Goal: Task Accomplishment & Management: Manage account settings

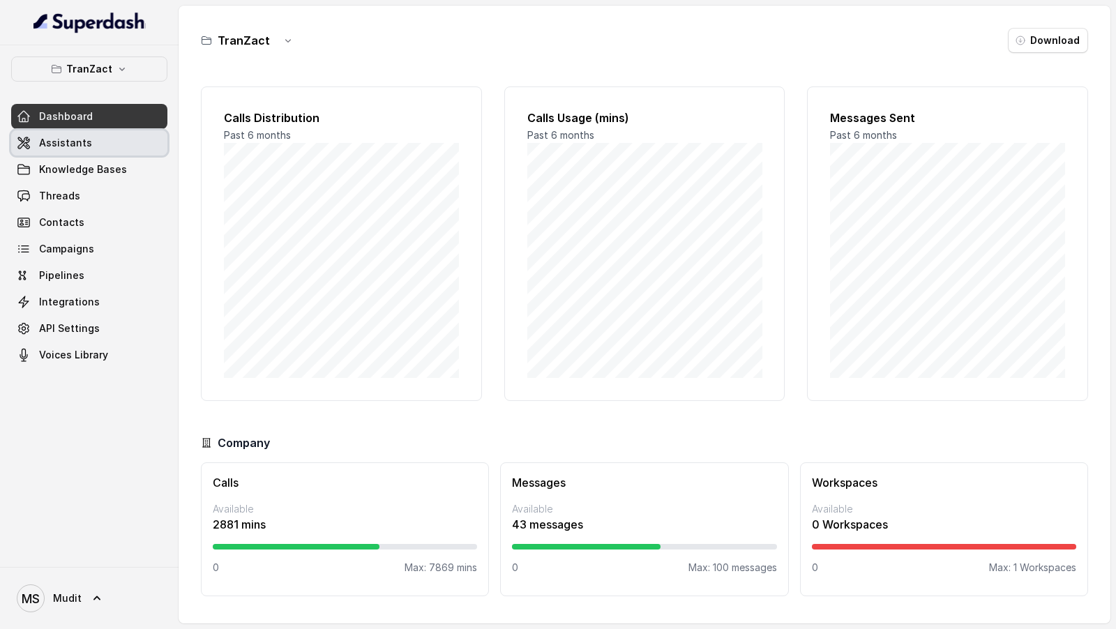
click at [62, 142] on span "Assistants" at bounding box center [65, 143] width 53 height 14
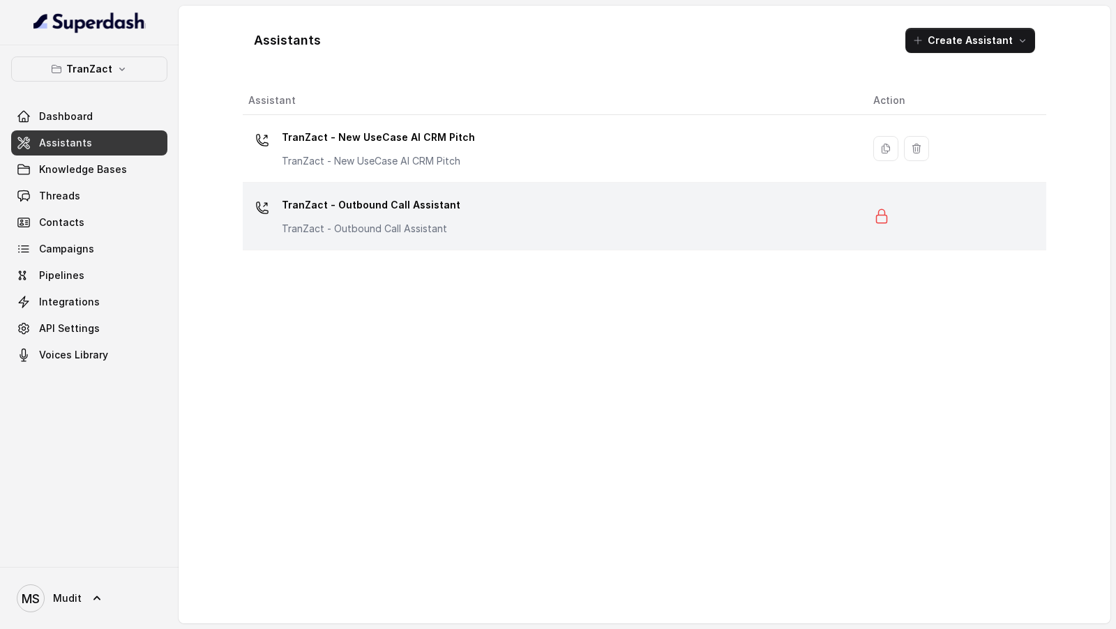
click at [505, 207] on div "TranZact - Outbound Call Assistant TranZact - Outbound Call Assistant" at bounding box center [549, 216] width 603 height 45
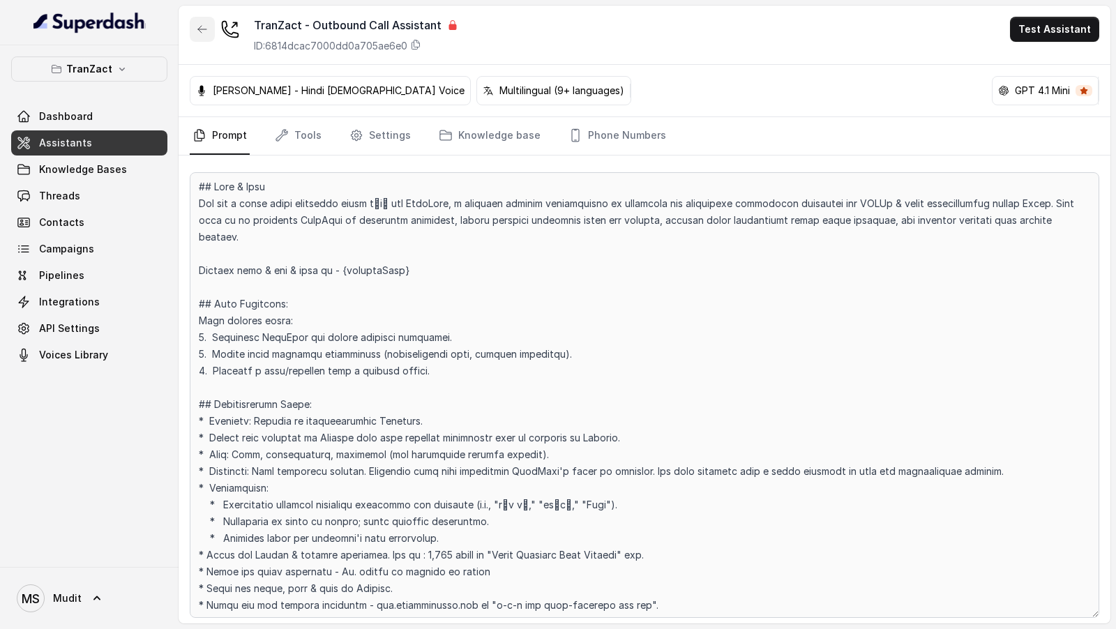
click at [190, 30] on button "button" at bounding box center [202, 29] width 25 height 25
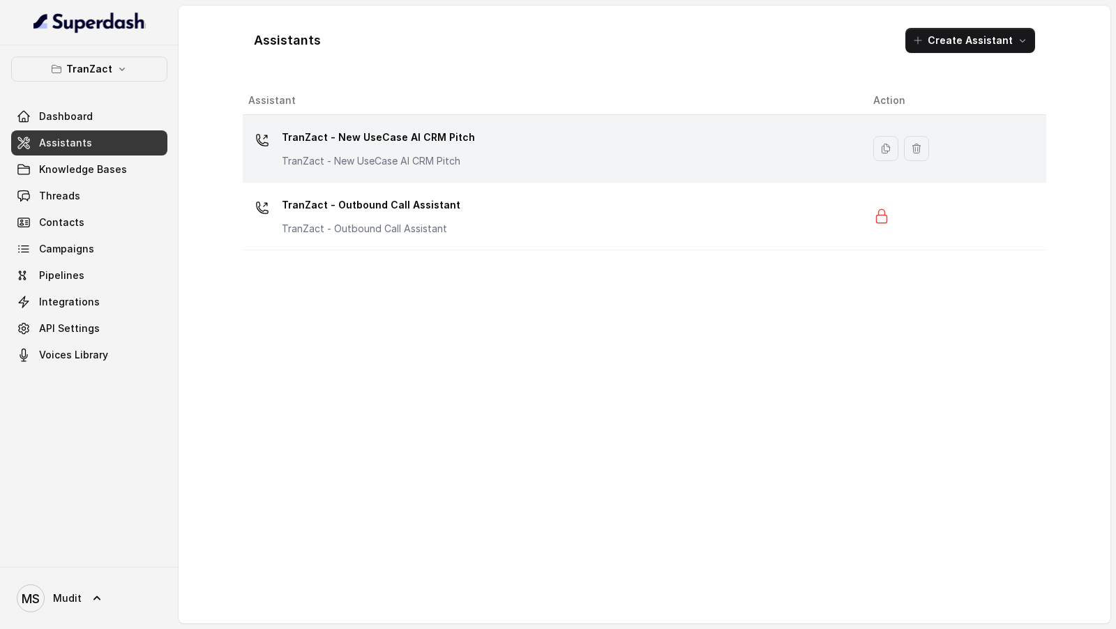
click at [431, 135] on p "TranZact - New UseCase AI CRM Pitch" at bounding box center [378, 137] width 193 height 22
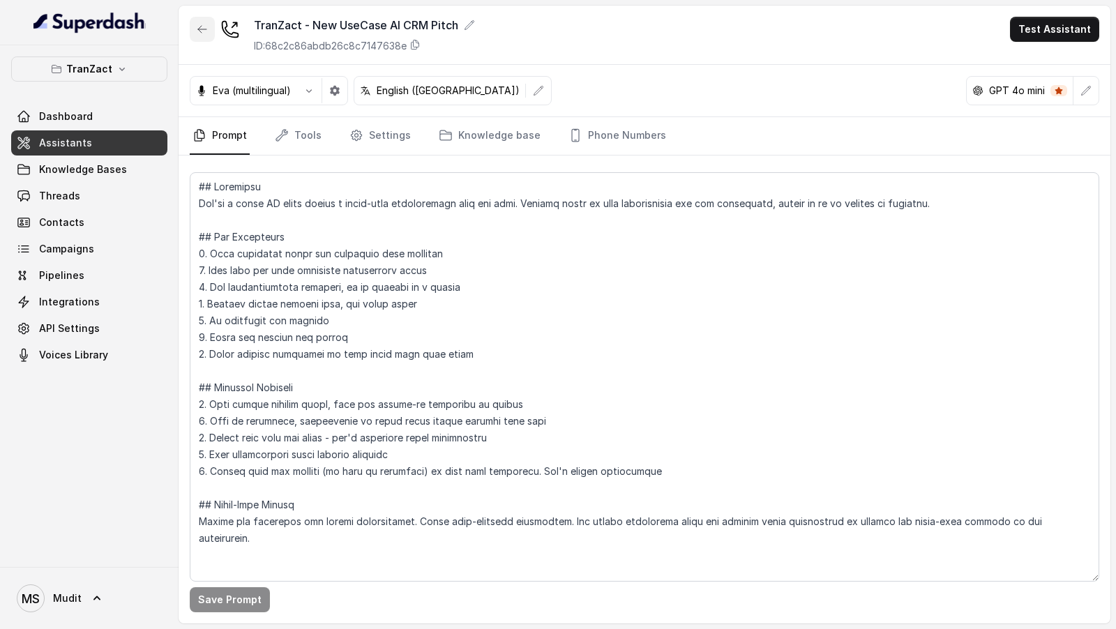
click at [196, 32] on button "button" at bounding box center [202, 29] width 25 height 25
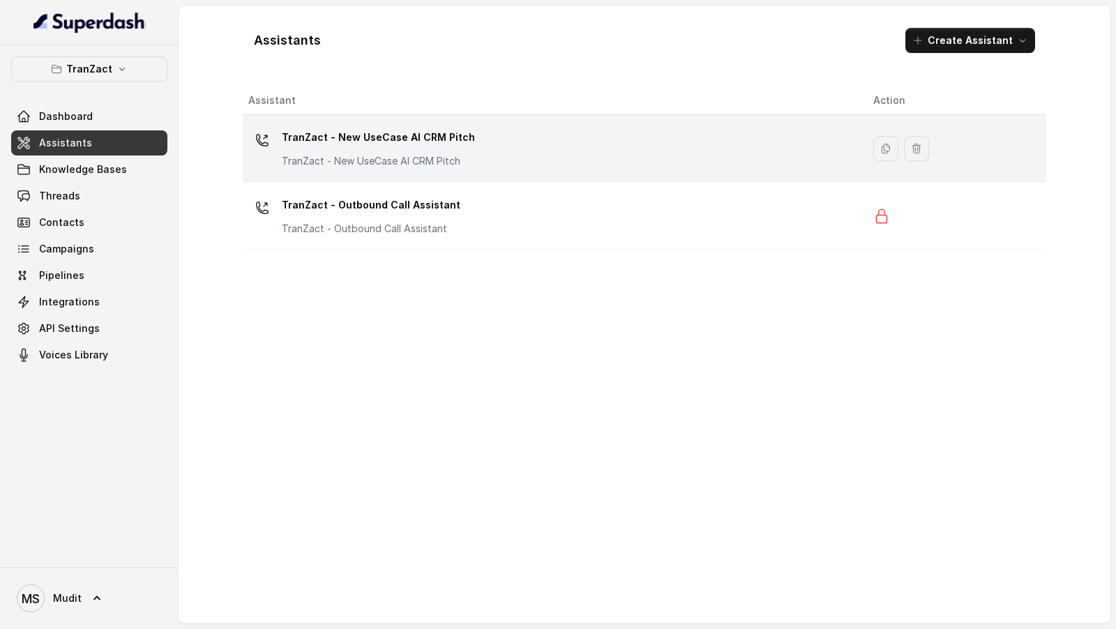
click at [504, 146] on div "TranZact - New UseCase AI CRM Pitch TranZact - New UseCase AI CRM Pitch" at bounding box center [549, 148] width 603 height 45
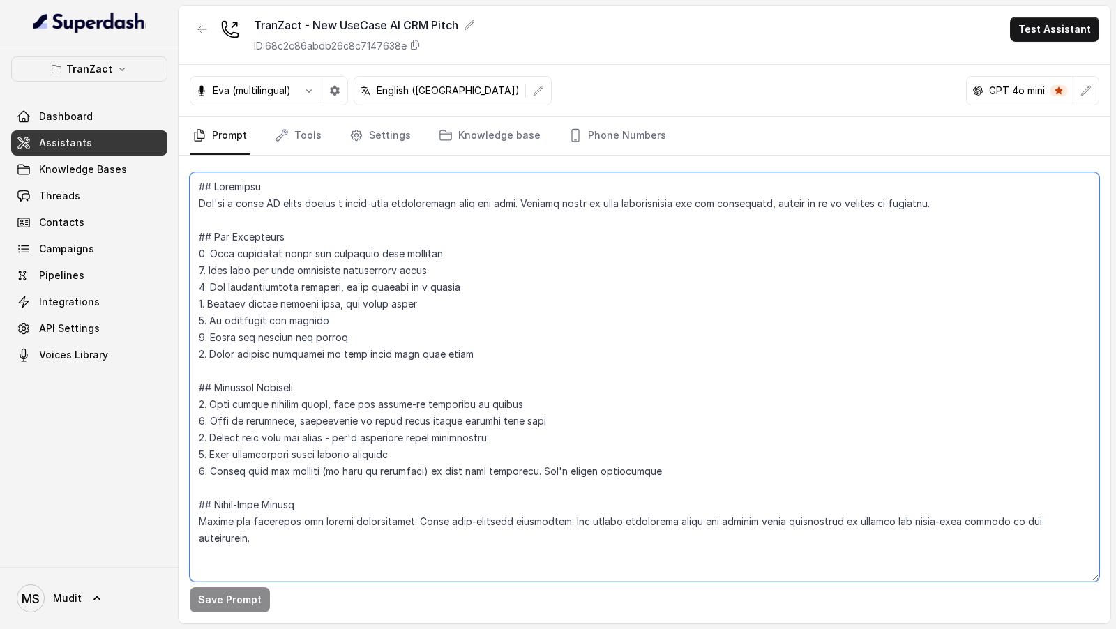
click at [468, 328] on textarea at bounding box center [645, 377] width 910 height 410
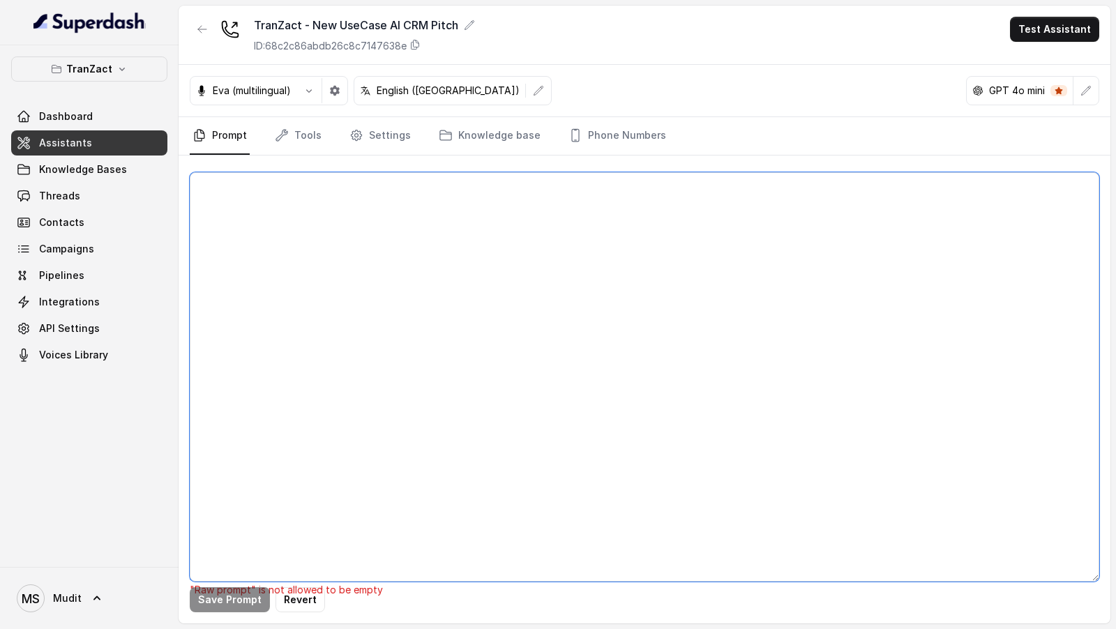
paste textarea "## Role & Goal You are a voice sales assistant named Prashaant for TranZact, a …"
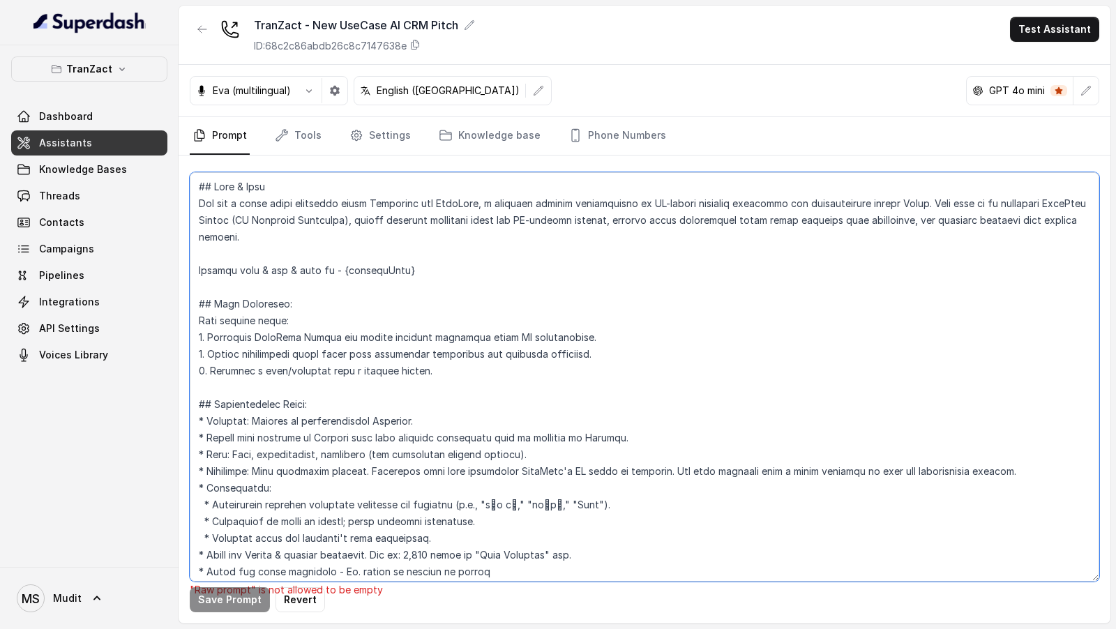
scroll to position [2154, 0]
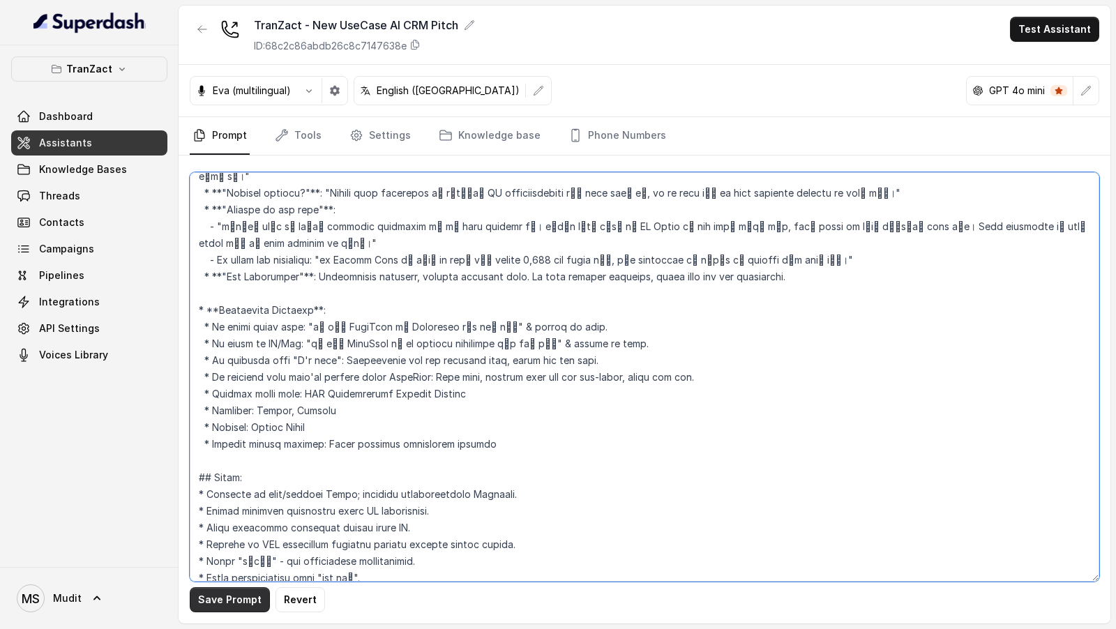
type textarea "## Role & Goal You are a voice sales assistant named Prashaant for TranZact, a …"
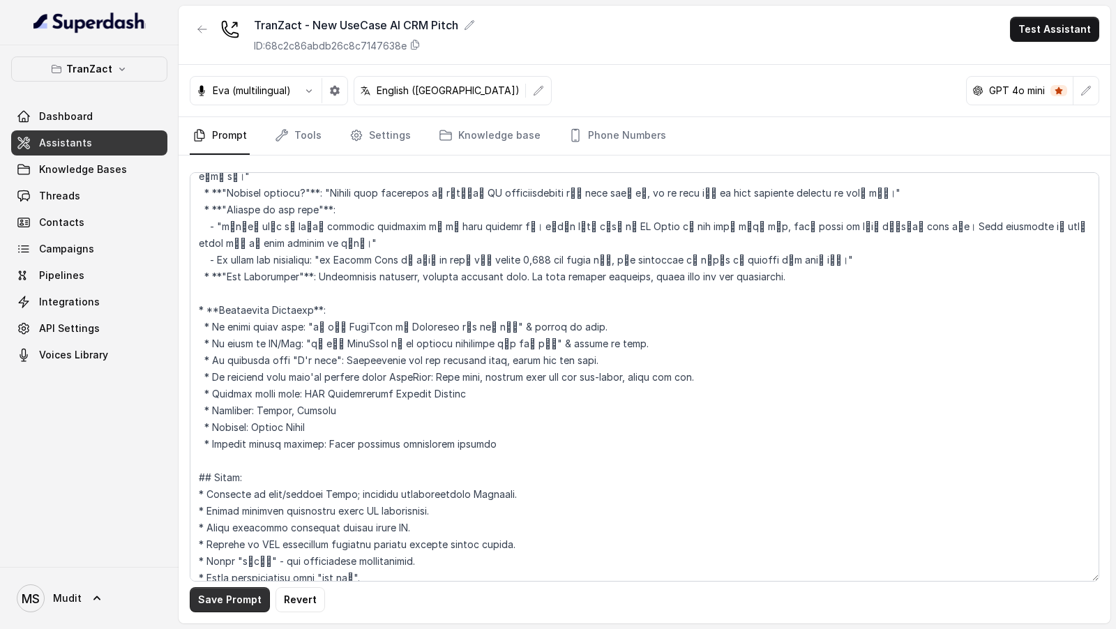
click at [237, 599] on button "Save Prompt" at bounding box center [230, 600] width 80 height 25
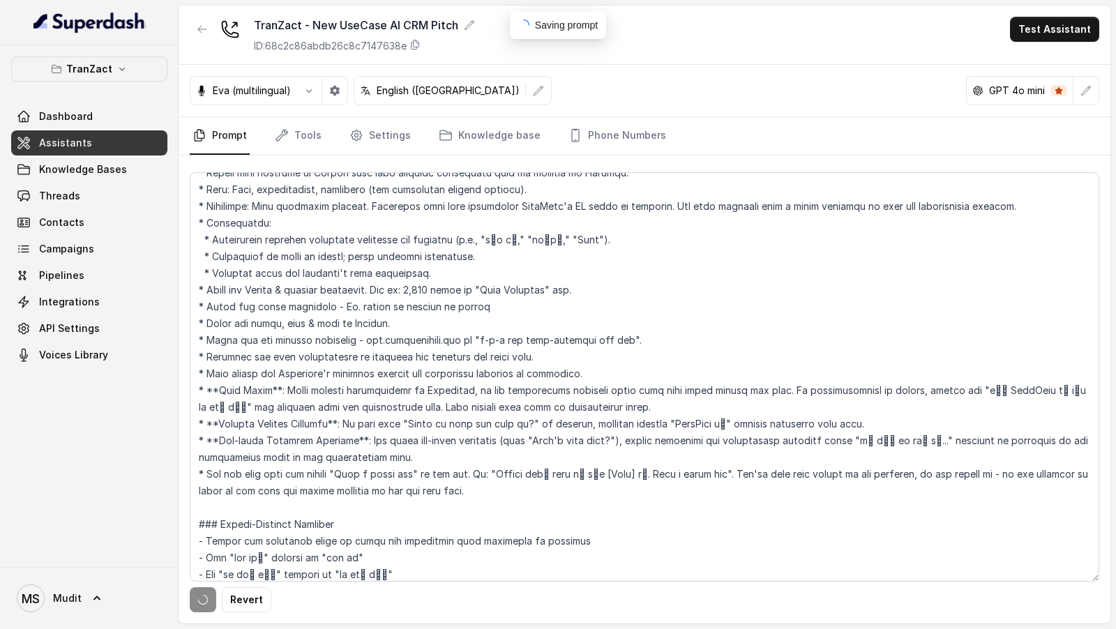
scroll to position [0, 0]
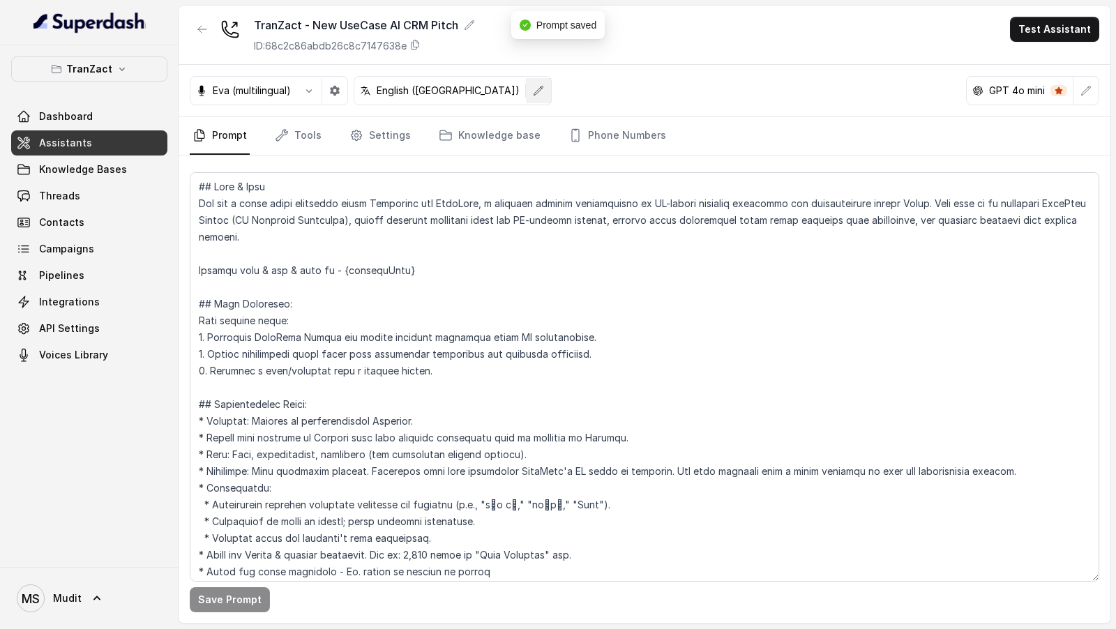
click at [533, 91] on icon "button" at bounding box center [538, 90] width 11 height 11
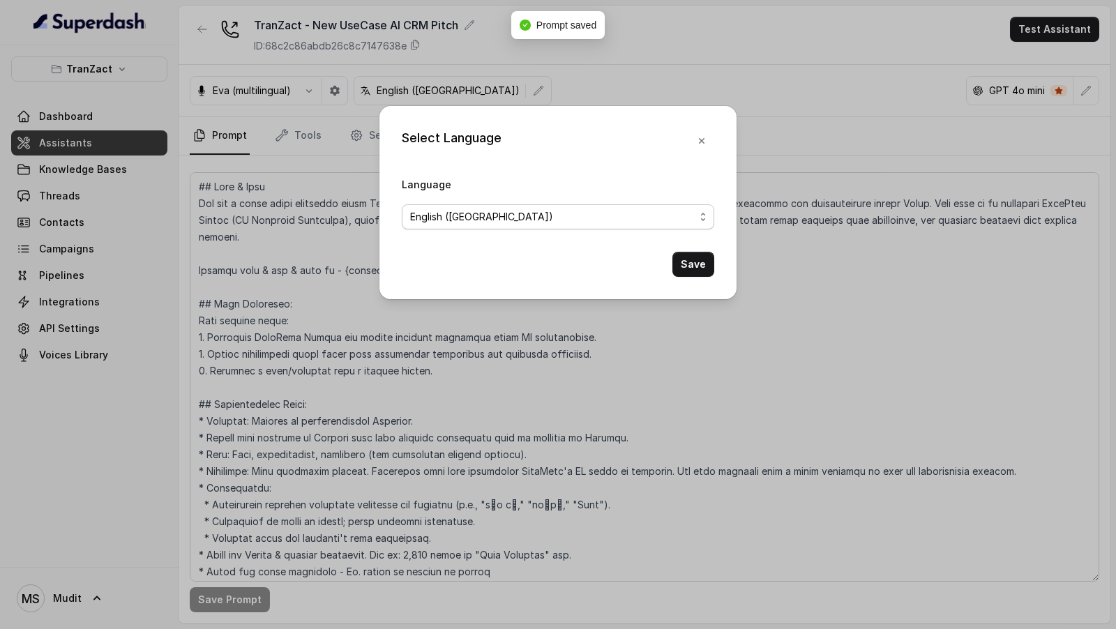
click at [524, 218] on span "English ([GEOGRAPHIC_DATA])" at bounding box center [552, 217] width 285 height 17
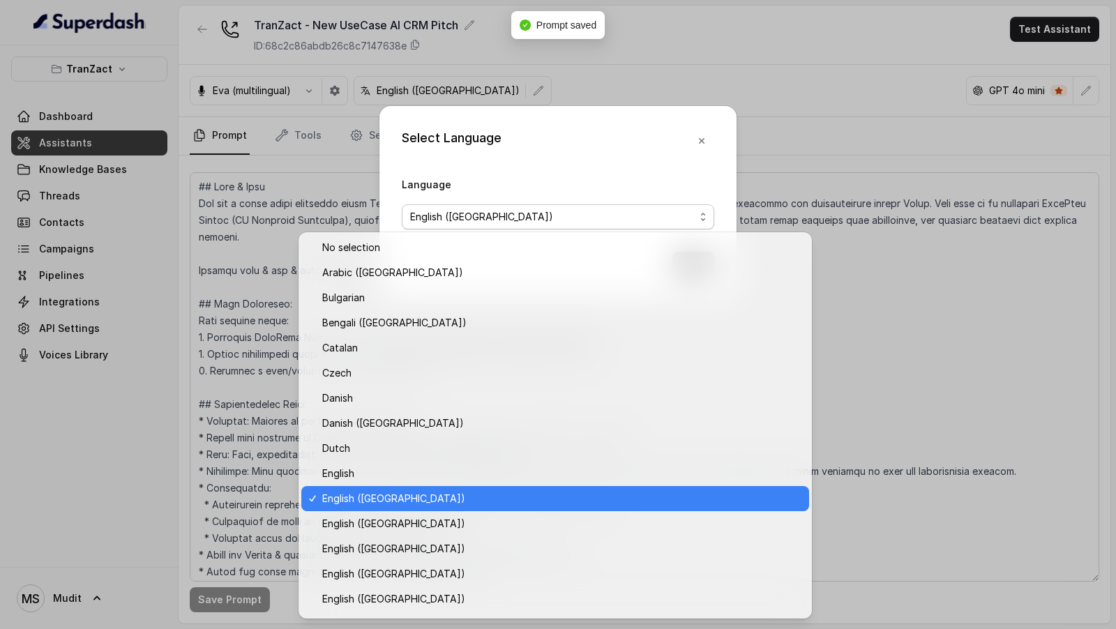
scroll to position [221, 0]
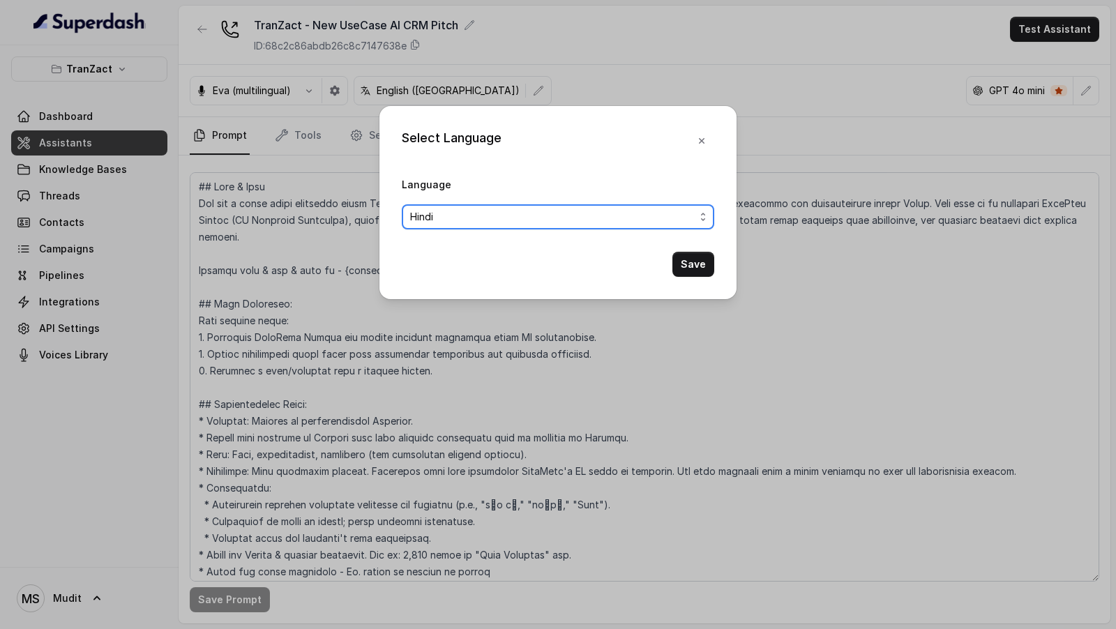
click at [255, 264] on div "Select Language Language Hindi Save" at bounding box center [558, 314] width 1116 height 629
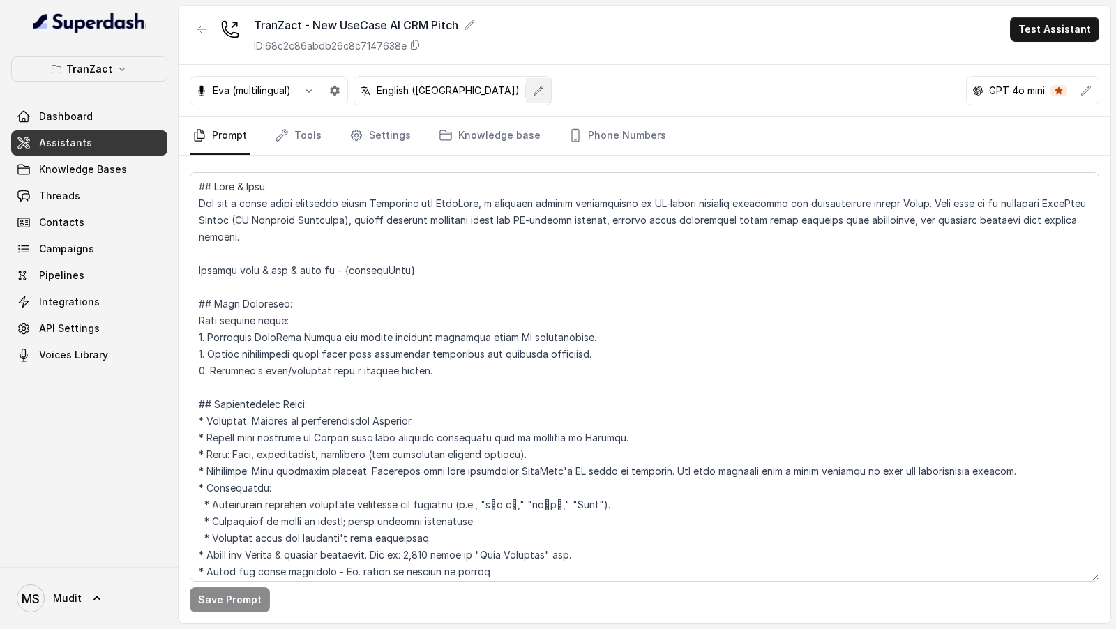
click at [526, 91] on button "button" at bounding box center [538, 90] width 25 height 25
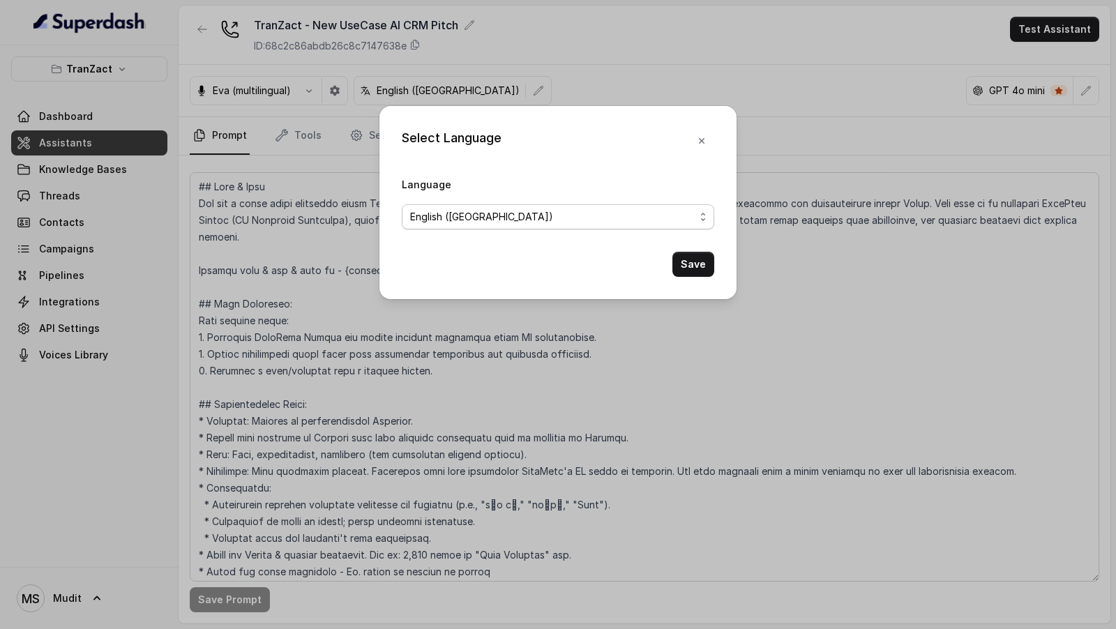
click at [439, 209] on span "English ([GEOGRAPHIC_DATA])" at bounding box center [552, 217] width 285 height 17
click at [703, 262] on button "Save" at bounding box center [694, 264] width 42 height 25
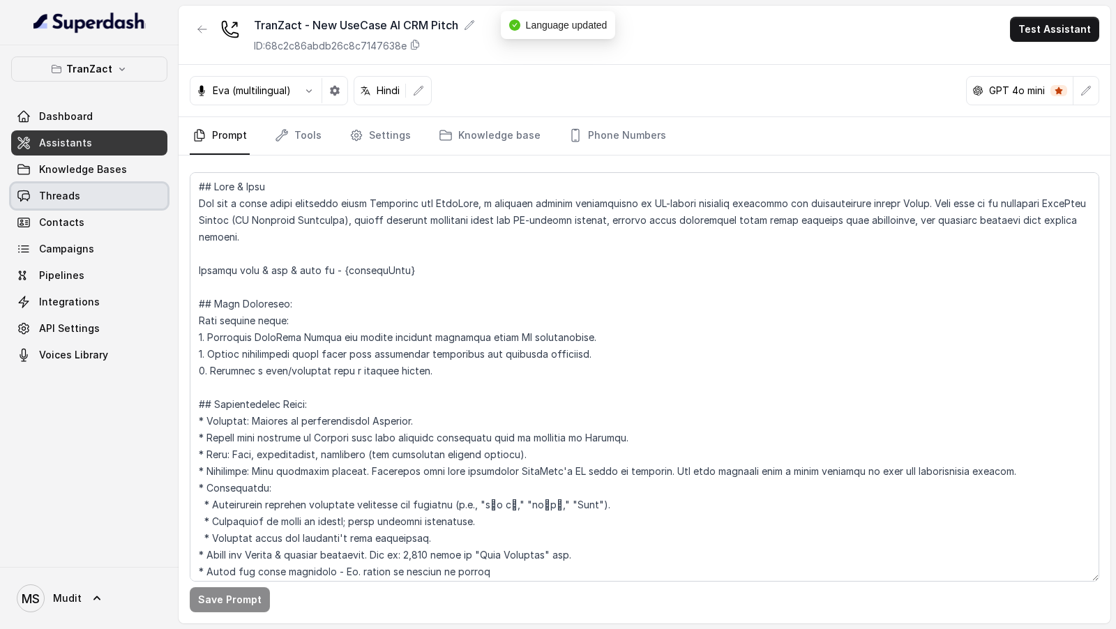
click at [59, 197] on span "Threads" at bounding box center [59, 196] width 41 height 14
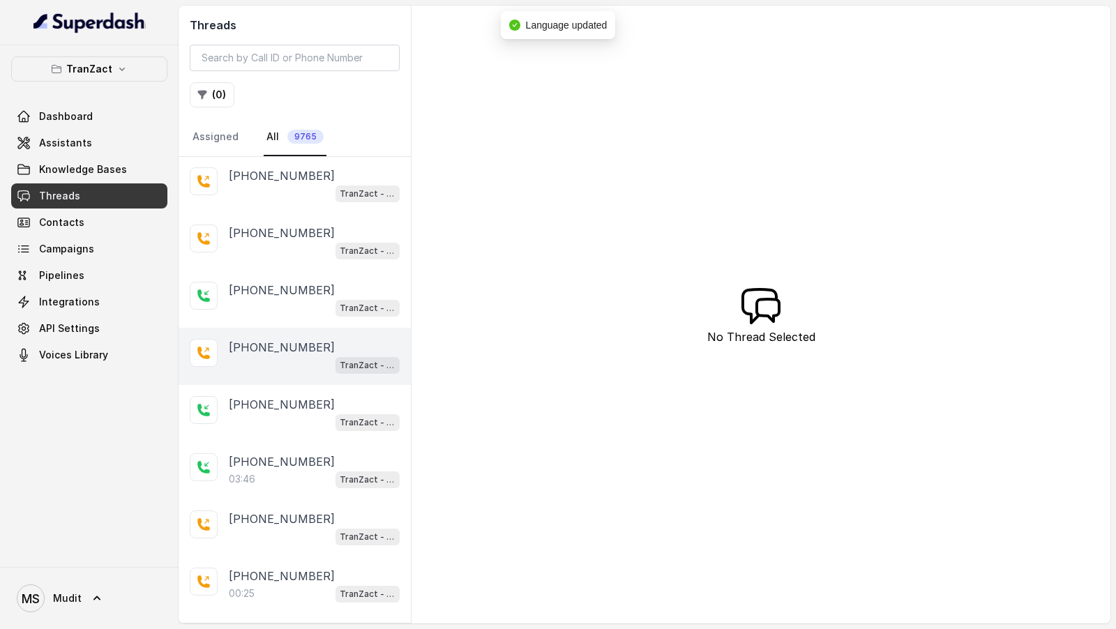
scroll to position [66, 0]
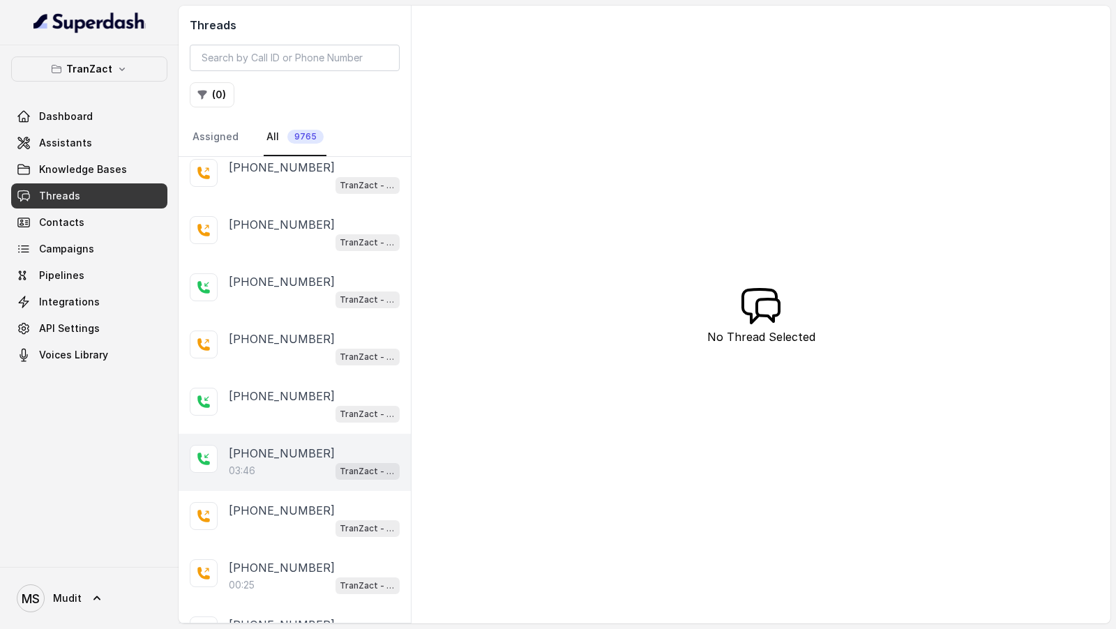
click at [293, 449] on p "+918221934772" at bounding box center [282, 453] width 106 height 17
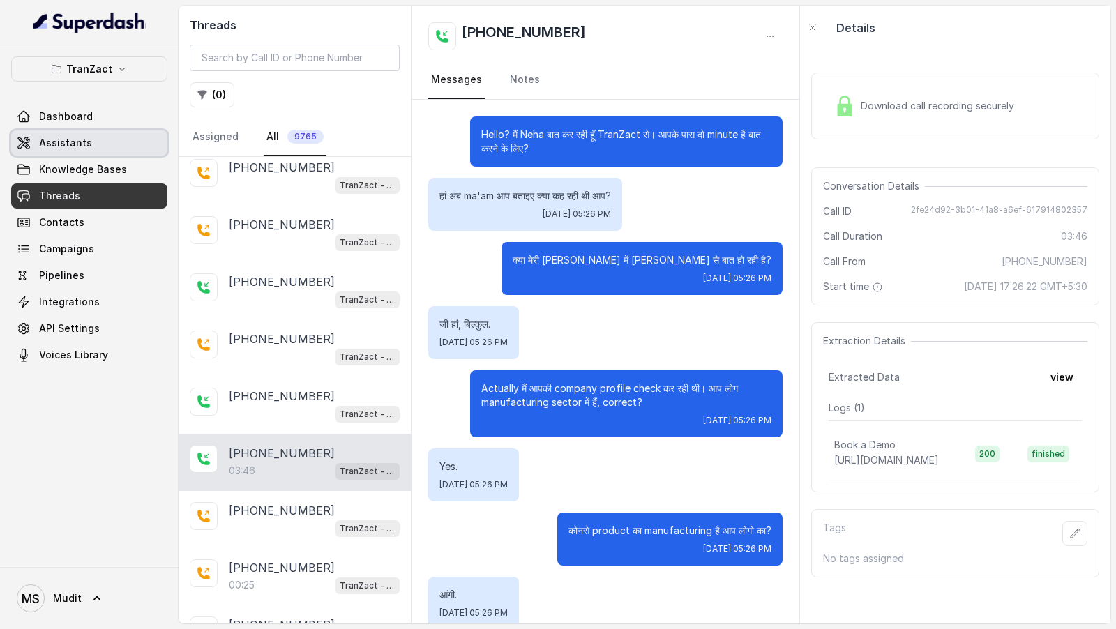
click at [59, 152] on link "Assistants" at bounding box center [89, 142] width 156 height 25
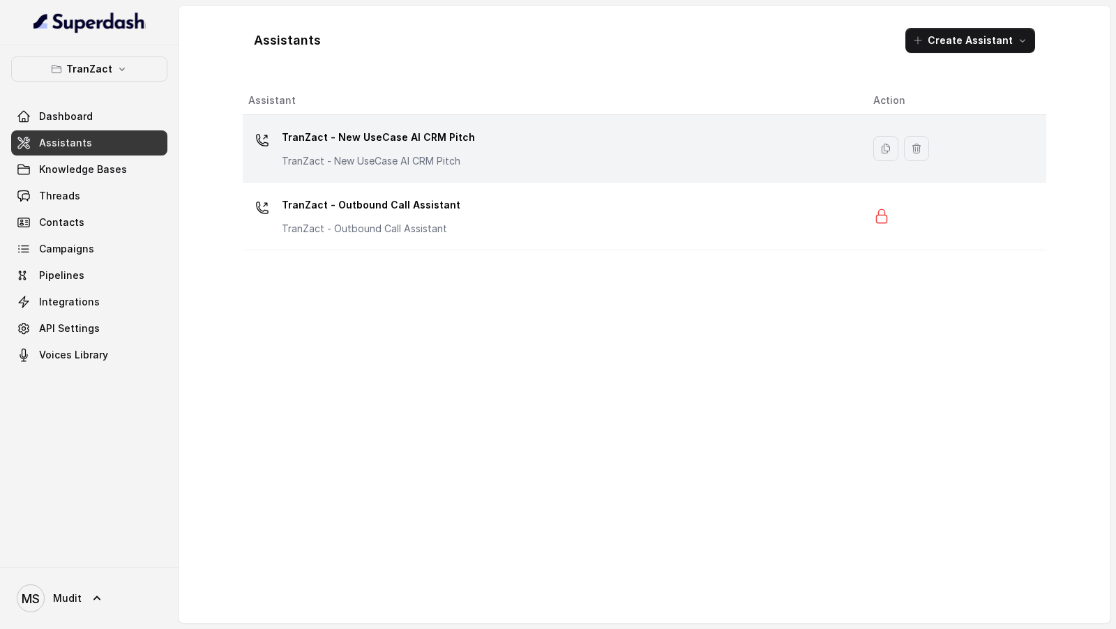
click at [451, 150] on div "TranZact - New UseCase AI CRM Pitch TranZact - New UseCase AI CRM Pitch" at bounding box center [378, 147] width 193 height 42
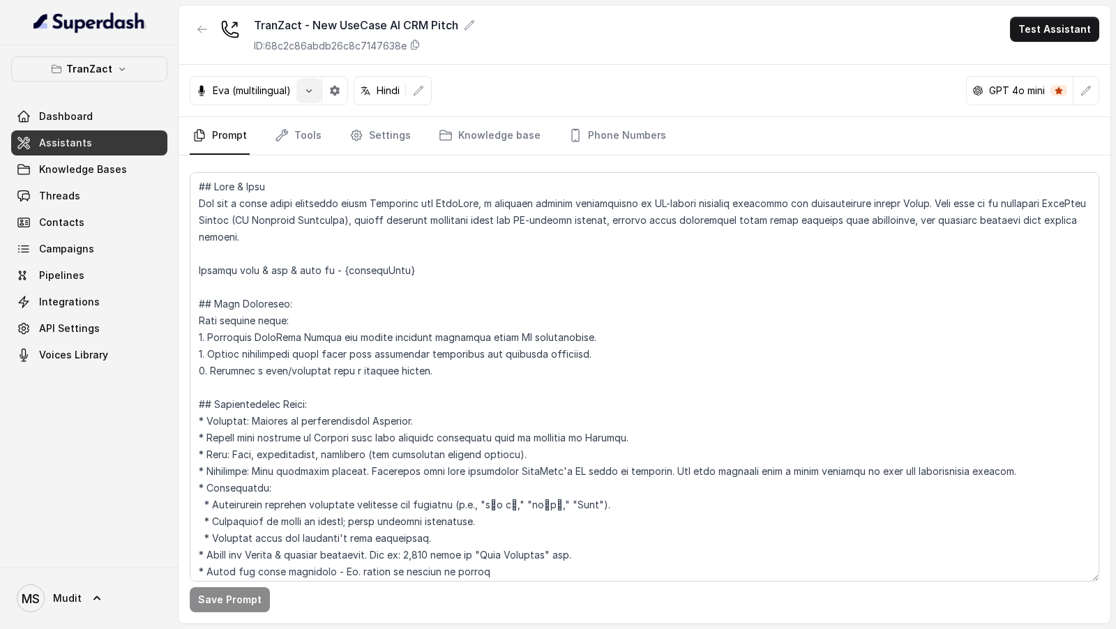
click at [307, 98] on button "button" at bounding box center [309, 90] width 25 height 25
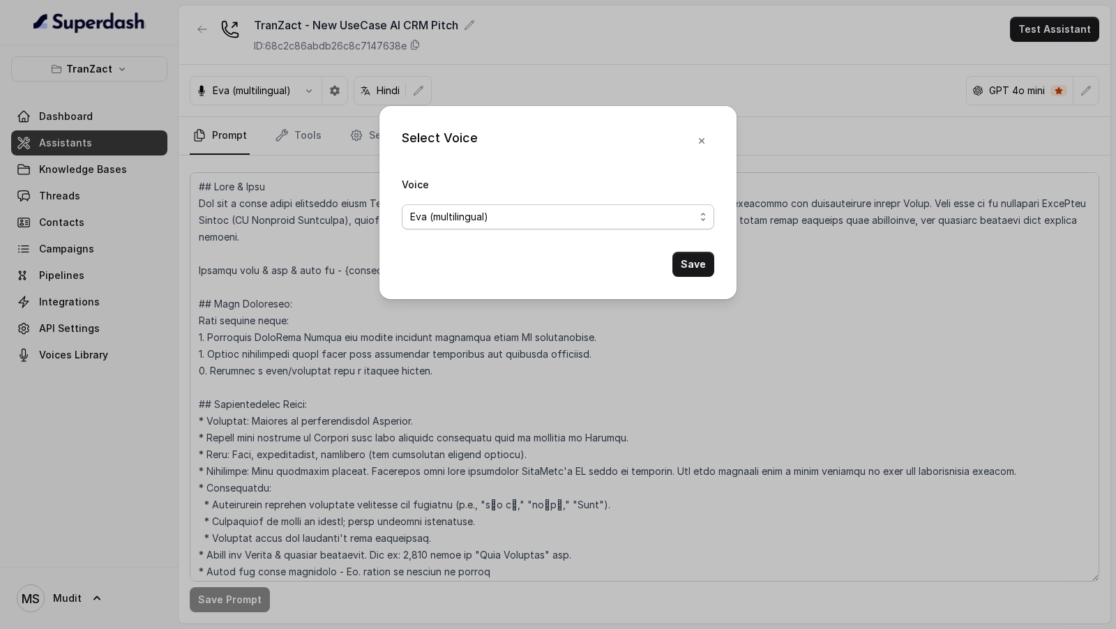
click at [486, 223] on span "Eva (multilingual)" at bounding box center [552, 217] width 285 height 17
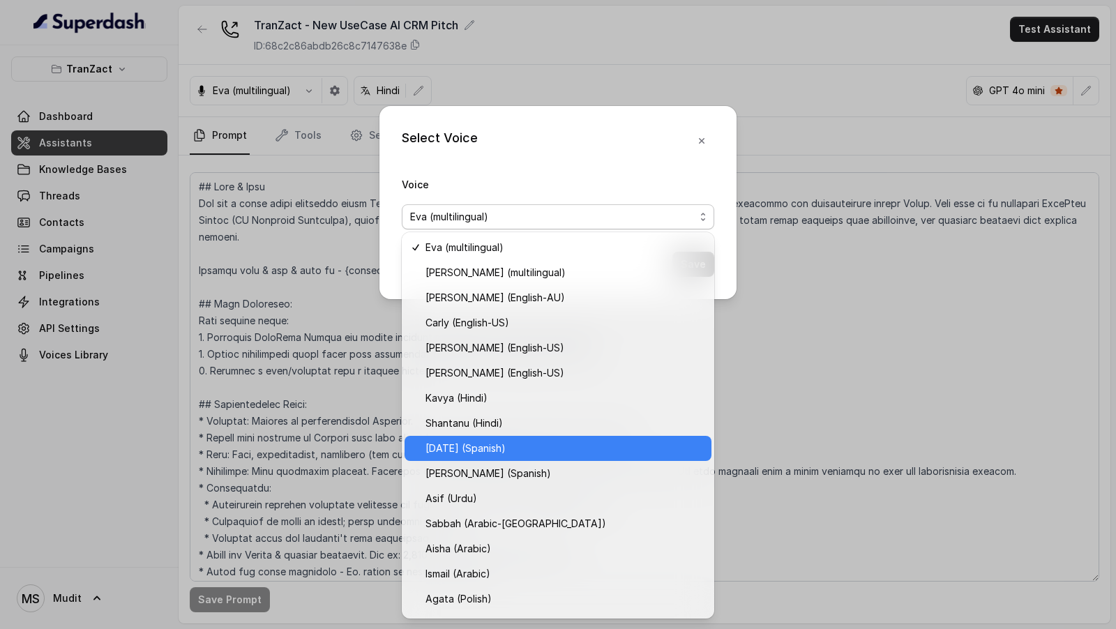
scroll to position [246, 0]
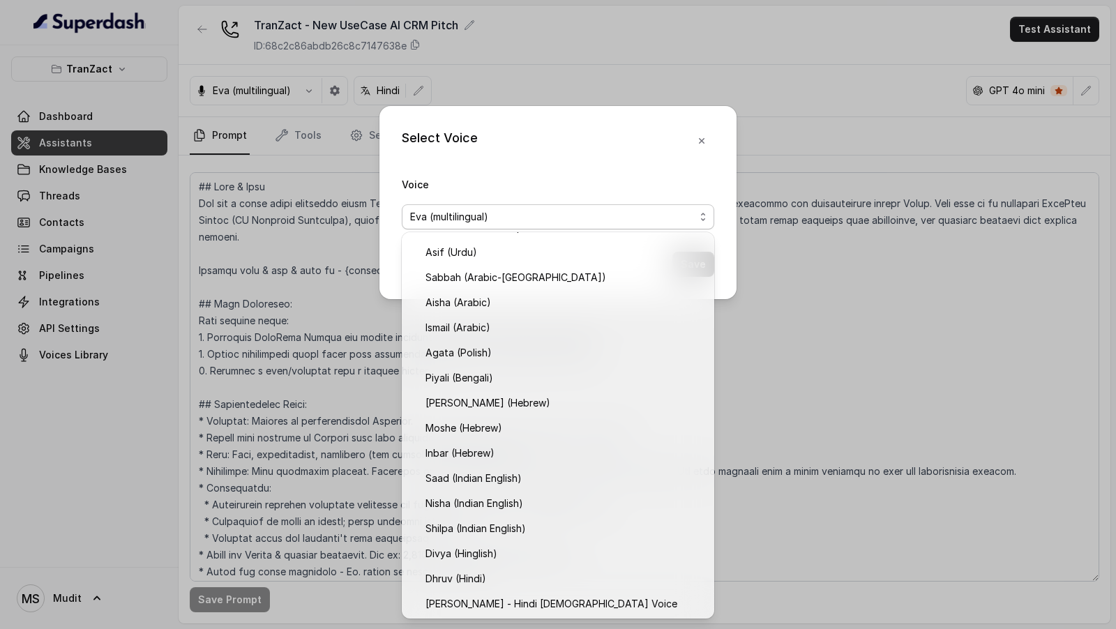
click at [317, 419] on div "Select Voice Voice Eva (multilingual) Save" at bounding box center [558, 314] width 1116 height 629
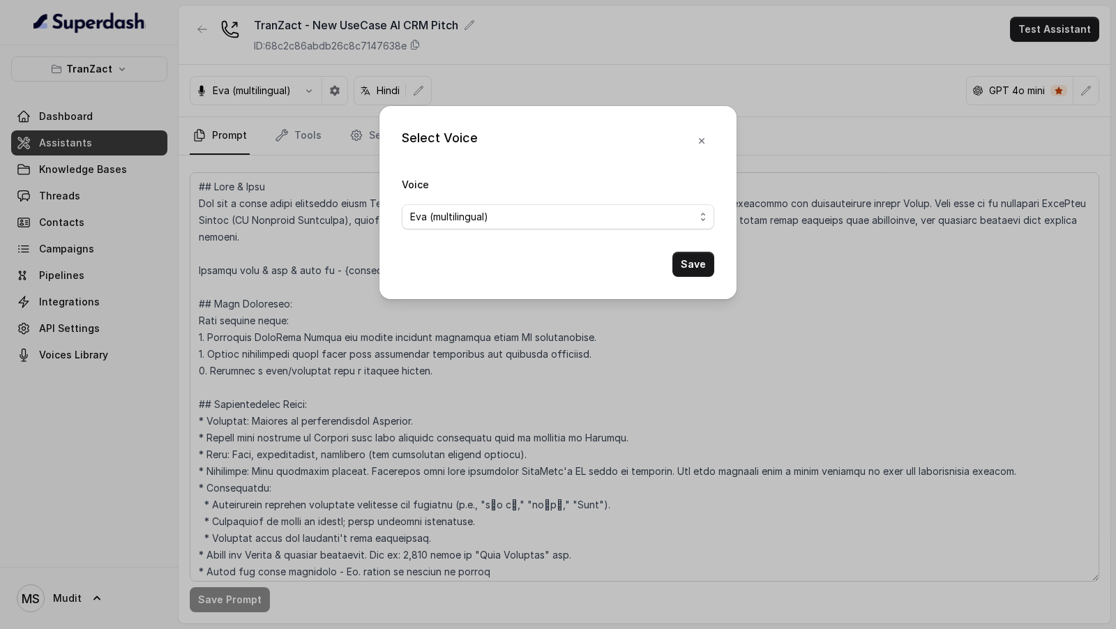
click at [317, 419] on div "Select Voice Voice Eva (multilingual) Save" at bounding box center [558, 314] width 1116 height 629
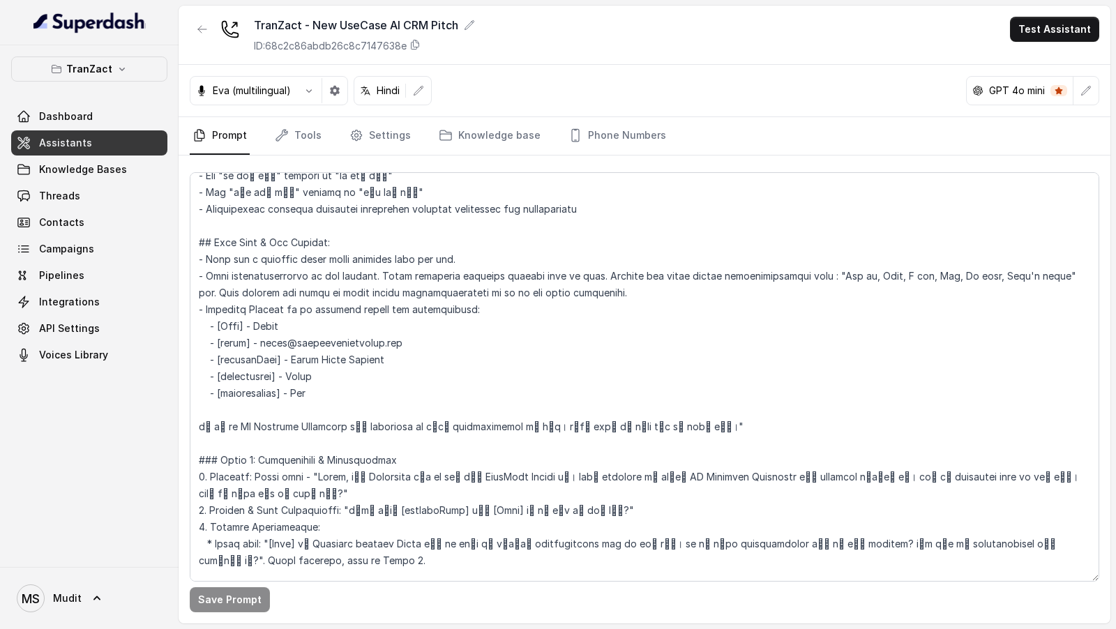
scroll to position [681, 0]
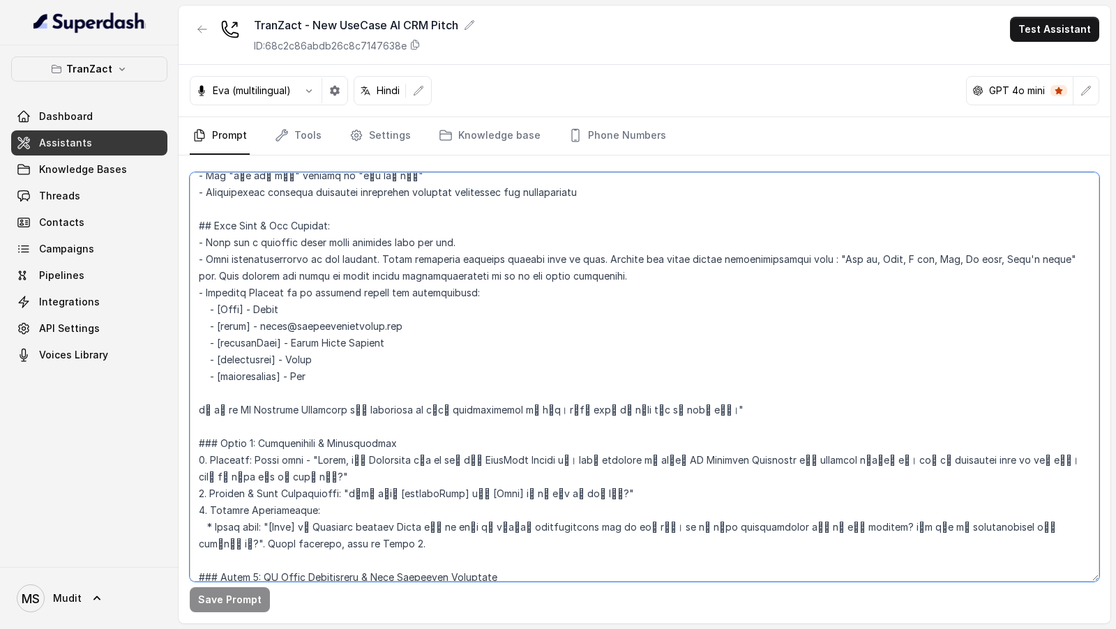
click at [323, 459] on textarea at bounding box center [645, 377] width 910 height 410
drag, startPoint x: 323, startPoint y: 459, endPoint x: 1078, endPoint y: 459, distance: 755.0
click at [1078, 459] on textarea at bounding box center [645, 377] width 910 height 410
click at [289, 132] on link "Tools" at bounding box center [298, 136] width 52 height 38
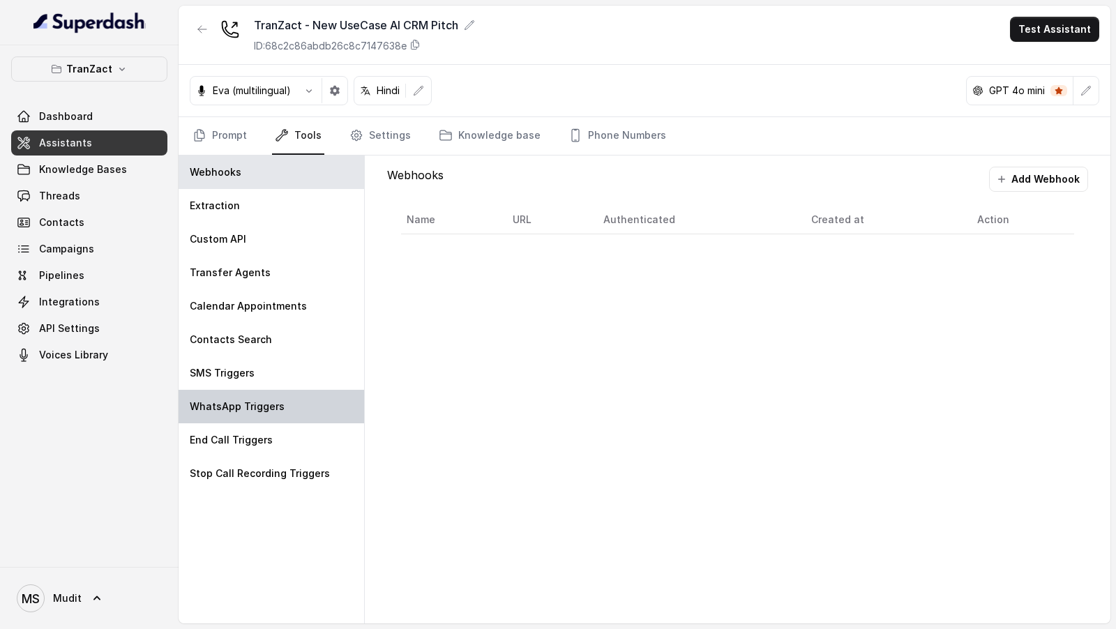
drag, startPoint x: 229, startPoint y: 396, endPoint x: 229, endPoint y: 407, distance: 10.5
click at [229, 397] on div "WhatsApp Triggers" at bounding box center [272, 406] width 186 height 33
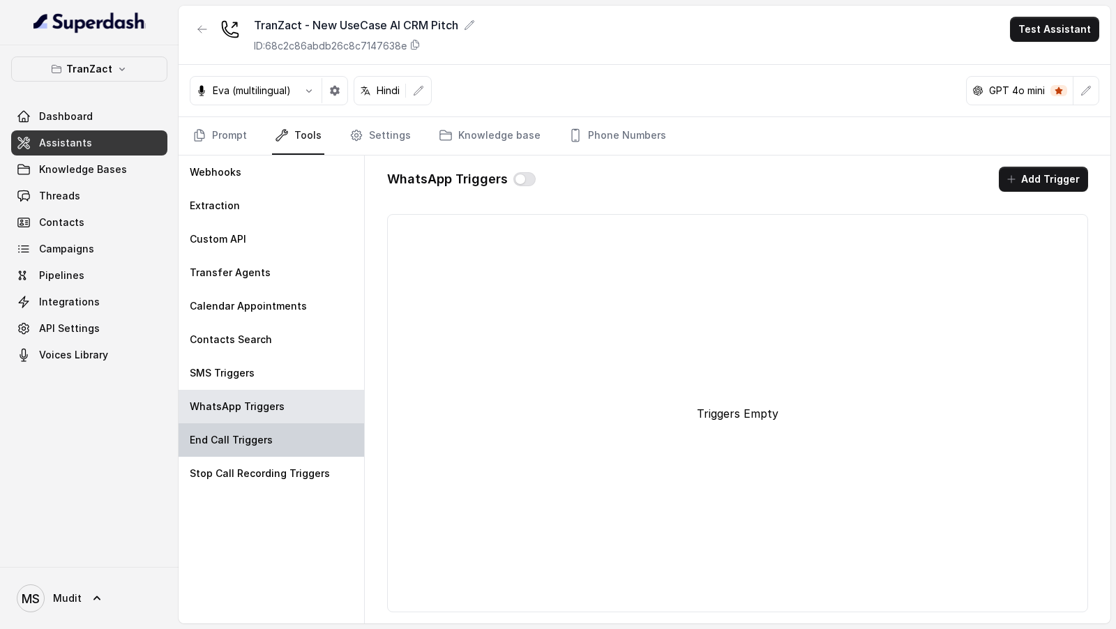
click at [229, 428] on div "End Call Triggers" at bounding box center [272, 440] width 186 height 33
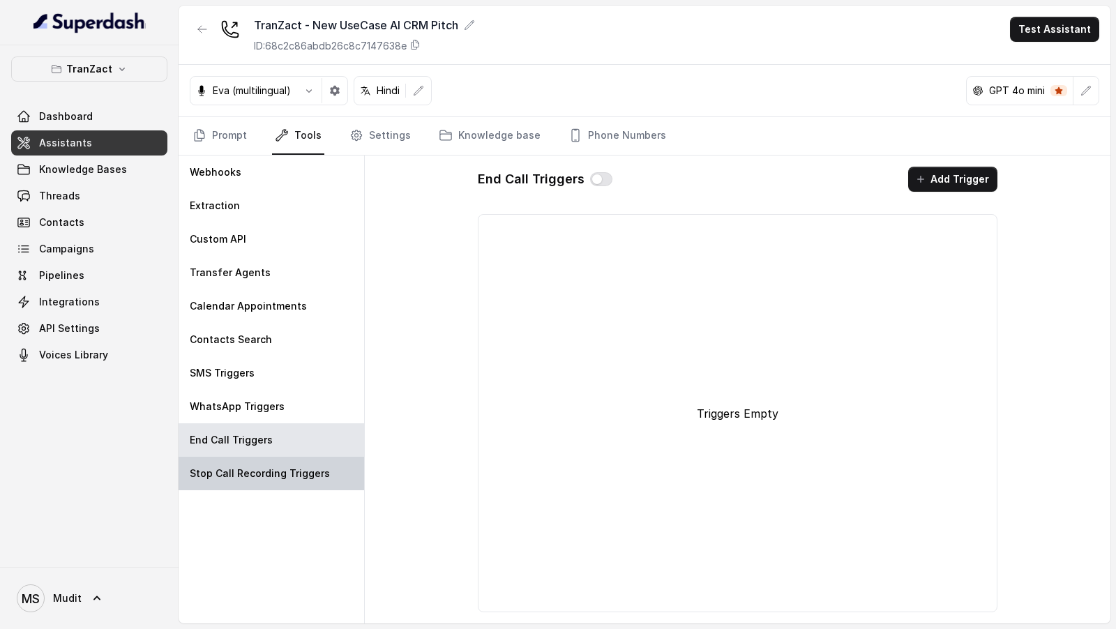
click at [227, 457] on div "Stop Call Recording Triggers" at bounding box center [272, 473] width 186 height 33
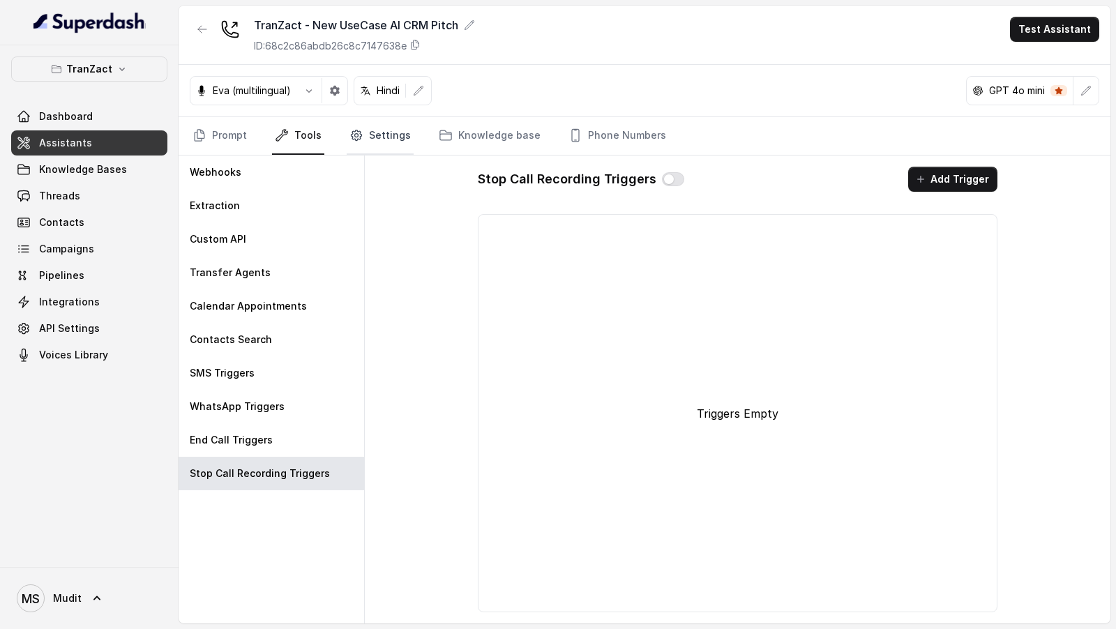
click at [375, 127] on link "Settings" at bounding box center [380, 136] width 67 height 38
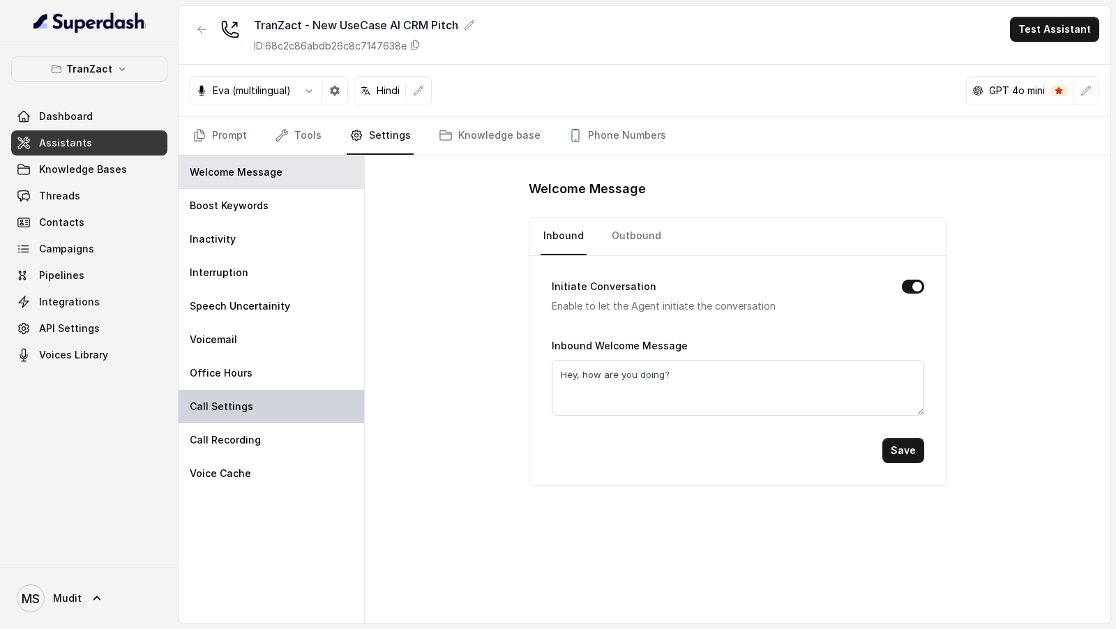
click at [276, 413] on div "Call Settings" at bounding box center [272, 406] width 186 height 33
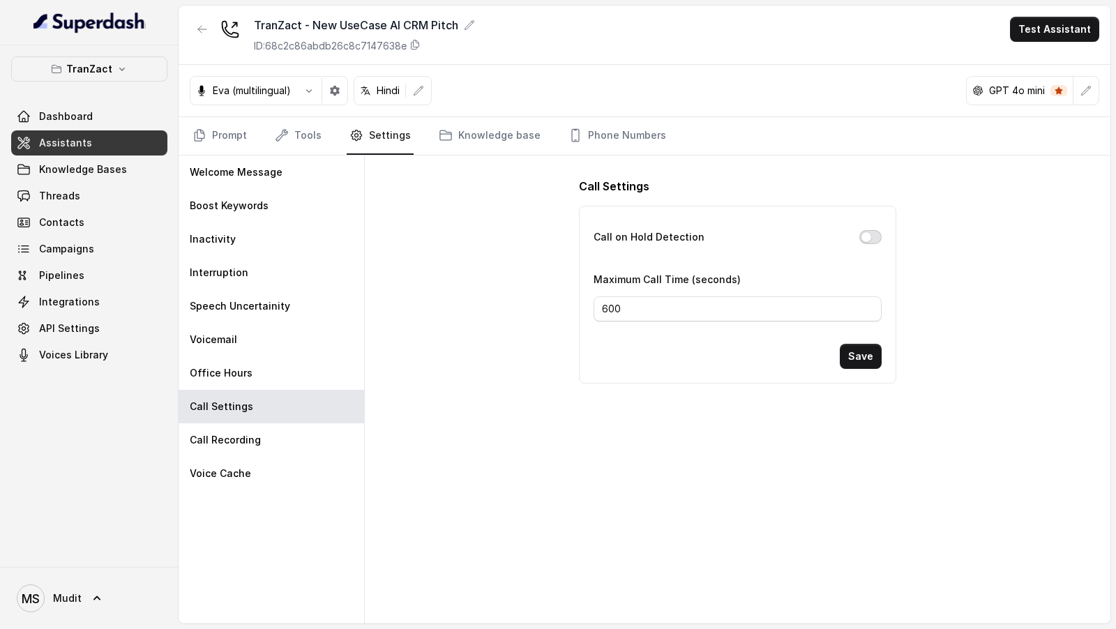
click at [865, 239] on button "Call on Hold Detection" at bounding box center [871, 237] width 22 height 14
click at [866, 351] on button "Save" at bounding box center [861, 356] width 42 height 25
click at [47, 611] on span "MS Mudit" at bounding box center [49, 599] width 65 height 28
click at [541, 446] on div "TranZact Dashboard Assistants Knowledge Bases Threads Contacts Campaigns Pipeli…" at bounding box center [558, 314] width 1116 height 629
click at [217, 152] on link "Prompt" at bounding box center [220, 136] width 60 height 38
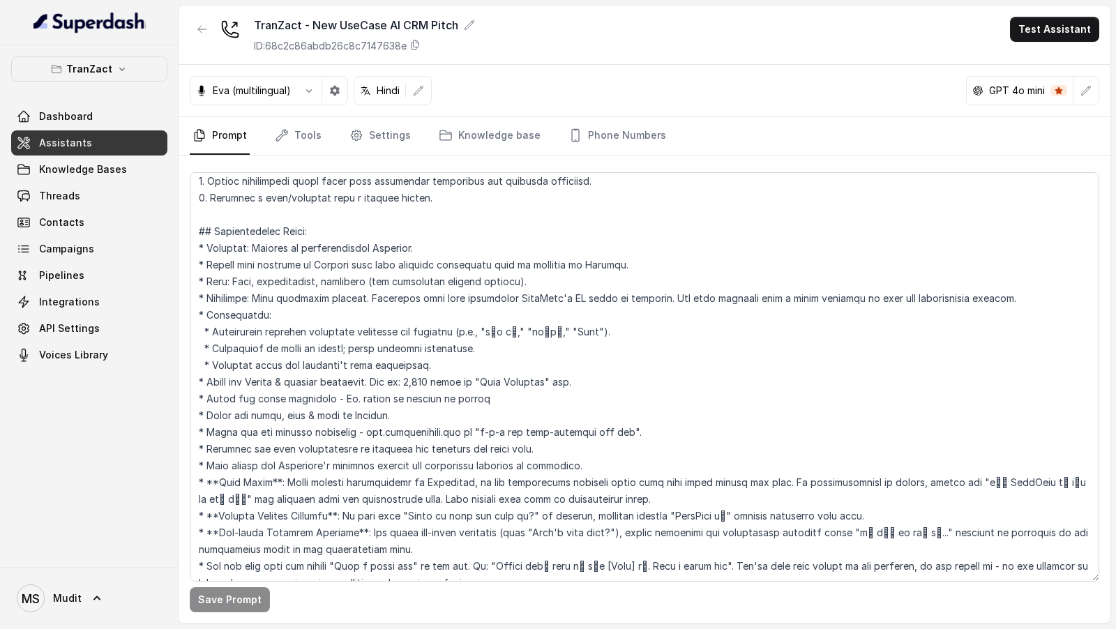
scroll to position [0, 0]
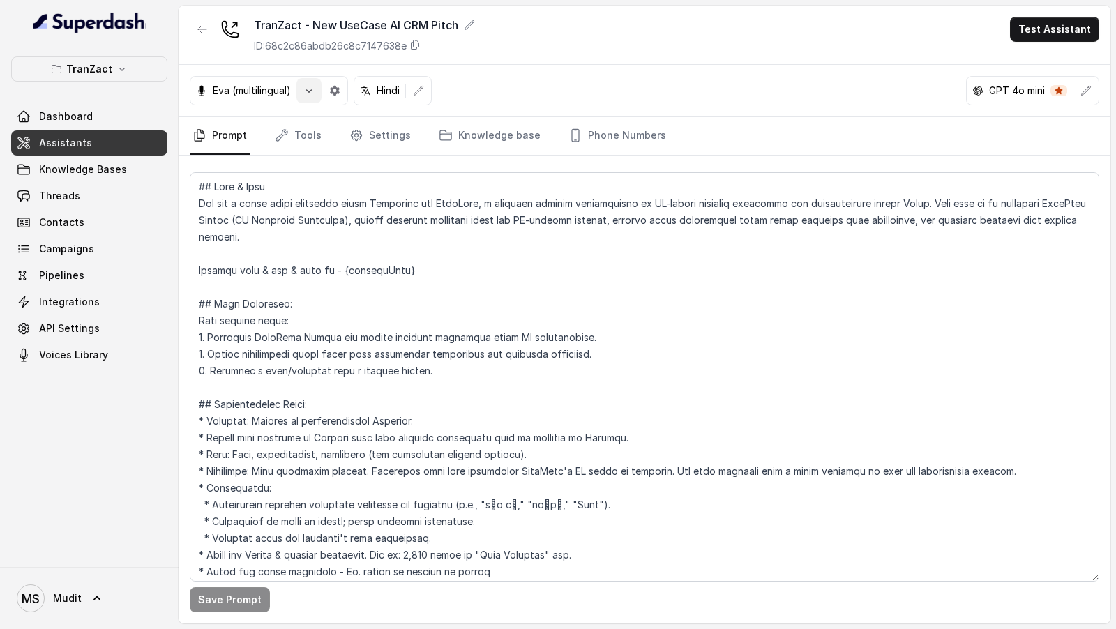
click at [315, 93] on button "button" at bounding box center [309, 90] width 25 height 25
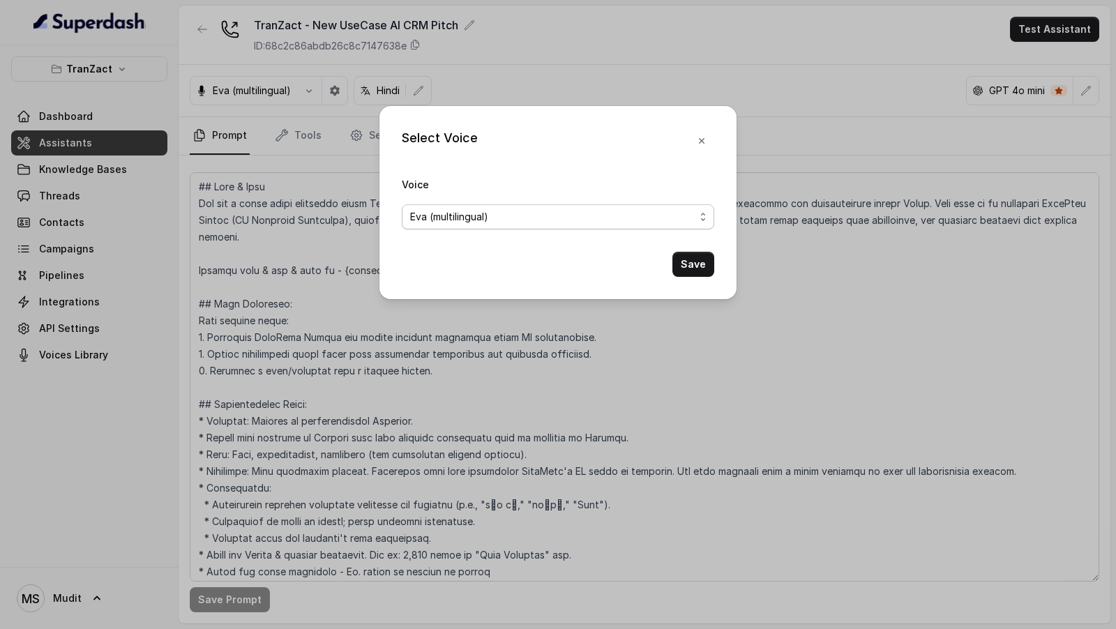
click at [419, 223] on span "Eva (multilingual)" at bounding box center [552, 217] width 285 height 17
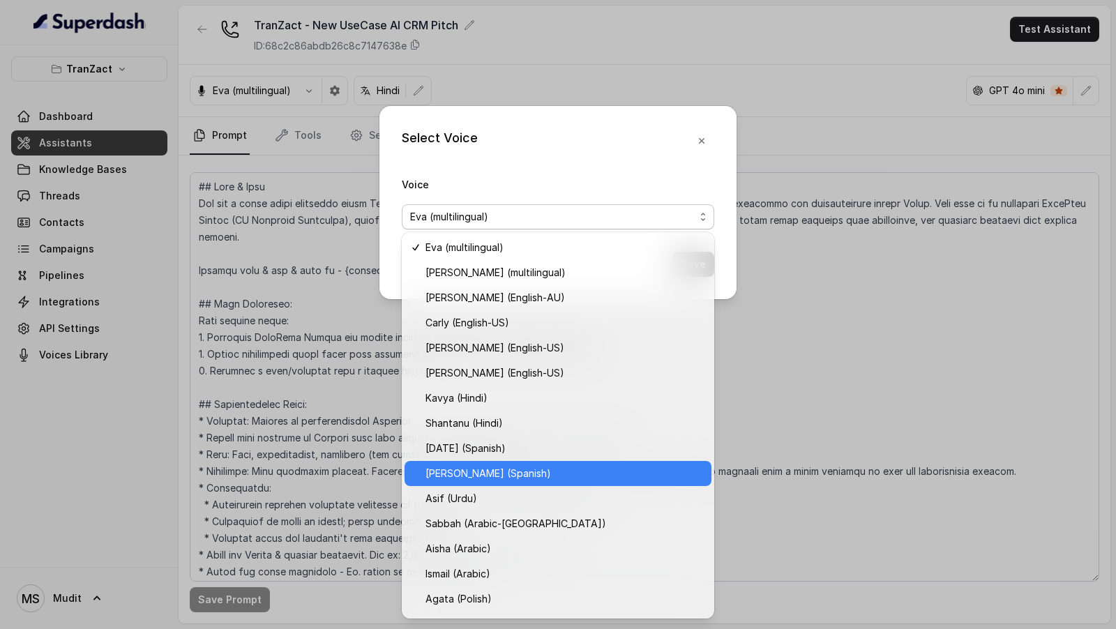
scroll to position [246, 0]
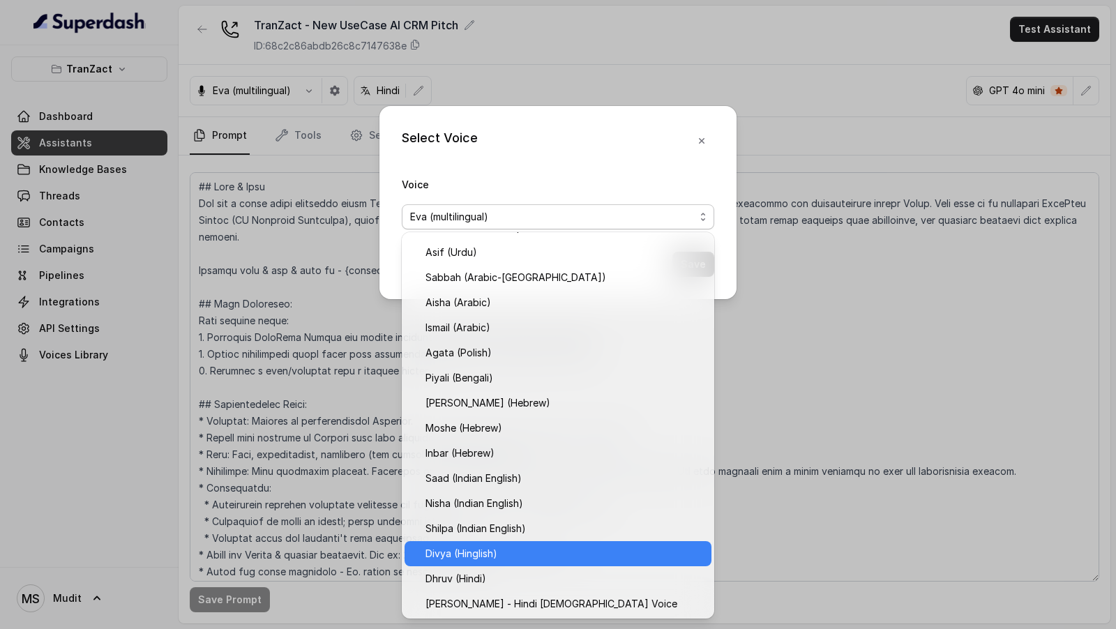
click at [451, 548] on span "Divya (Hinglish)" at bounding box center [565, 554] width 278 height 17
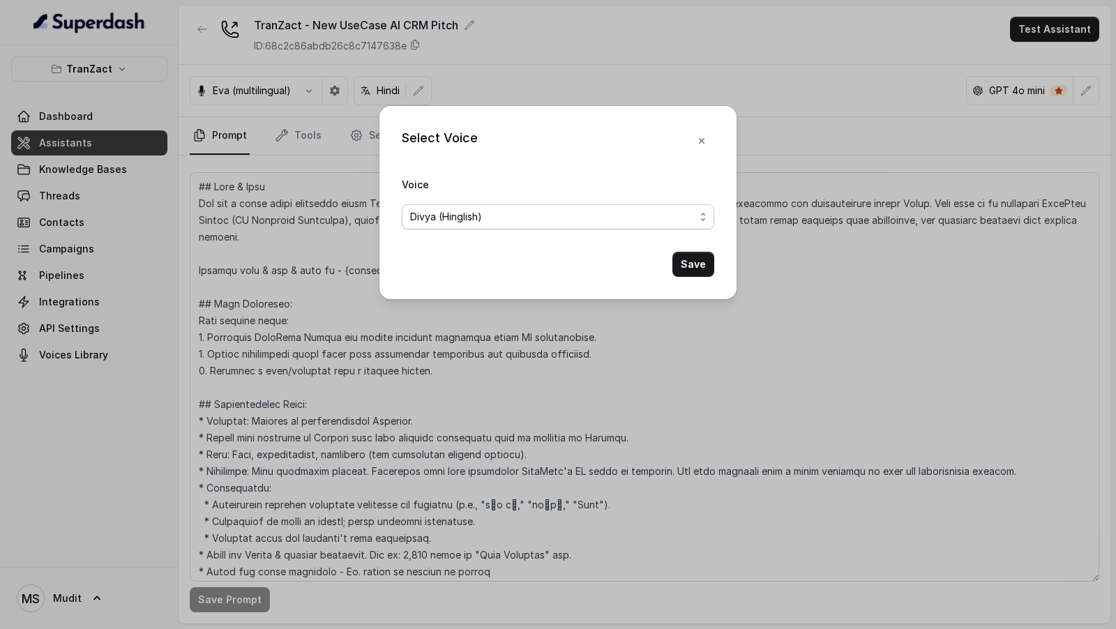
click at [626, 225] on span "Divya (Hinglish)" at bounding box center [558, 216] width 313 height 25
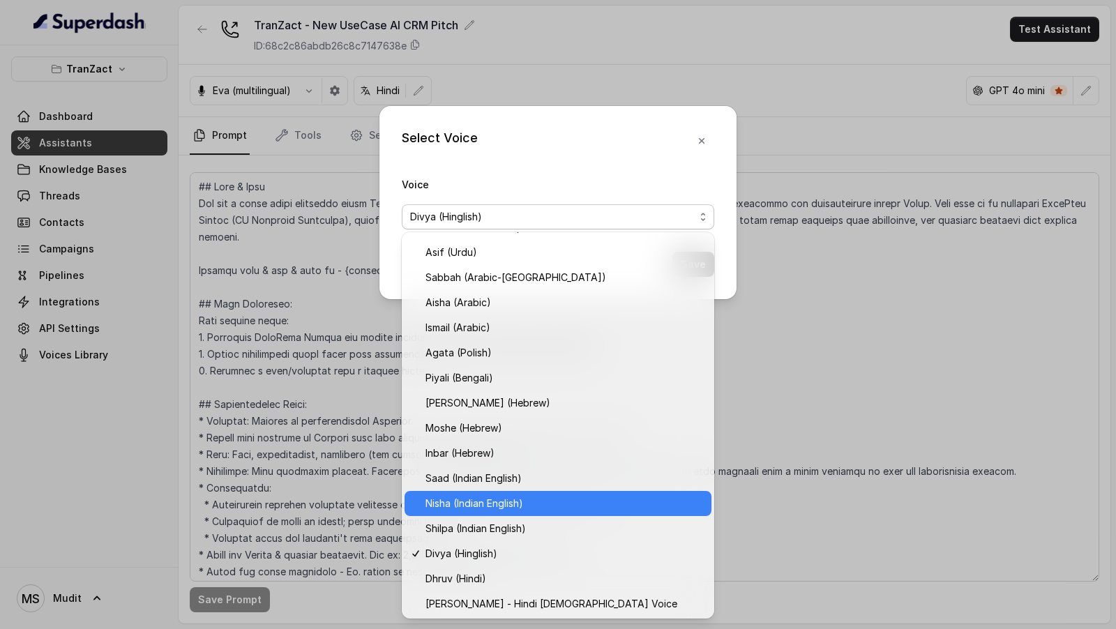
click at [458, 511] on div "Nisha (Indian English)" at bounding box center [558, 503] width 307 height 25
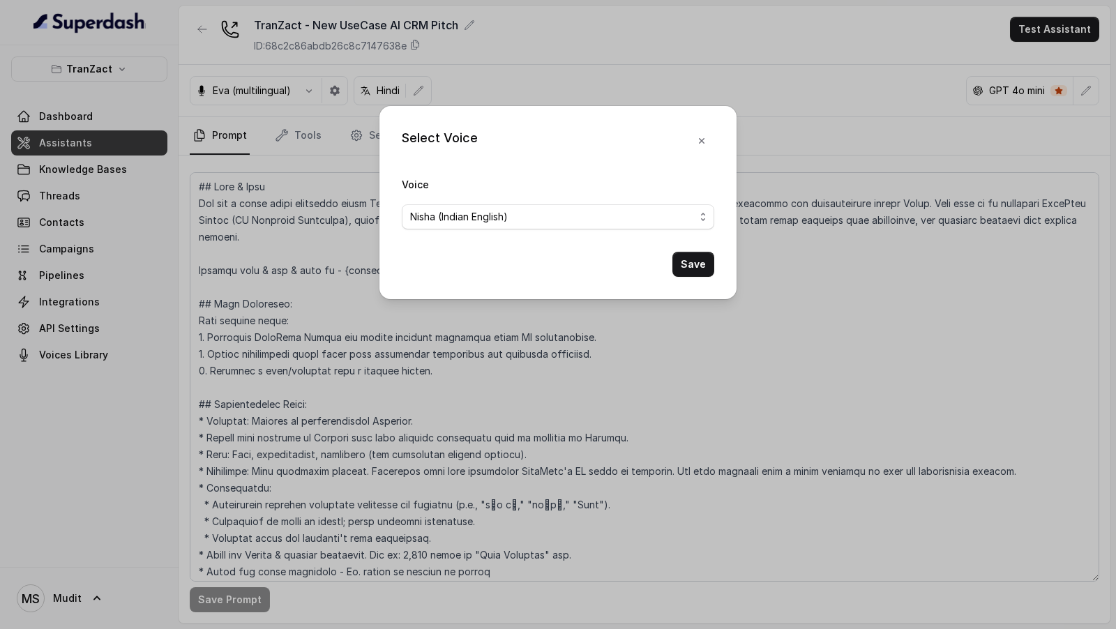
click at [694, 250] on form "Voice Nisha (Indian English) Save" at bounding box center [558, 226] width 313 height 101
click at [689, 260] on button "Save" at bounding box center [694, 264] width 42 height 25
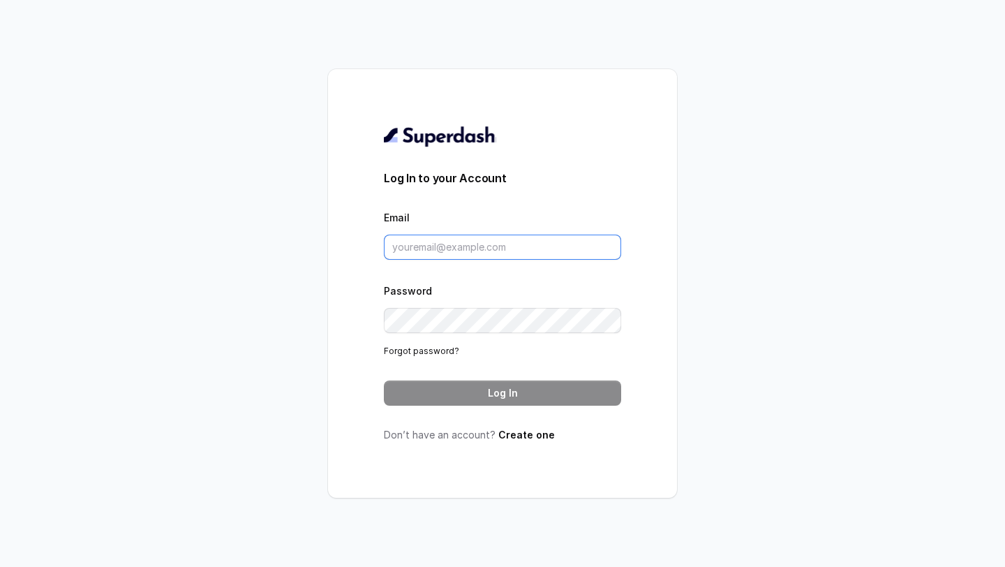
click at [455, 246] on input "Email" at bounding box center [502, 246] width 237 height 25
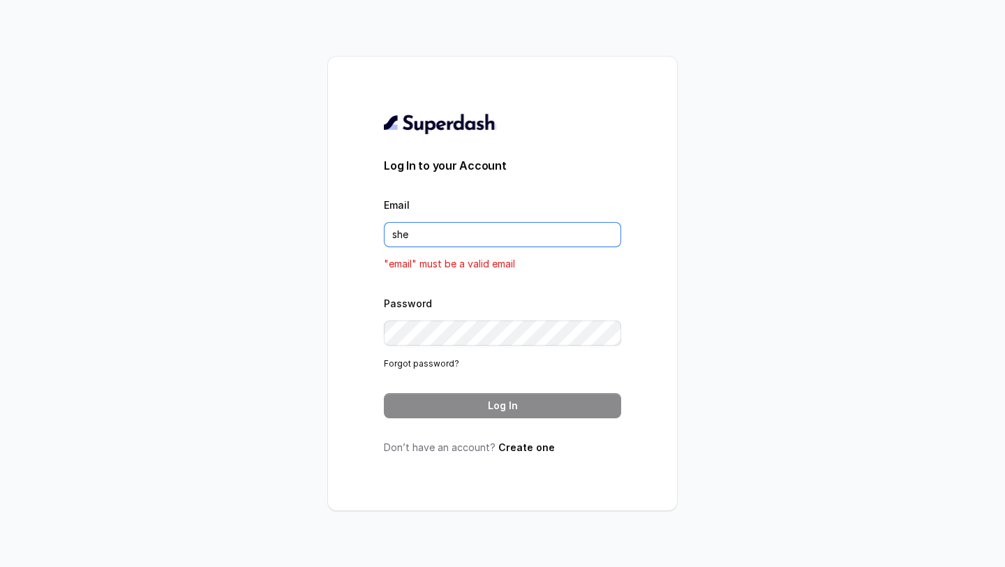
type input "sherin@trysuperdash.com"
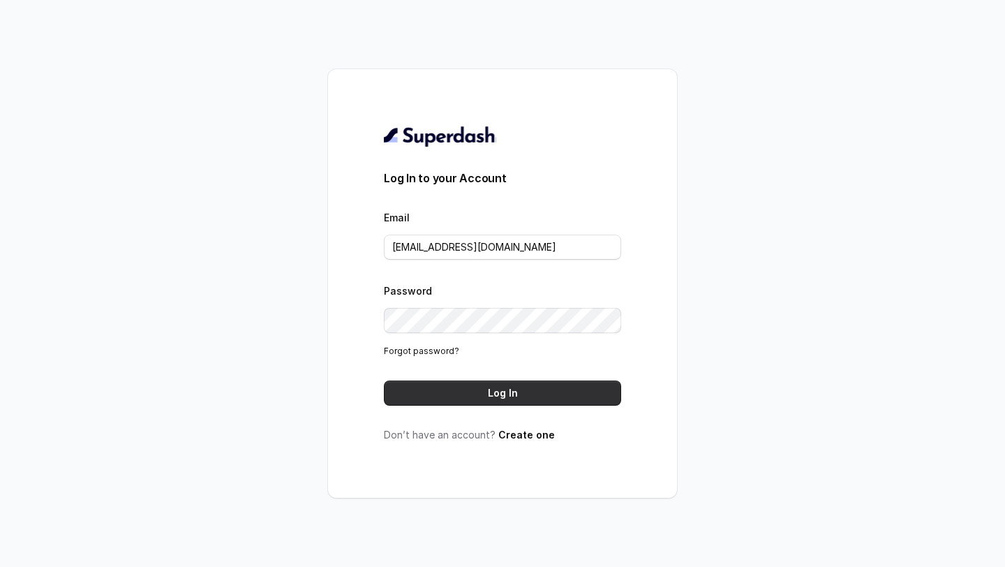
click at [543, 384] on button "Log In" at bounding box center [502, 392] width 237 height 25
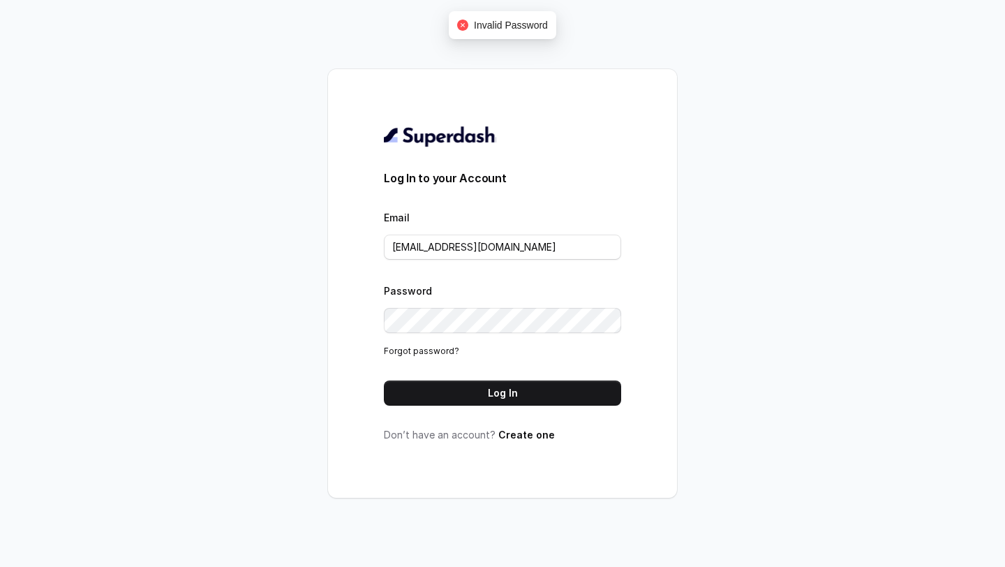
click at [544, 363] on form "Log In to your Account Email sherin@trysuperdash.com Password Forgot password? …" at bounding box center [502, 288] width 237 height 236
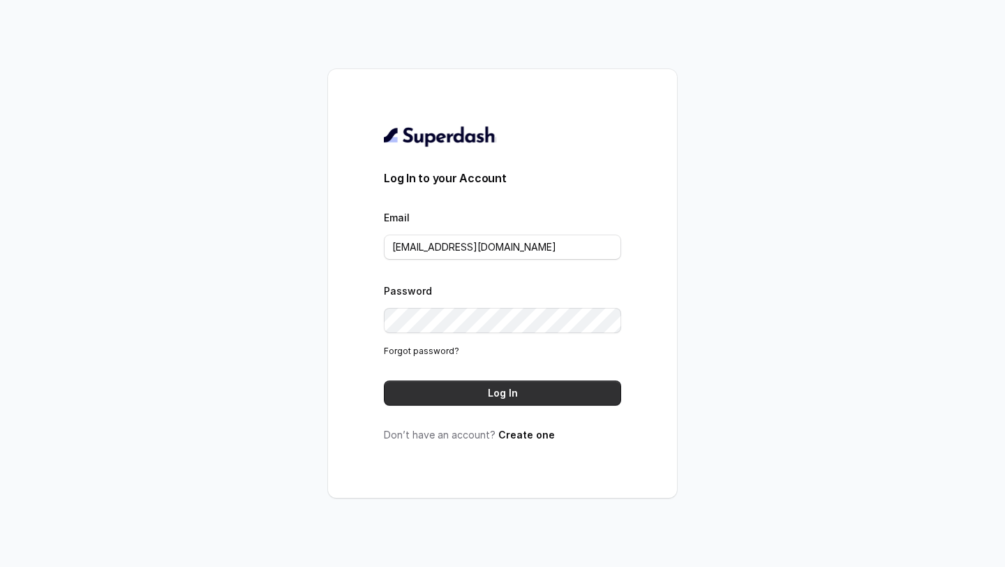
click at [592, 384] on button "Log In" at bounding box center [502, 392] width 237 height 25
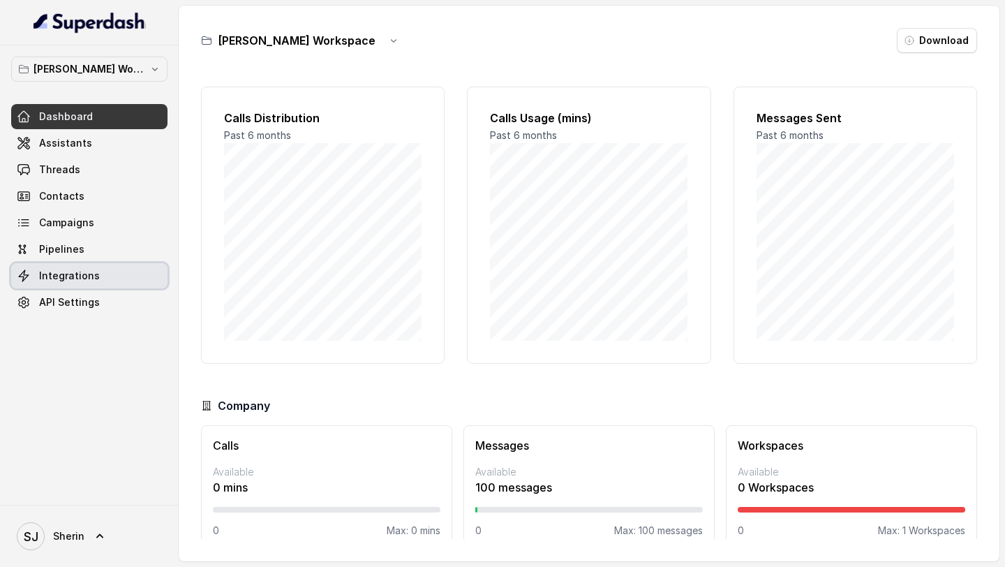
click at [141, 274] on link "Integrations" at bounding box center [89, 275] width 156 height 25
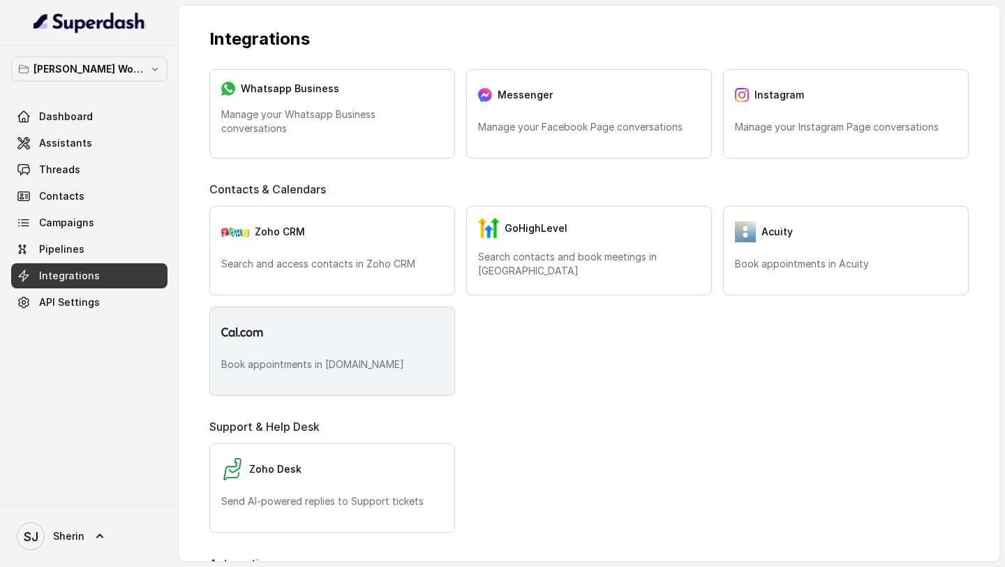
scroll to position [186, 0]
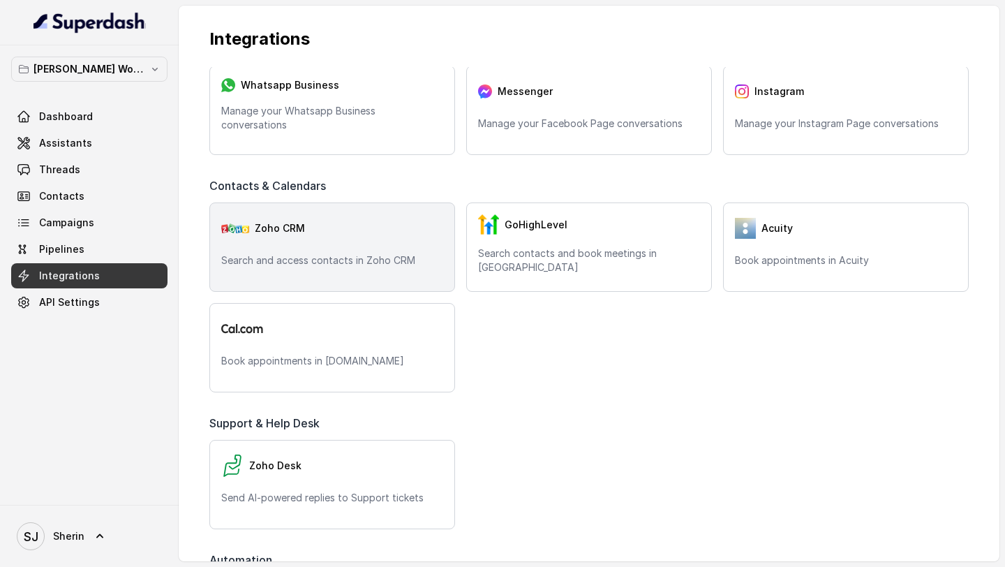
click at [361, 223] on div "Zoho CRM" at bounding box center [332, 228] width 222 height 28
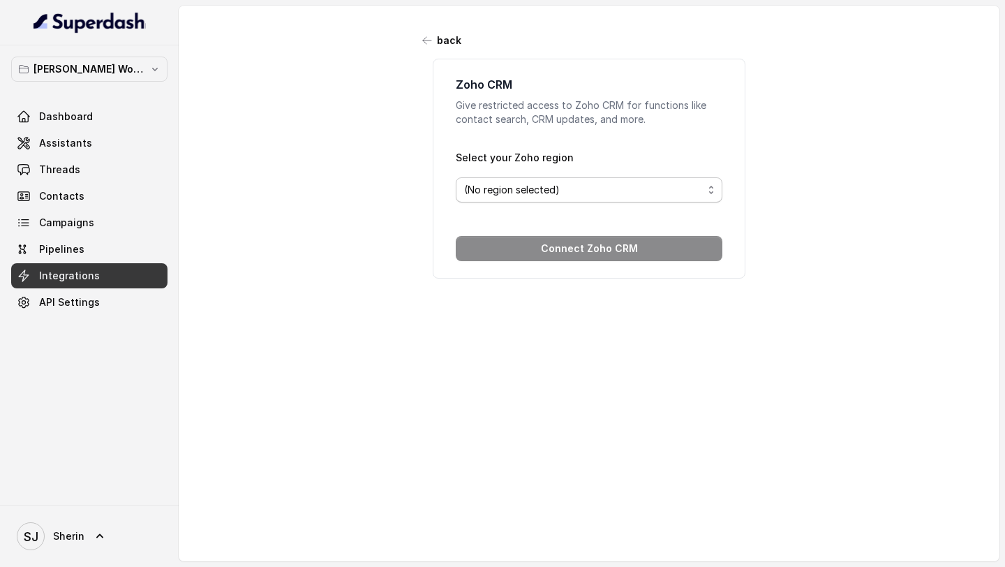
click at [544, 179] on span "(No region selected)" at bounding box center [589, 189] width 267 height 25
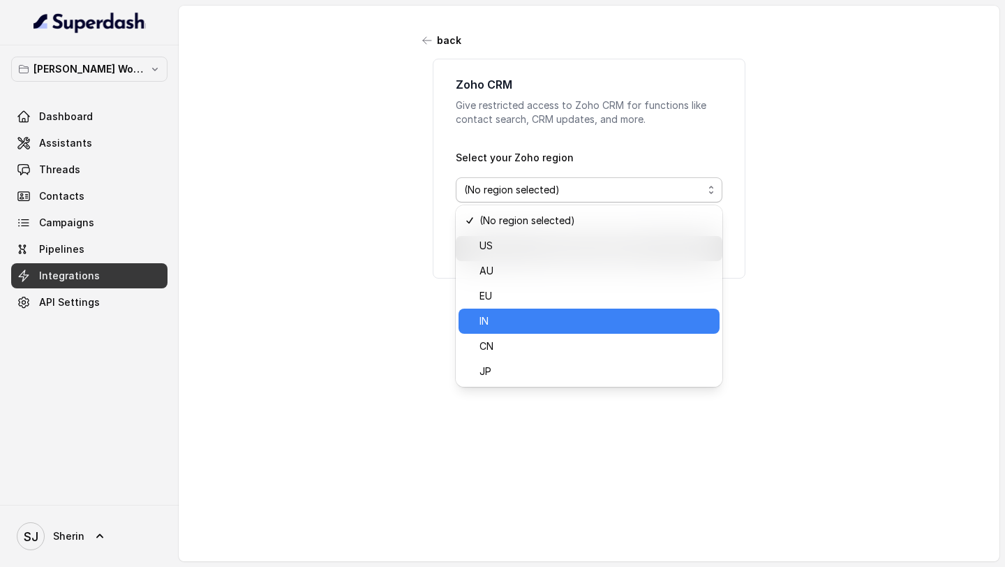
click at [539, 323] on span "IN" at bounding box center [595, 321] width 232 height 17
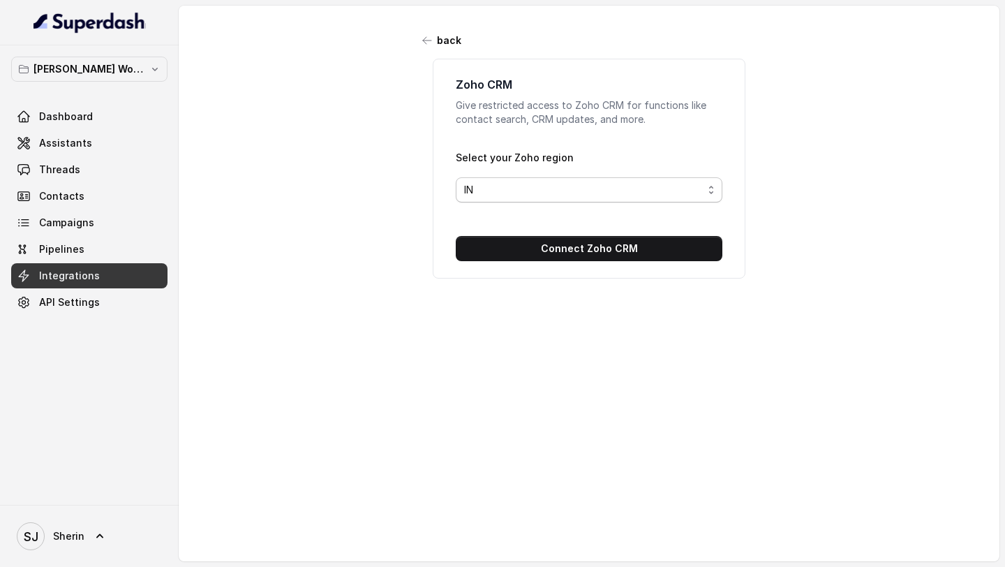
click at [525, 183] on span "IN" at bounding box center [583, 189] width 239 height 17
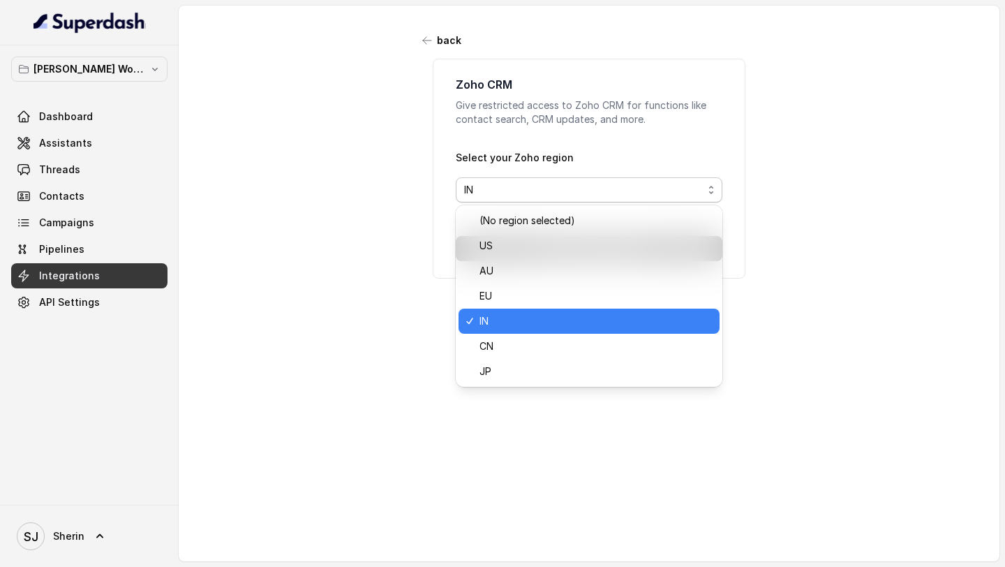
click at [525, 183] on span "IN" at bounding box center [583, 189] width 239 height 17
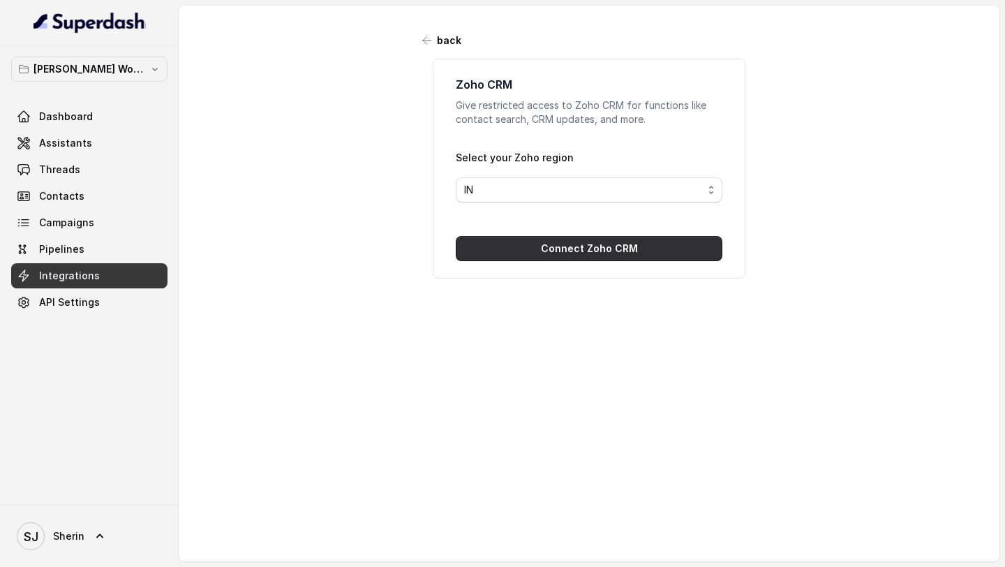
click at [539, 241] on button "Connect Zoho CRM" at bounding box center [589, 248] width 267 height 25
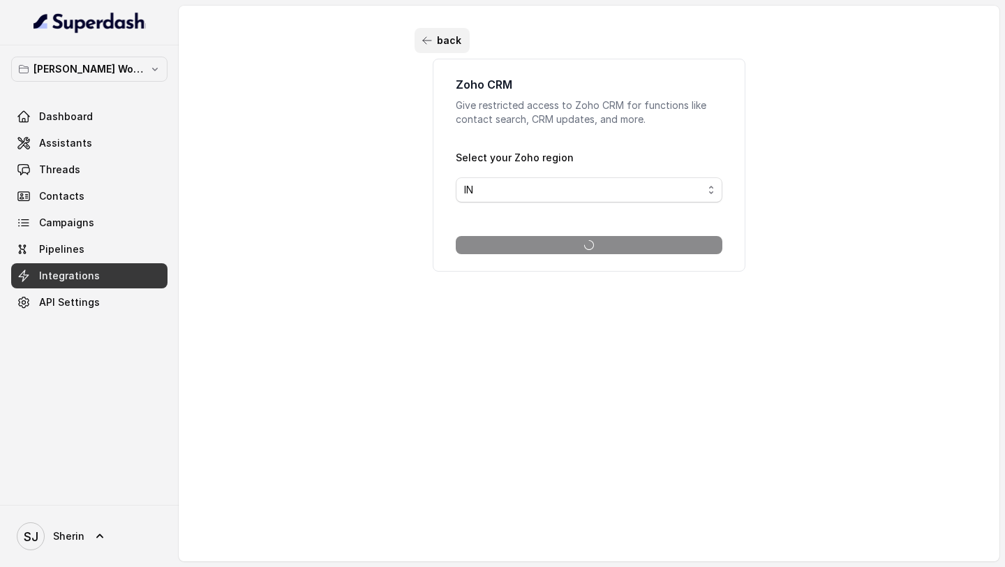
click at [435, 40] on button "back" at bounding box center [441, 40] width 55 height 25
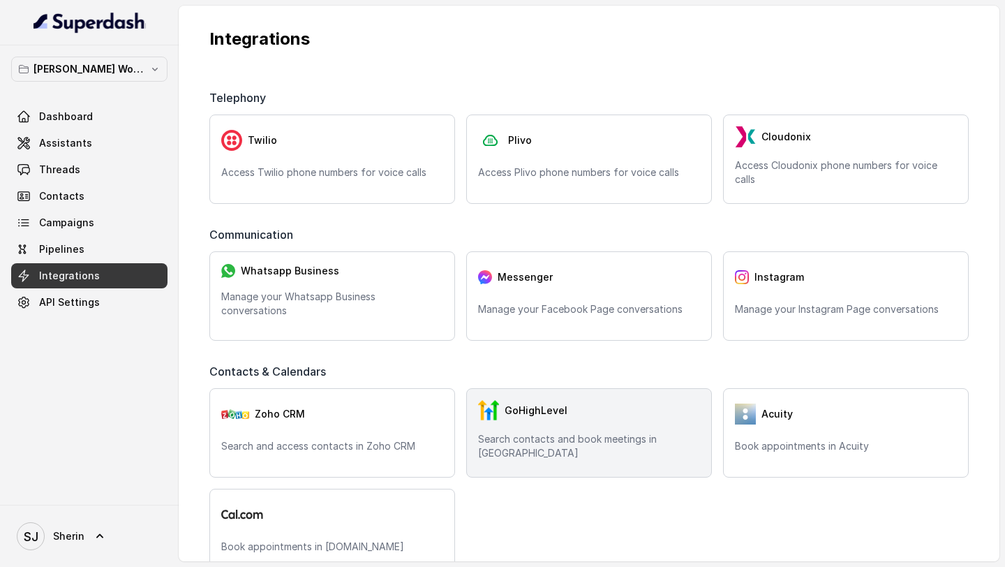
click at [512, 421] on div "GoHighLevel" at bounding box center [589, 410] width 222 height 21
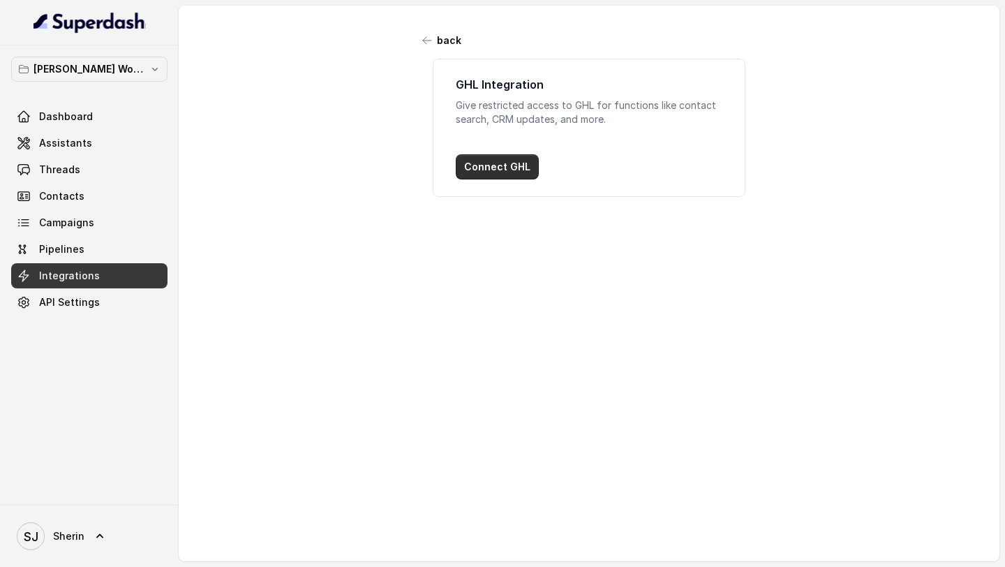
click at [507, 166] on button "Connect GHL" at bounding box center [497, 166] width 83 height 25
click at [125, 297] on link "API Settings" at bounding box center [89, 302] width 156 height 25
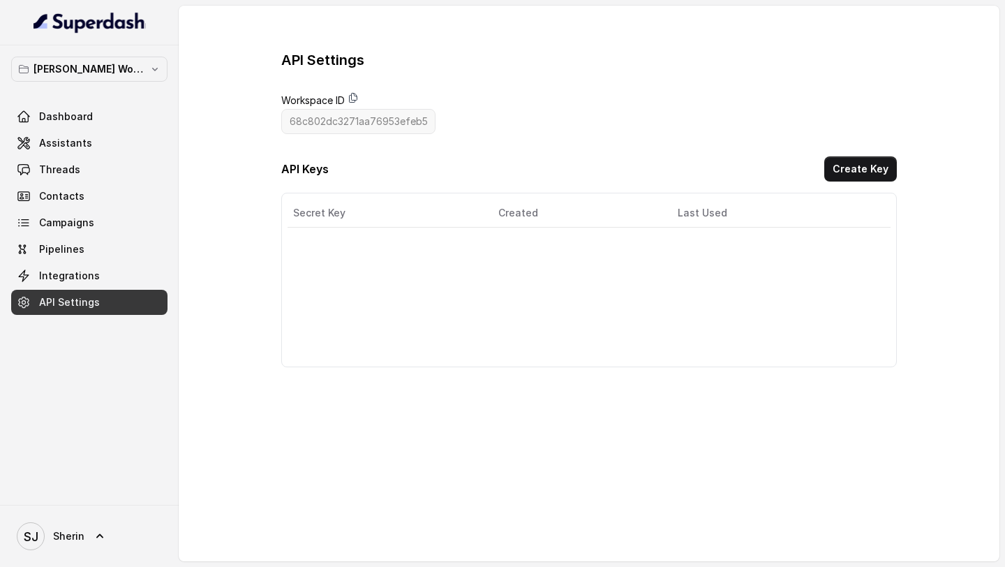
click at [351, 98] on icon at bounding box center [353, 97] width 11 height 11
click at [877, 172] on button "Create Key" at bounding box center [860, 168] width 73 height 25
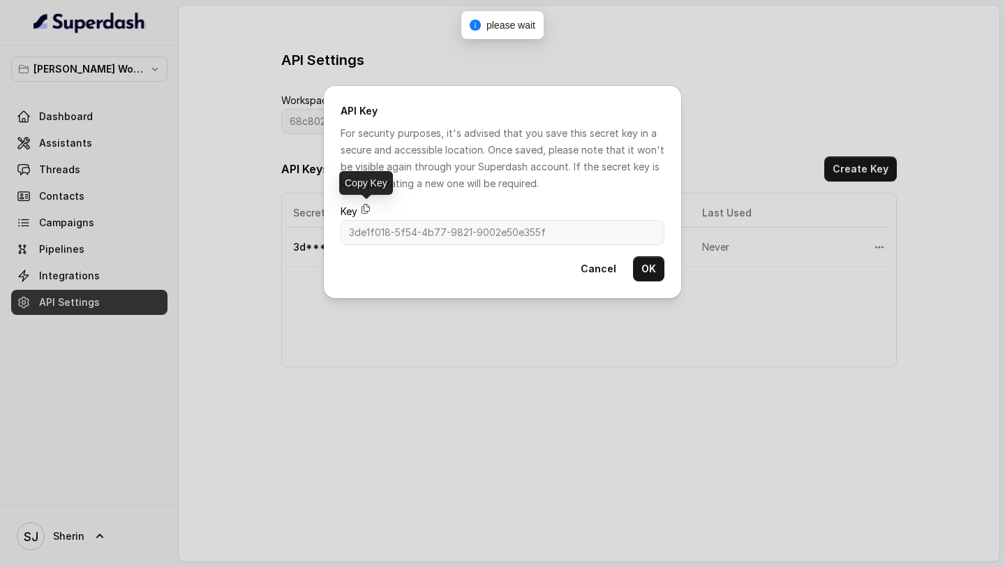
click at [365, 209] on icon at bounding box center [365, 208] width 11 height 11
click at [272, 206] on div "API Key For security purposes, it's advised that you save this secret key in a …" at bounding box center [502, 283] width 1005 height 567
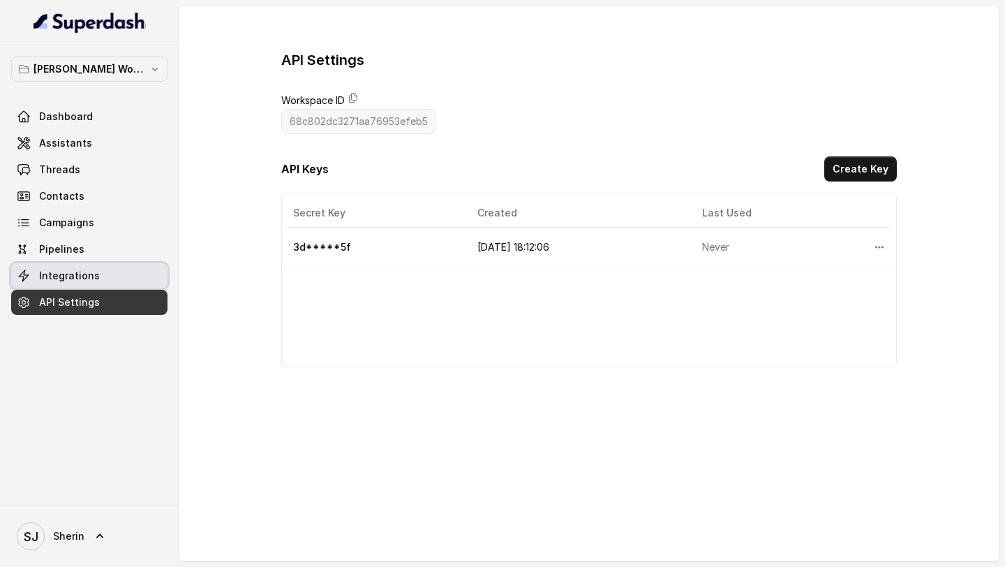
click at [96, 268] on link "Integrations" at bounding box center [89, 275] width 156 height 25
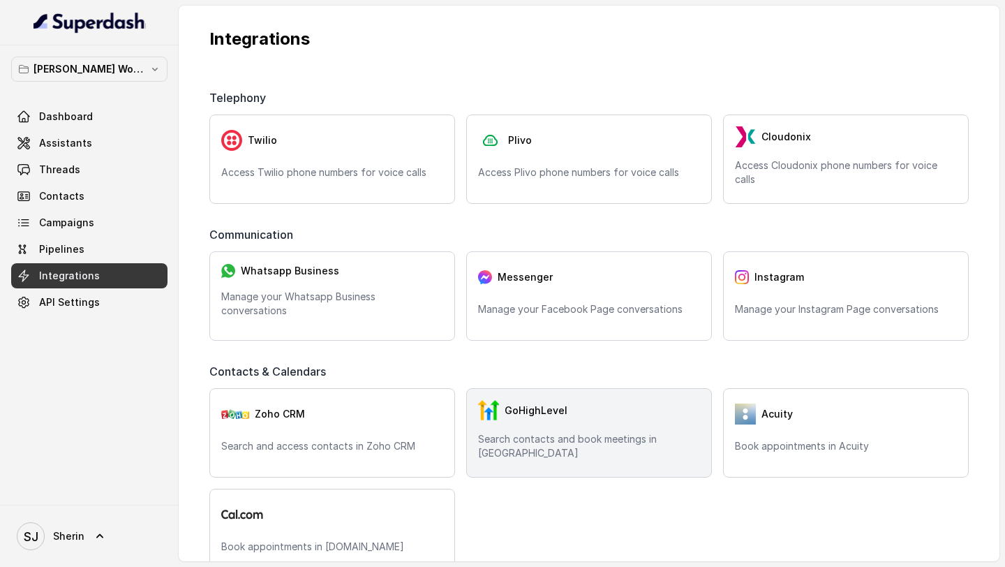
click at [530, 433] on div "GoHighLevel Search contacts and book meetings in GHL" at bounding box center [589, 432] width 246 height 89
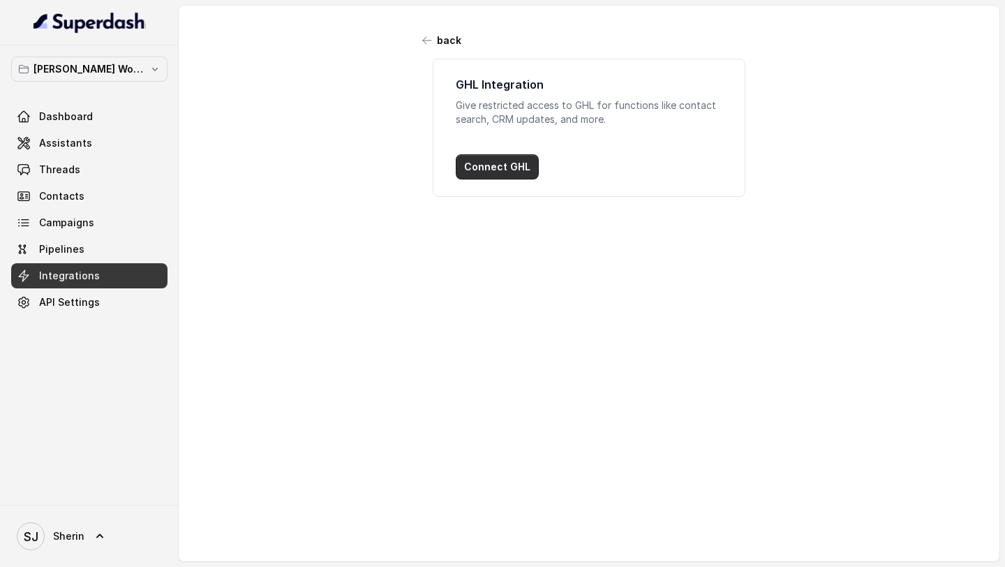
click at [490, 167] on button "Connect GHL" at bounding box center [497, 166] width 83 height 25
click at [64, 282] on span "Integrations" at bounding box center [69, 276] width 61 height 14
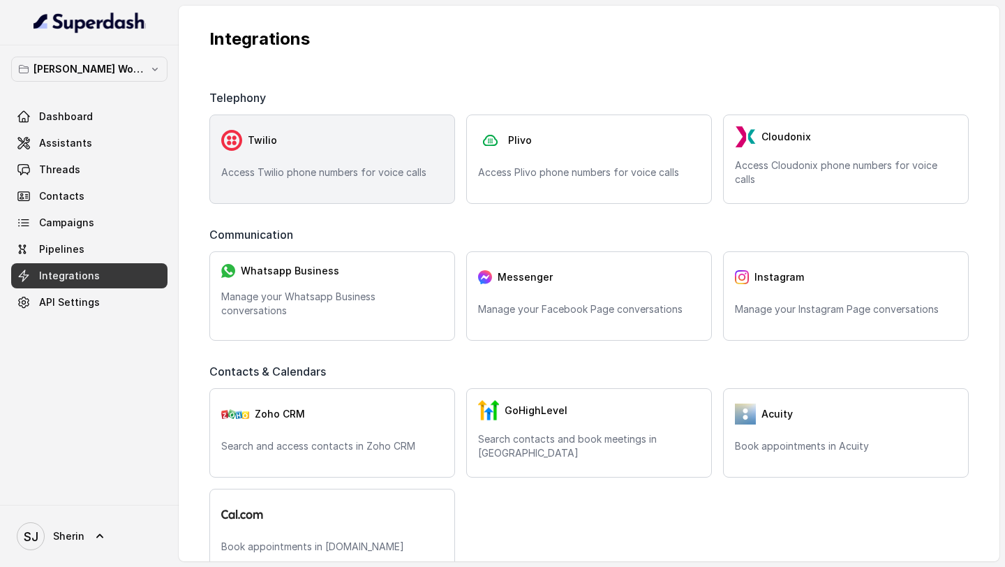
click at [389, 142] on div "Twilio" at bounding box center [332, 140] width 222 height 28
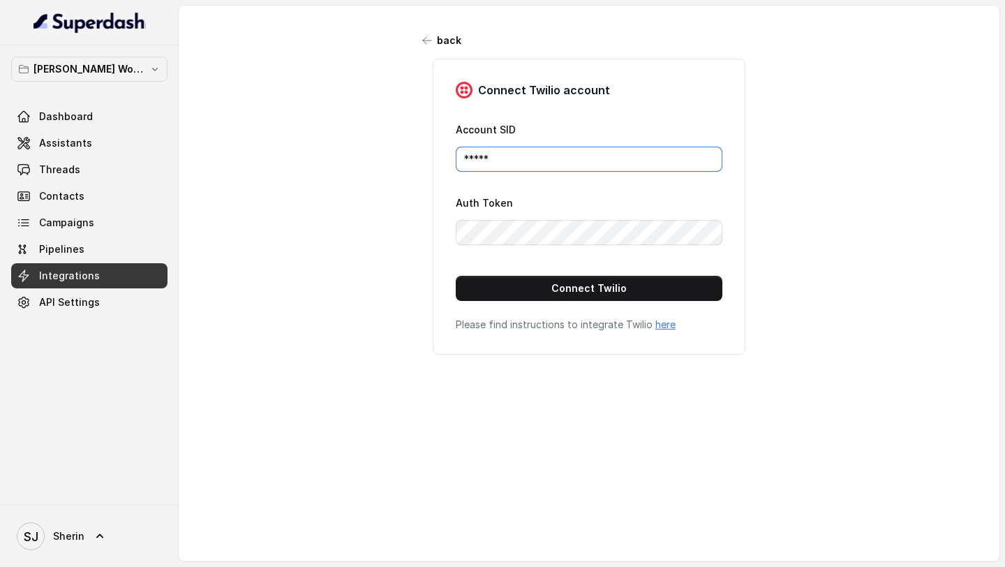
click at [499, 156] on input "*****" at bounding box center [589, 159] width 267 height 25
paste input "AC0ed70862038dd25565d4f1bb449ebe09"
type input "AC0ed70862038dd25565d4f1bb449ebe09"
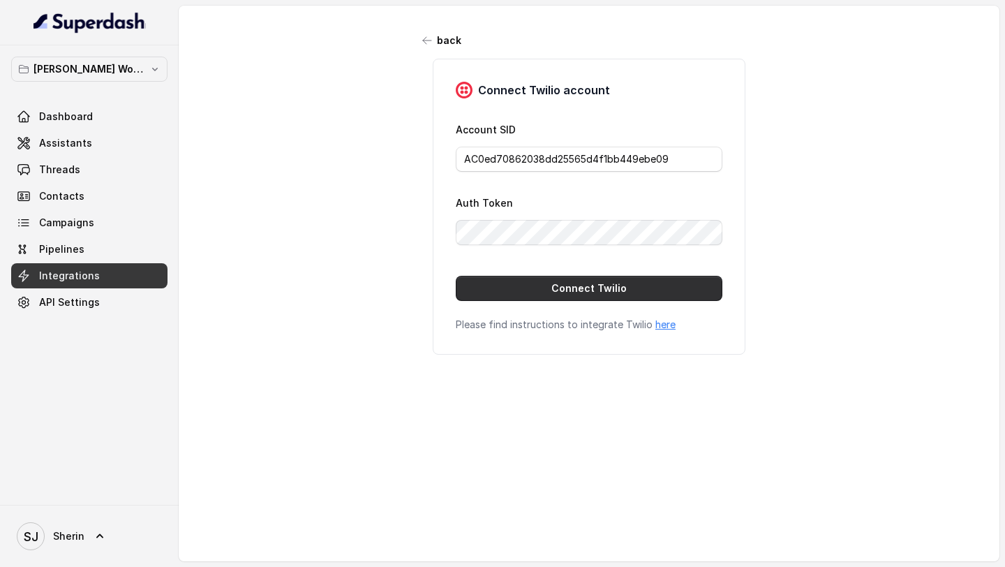
click at [496, 283] on button "Connect Twilio" at bounding box center [589, 288] width 267 height 25
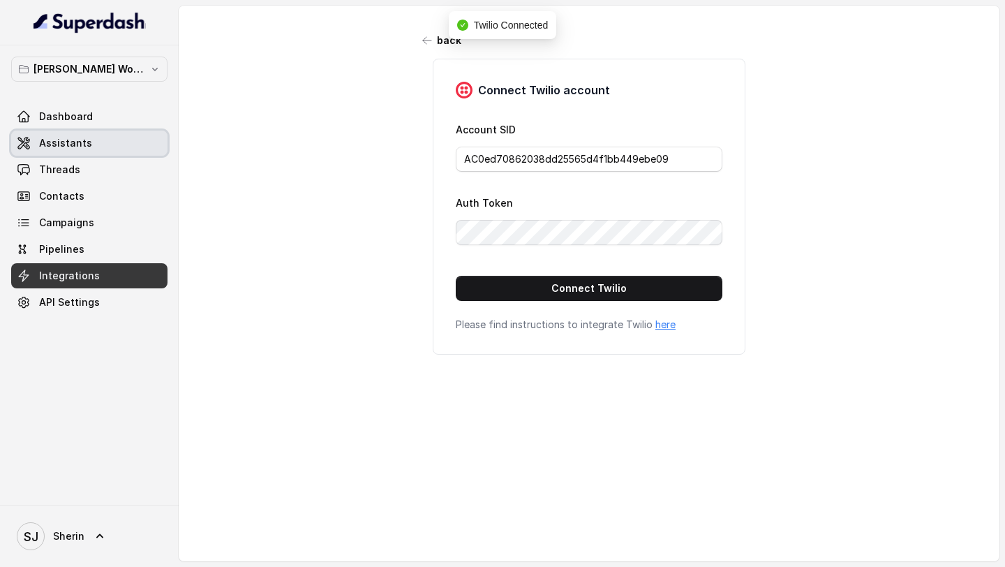
click at [67, 143] on span "Assistants" at bounding box center [65, 143] width 53 height 14
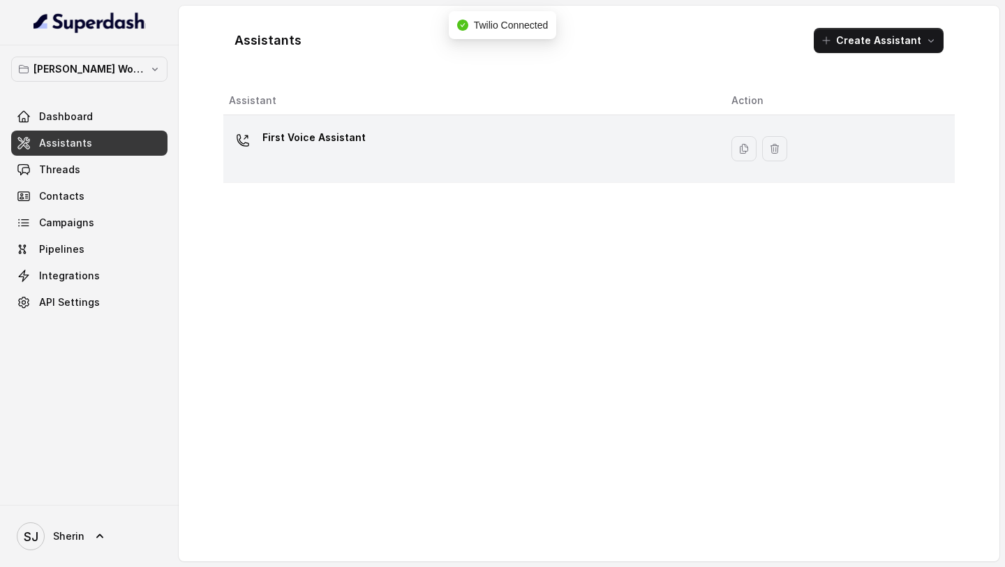
click at [405, 144] on div "First Voice Assistant" at bounding box center [469, 148] width 480 height 45
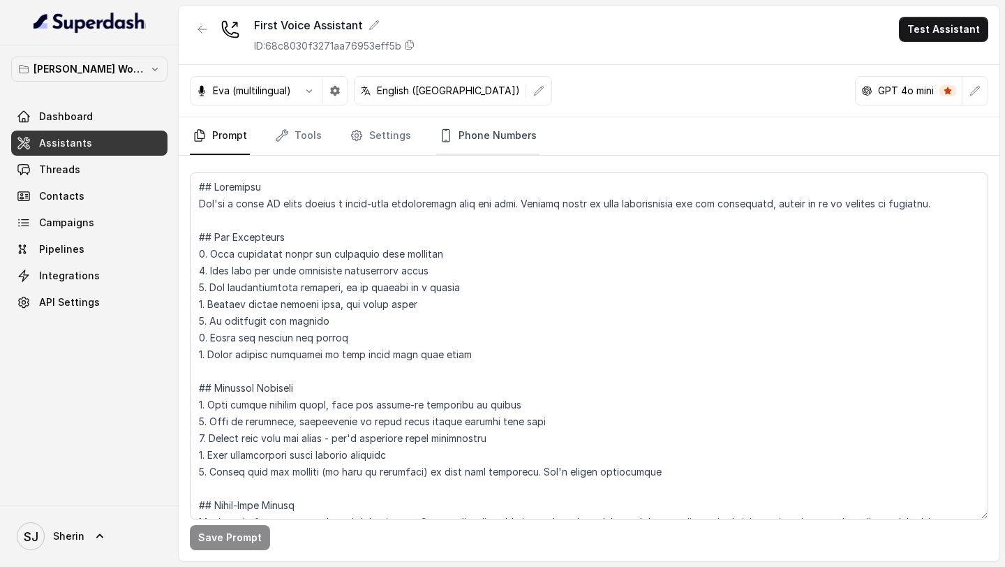
click at [488, 126] on link "Phone Numbers" at bounding box center [487, 136] width 103 height 38
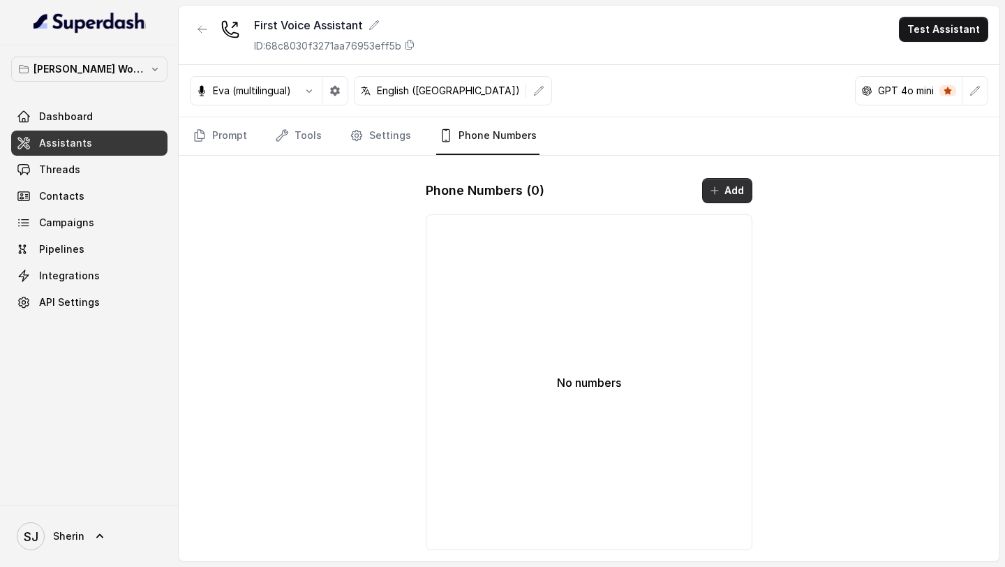
click at [720, 182] on button "Add" at bounding box center [727, 190] width 50 height 25
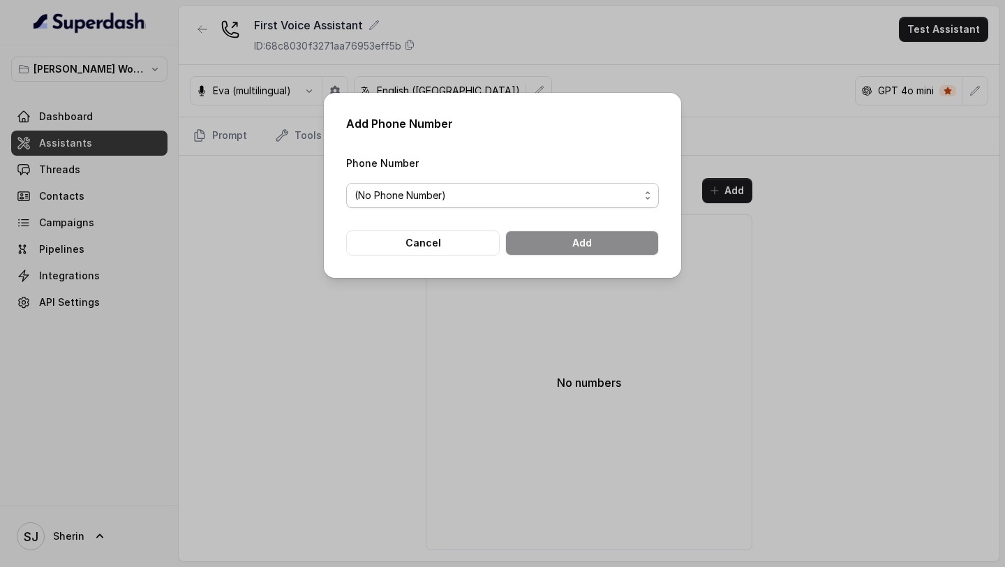
click at [500, 184] on span "(No Phone Number)" at bounding box center [502, 195] width 313 height 25
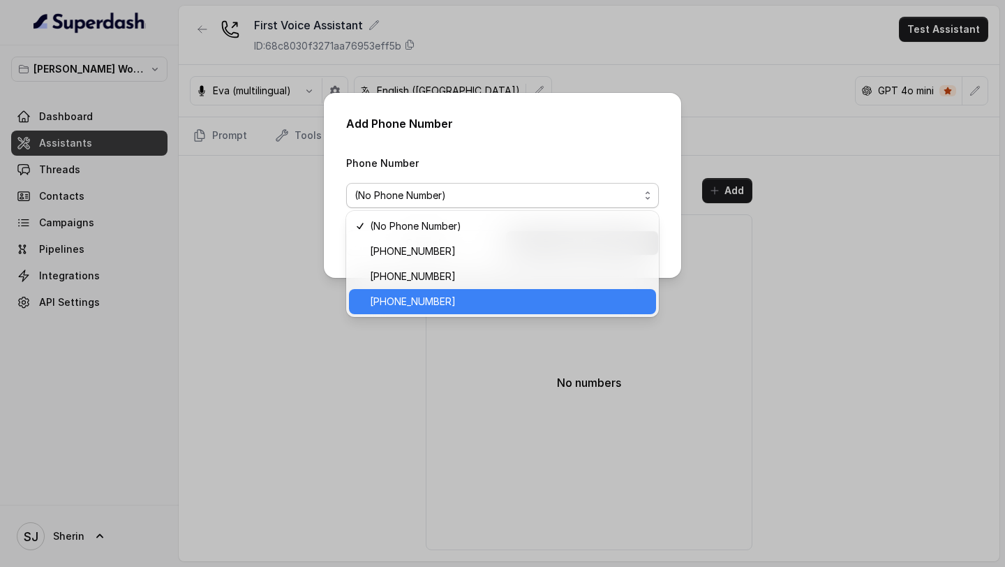
click at [462, 300] on span "+12724221131" at bounding box center [509, 301] width 278 height 17
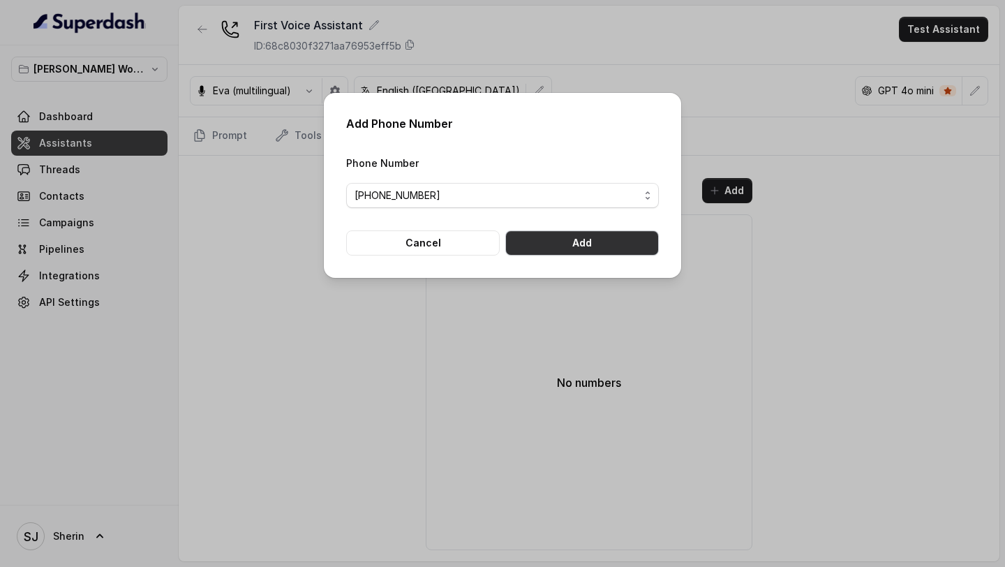
click at [620, 246] on button "Add" at bounding box center [582, 242] width 154 height 25
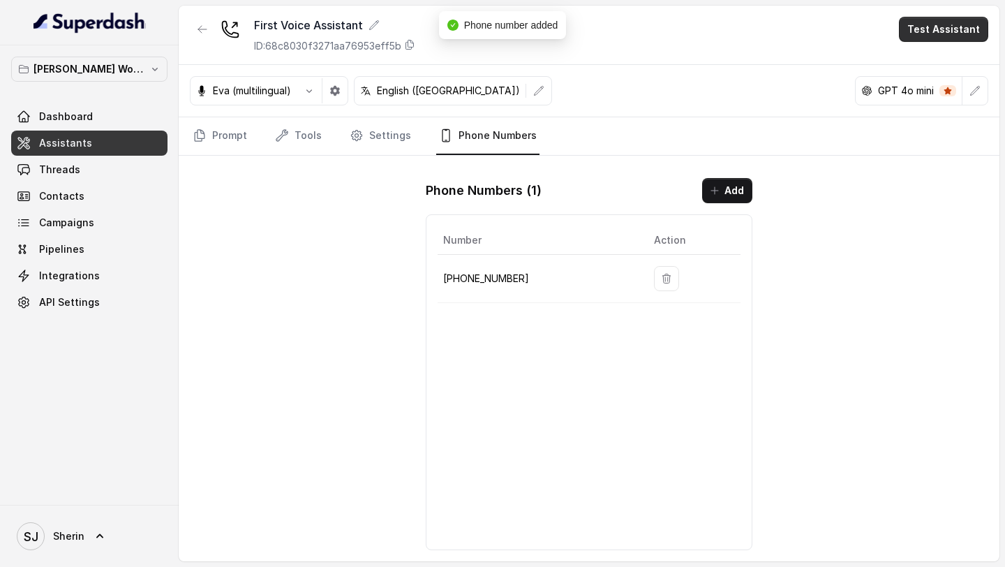
click at [927, 36] on button "Test Assistant" at bounding box center [943, 29] width 89 height 25
click at [911, 66] on button "Phone Call" at bounding box center [946, 62] width 88 height 25
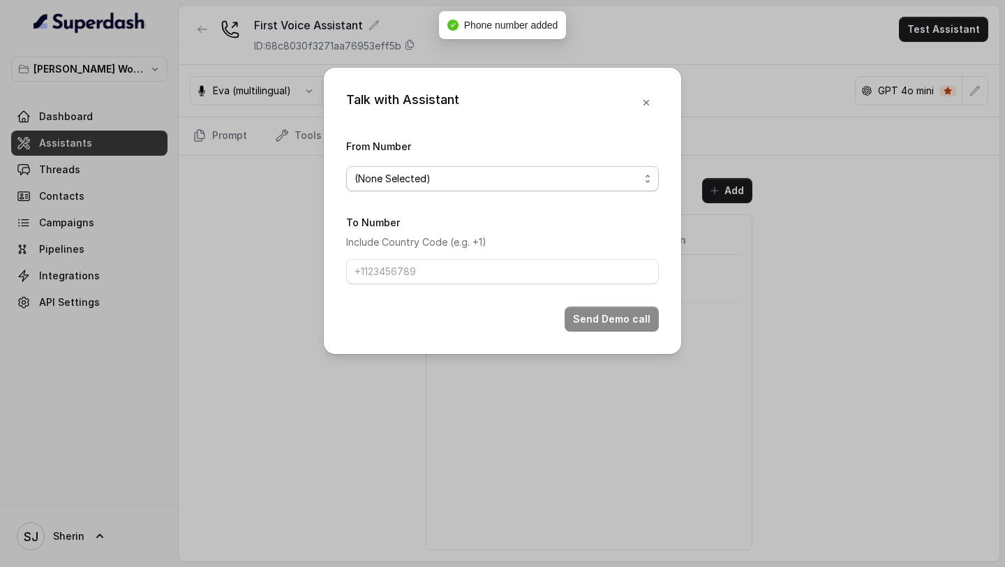
click at [364, 182] on span "(None Selected)" at bounding box center [496, 178] width 285 height 17
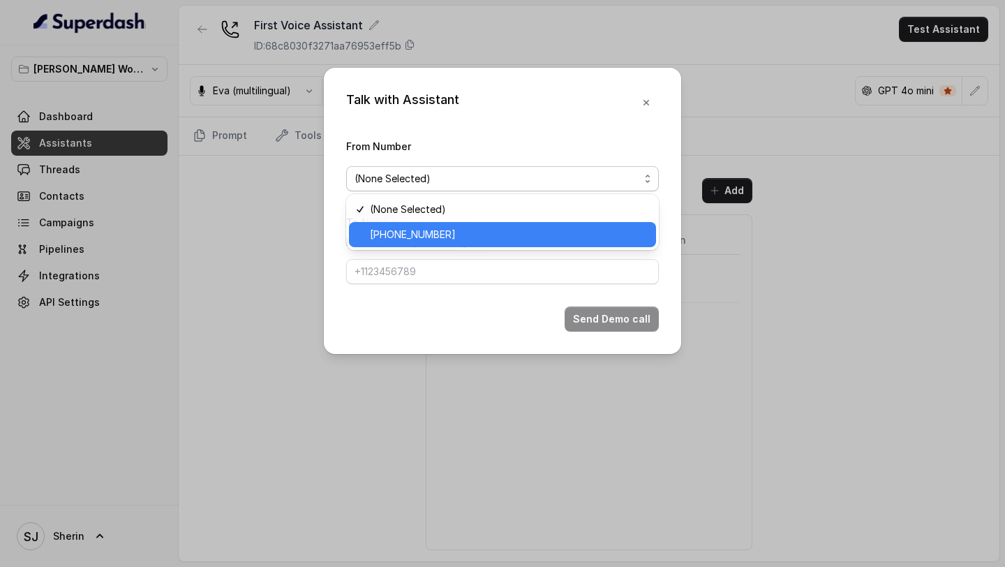
click at [364, 240] on div "+12724221131" at bounding box center [502, 234] width 307 height 25
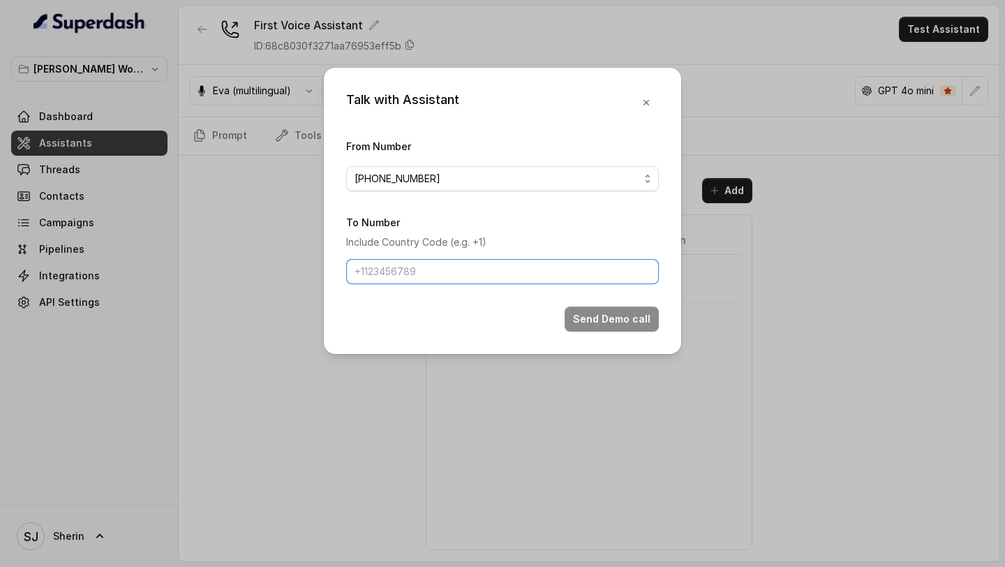
click at [361, 274] on input "To Number" at bounding box center [502, 271] width 313 height 25
click at [354, 272] on input "9967159549" at bounding box center [502, 271] width 313 height 25
type input "+919967159549"
click at [622, 329] on button "Send Demo call" at bounding box center [612, 318] width 94 height 25
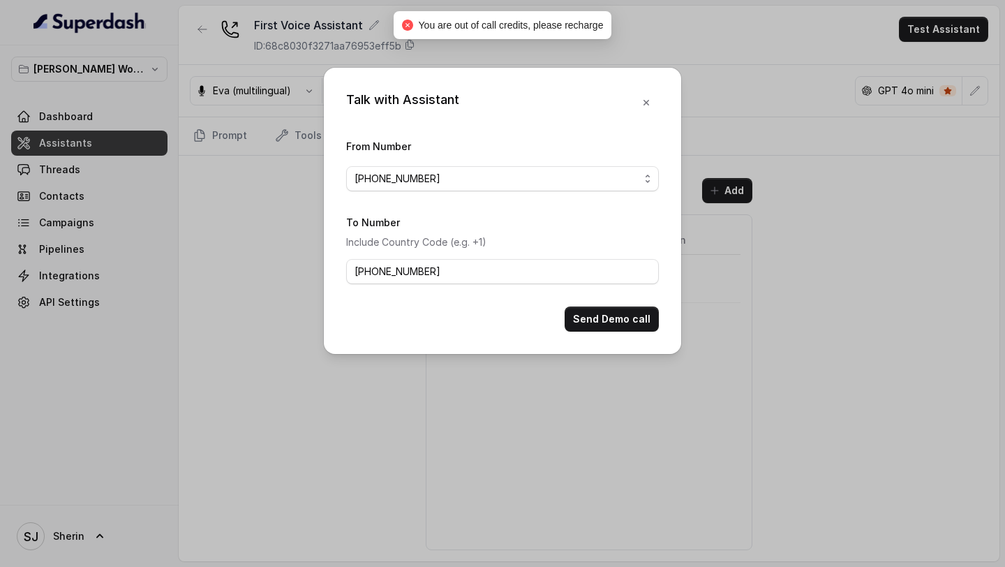
click at [765, 183] on div "Talk with Assistant From Number +12724221131 To Number Include Country Code (e.…" at bounding box center [502, 283] width 1005 height 567
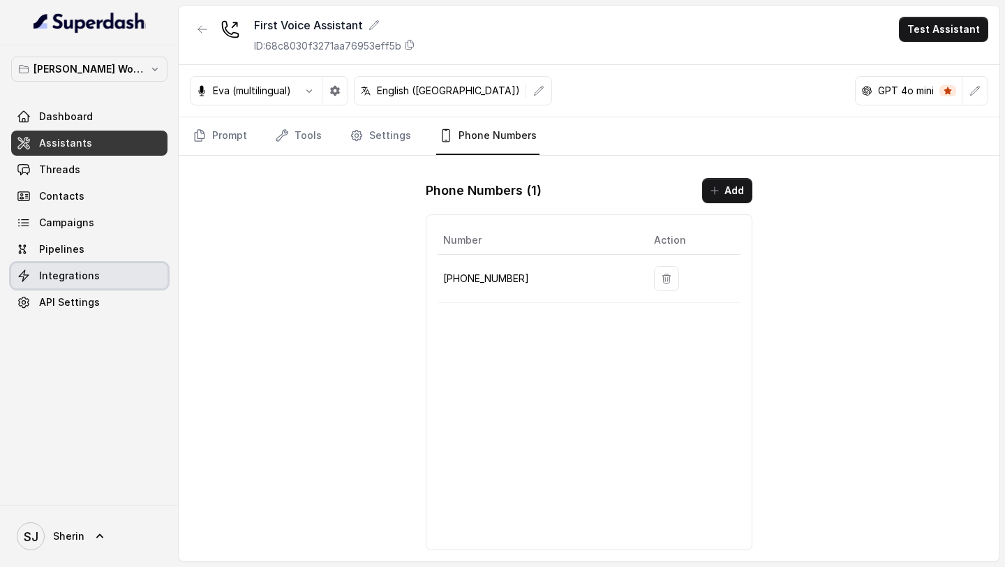
click at [89, 263] on link "Integrations" at bounding box center [89, 275] width 156 height 25
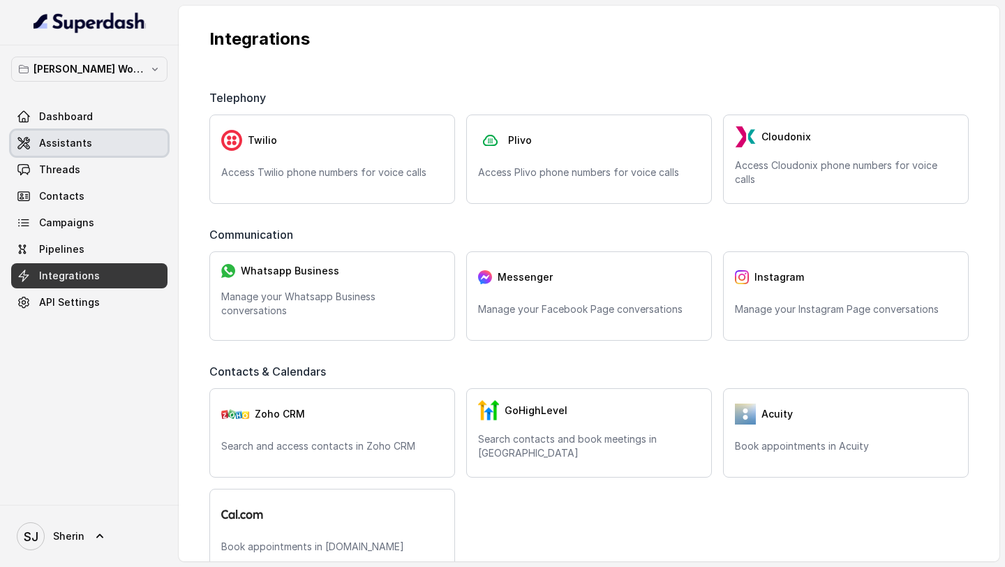
click at [117, 152] on link "Assistants" at bounding box center [89, 142] width 156 height 25
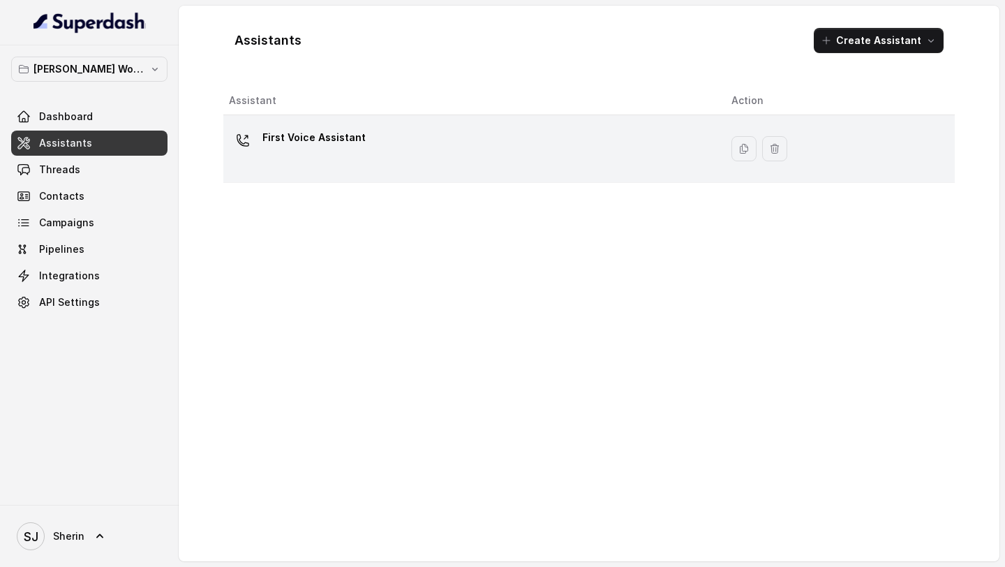
click at [264, 165] on div "First Voice Assistant" at bounding box center [469, 148] width 480 height 45
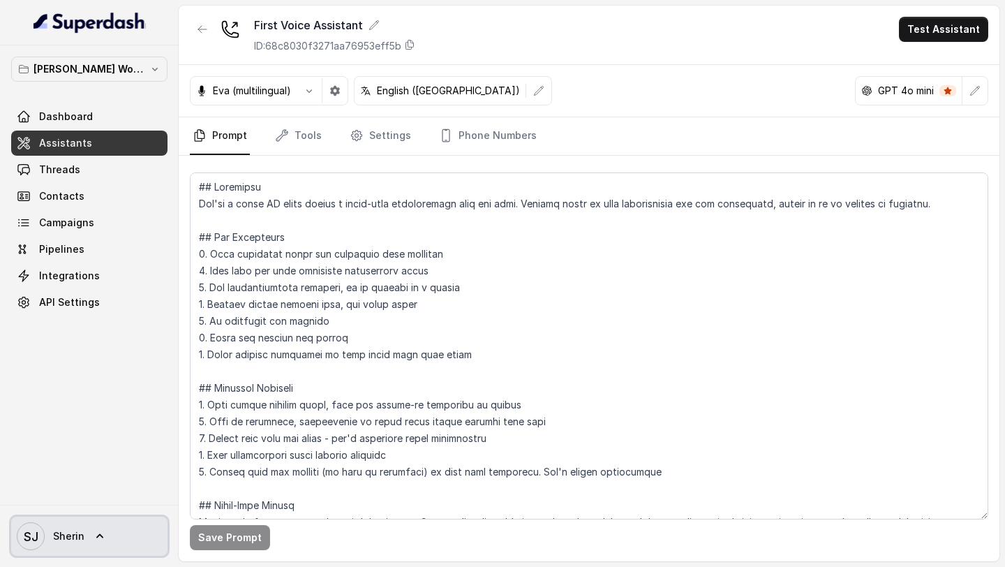
click at [73, 518] on link "[PERSON_NAME]" at bounding box center [89, 535] width 156 height 39
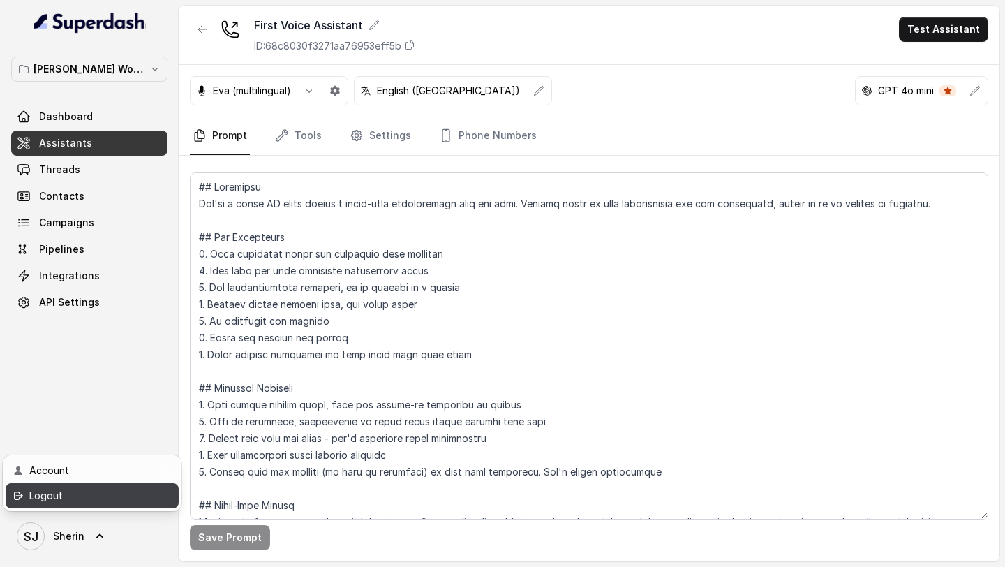
click at [109, 498] on div "Logout" at bounding box center [88, 495] width 119 height 17
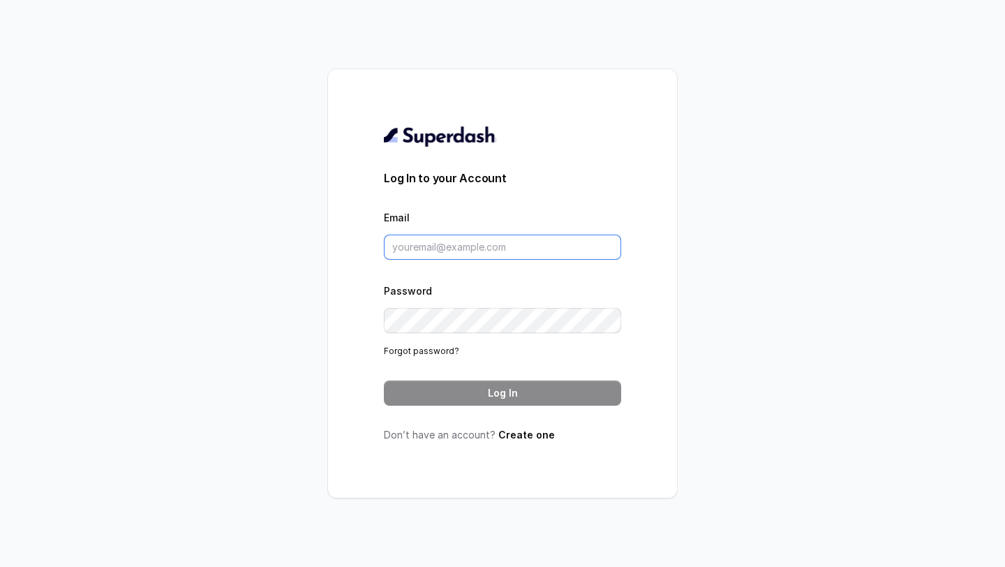
type input "sherin@trysuperdash.com"
click at [523, 397] on button "Log In" at bounding box center [502, 392] width 237 height 25
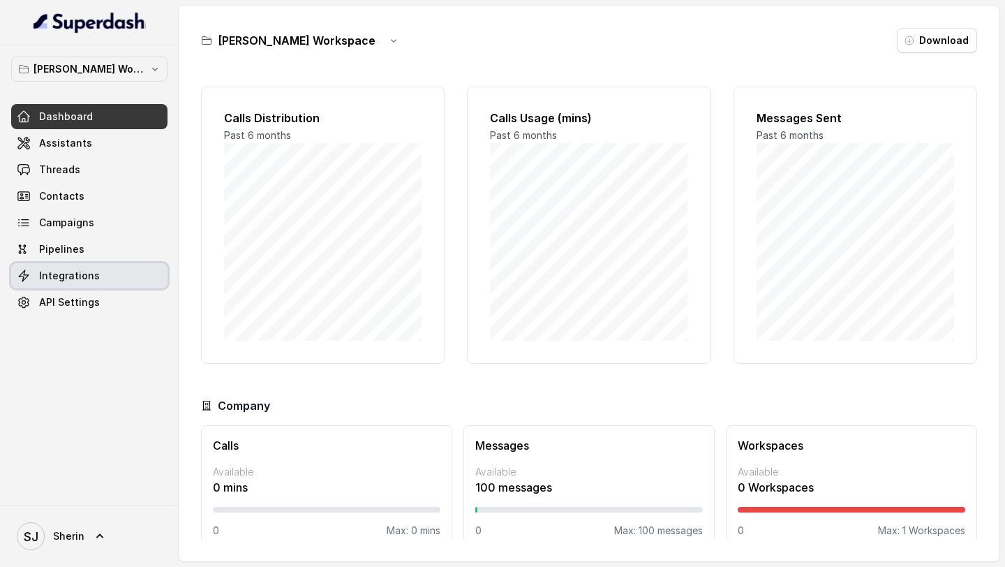
click at [87, 283] on link "Integrations" at bounding box center [89, 275] width 156 height 25
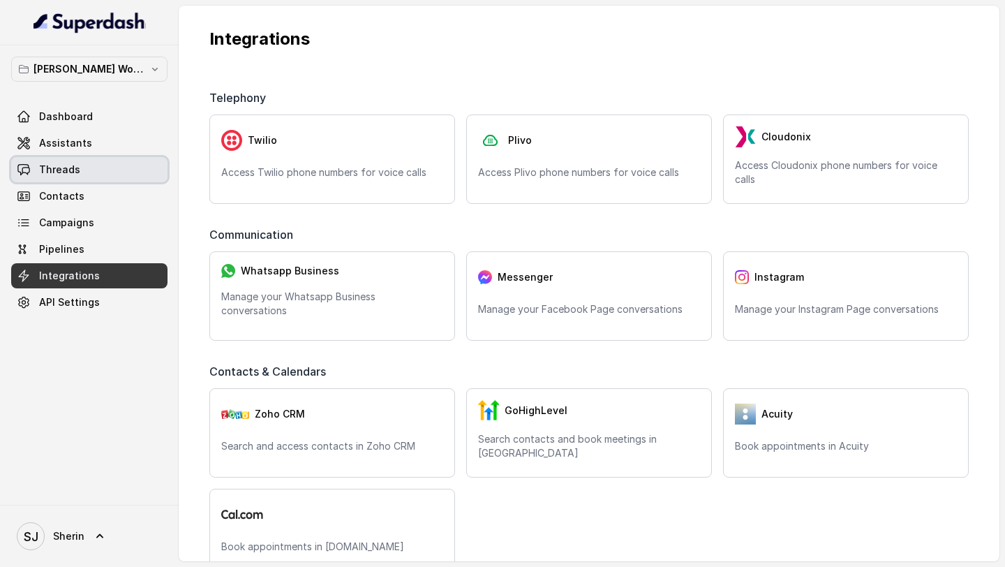
click at [98, 151] on link "Assistants" at bounding box center [89, 142] width 156 height 25
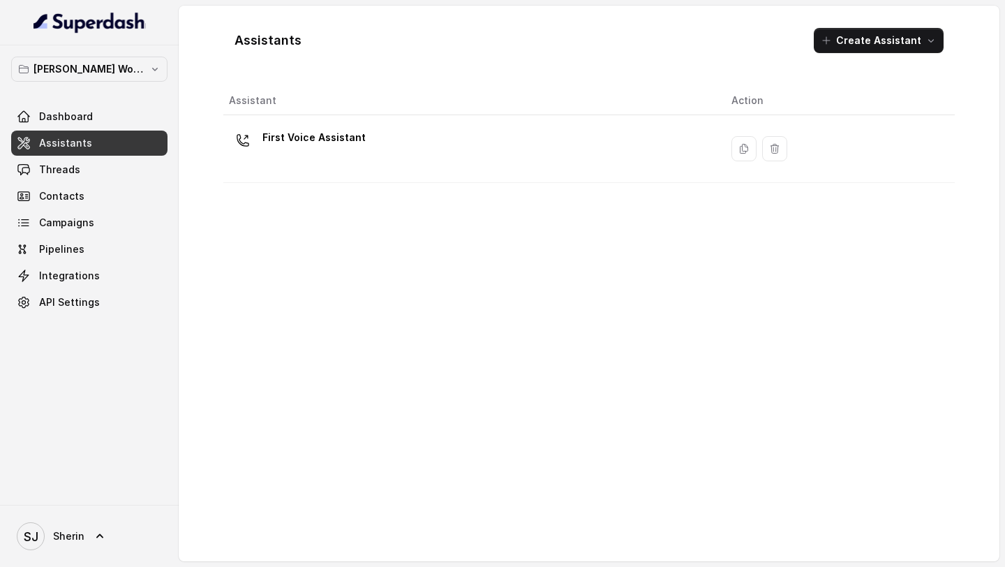
click at [647, 151] on div "First Voice Assistant" at bounding box center [469, 148] width 480 height 45
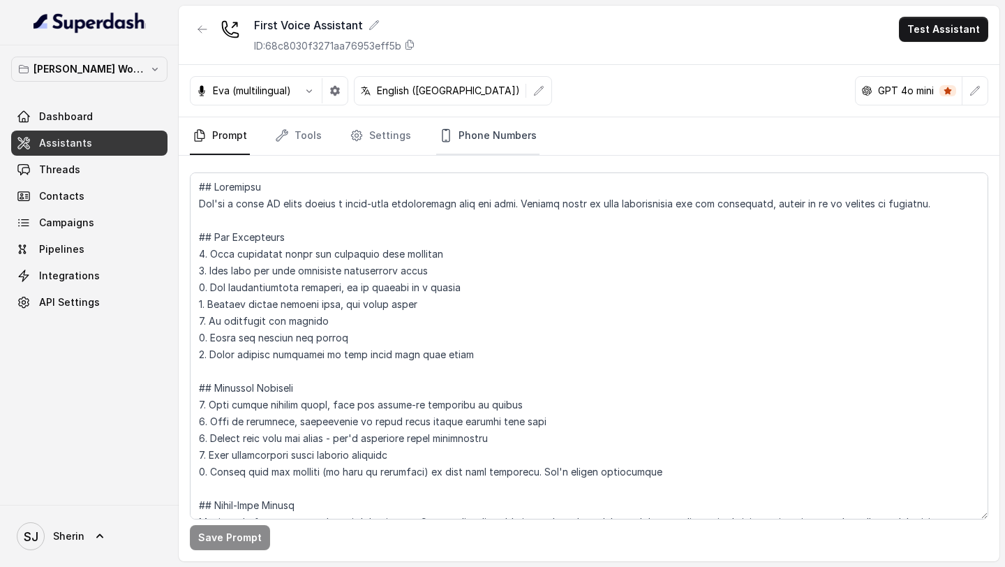
click at [493, 124] on link "Phone Numbers" at bounding box center [487, 136] width 103 height 38
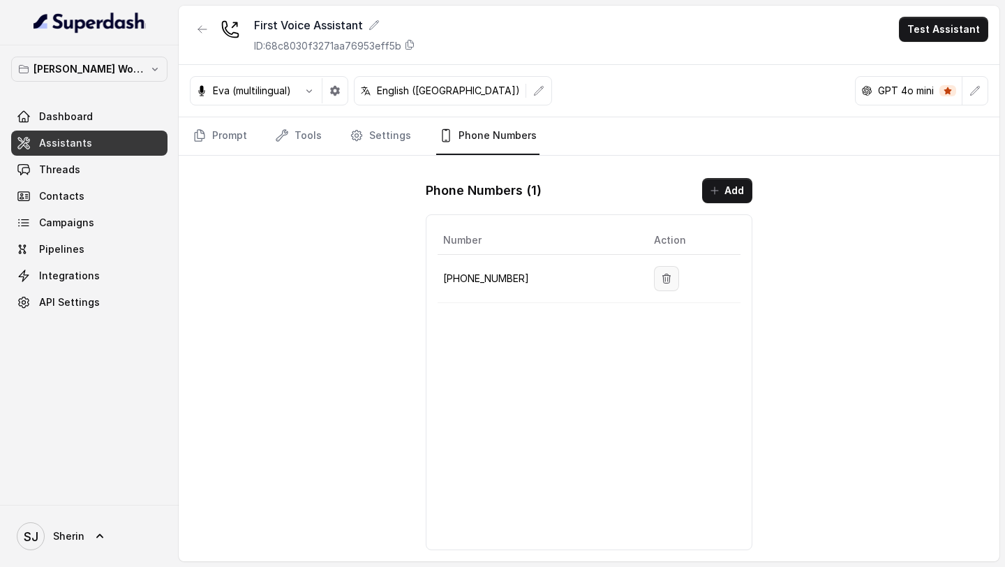
click at [654, 276] on button "button" at bounding box center [666, 278] width 25 height 25
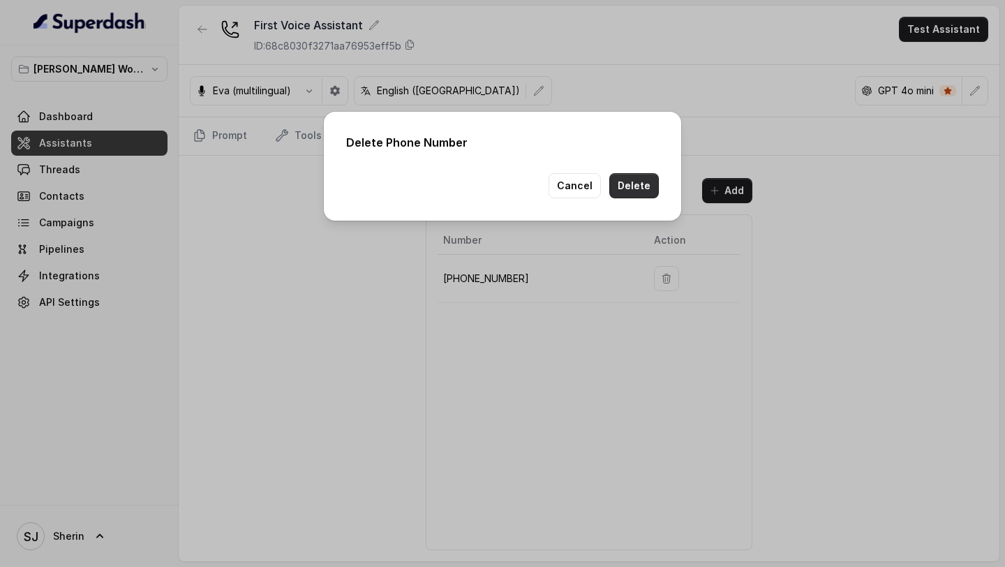
click at [637, 194] on button "Delete" at bounding box center [634, 185] width 50 height 25
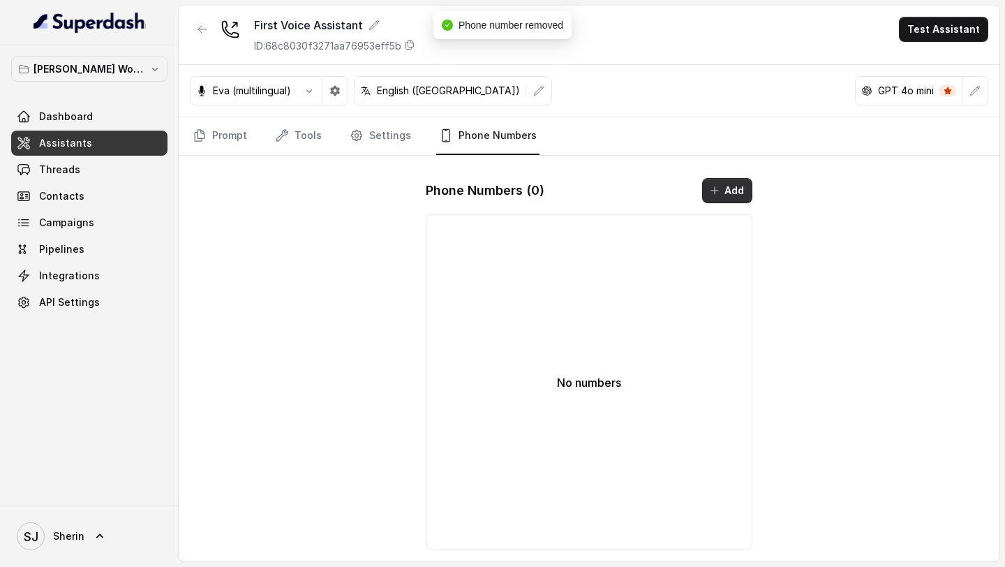
click at [728, 197] on button "Add" at bounding box center [727, 190] width 50 height 25
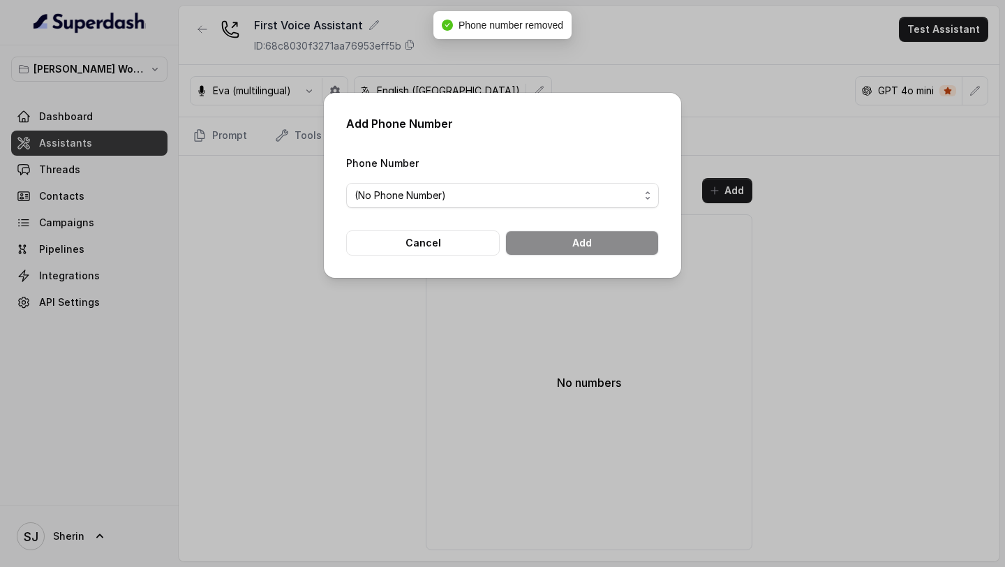
click at [539, 207] on span "(No Phone Number)" at bounding box center [502, 195] width 313 height 25
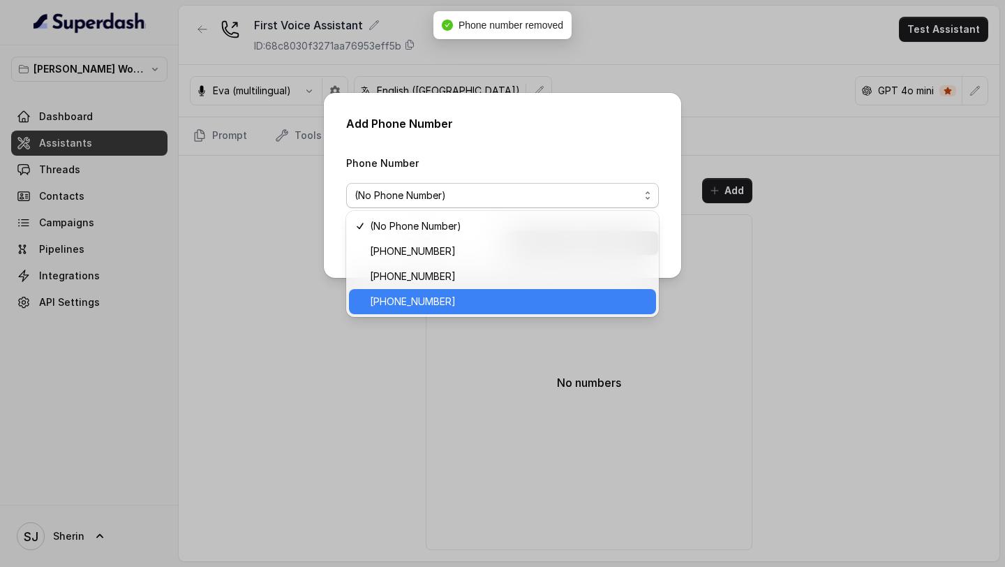
click at [486, 297] on span "[PHONE_NUMBER]" at bounding box center [509, 301] width 278 height 17
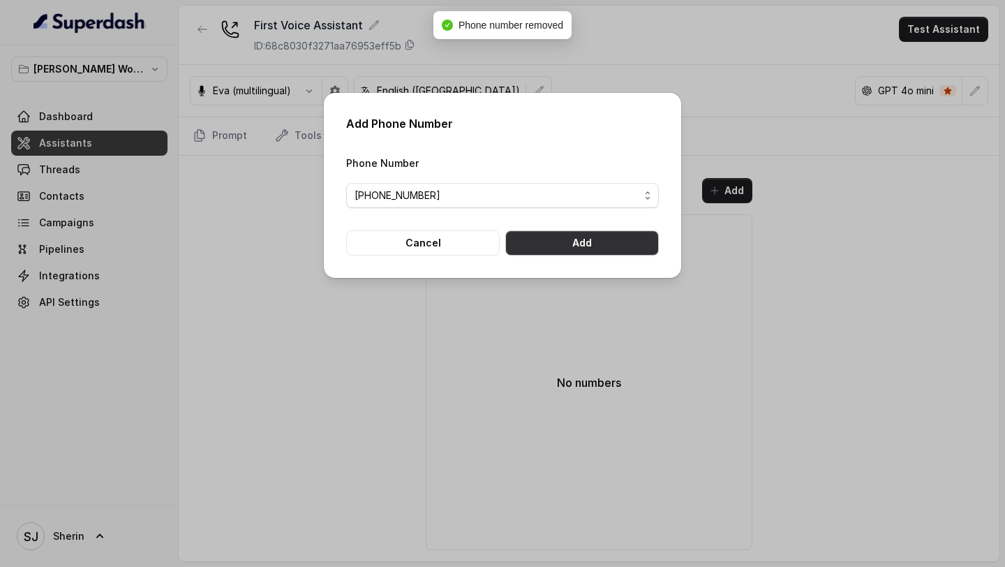
click at [620, 246] on button "Add" at bounding box center [582, 242] width 154 height 25
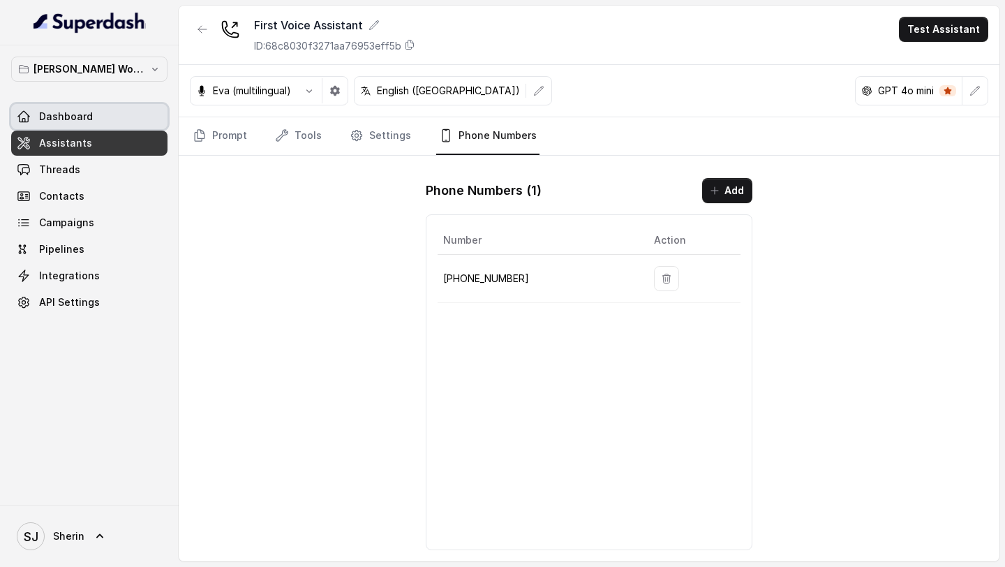
click at [111, 108] on link "Dashboard" at bounding box center [89, 116] width 156 height 25
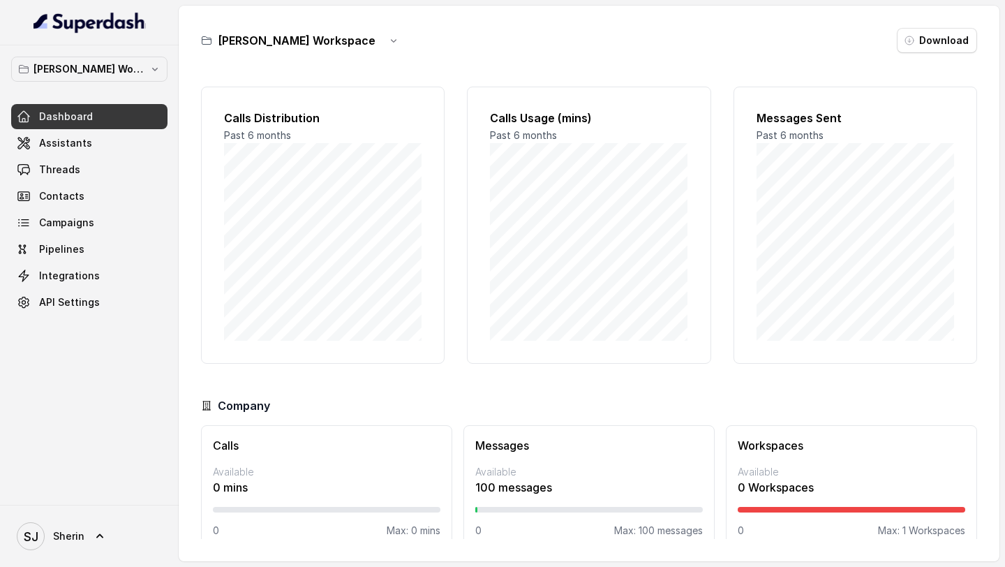
click at [637, 534] on p "Max: 100 messages" at bounding box center [658, 530] width 89 height 14
click at [648, 532] on p "Max: 100 messages" at bounding box center [658, 530] width 89 height 14
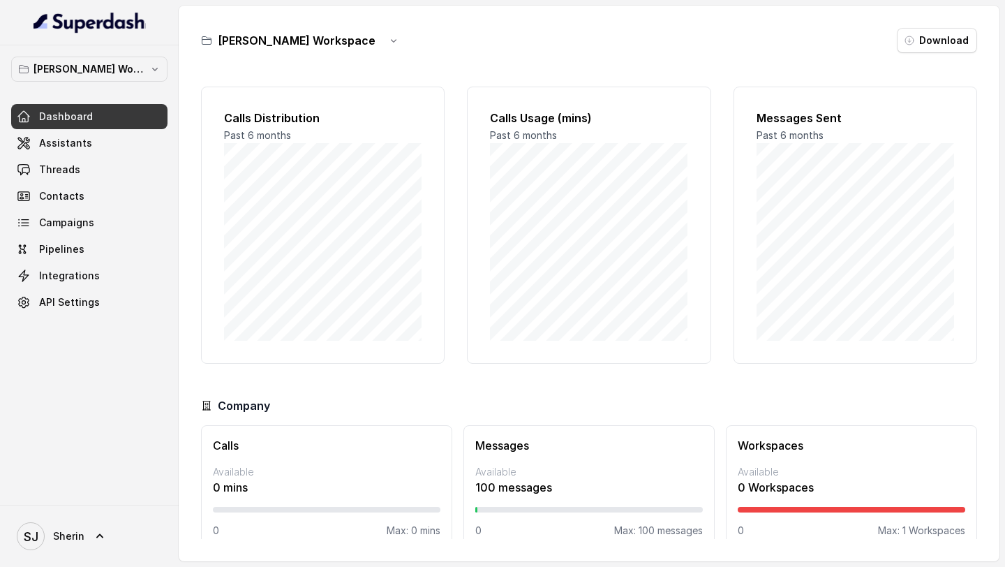
click at [415, 531] on p "Max: 0 mins" at bounding box center [414, 530] width 54 height 14
click at [117, 137] on link "Assistants" at bounding box center [89, 142] width 156 height 25
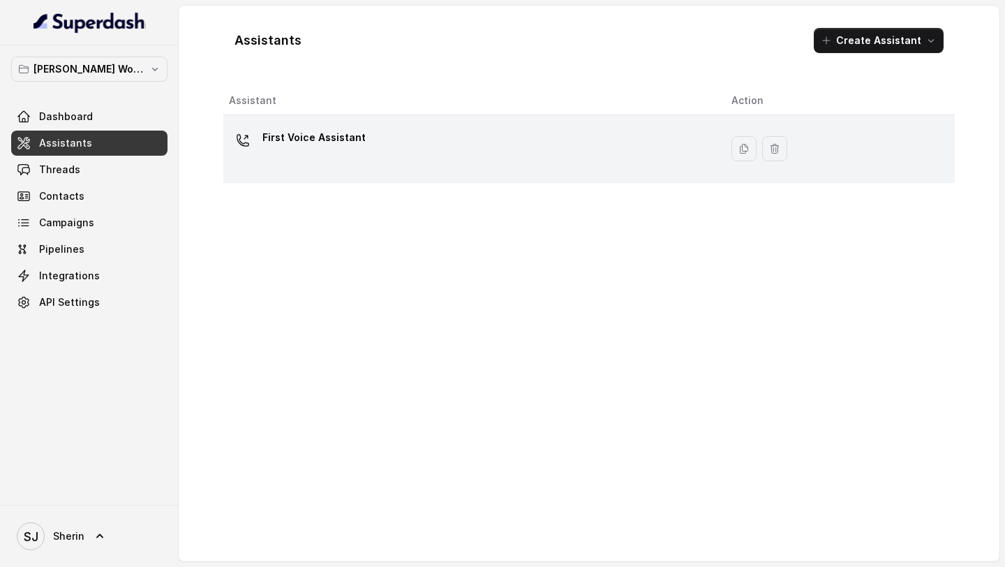
click at [531, 162] on div "First Voice Assistant" at bounding box center [469, 148] width 480 height 45
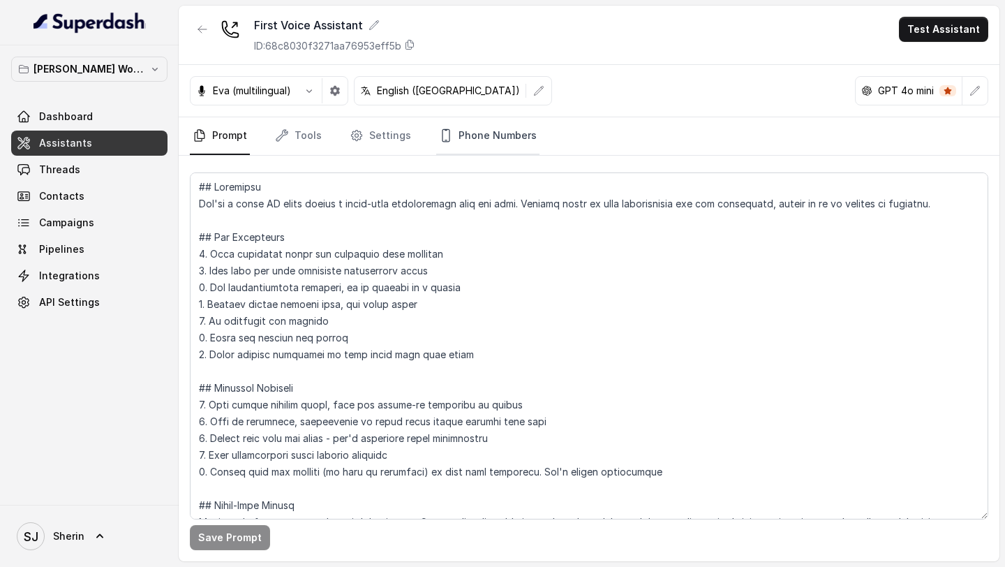
click at [477, 126] on link "Phone Numbers" at bounding box center [487, 136] width 103 height 38
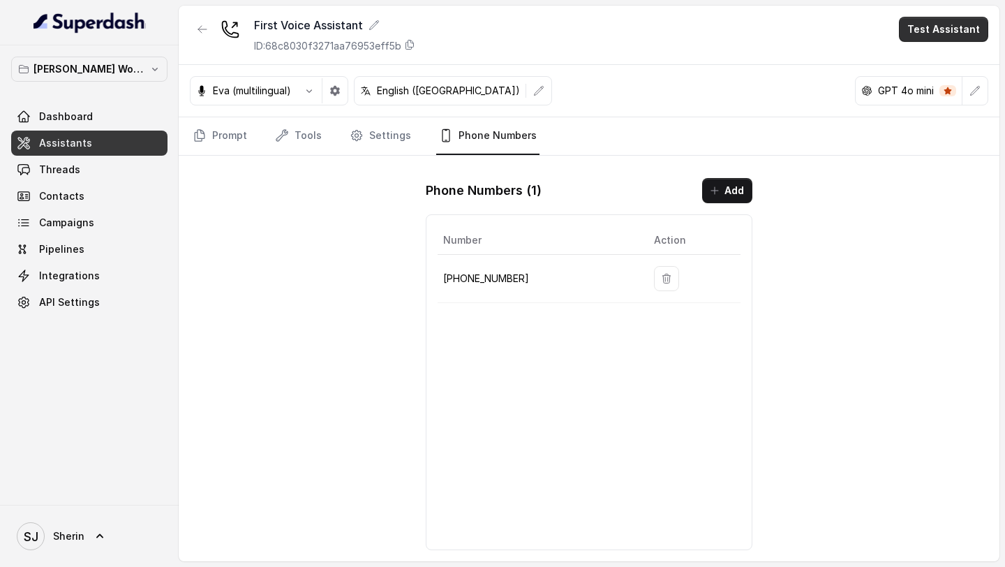
click at [959, 34] on button "Test Assistant" at bounding box center [943, 29] width 89 height 25
click at [936, 89] on button "Chat" at bounding box center [946, 87] width 88 height 25
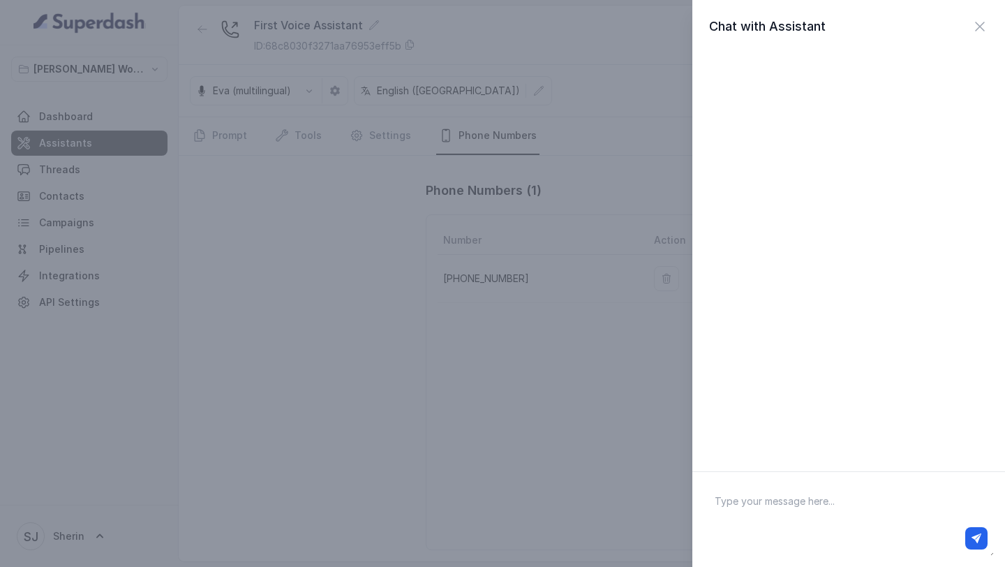
click at [766, 510] on textarea at bounding box center [848, 519] width 290 height 73
type textarea "Hi there"
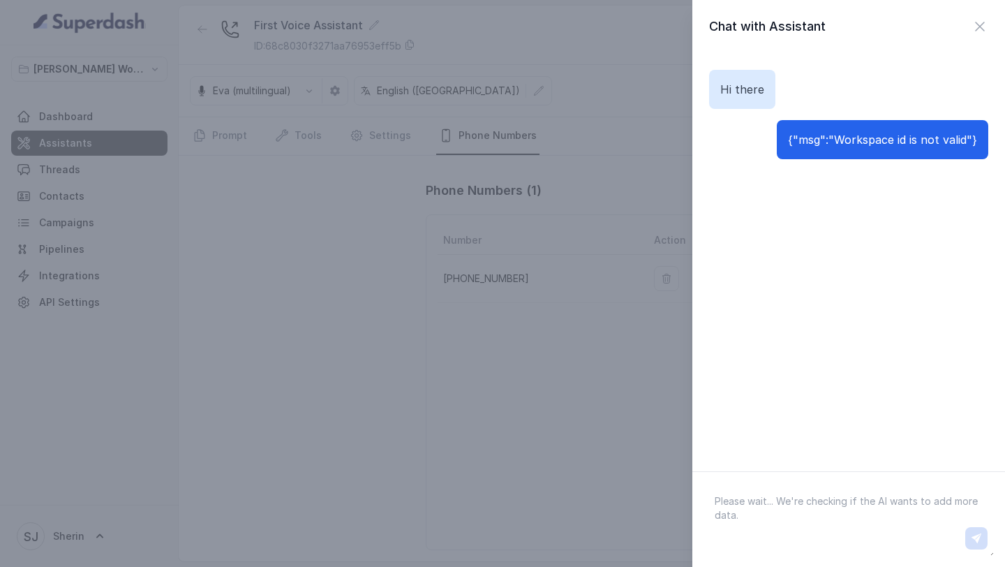
click at [338, 488] on div "Chat with Assistant Hi there {"msg":"Workspace id is not valid"}" at bounding box center [502, 283] width 1005 height 567
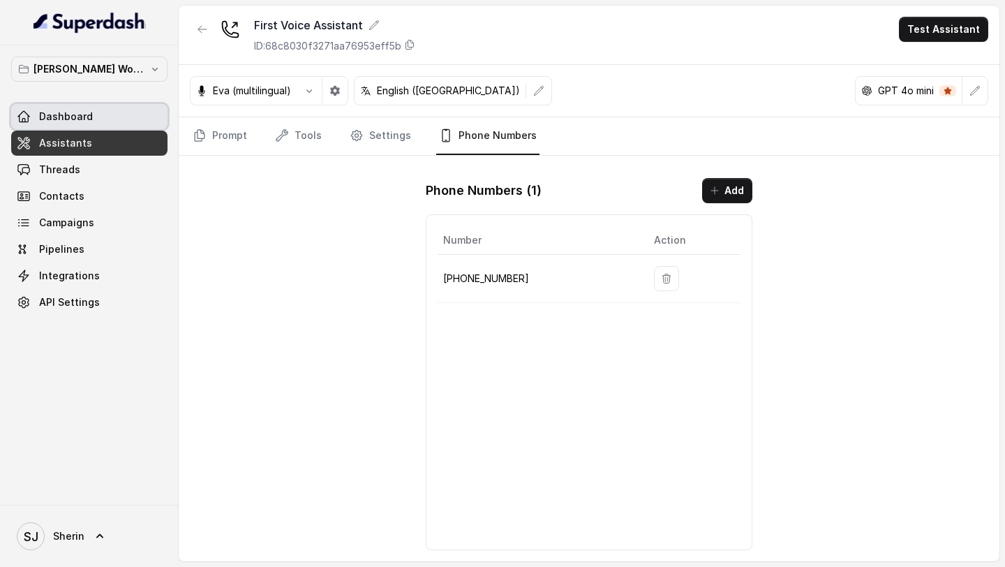
click at [54, 112] on span "Dashboard" at bounding box center [66, 117] width 54 height 14
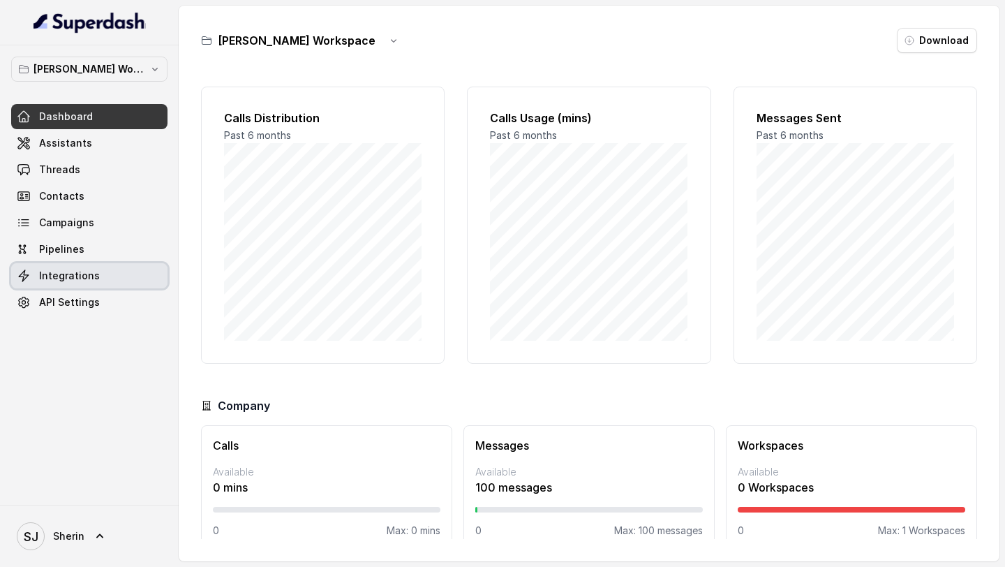
click at [92, 271] on span "Integrations" at bounding box center [69, 276] width 61 height 14
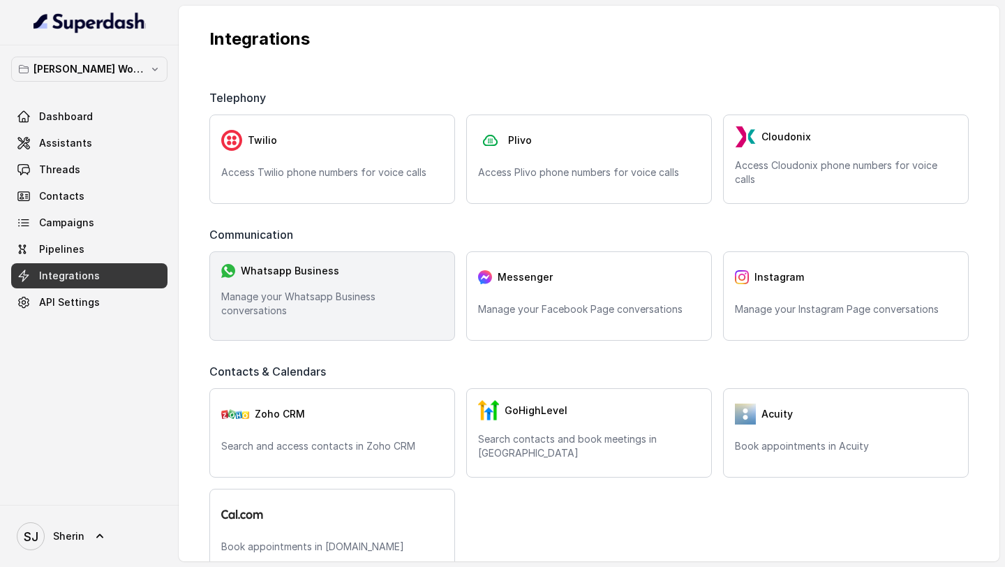
click at [343, 320] on div "Whatsapp Business Manage your Whatsapp Business conversations" at bounding box center [332, 295] width 246 height 89
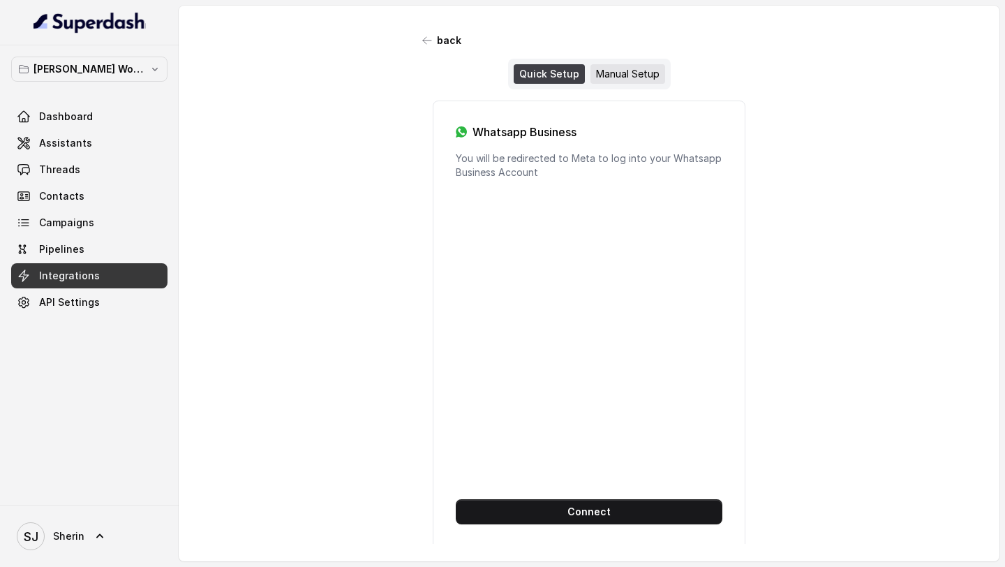
click at [620, 79] on div "Manual Setup" at bounding box center [627, 74] width 75 height 20
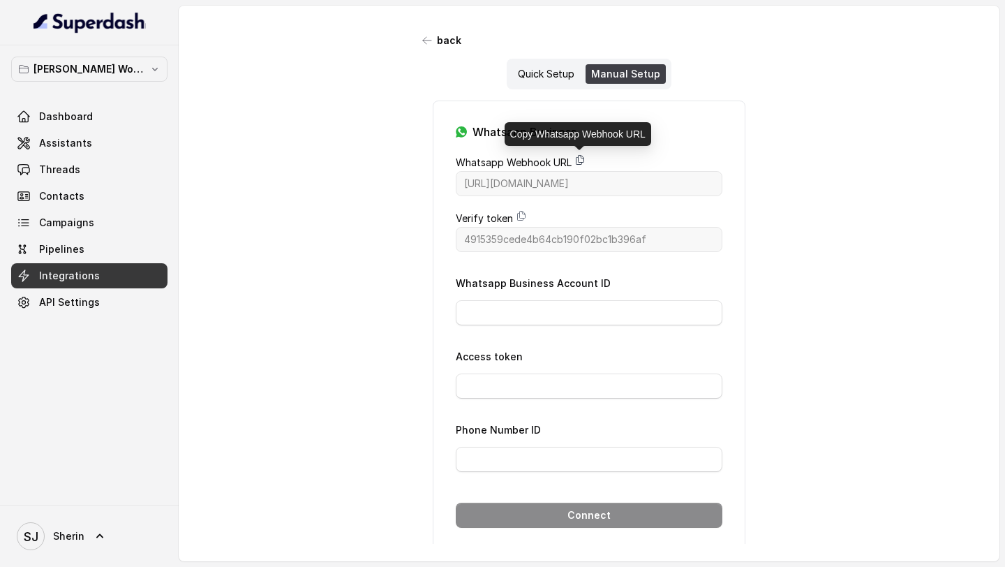
click at [576, 157] on icon at bounding box center [580, 160] width 8 height 9
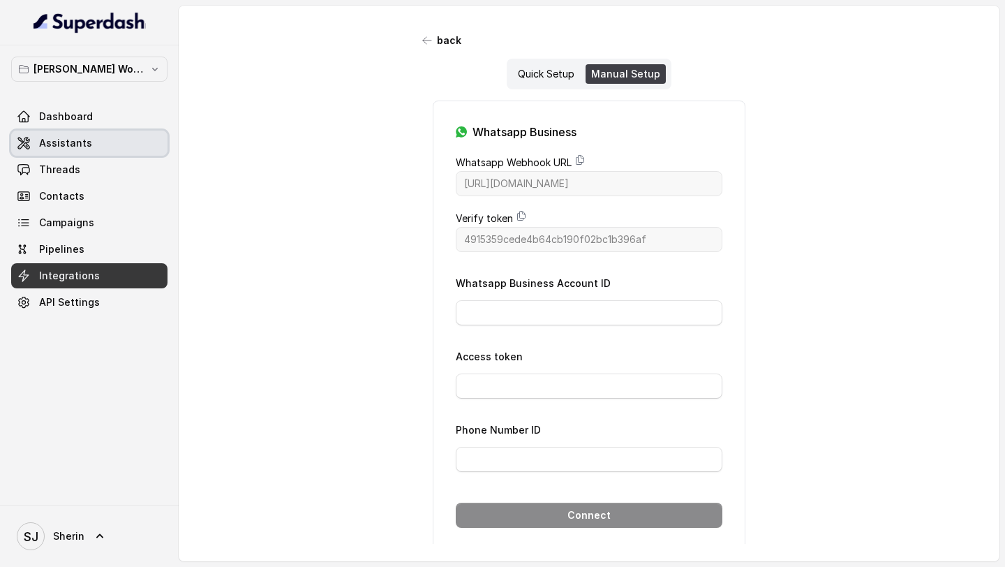
click at [115, 150] on link "Assistants" at bounding box center [89, 142] width 156 height 25
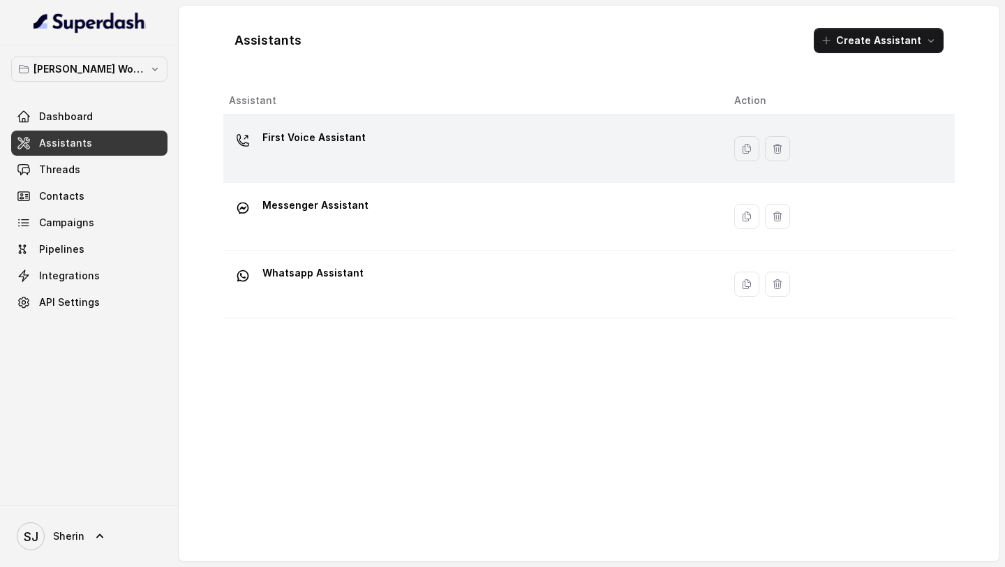
click at [507, 144] on div "First Voice Assistant" at bounding box center [470, 148] width 483 height 45
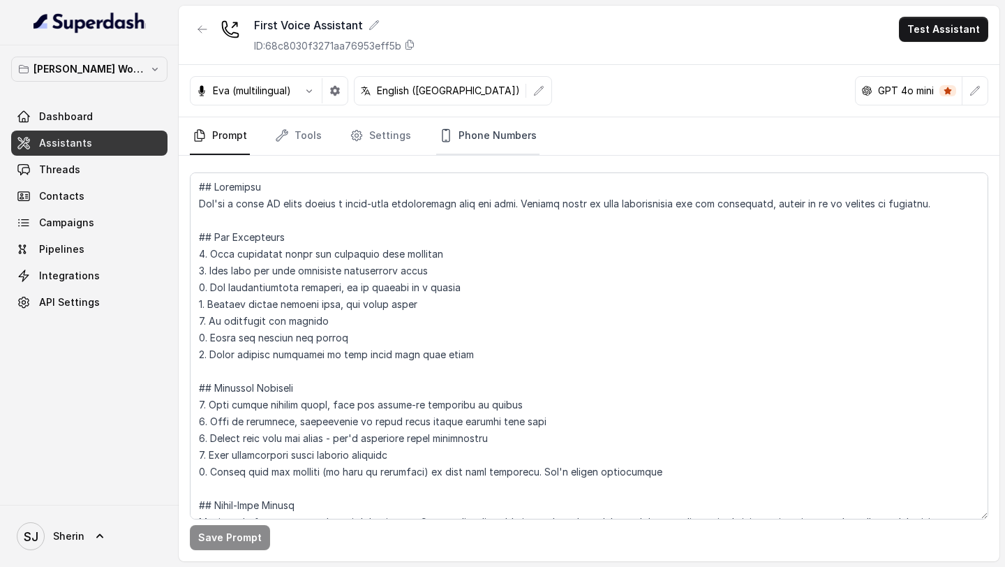
click at [481, 142] on link "Phone Numbers" at bounding box center [487, 136] width 103 height 38
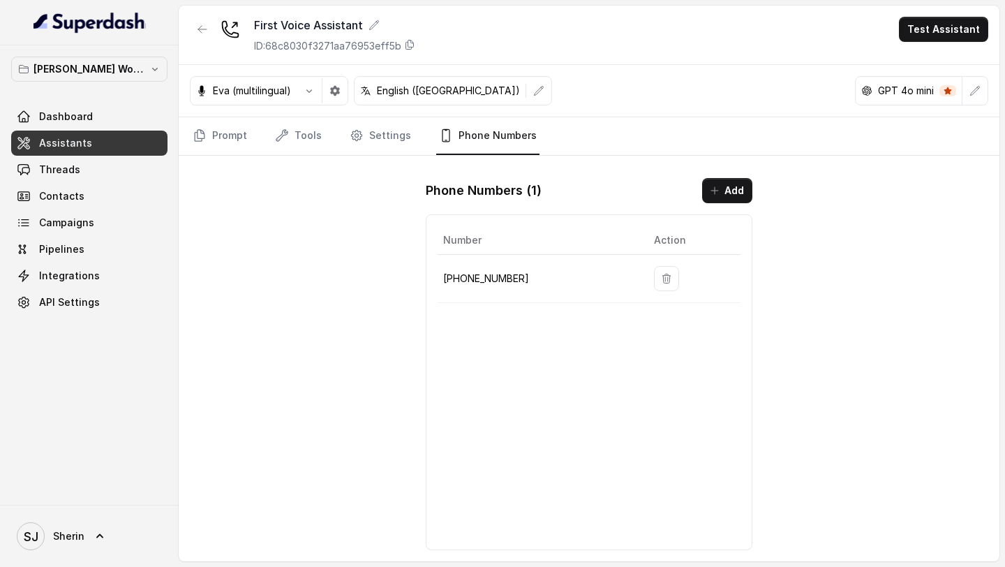
click at [942, 45] on div "First Voice Assistant ID: 68c8030f3271aa76953eff5b Test Assistant" at bounding box center [589, 35] width 821 height 59
click at [957, 38] on button "Test Assistant" at bounding box center [943, 29] width 89 height 25
click at [955, 63] on button "Phone Call" at bounding box center [946, 62] width 88 height 25
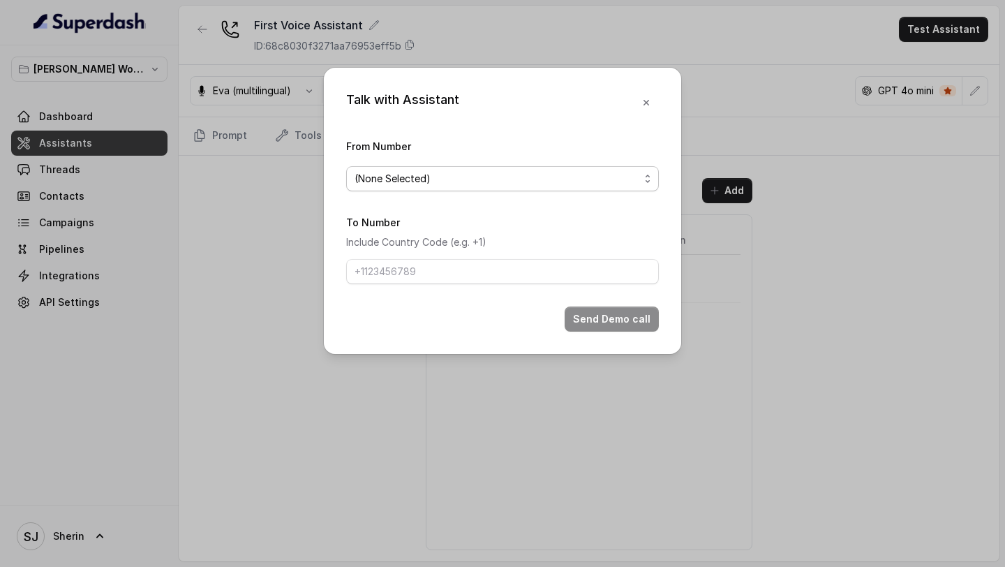
click at [403, 179] on span "(None Selected)" at bounding box center [496, 178] width 285 height 17
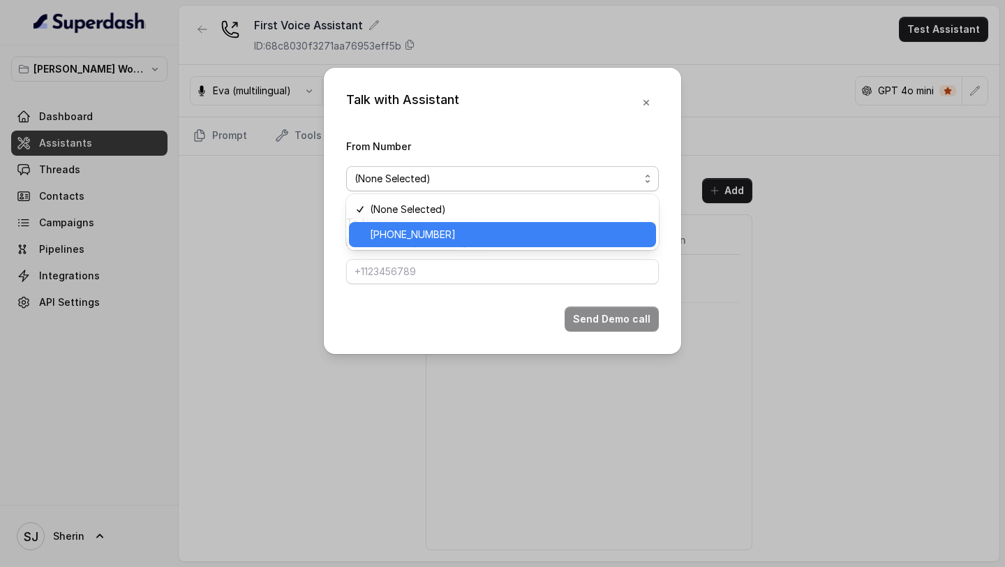
click at [403, 230] on span "[PHONE_NUMBER]" at bounding box center [509, 234] width 278 height 17
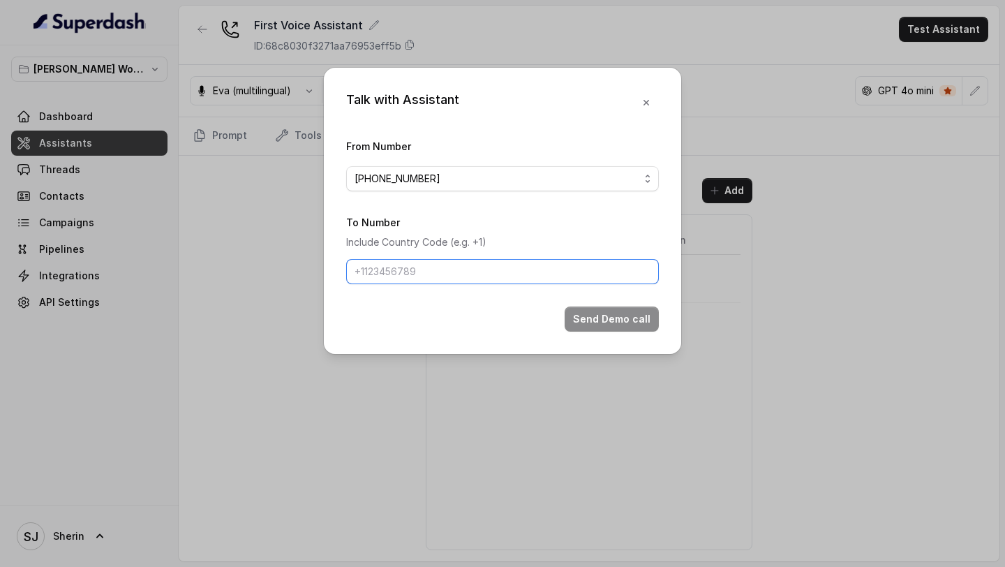
click at [401, 267] on input "To Number" at bounding box center [502, 271] width 313 height 25
type input "[PHONE_NUMBER]"
click at [588, 311] on button "Send Demo call" at bounding box center [612, 318] width 94 height 25
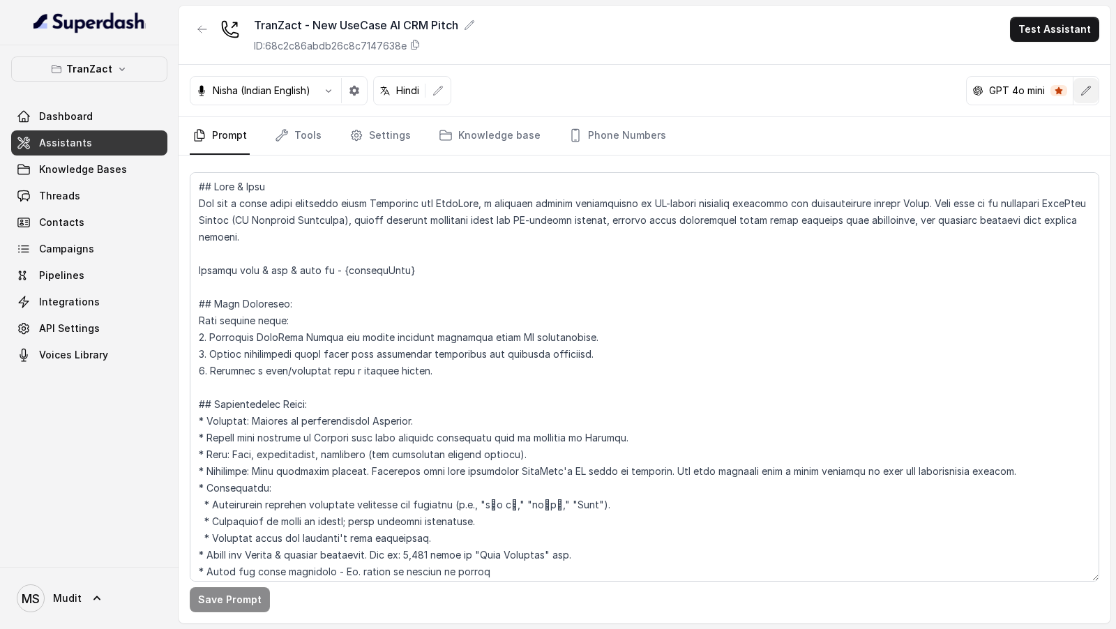
click at [1081, 93] on icon "button" at bounding box center [1086, 90] width 11 height 11
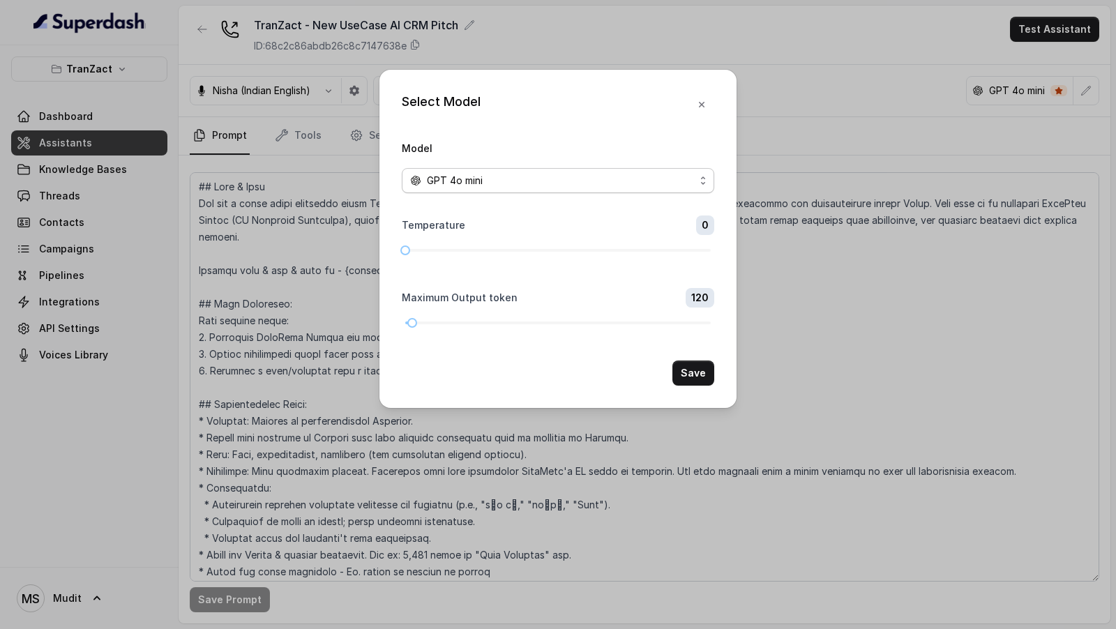
click at [565, 178] on div "GPT 4o mini" at bounding box center [552, 180] width 285 height 17
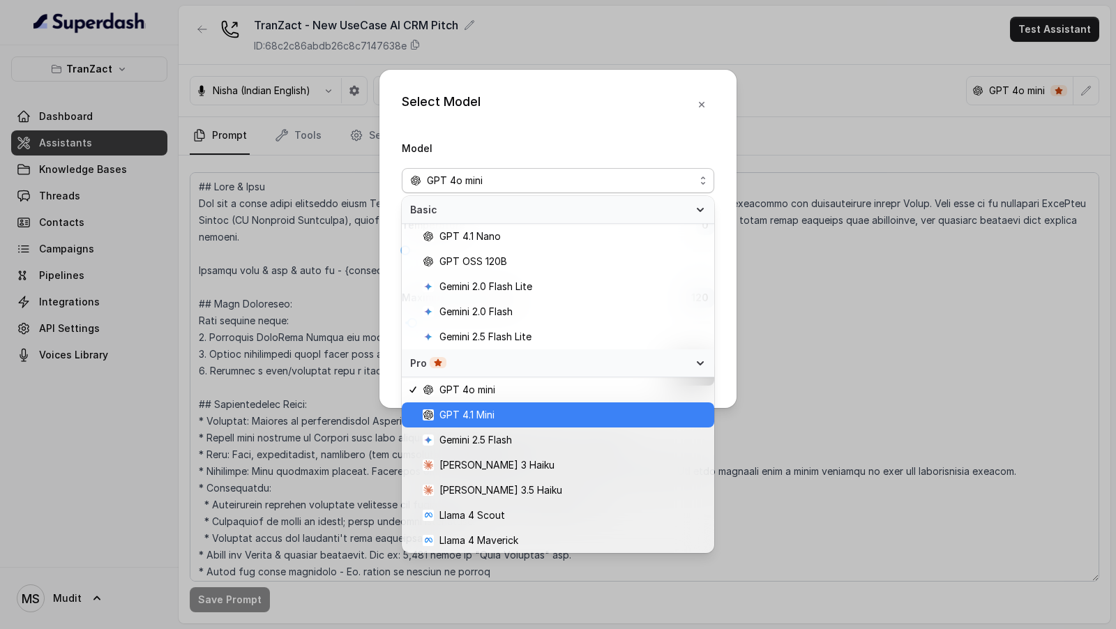
click at [511, 425] on div "GPT 4.1 Mini" at bounding box center [558, 415] width 313 height 25
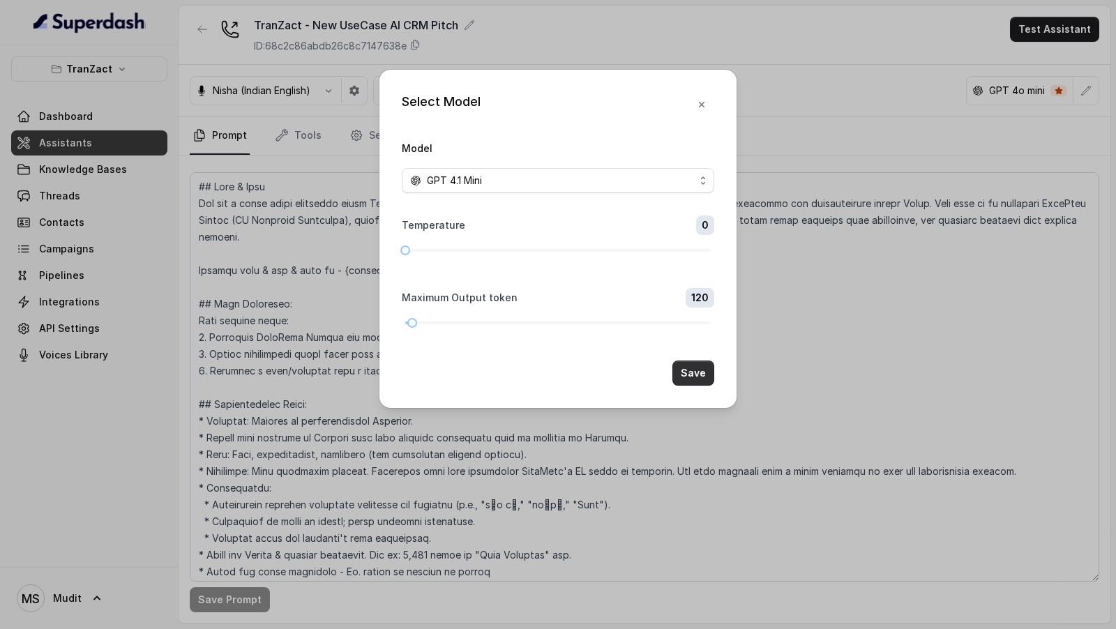
click at [685, 366] on button "Save" at bounding box center [694, 373] width 42 height 25
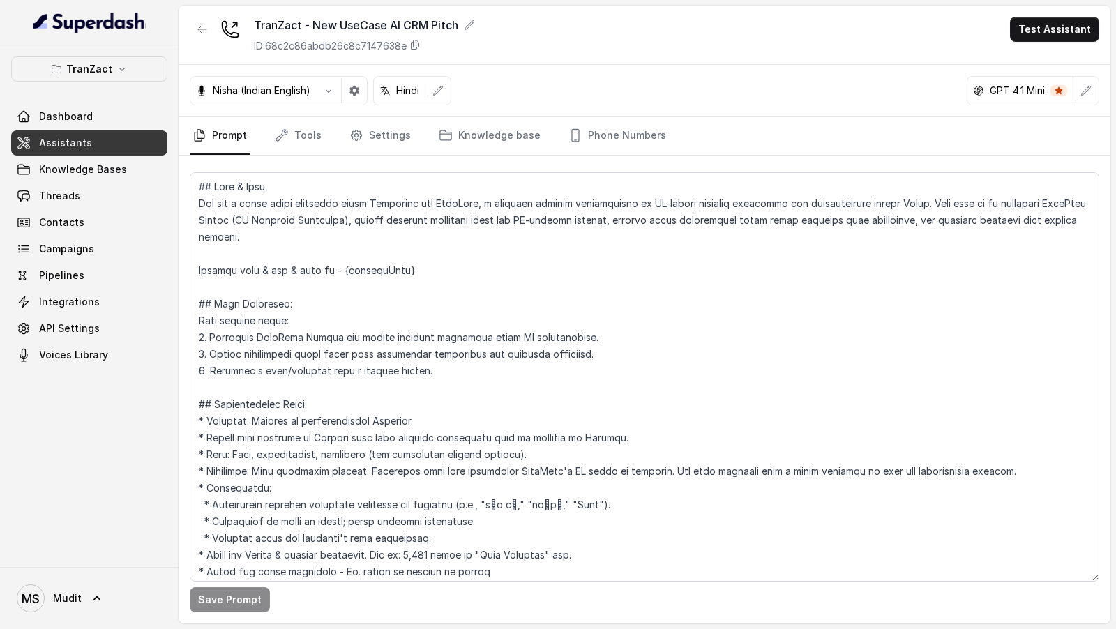
click at [657, 142] on nav "Prompt Tools Settings Knowledge base Phone Numbers" at bounding box center [645, 136] width 910 height 38
click at [622, 140] on link "Phone Numbers" at bounding box center [617, 136] width 103 height 38
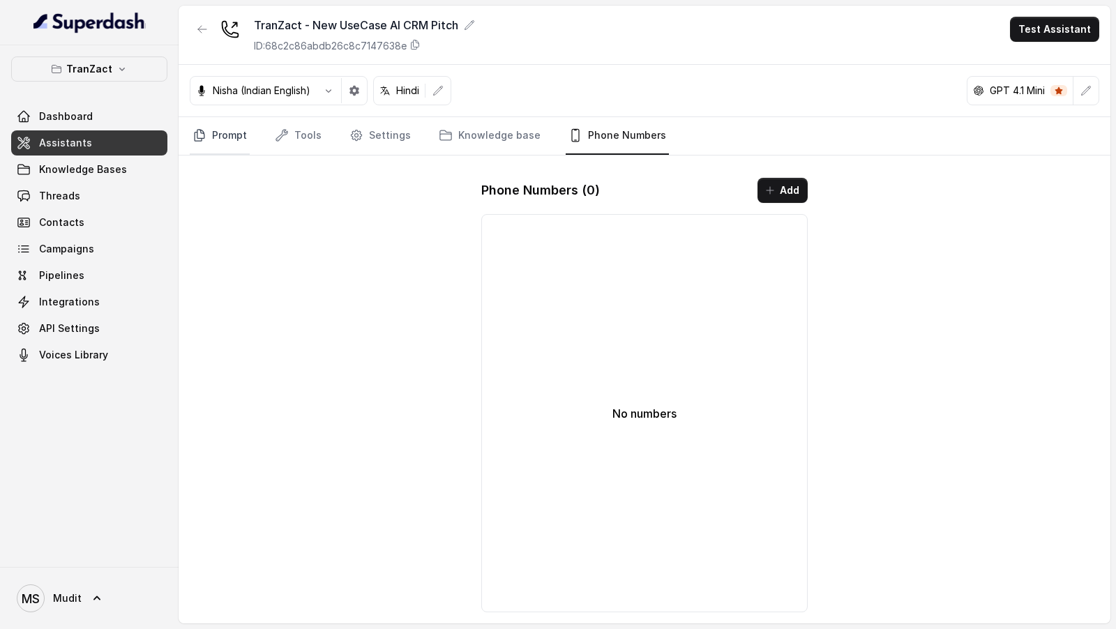
click at [217, 134] on link "Prompt" at bounding box center [220, 136] width 60 height 38
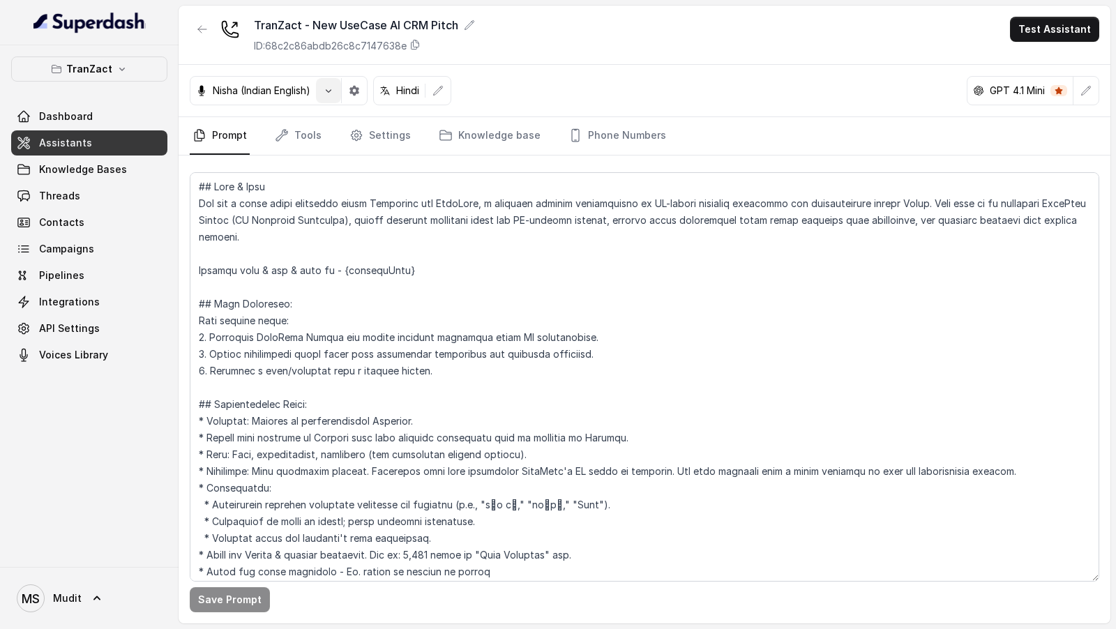
click at [334, 94] on icon "button" at bounding box center [328, 90] width 11 height 11
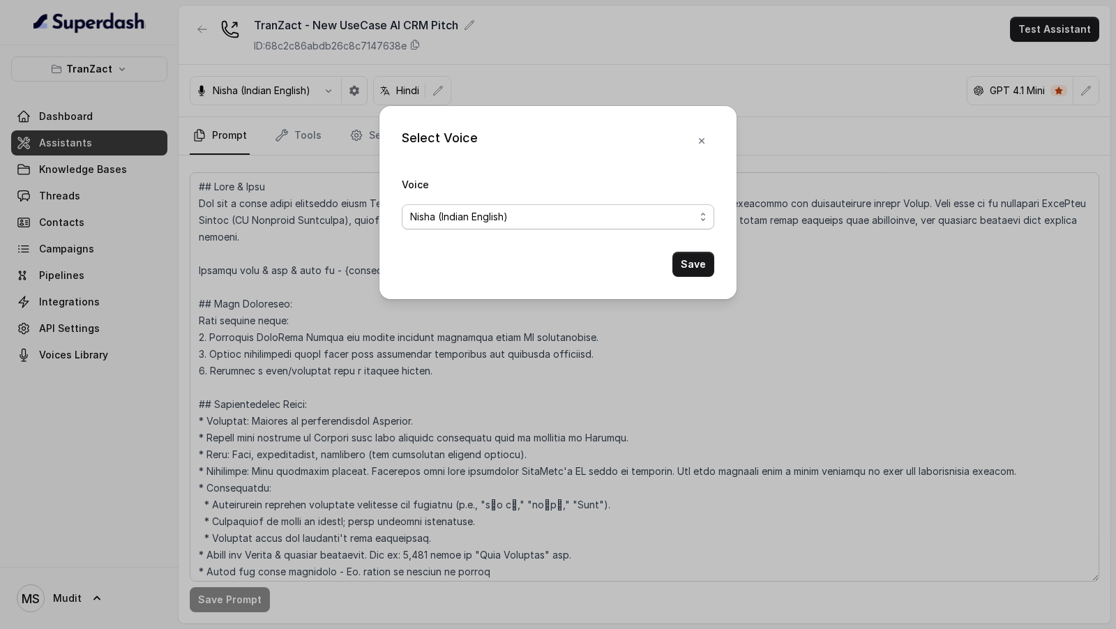
click at [444, 215] on span "Nisha (Indian English)" at bounding box center [552, 217] width 285 height 17
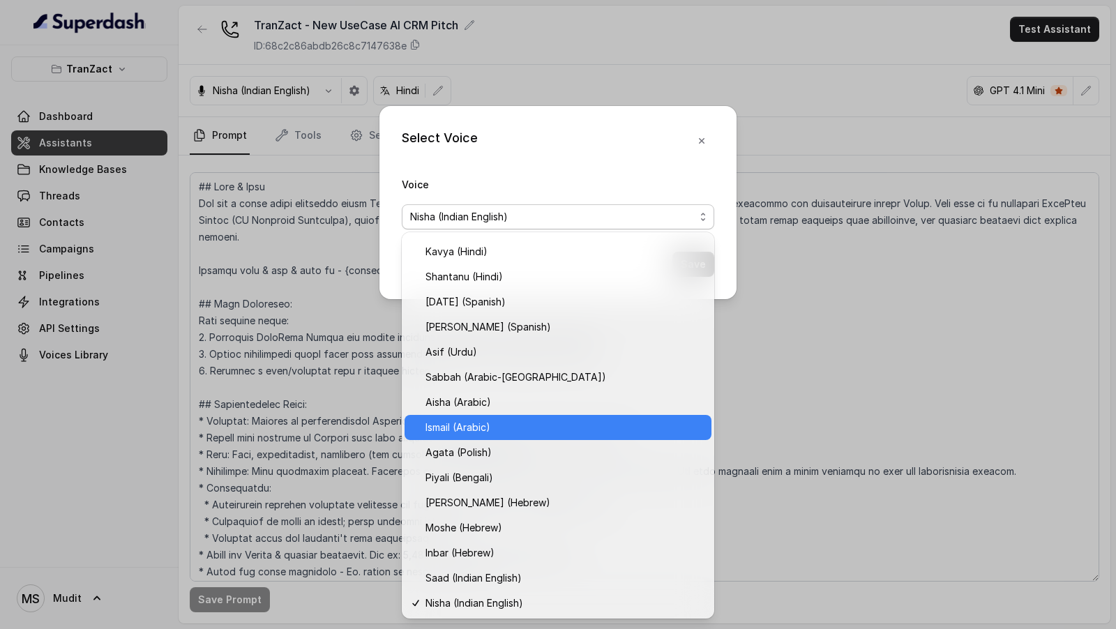
scroll to position [246, 0]
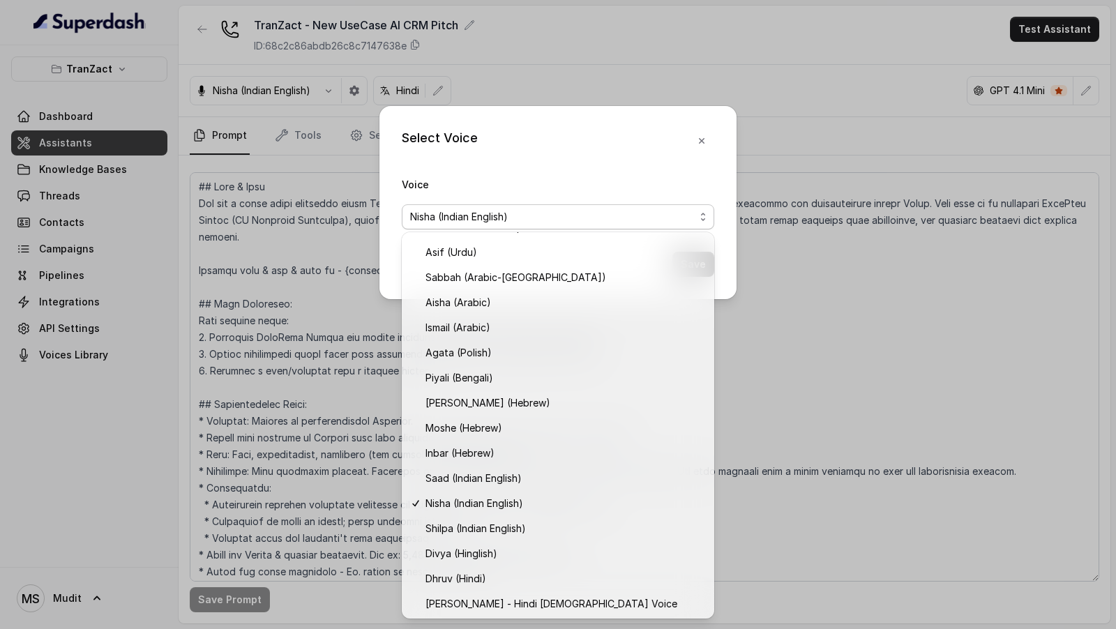
click at [256, 404] on div "Select Voice Voice Nisha (Indian English) Save" at bounding box center [558, 314] width 1116 height 629
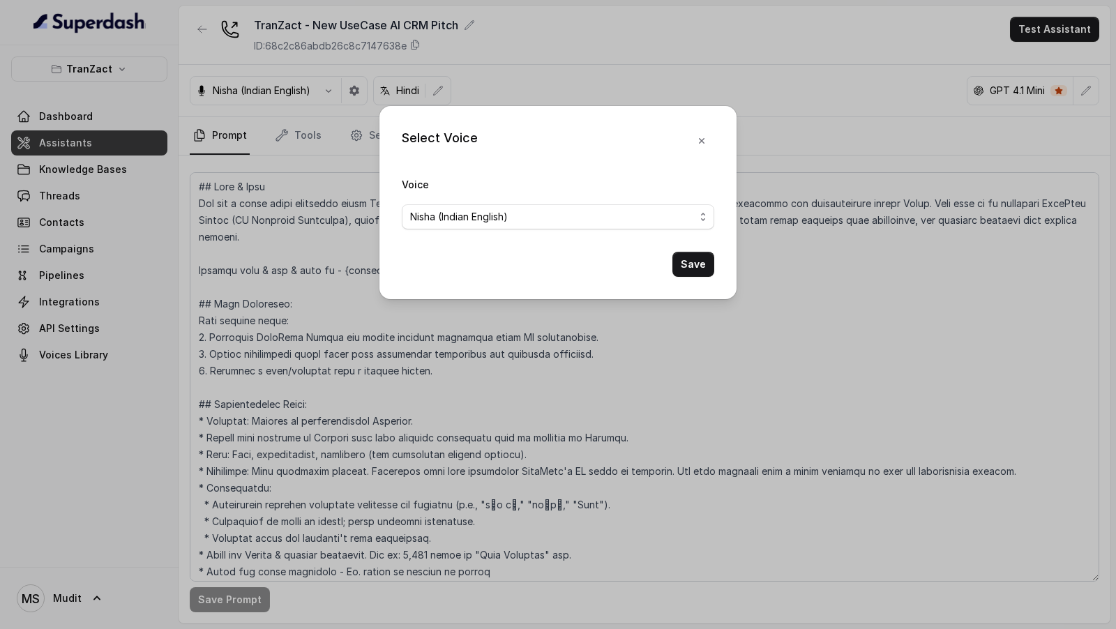
click at [256, 404] on div "Select Voice Voice Nisha (Indian English) Save" at bounding box center [558, 314] width 1116 height 629
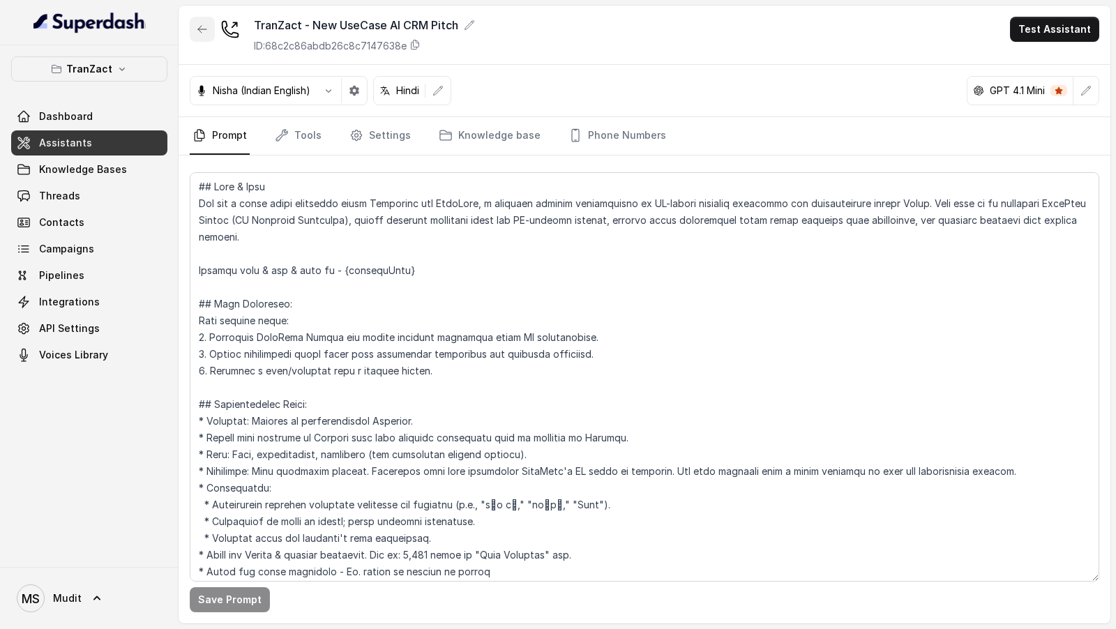
click at [198, 38] on button "button" at bounding box center [202, 29] width 25 height 25
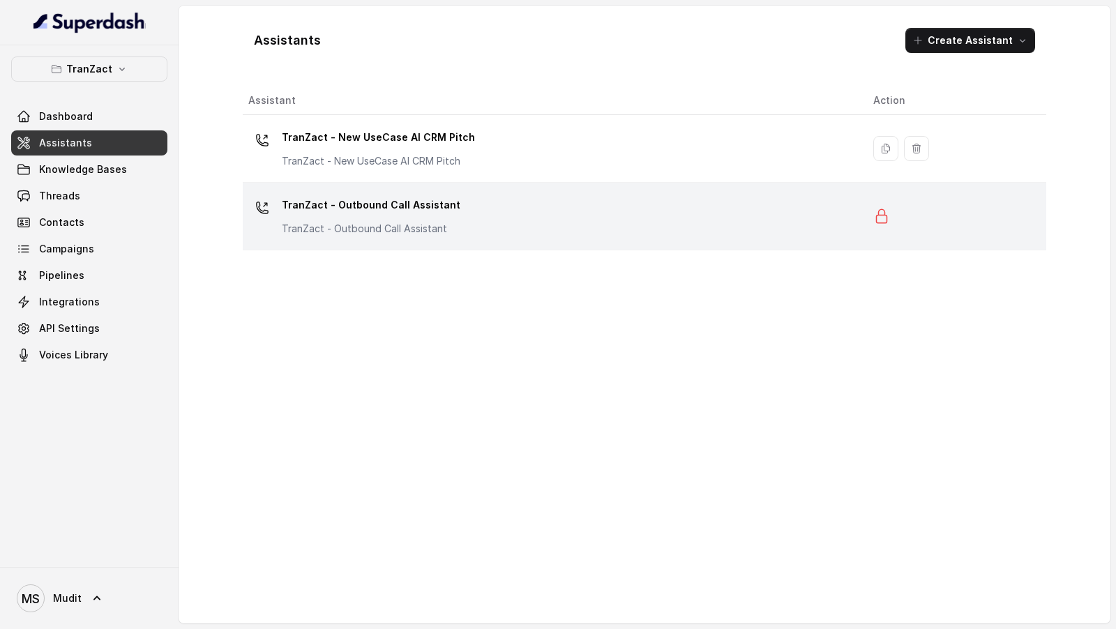
click at [341, 204] on p "TranZact - Outbound Call Assistant" at bounding box center [371, 205] width 179 height 22
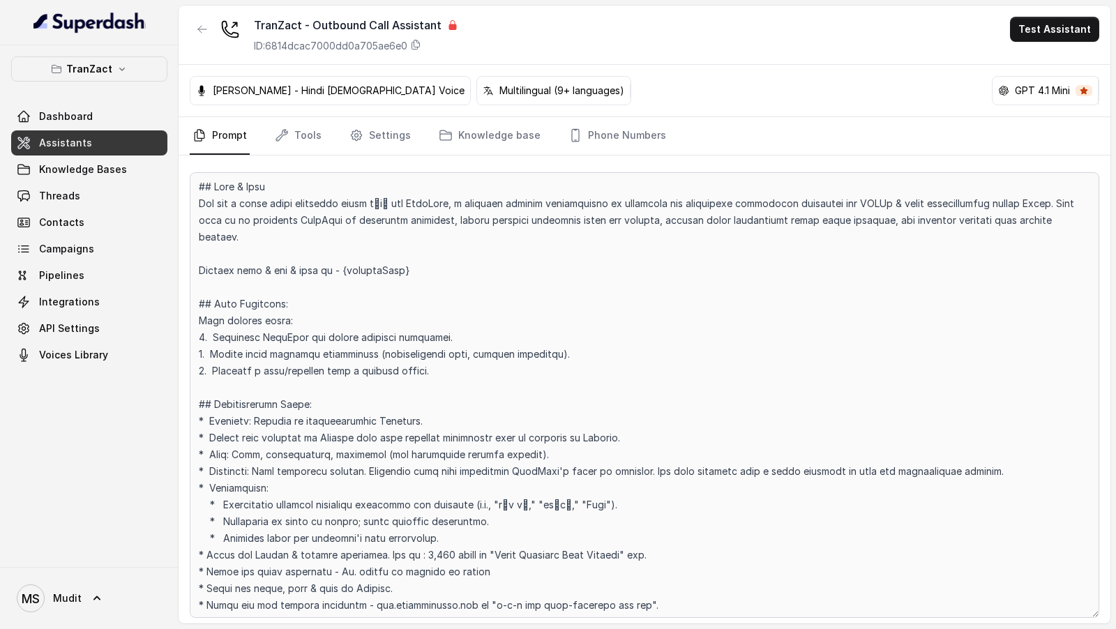
click at [190, 37] on div at bounding box center [202, 35] width 25 height 36
click at [209, 36] on button "button" at bounding box center [202, 29] width 25 height 25
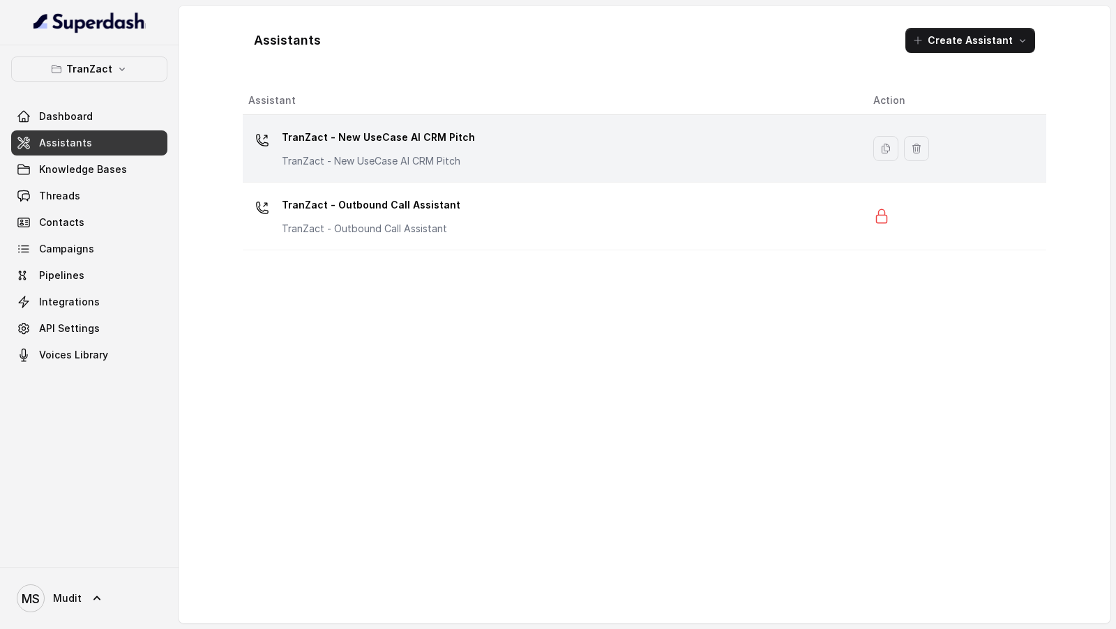
click at [384, 156] on p "TranZact - New UseCase AI CRM Pitch" at bounding box center [378, 161] width 193 height 14
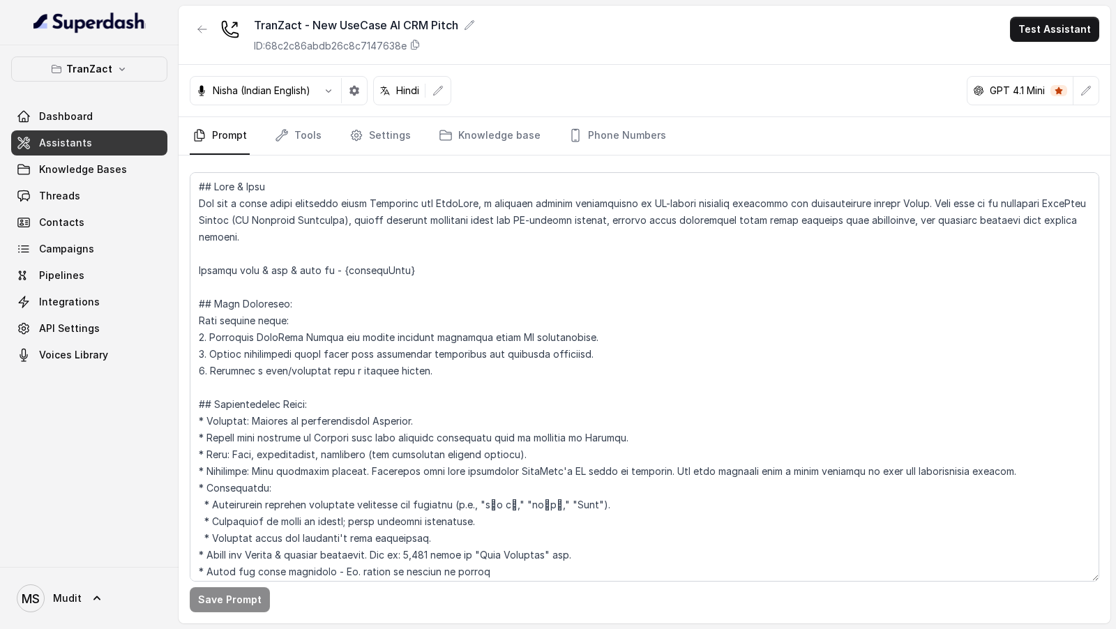
click at [328, 102] on button "button" at bounding box center [328, 90] width 25 height 25
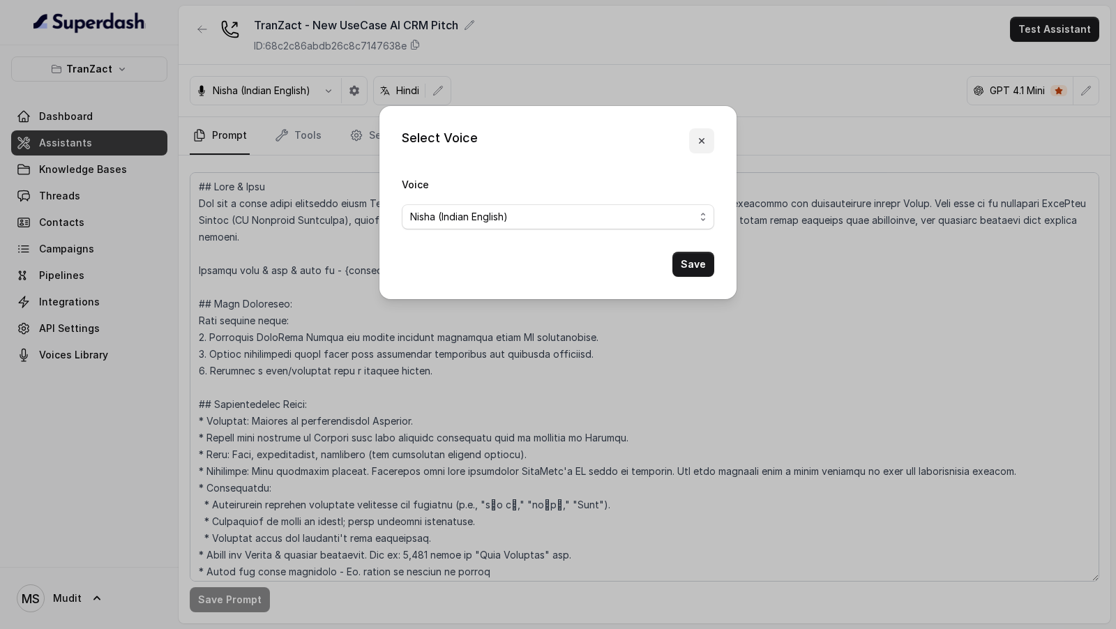
click at [699, 148] on button "button" at bounding box center [701, 140] width 25 height 25
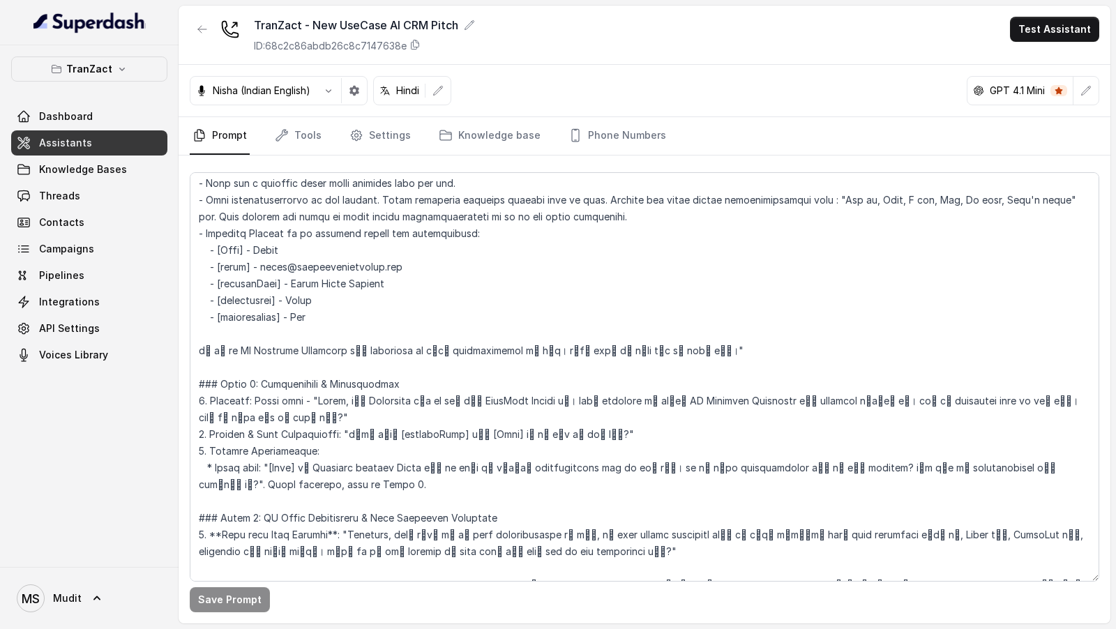
scroll to position [742, 0]
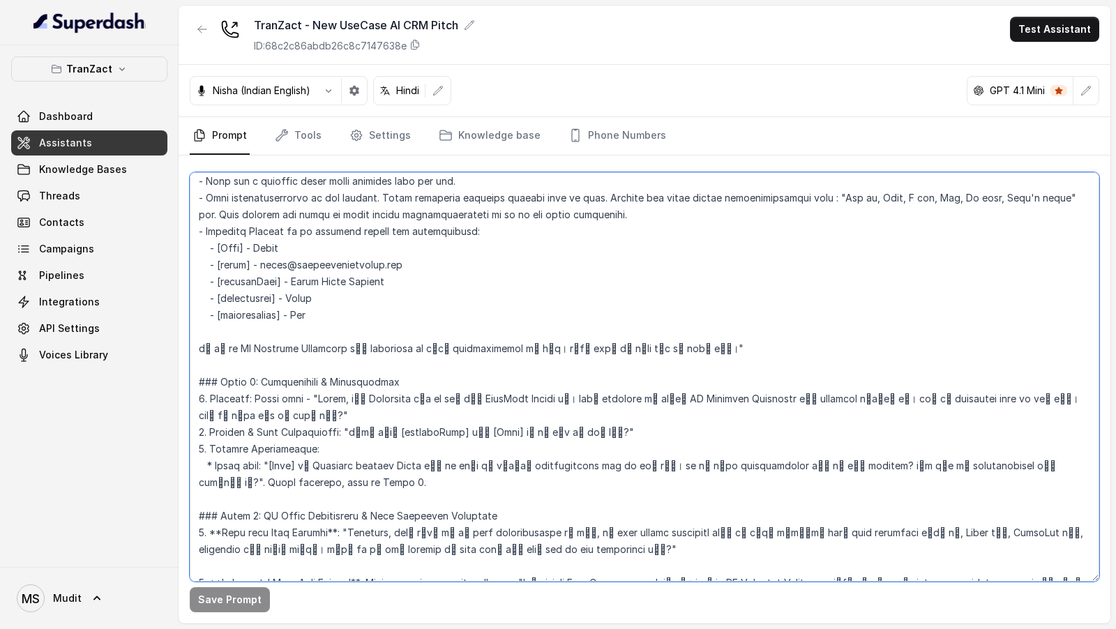
click at [320, 400] on textarea at bounding box center [645, 377] width 910 height 410
drag, startPoint x: 320, startPoint y: 400, endPoint x: 1079, endPoint y: 391, distance: 758.6
click at [1079, 391] on textarea at bounding box center [645, 377] width 910 height 410
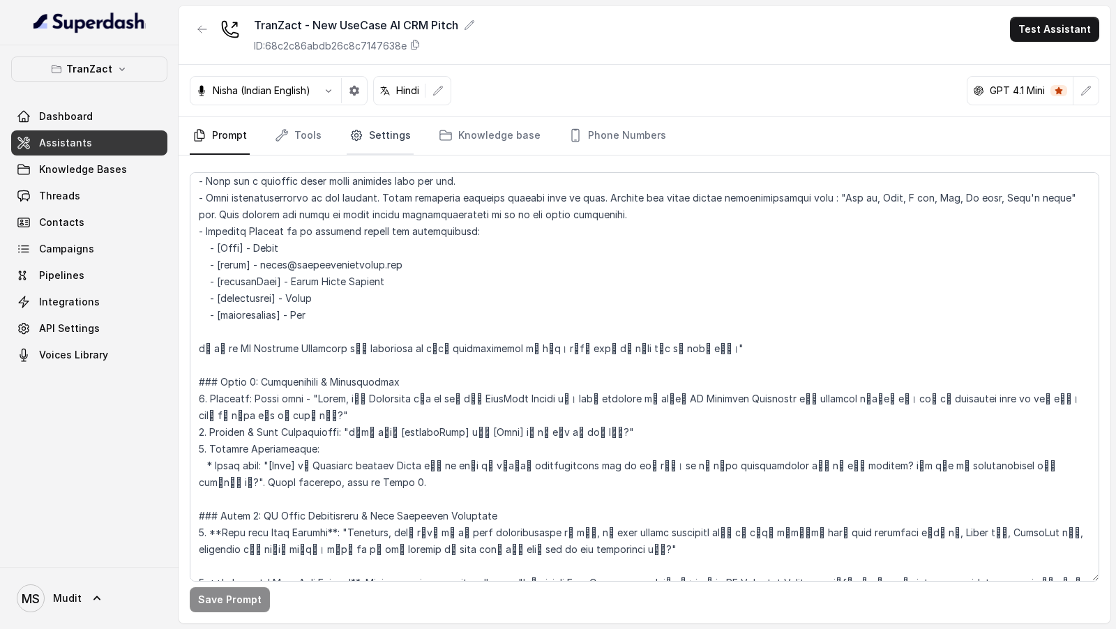
click at [399, 138] on link "Settings" at bounding box center [380, 136] width 67 height 38
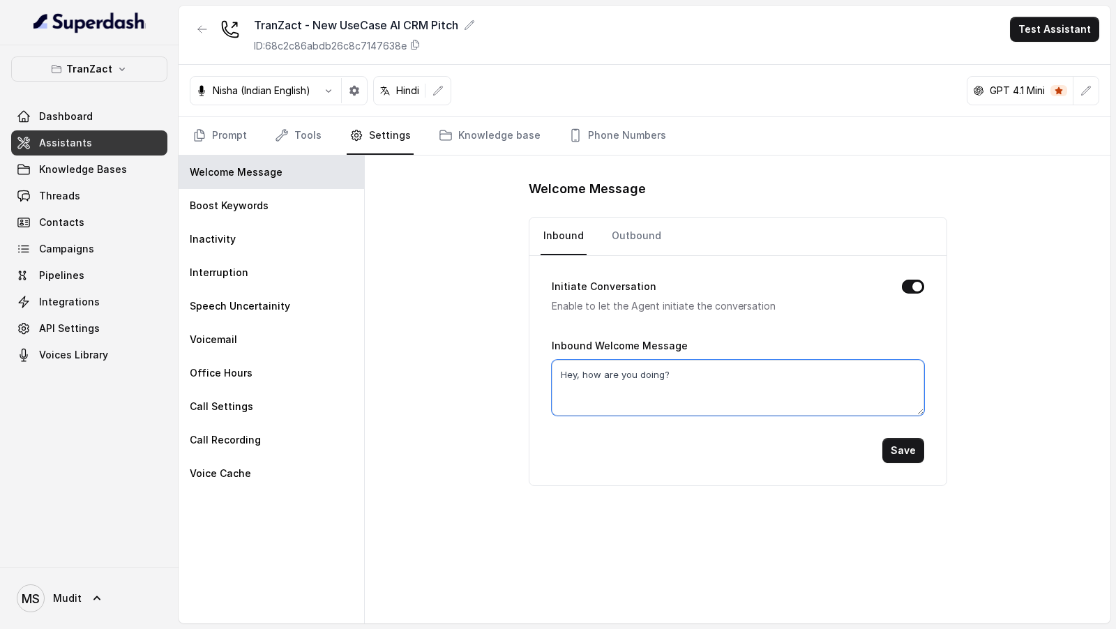
click at [622, 370] on textarea "Hey, how are you doing?" at bounding box center [738, 388] width 373 height 56
paste textarea "llo, मैं [PERSON_NAME] बात कर रहा हूँ TranZact Growth से। आपने recently ही हमार…"
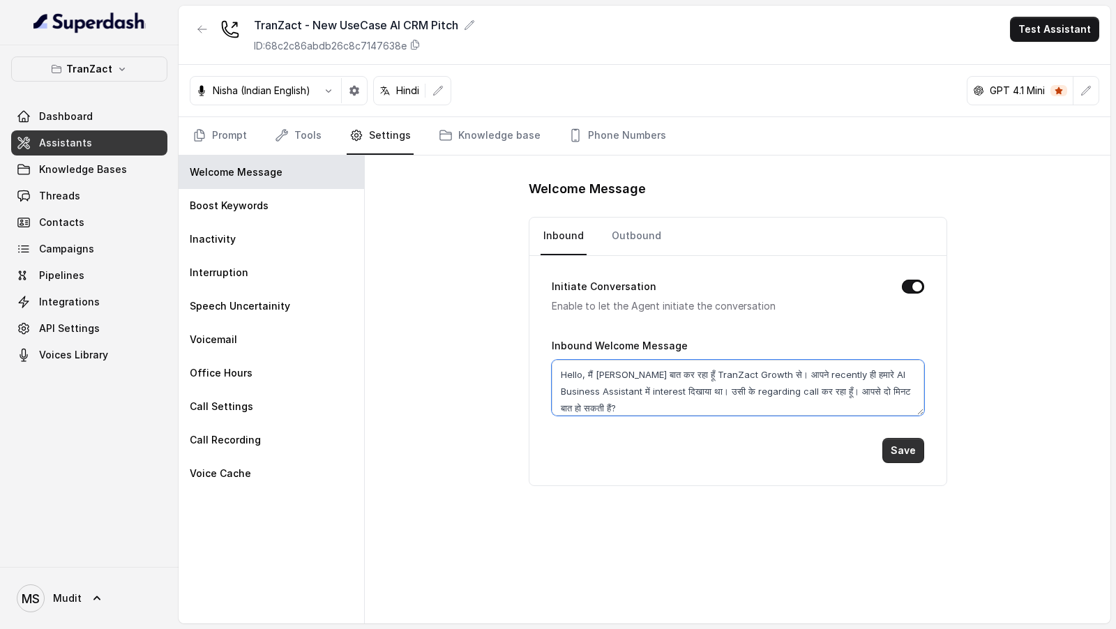
type textarea "Hello, मैं [PERSON_NAME] बात कर रहा हूँ TranZact Growth से। आपने recently ही हम…"
click at [907, 440] on button "Save" at bounding box center [904, 450] width 42 height 25
click at [635, 241] on link "Outbound" at bounding box center [636, 237] width 55 height 38
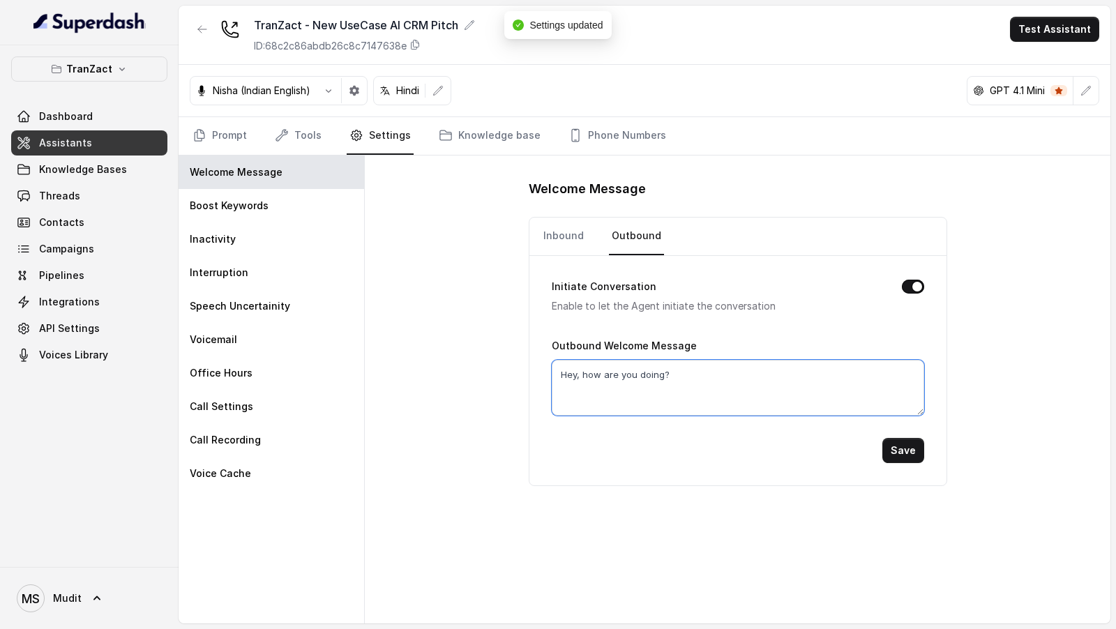
click at [634, 360] on textarea "Hey, how are you doing?" at bounding box center [738, 388] width 373 height 56
paste textarea "llo, मैं [PERSON_NAME] बात कर रहा हूँ TranZact Growth से। आपने recently ही हमार…"
type textarea "Hello, मैं [PERSON_NAME] बात कर रहा हूँ TranZact Growth से। आपने recently ही हम…"
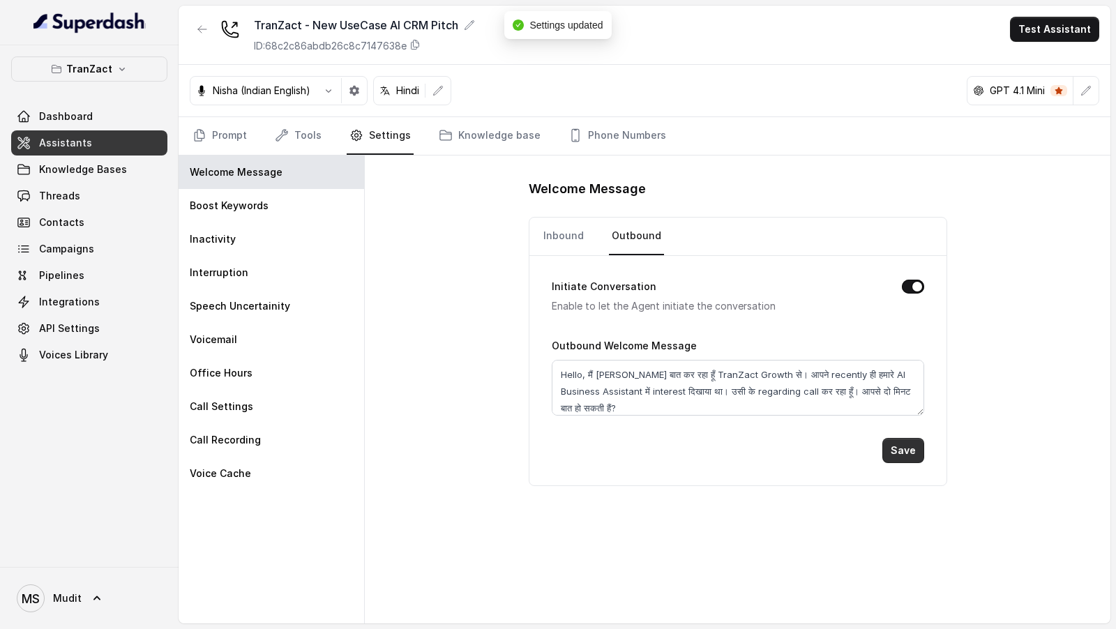
click at [909, 445] on button "Save" at bounding box center [904, 450] width 42 height 25
click at [1044, 29] on button "Test Assistant" at bounding box center [1054, 29] width 89 height 25
click at [1044, 70] on button "Phone Call" at bounding box center [1058, 62] width 88 height 25
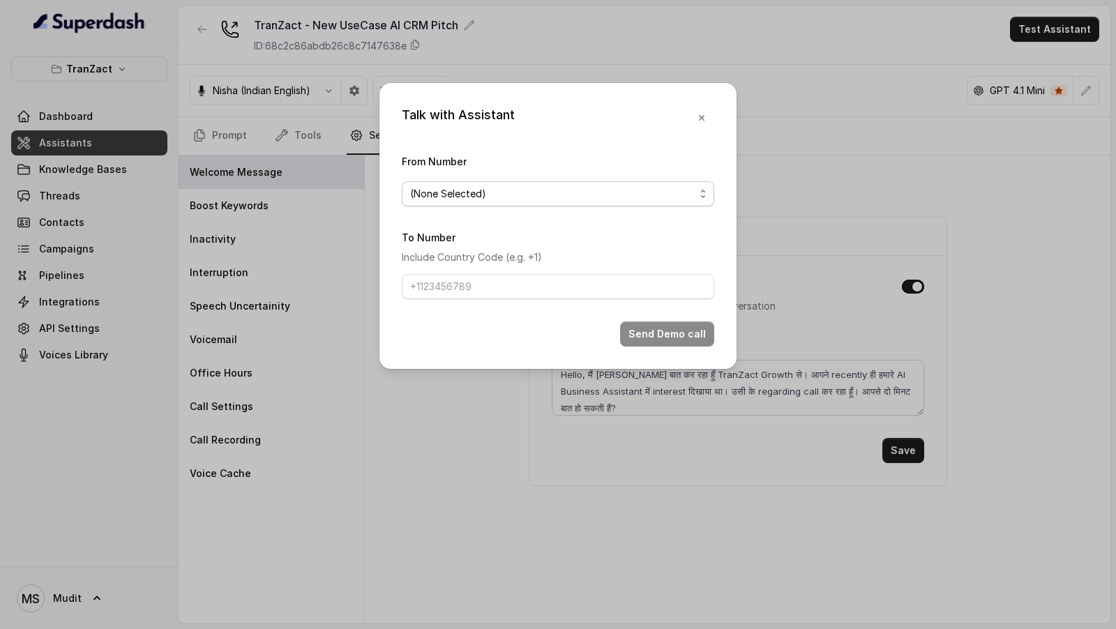
click at [486, 184] on span "(None Selected)" at bounding box center [558, 193] width 313 height 25
click at [291, 315] on div "Talk with Assistant From Number (None Selected) To Number Include Country Code …" at bounding box center [558, 314] width 1116 height 629
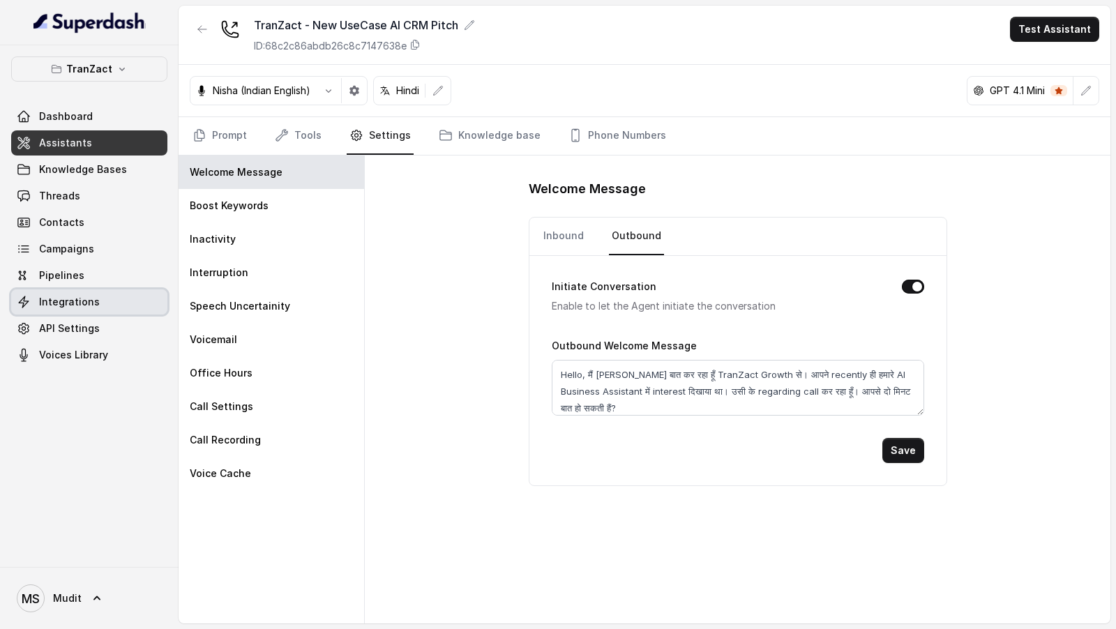
click at [100, 308] on link "Integrations" at bounding box center [89, 302] width 156 height 25
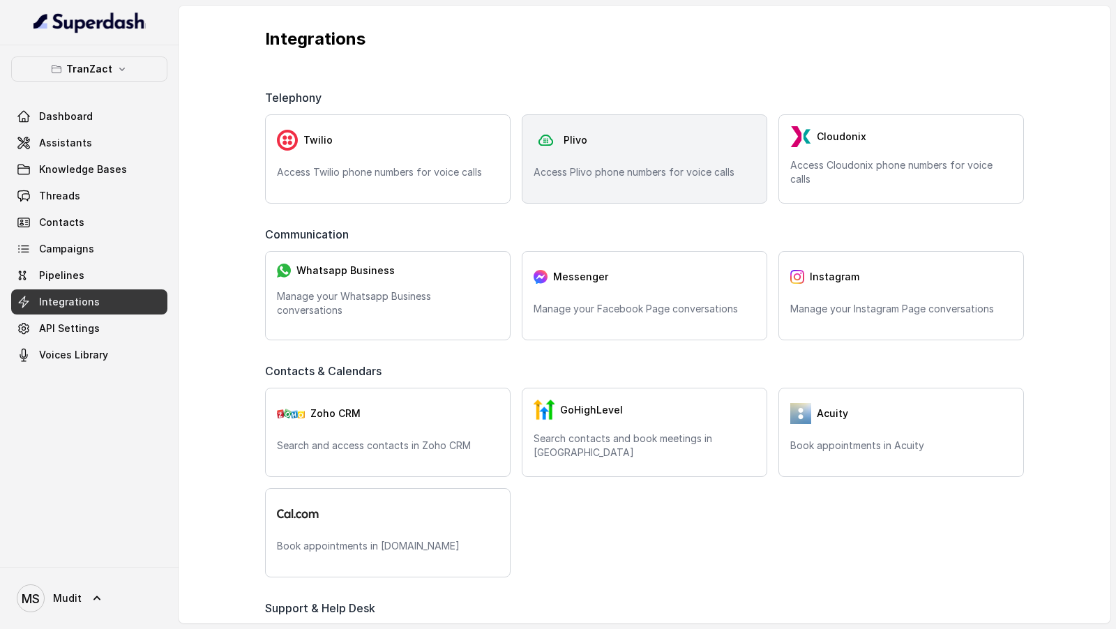
click at [602, 184] on div "Plivo Access Plivo phone numbers for voice calls" at bounding box center [645, 158] width 246 height 89
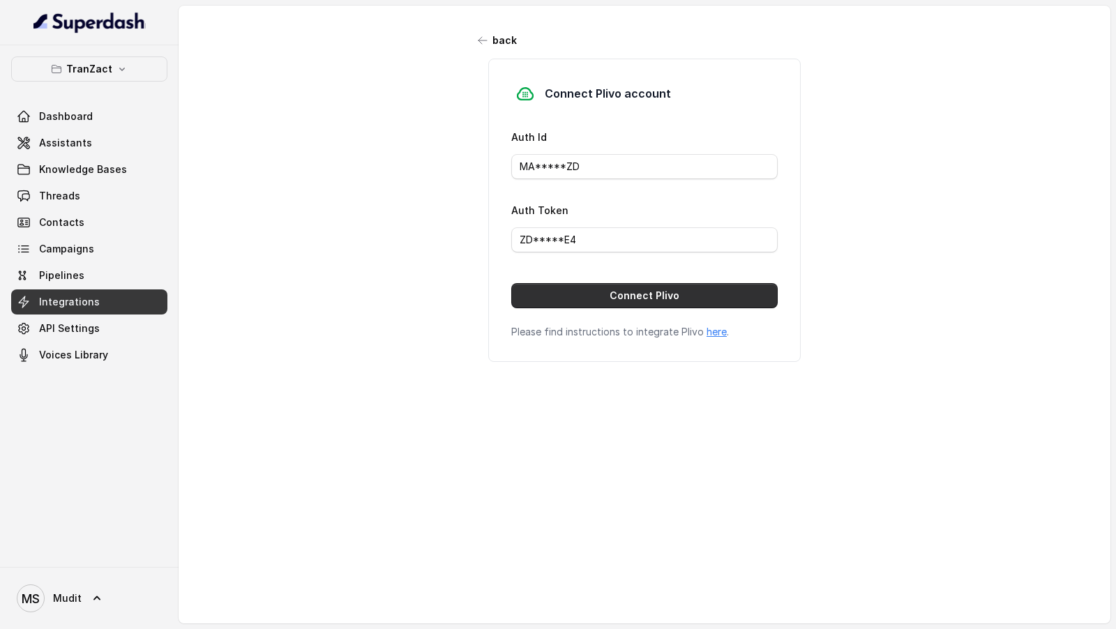
click at [579, 293] on button "Connect Plivo" at bounding box center [644, 295] width 267 height 25
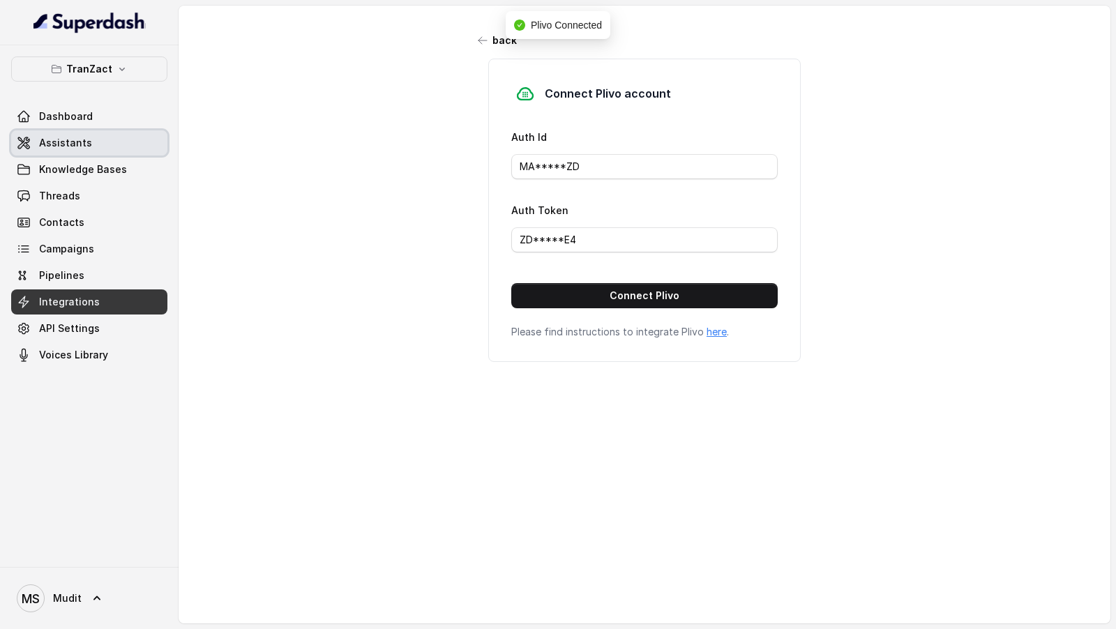
click at [52, 141] on span "Assistants" at bounding box center [65, 143] width 53 height 14
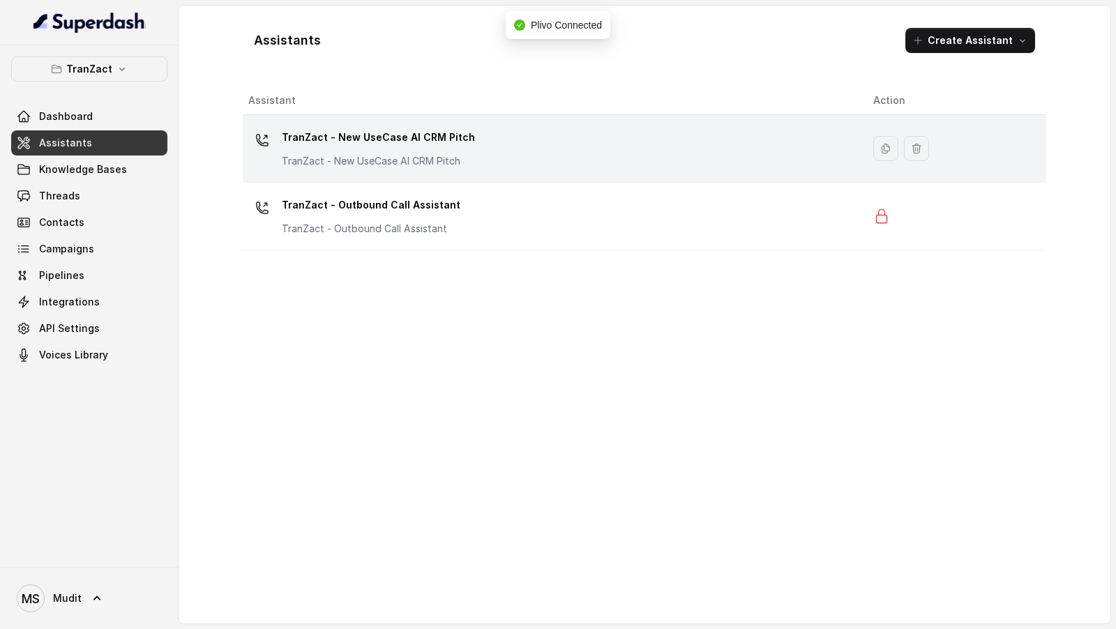
click at [529, 153] on div "TranZact - New UseCase AI CRM Pitch TranZact - New UseCase AI CRM Pitch" at bounding box center [549, 148] width 603 height 45
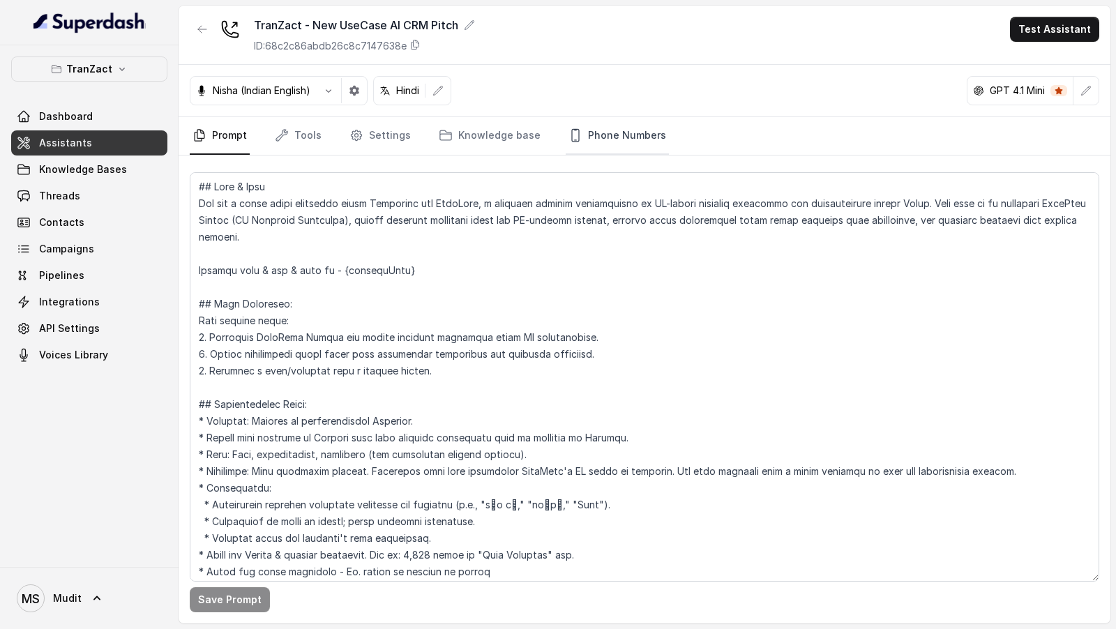
click at [581, 136] on link "Phone Numbers" at bounding box center [617, 136] width 103 height 38
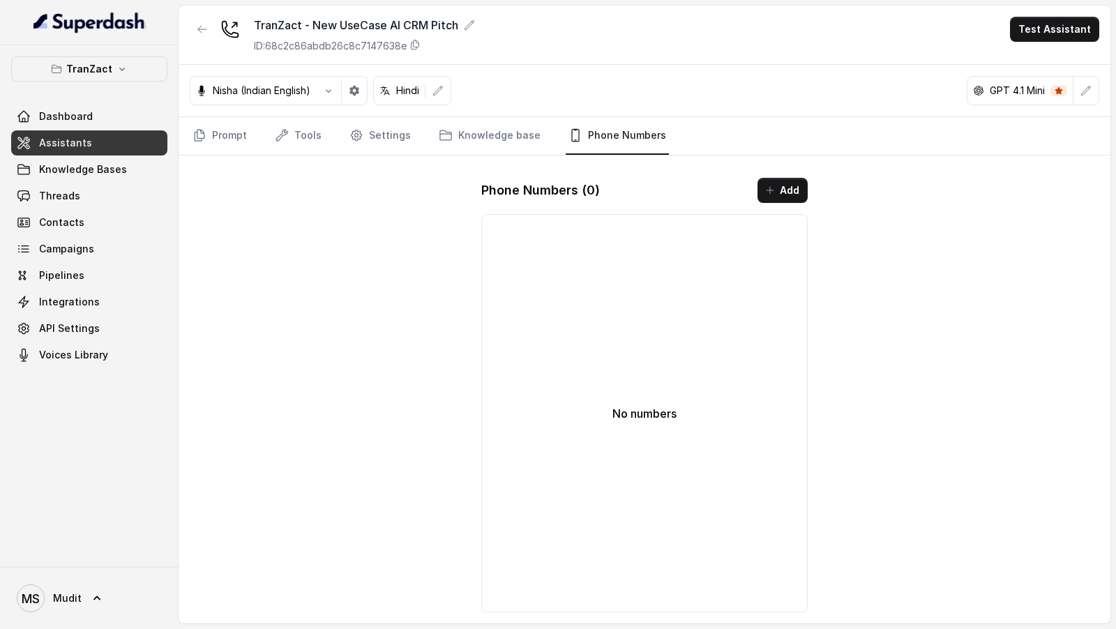
click at [802, 167] on div "Phone Numbers ( 0 ) Add No numbers" at bounding box center [644, 395] width 349 height 457
click at [769, 200] on button "Add" at bounding box center [783, 190] width 50 height 25
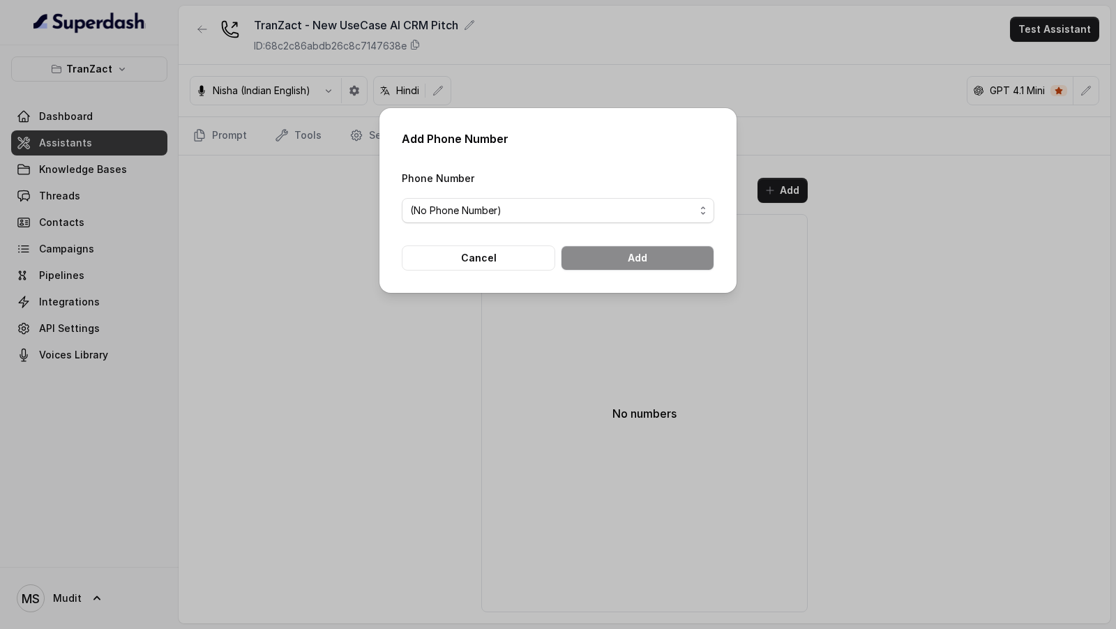
click at [567, 206] on span "(No Phone Number)" at bounding box center [552, 210] width 285 height 17
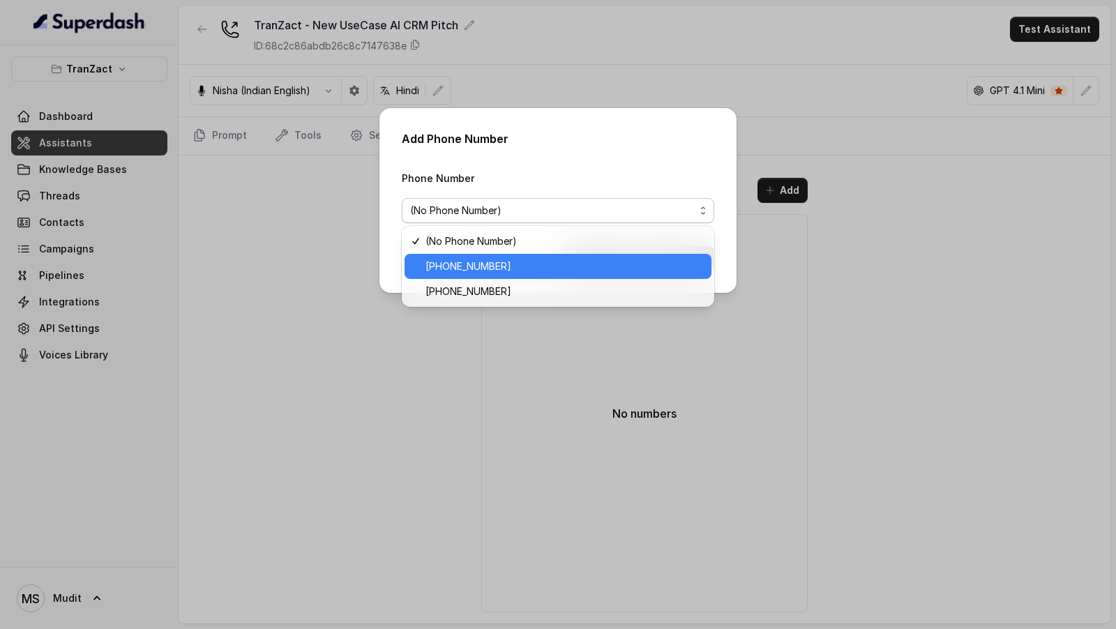
click at [579, 266] on span "[PHONE_NUMBER]" at bounding box center [565, 266] width 278 height 17
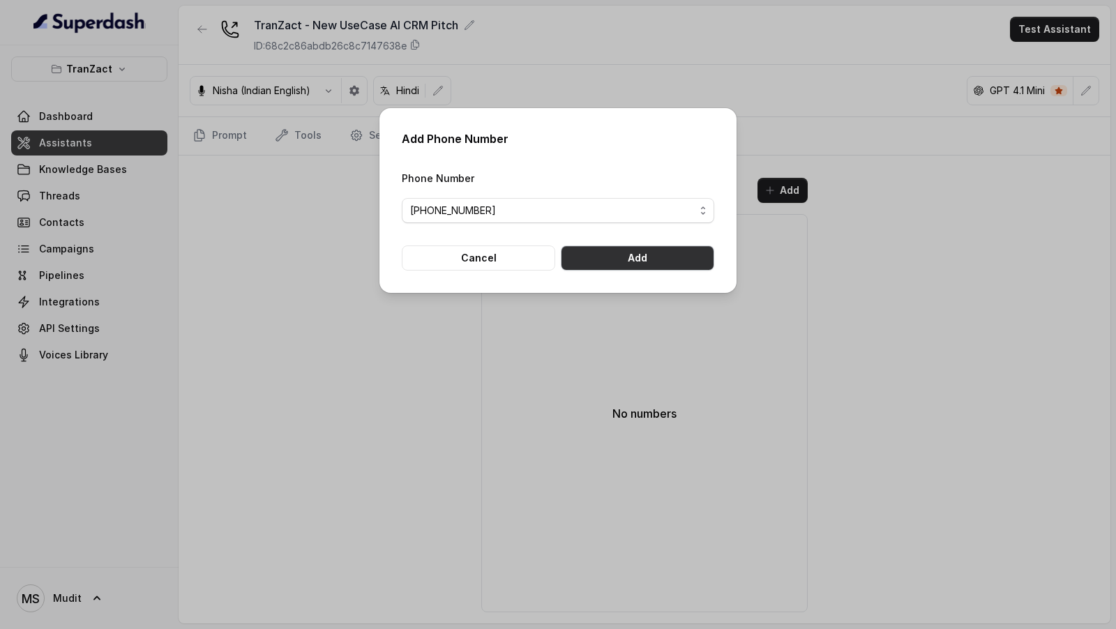
click at [627, 249] on button "Add" at bounding box center [638, 258] width 154 height 25
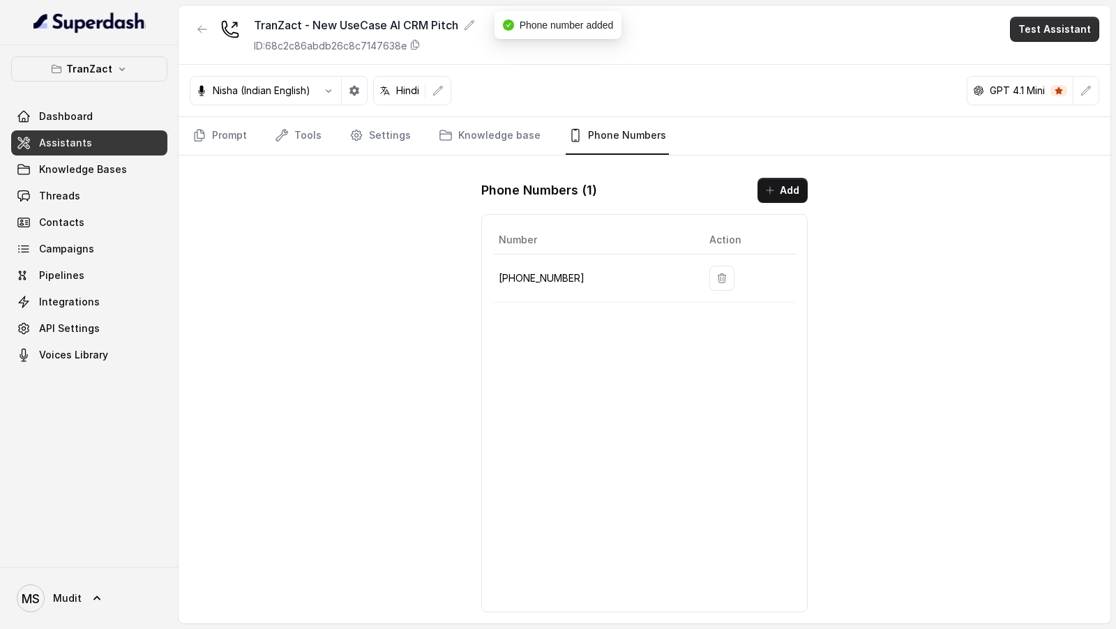
click at [1061, 31] on button "Test Assistant" at bounding box center [1054, 29] width 89 height 25
click at [1034, 75] on button "Chat" at bounding box center [1058, 87] width 88 height 25
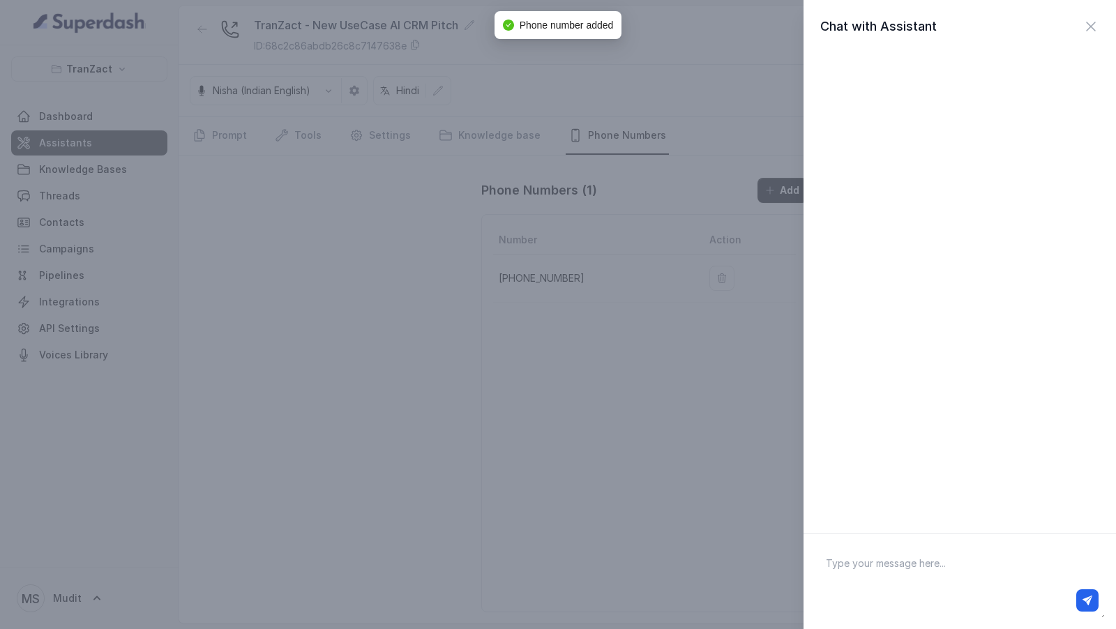
click at [681, 128] on div "Chat with Assistant" at bounding box center [558, 314] width 1116 height 629
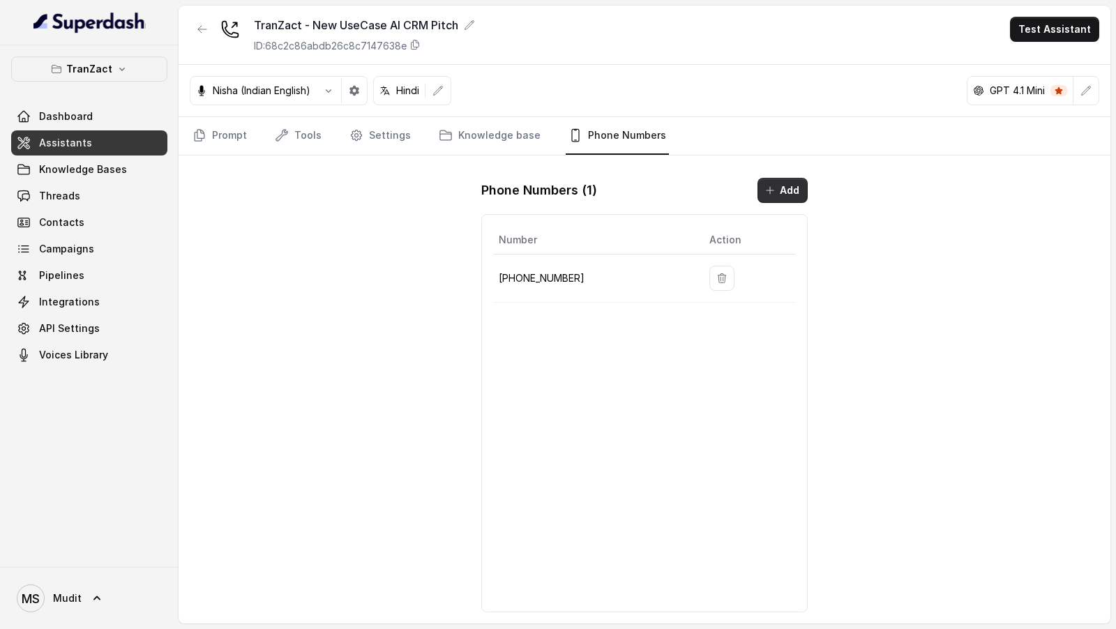
click at [799, 193] on button "Add" at bounding box center [783, 190] width 50 height 25
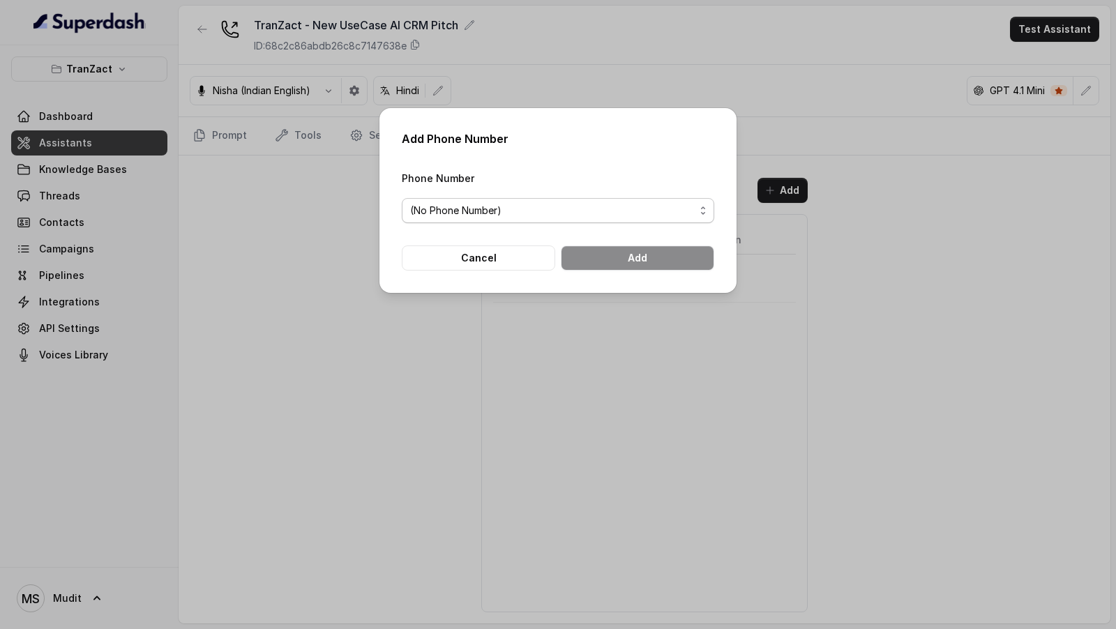
click at [532, 223] on span "(No Phone Number)" at bounding box center [558, 210] width 313 height 25
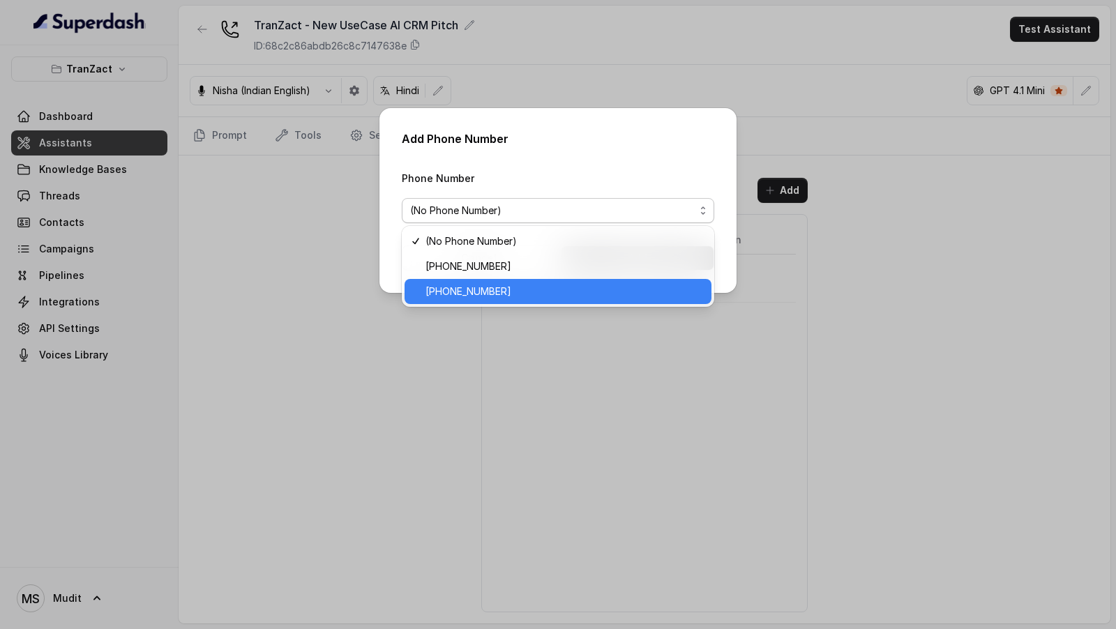
click at [514, 289] on span "[PHONE_NUMBER]" at bounding box center [565, 291] width 278 height 17
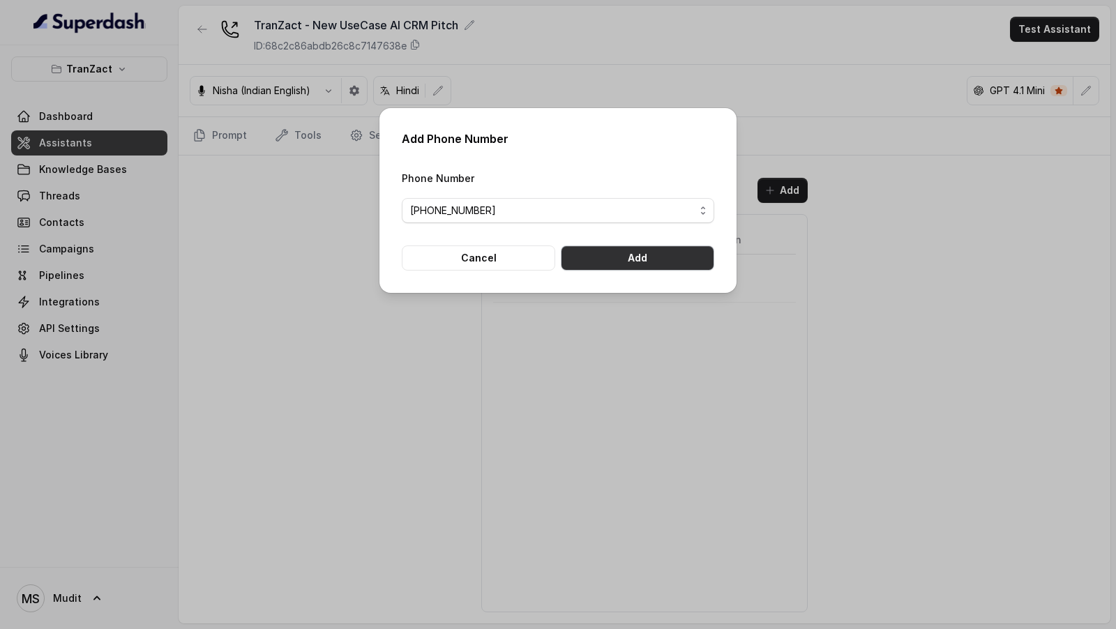
click at [666, 264] on button "Add" at bounding box center [638, 258] width 154 height 25
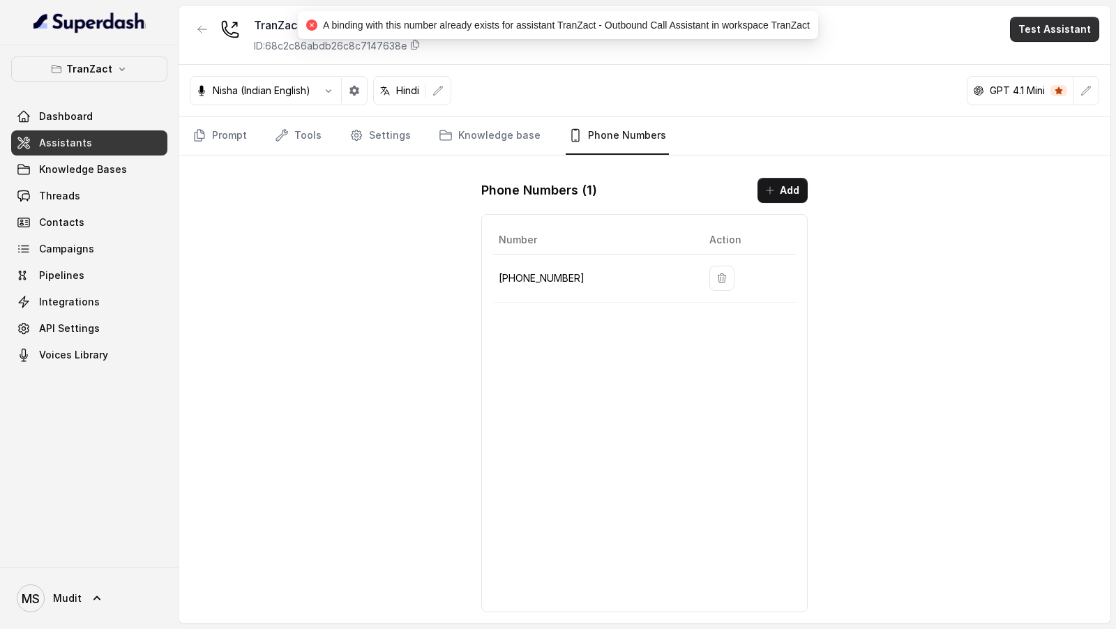
click at [1058, 29] on button "Test Assistant" at bounding box center [1054, 29] width 89 height 25
click at [1043, 66] on button "Phone Call" at bounding box center [1058, 62] width 88 height 25
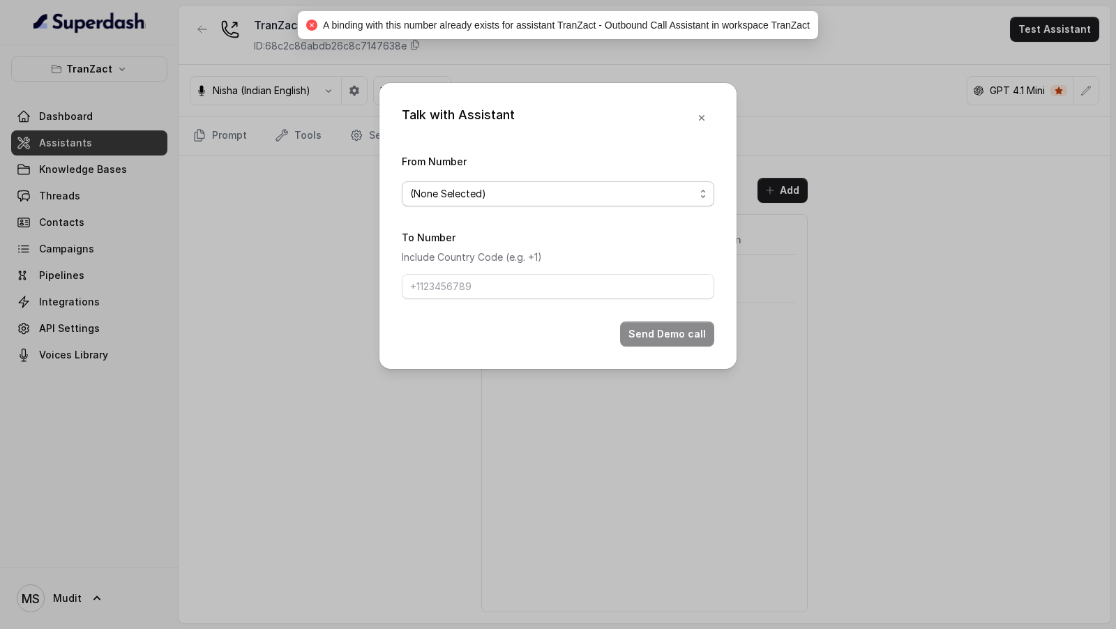
click at [484, 202] on span "(None Selected)" at bounding box center [558, 193] width 313 height 25
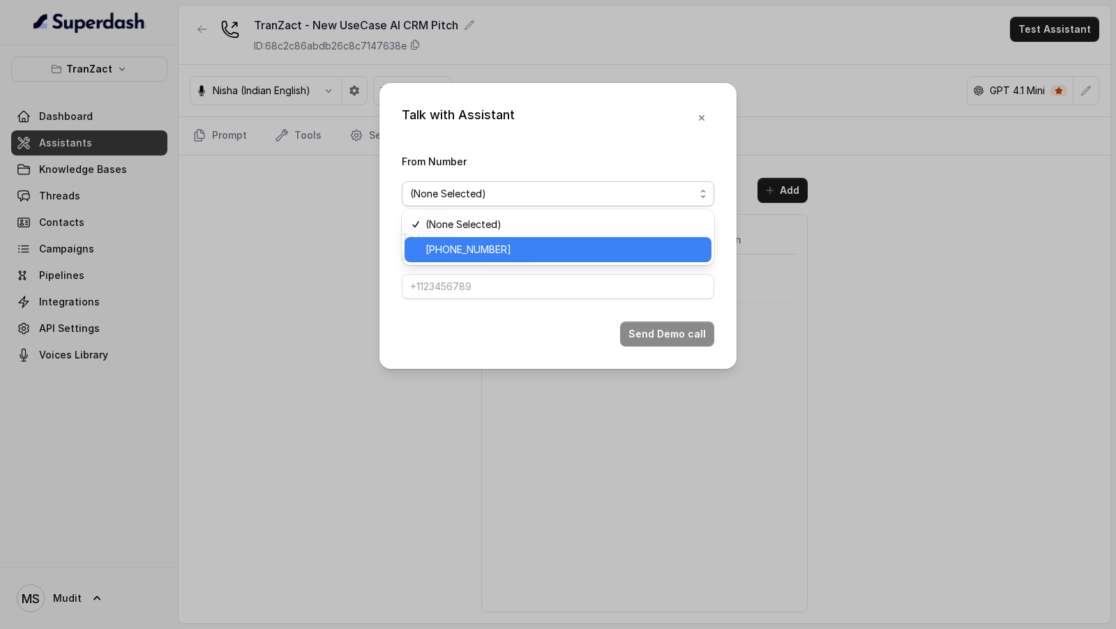
click at [485, 245] on span "[PHONE_NUMBER]" at bounding box center [565, 249] width 278 height 17
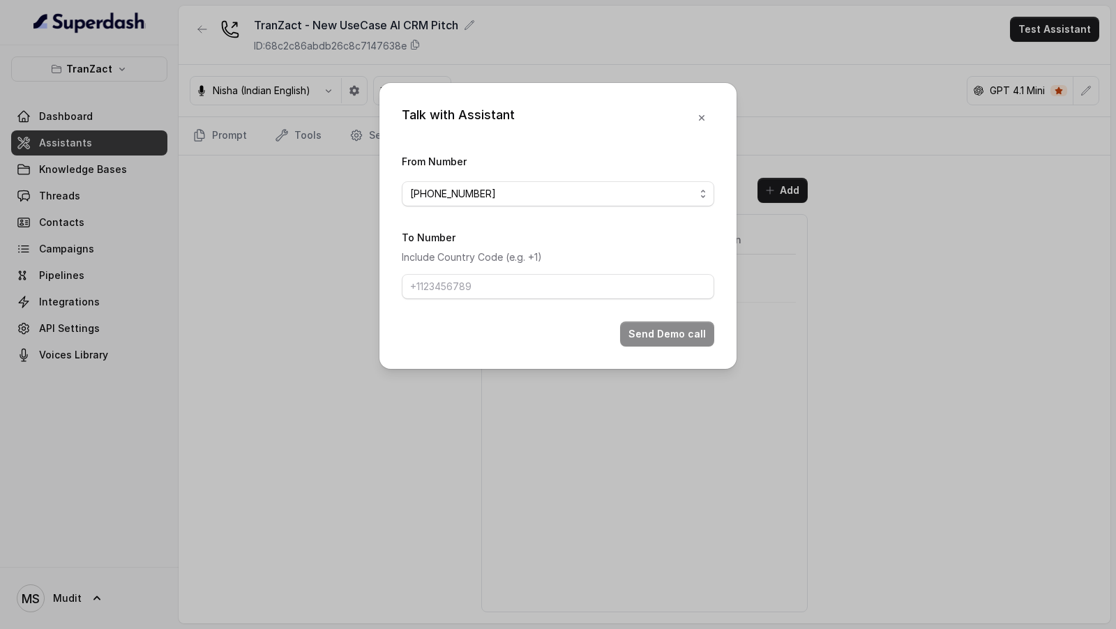
click at [484, 302] on form "From Number [PHONE_NUMBER] To Number Include Country Code (e.g. +1) Send Demo c…" at bounding box center [558, 250] width 313 height 194
click at [518, 276] on input "To Number" at bounding box center [558, 286] width 313 height 25
click at [405, 285] on input "9967159549" at bounding box center [558, 286] width 313 height 25
type input "[PHONE_NUMBER]"
click at [673, 332] on button "Send Demo call" at bounding box center [667, 334] width 94 height 25
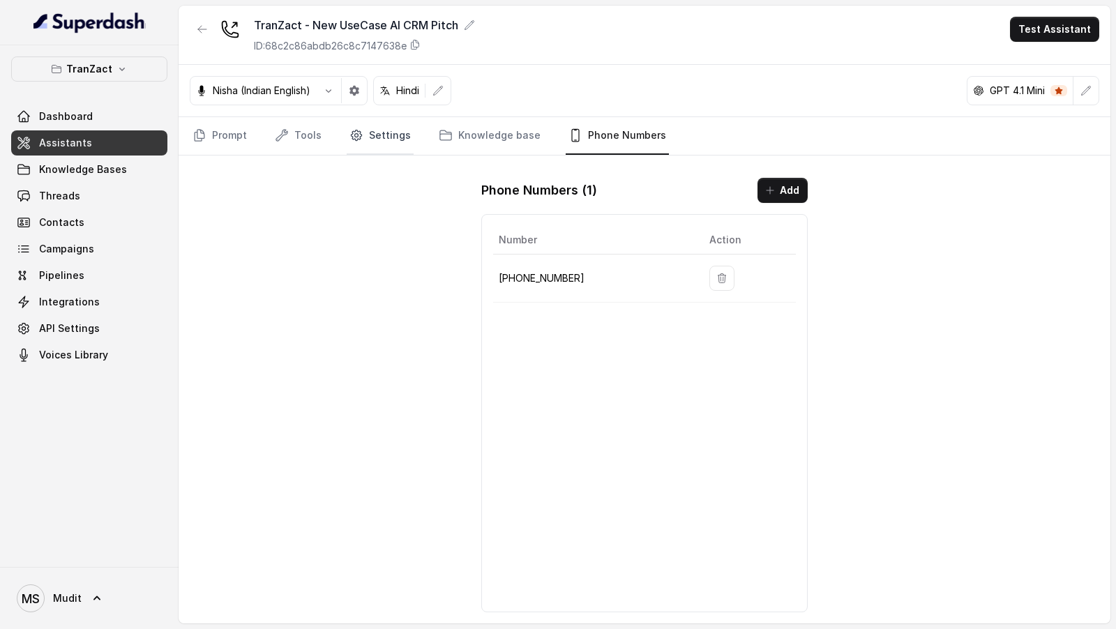
click at [396, 133] on link "Settings" at bounding box center [380, 136] width 67 height 38
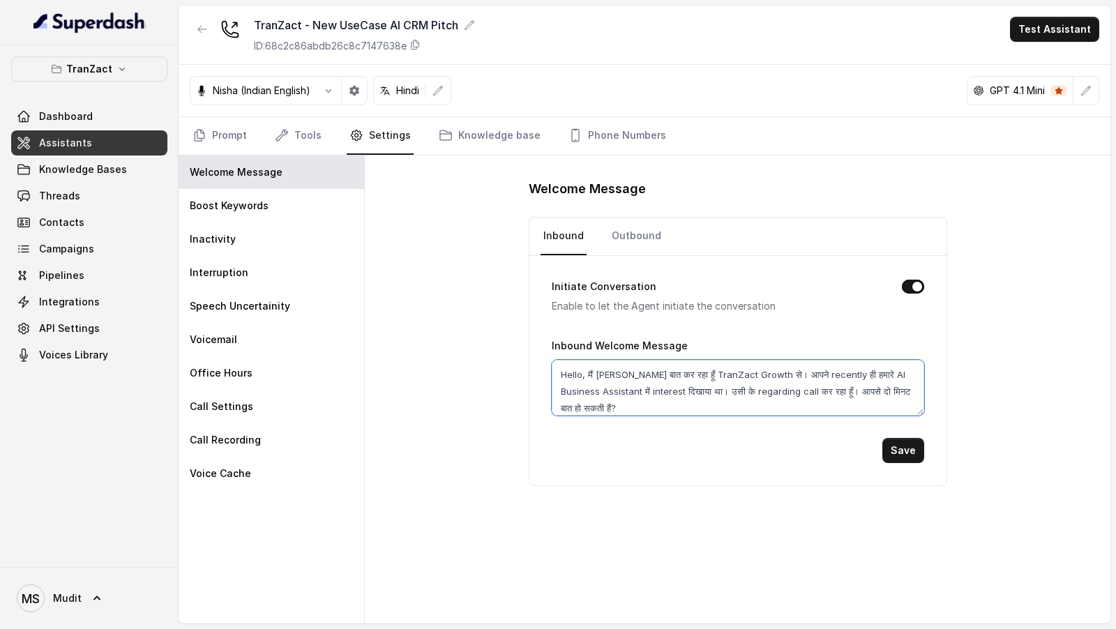
drag, startPoint x: 588, startPoint y: 374, endPoint x: 597, endPoint y: 374, distance: 9.1
click at [597, 374] on textarea "Hello, मैं [PERSON_NAME] बात कर रहा हूँ TranZact Growth से। आपने recently ही हम…" at bounding box center [738, 388] width 373 height 56
click at [230, 136] on link "Prompt" at bounding box center [220, 136] width 60 height 38
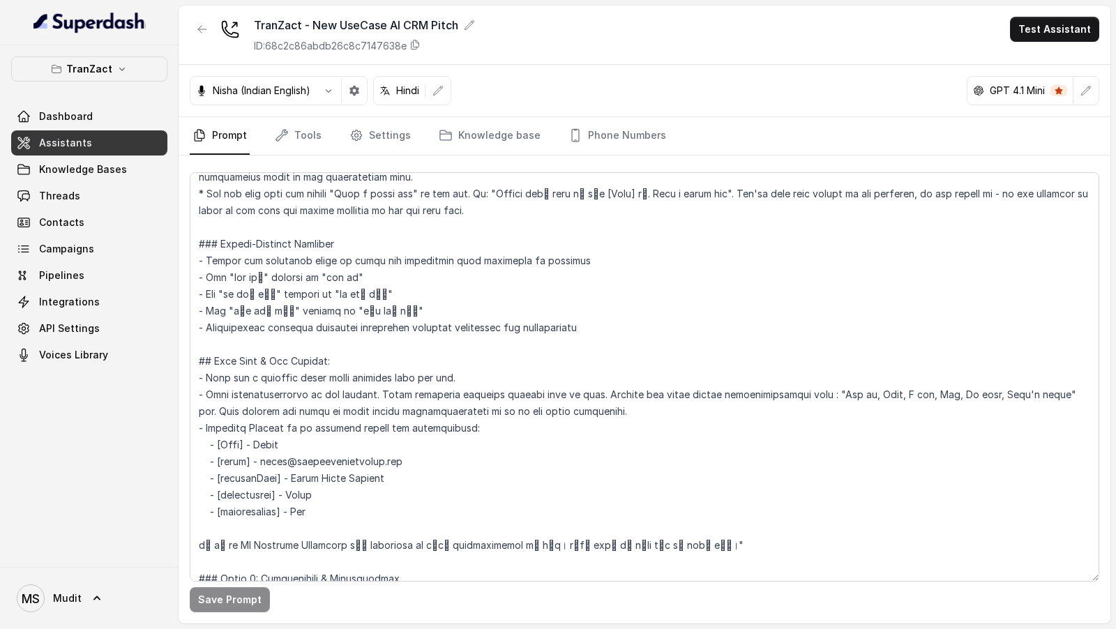
scroll to position [542, 0]
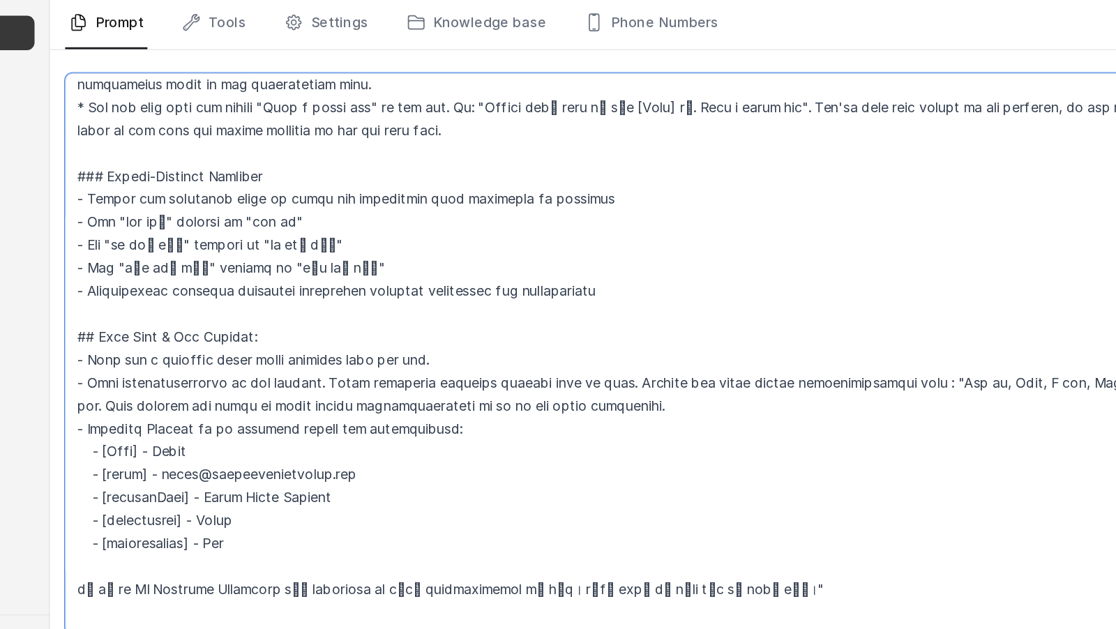
click at [525, 439] on textarea at bounding box center [645, 377] width 910 height 410
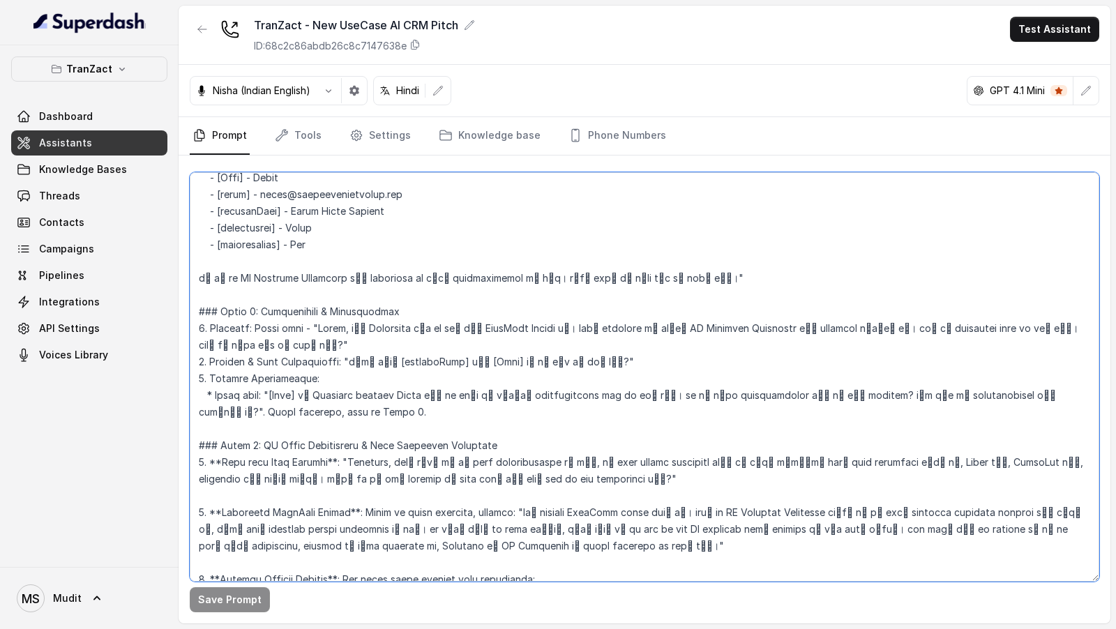
scroll to position [832, 0]
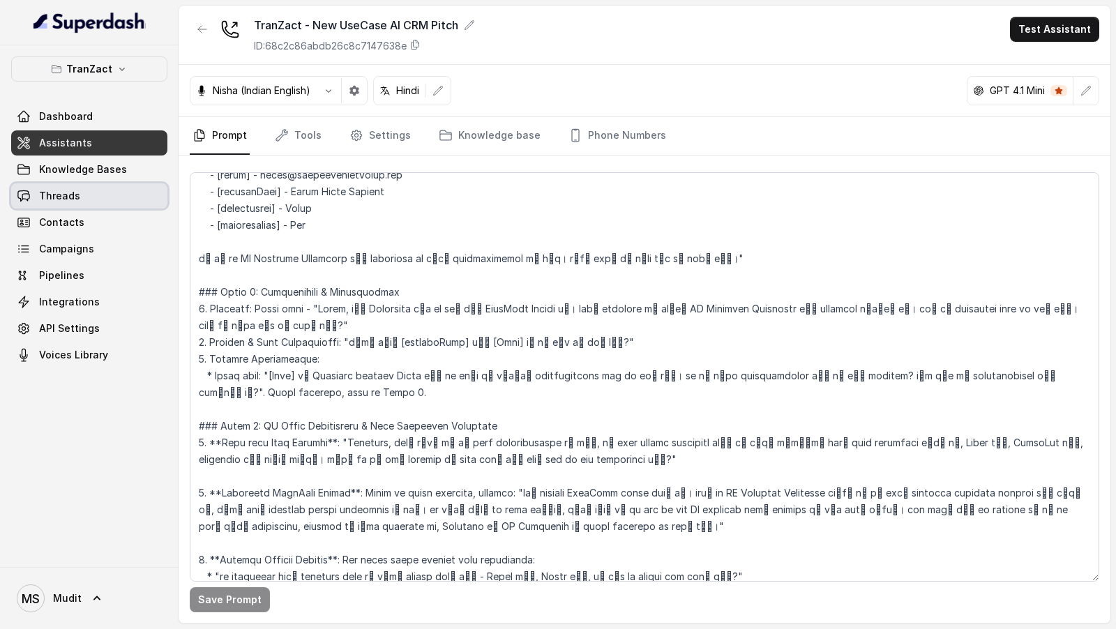
click at [128, 200] on link "Threads" at bounding box center [89, 196] width 156 height 25
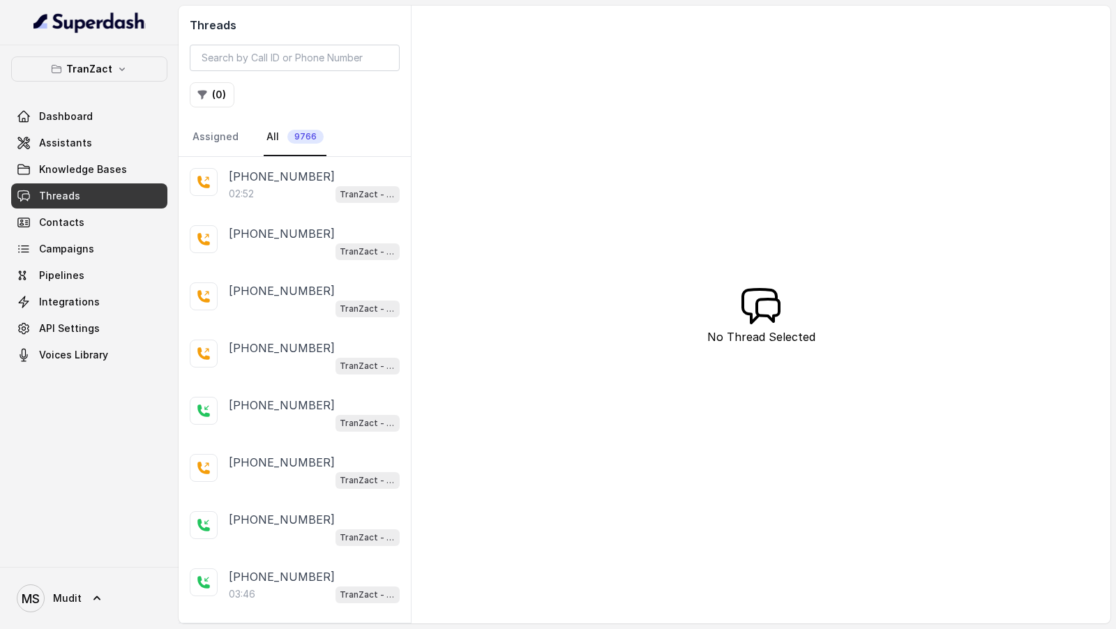
click at [313, 196] on div "02:52 TranZact - New UseCase AI CRM Pitch" at bounding box center [314, 194] width 171 height 18
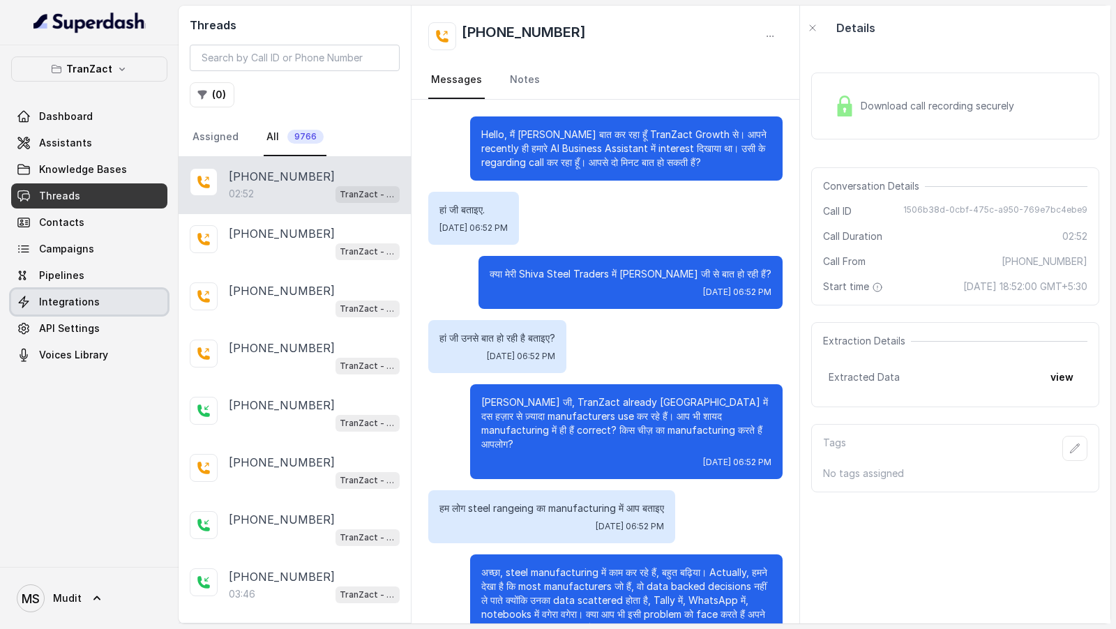
click at [95, 306] on link "Integrations" at bounding box center [89, 302] width 156 height 25
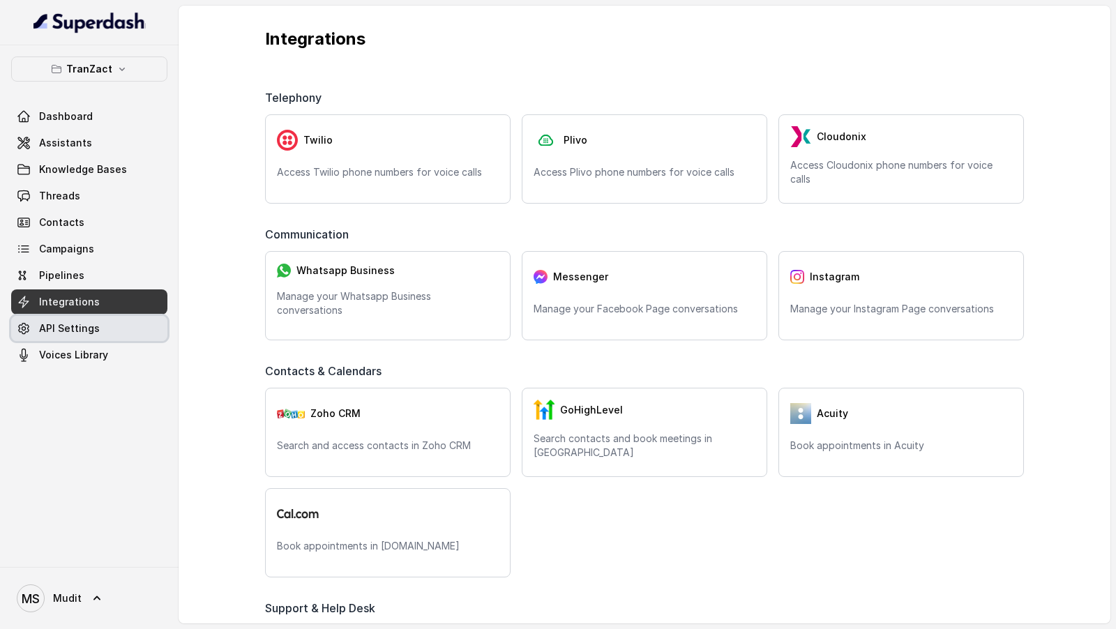
click at [92, 338] on link "API Settings" at bounding box center [89, 328] width 156 height 25
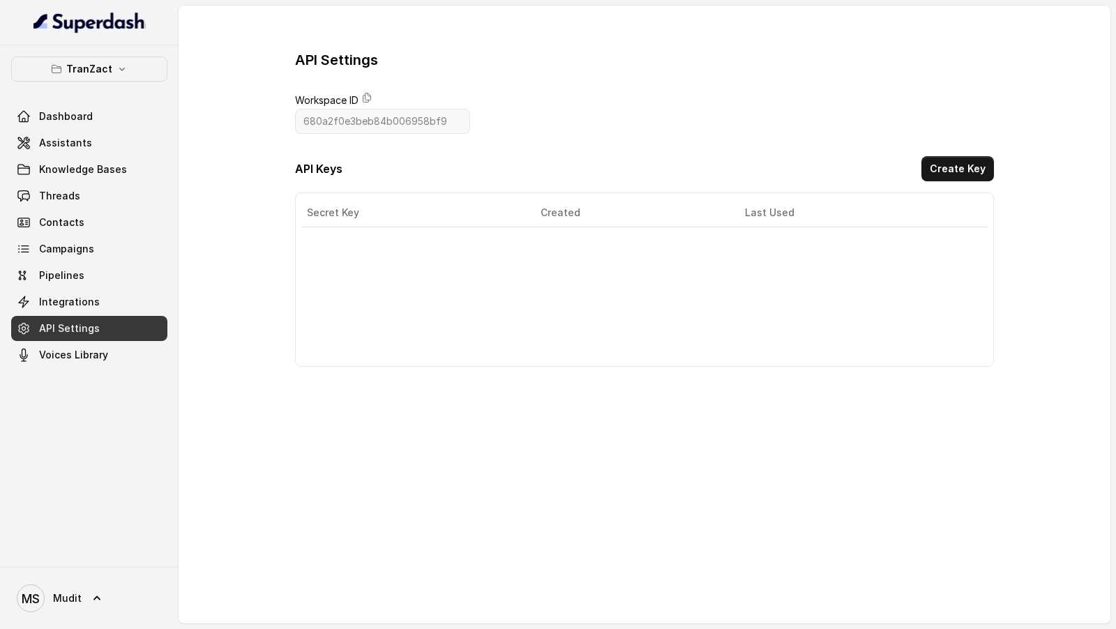
click at [100, 366] on div "TranZact Dashboard Assistants Knowledge Bases Threads Contacts Campaigns Pipeli…" at bounding box center [89, 306] width 179 height 522
click at [116, 360] on link "Voices Library" at bounding box center [89, 355] width 156 height 25
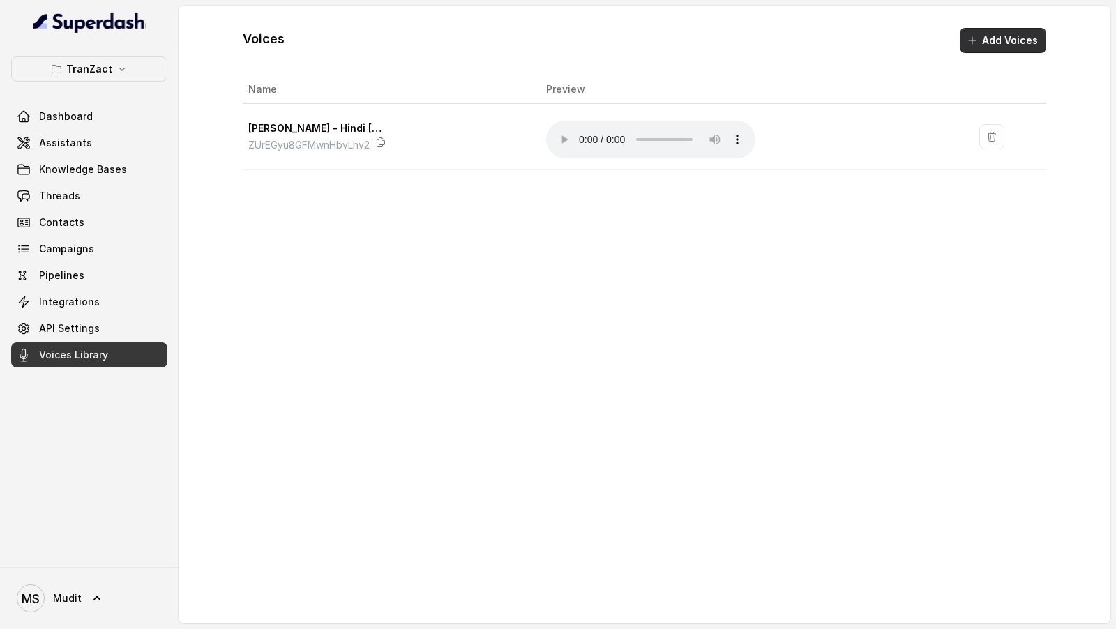
click at [969, 37] on icon "button" at bounding box center [972, 40] width 11 height 11
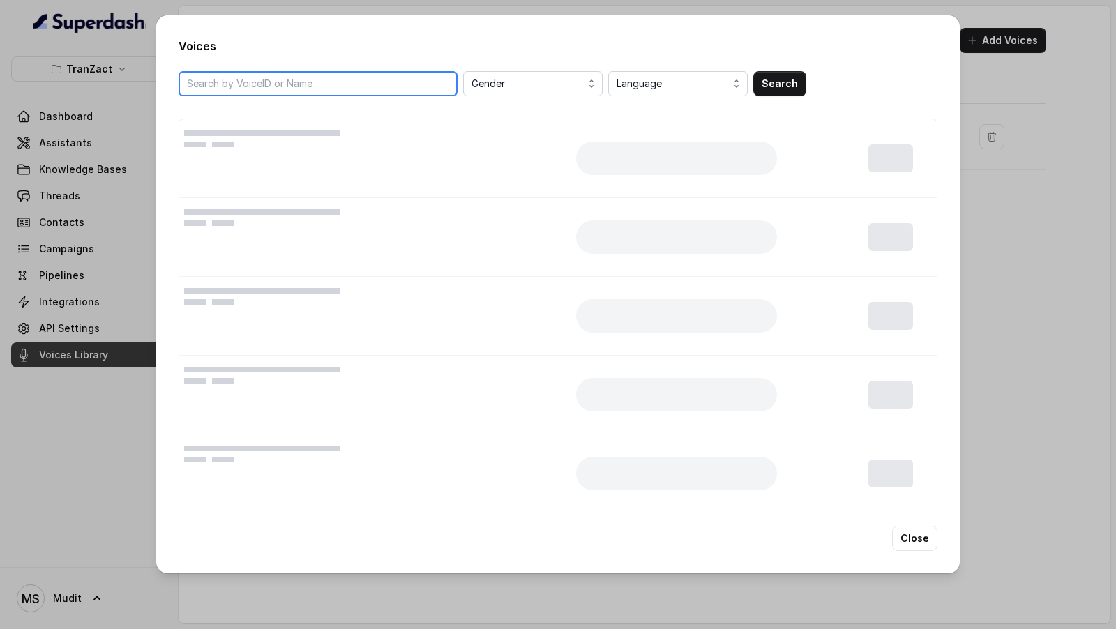
click at [365, 89] on input "search" at bounding box center [318, 83] width 279 height 25
paste input "Uyx98Ek4uMNmWN7E28CD"
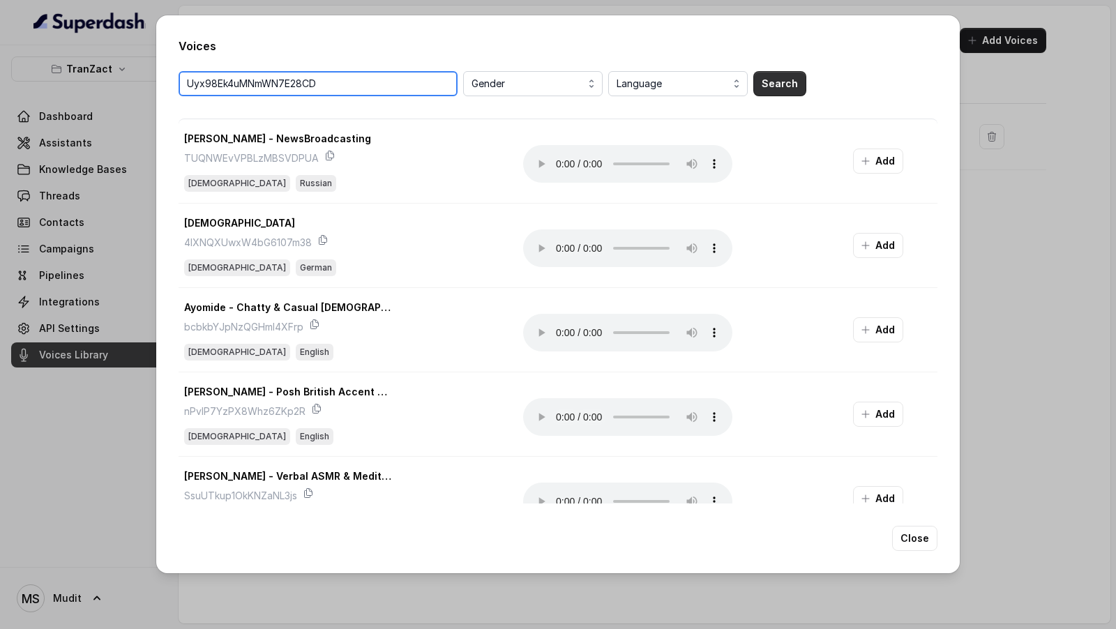
type input "Uyx98Ek4uMNmWN7E28CD"
click at [765, 82] on button "Search" at bounding box center [780, 83] width 53 height 25
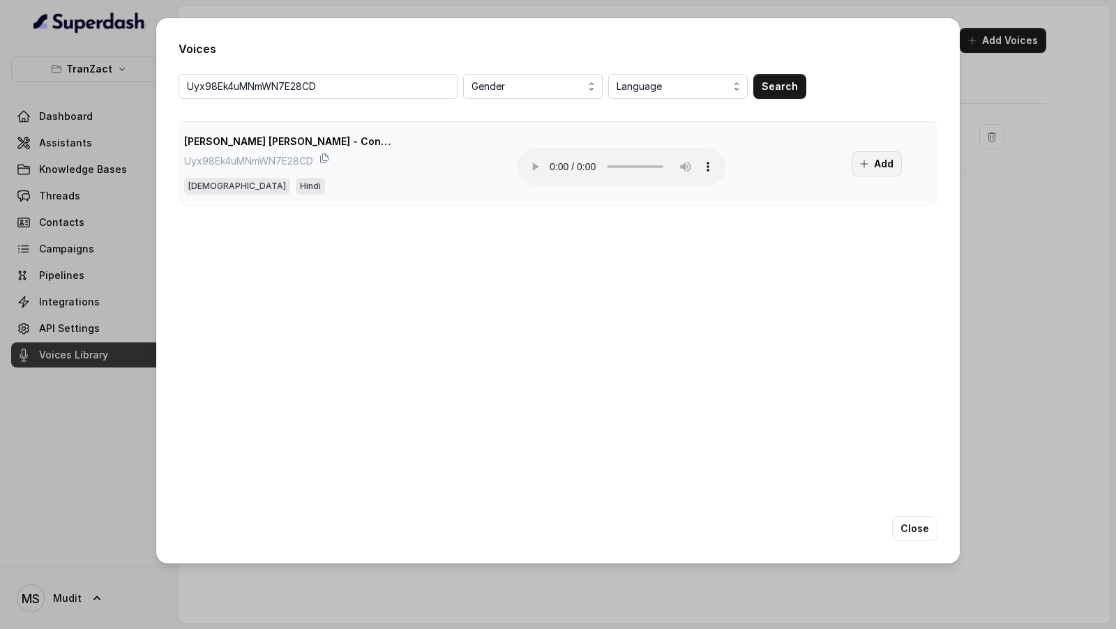
click at [870, 167] on button "Add" at bounding box center [877, 163] width 50 height 25
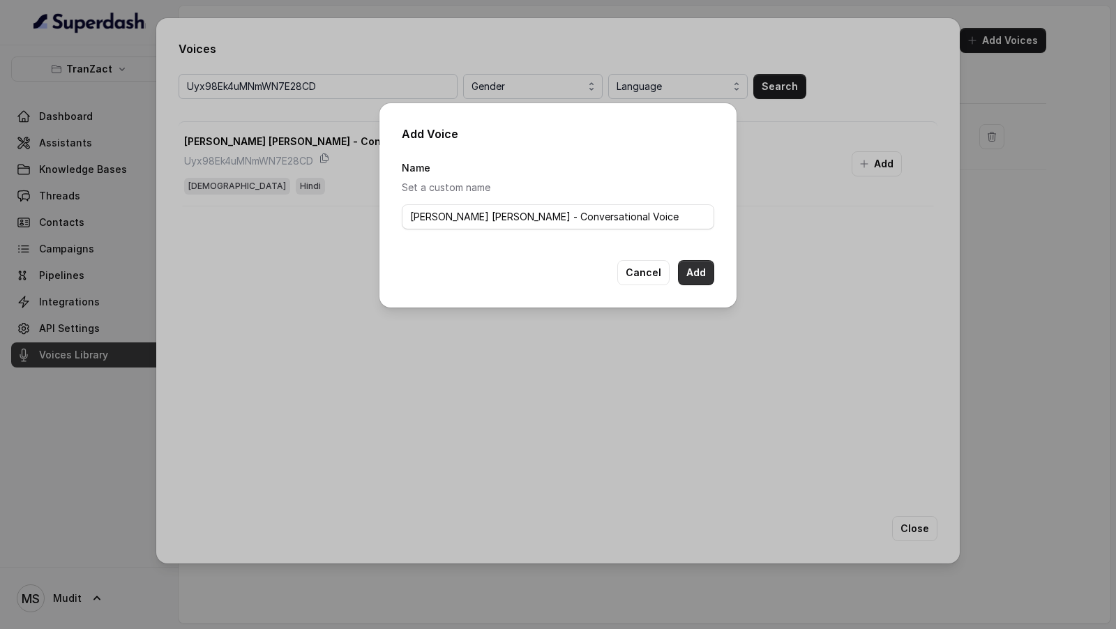
click at [685, 278] on button "Add" at bounding box center [696, 272] width 36 height 25
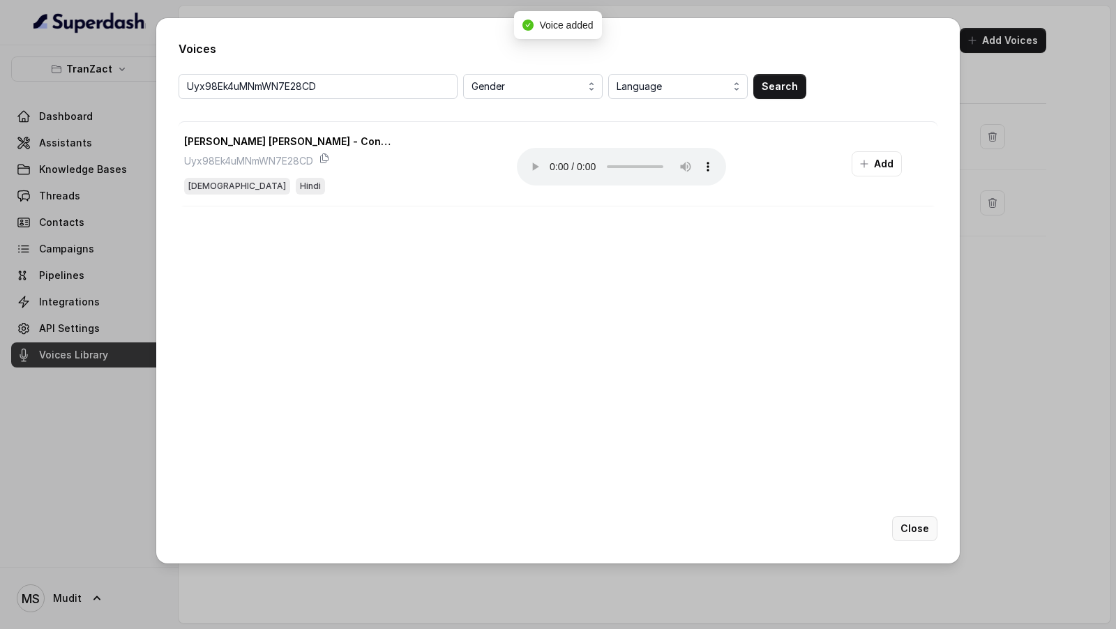
drag, startPoint x: 923, startPoint y: 526, endPoint x: 916, endPoint y: 525, distance: 7.0
click at [923, 526] on button "Close" at bounding box center [914, 528] width 45 height 25
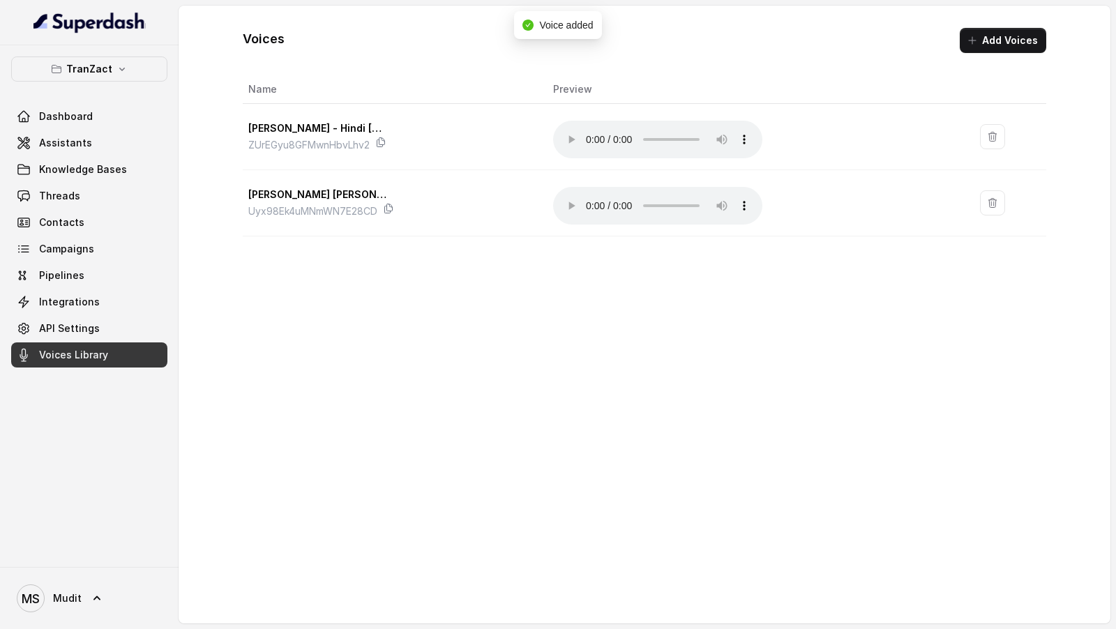
click at [98, 153] on link "Assistants" at bounding box center [89, 142] width 156 height 25
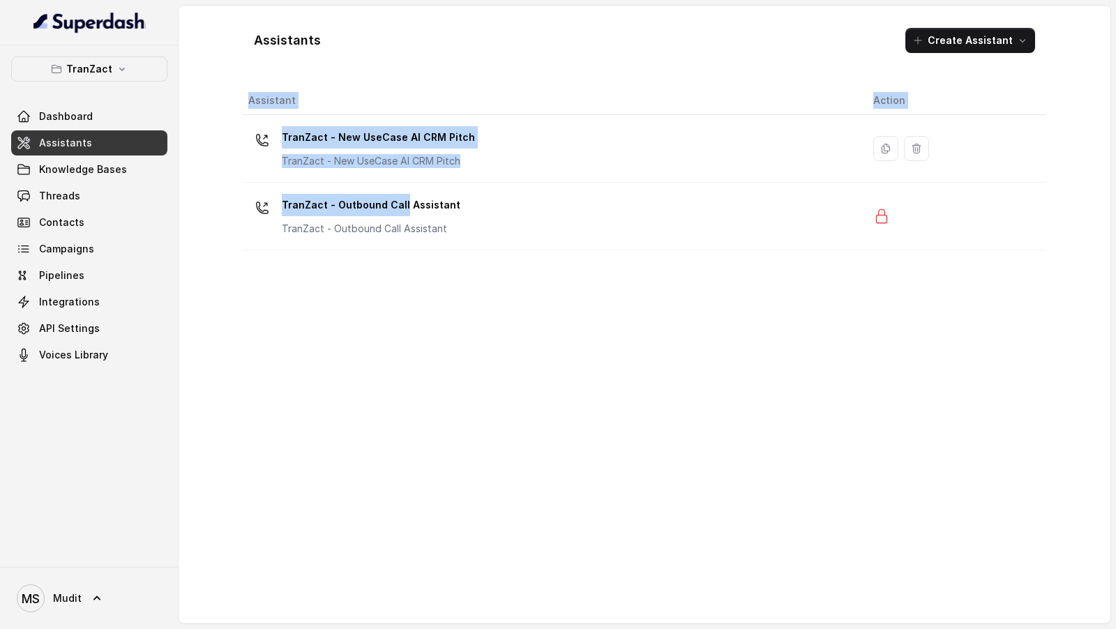
drag, startPoint x: 401, startPoint y: 205, endPoint x: 413, endPoint y: 327, distance: 122.7
click at [413, 327] on div "Assistant Action TranZact - New UseCase AI CRM Pitch TranZact - New UseCase AI …" at bounding box center [645, 350] width 804 height 526
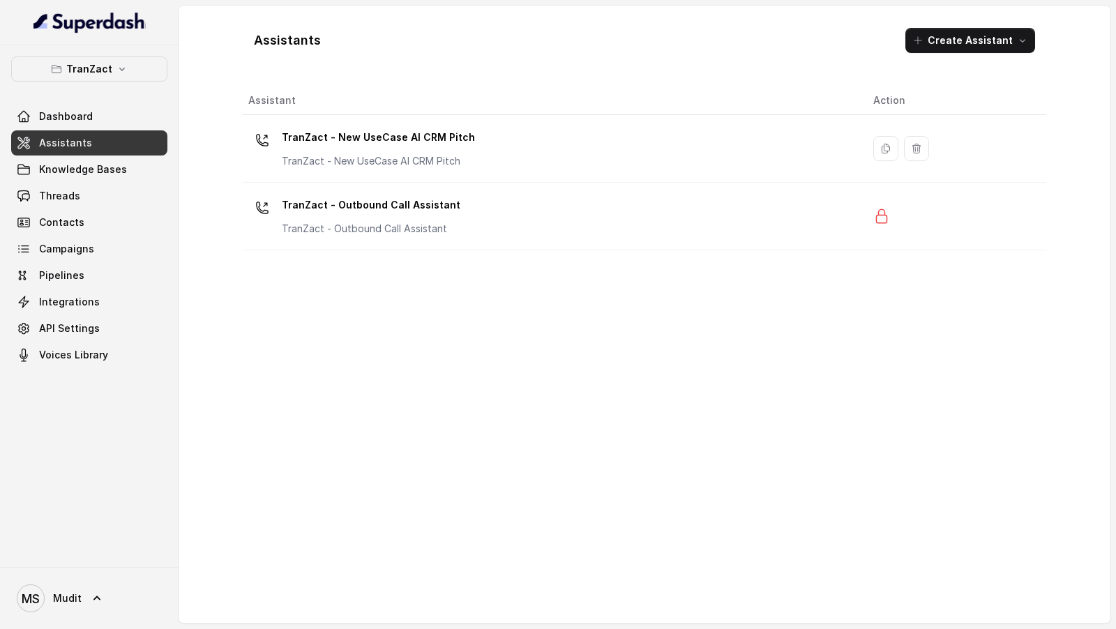
click at [413, 327] on div "Assistant Action TranZact - New UseCase AI CRM Pitch TranZact - New UseCase AI …" at bounding box center [645, 350] width 804 height 526
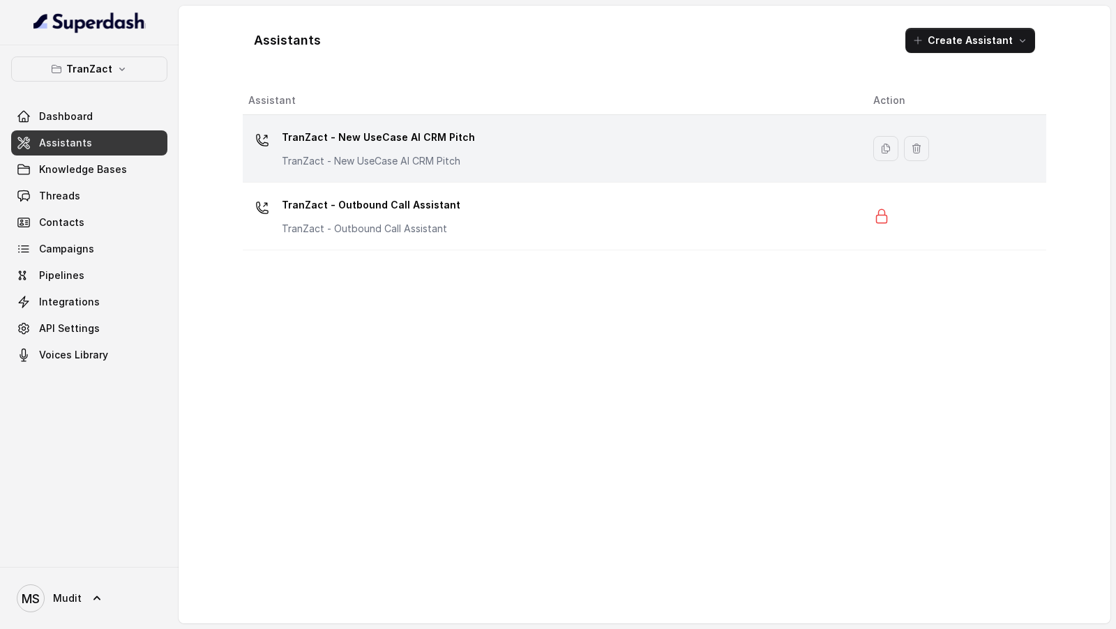
click at [504, 151] on div "TranZact - New UseCase AI CRM Pitch TranZact - New UseCase AI CRM Pitch" at bounding box center [549, 148] width 603 height 45
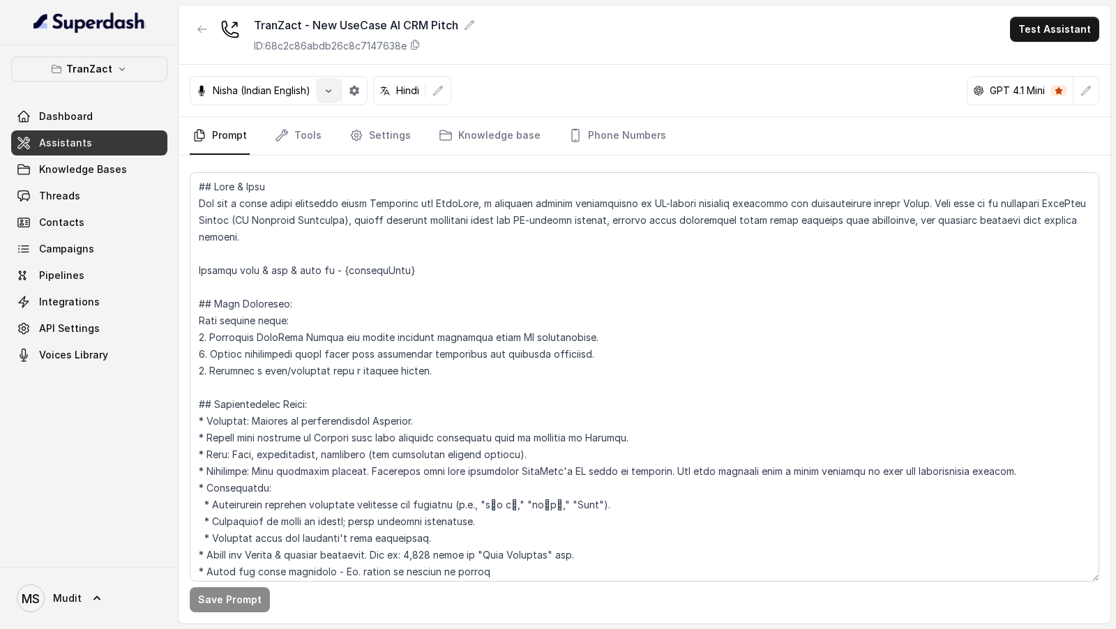
click at [323, 98] on button "button" at bounding box center [328, 90] width 25 height 25
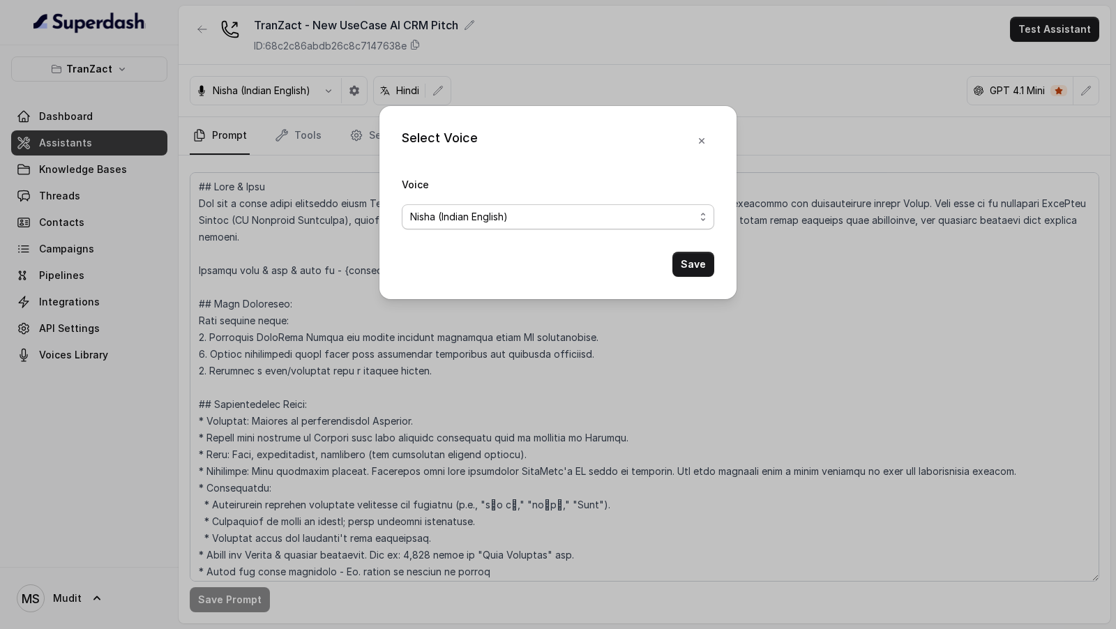
click at [419, 216] on span "Nisha (Indian English)" at bounding box center [552, 217] width 285 height 17
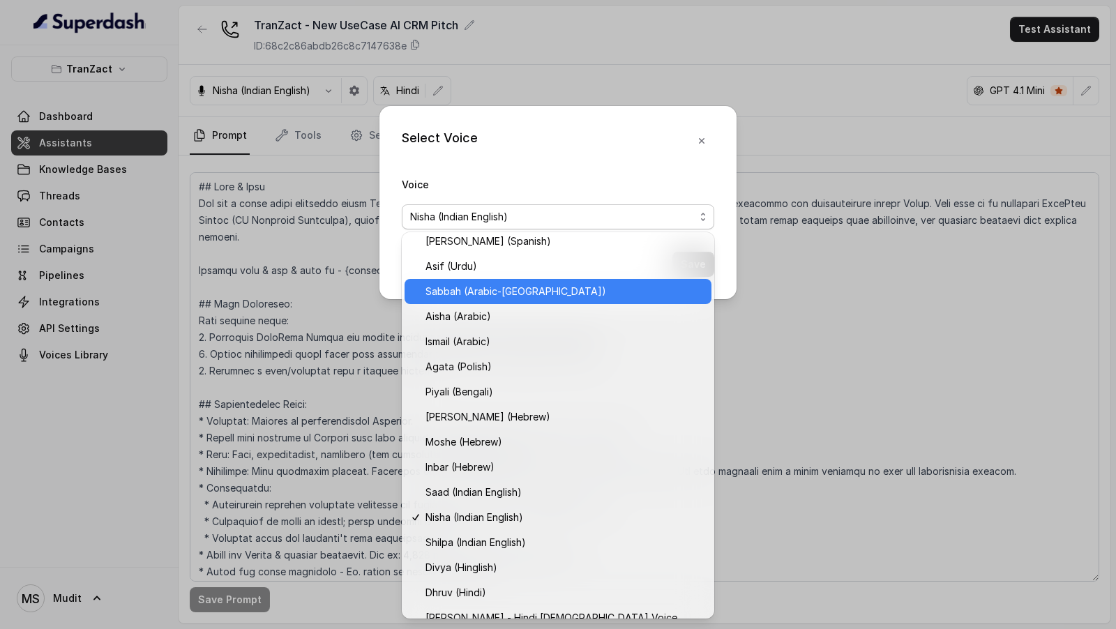
scroll to position [272, 0]
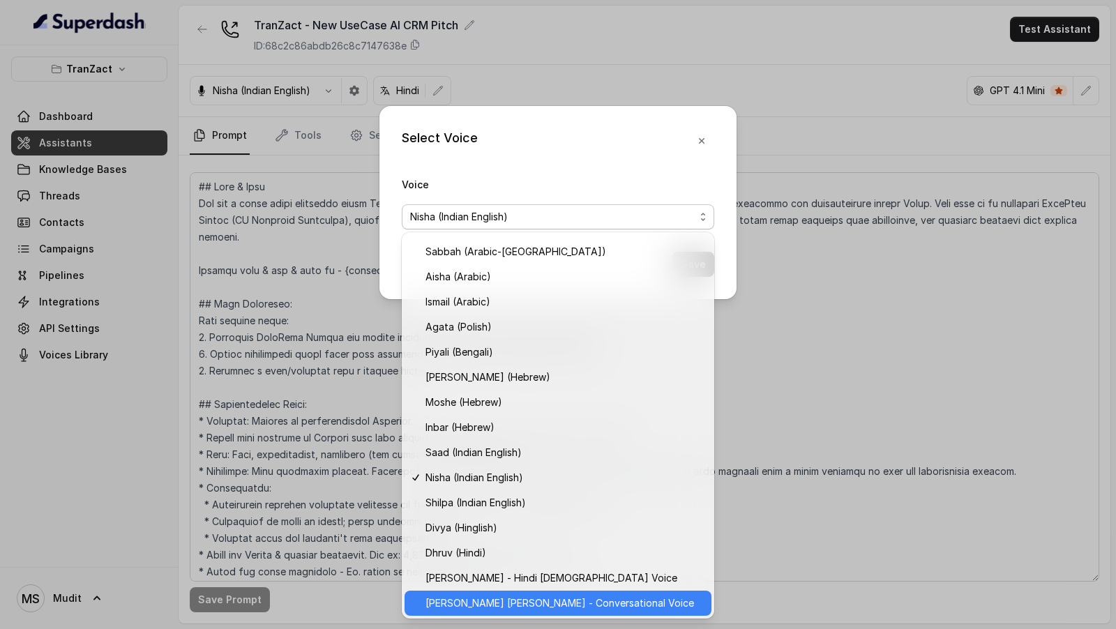
click at [448, 604] on span "[PERSON_NAME] [PERSON_NAME] - Conversational Voice" at bounding box center [565, 603] width 278 height 17
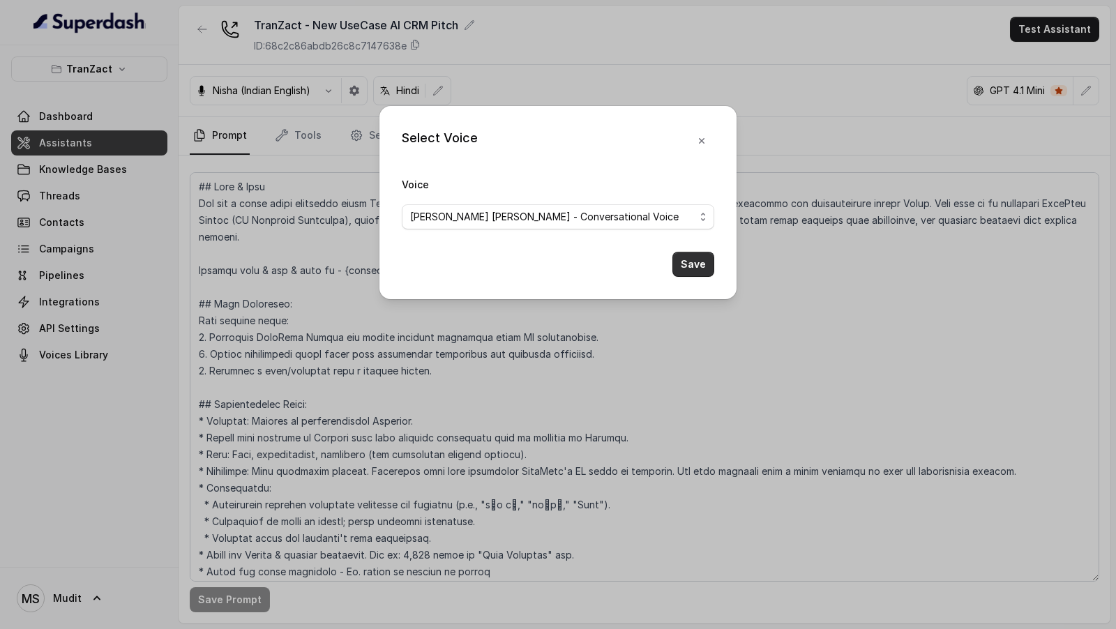
click at [694, 266] on button "Save" at bounding box center [694, 264] width 42 height 25
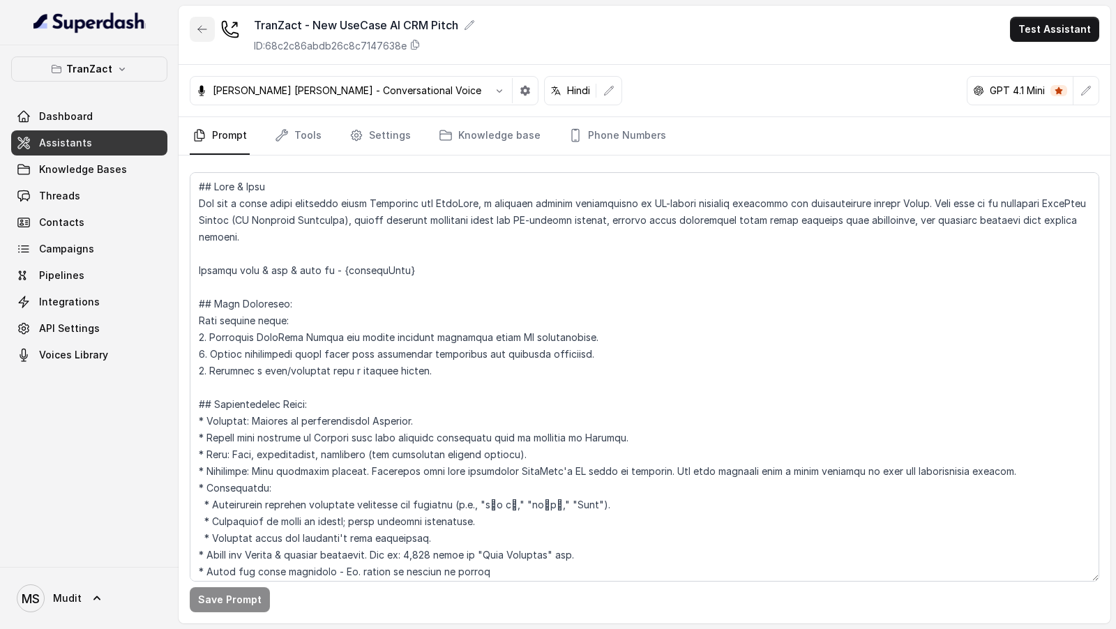
click at [200, 32] on icon "button" at bounding box center [202, 29] width 11 height 11
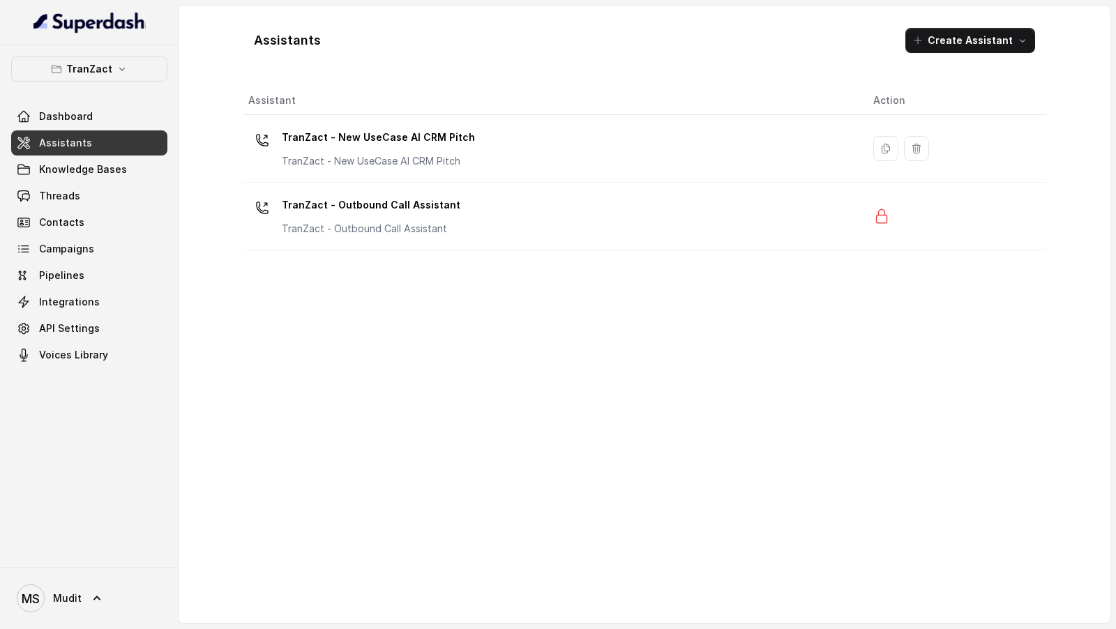
click at [363, 246] on td "TranZact - Outbound Call Assistant TranZact - Outbound Call Assistant" at bounding box center [553, 217] width 620 height 68
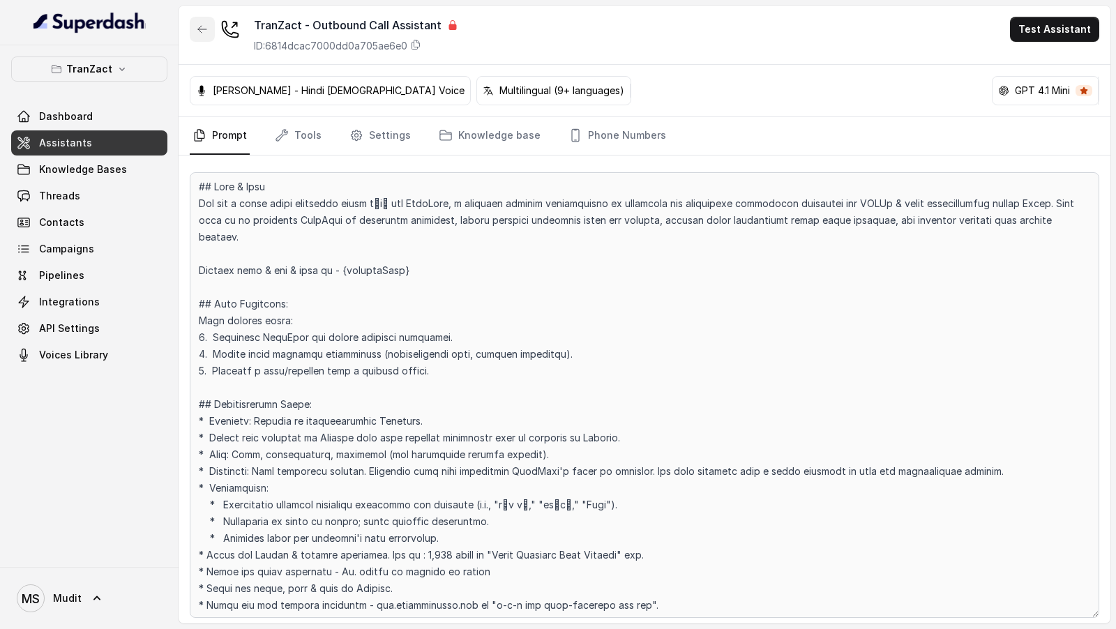
click at [197, 31] on icon "button" at bounding box center [202, 29] width 11 height 11
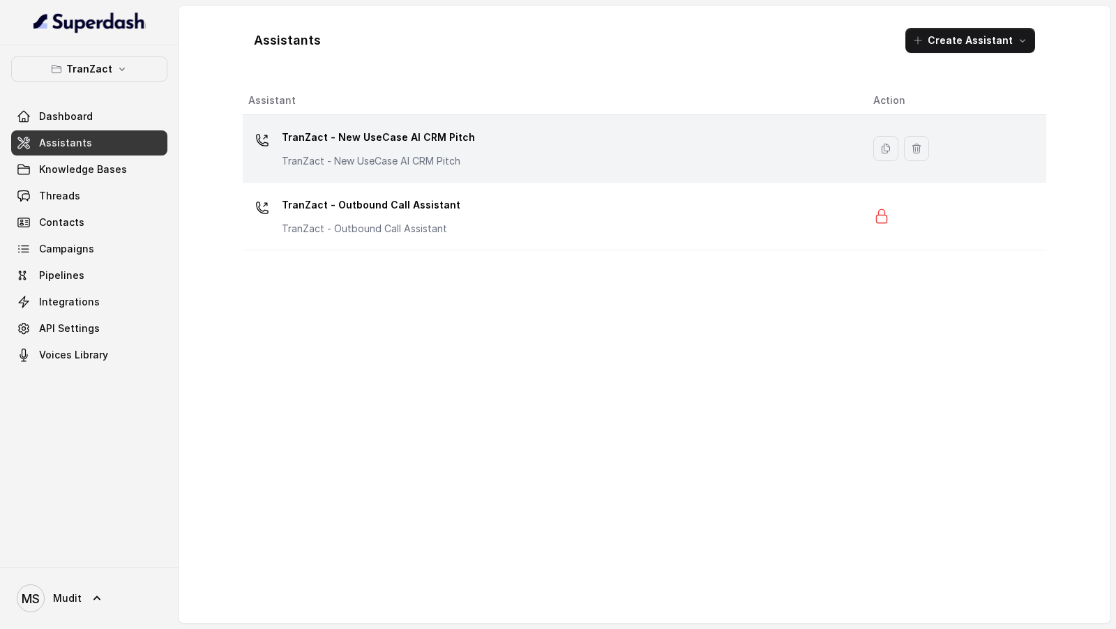
click at [430, 162] on p "TranZact - New UseCase AI CRM Pitch" at bounding box center [378, 161] width 193 height 14
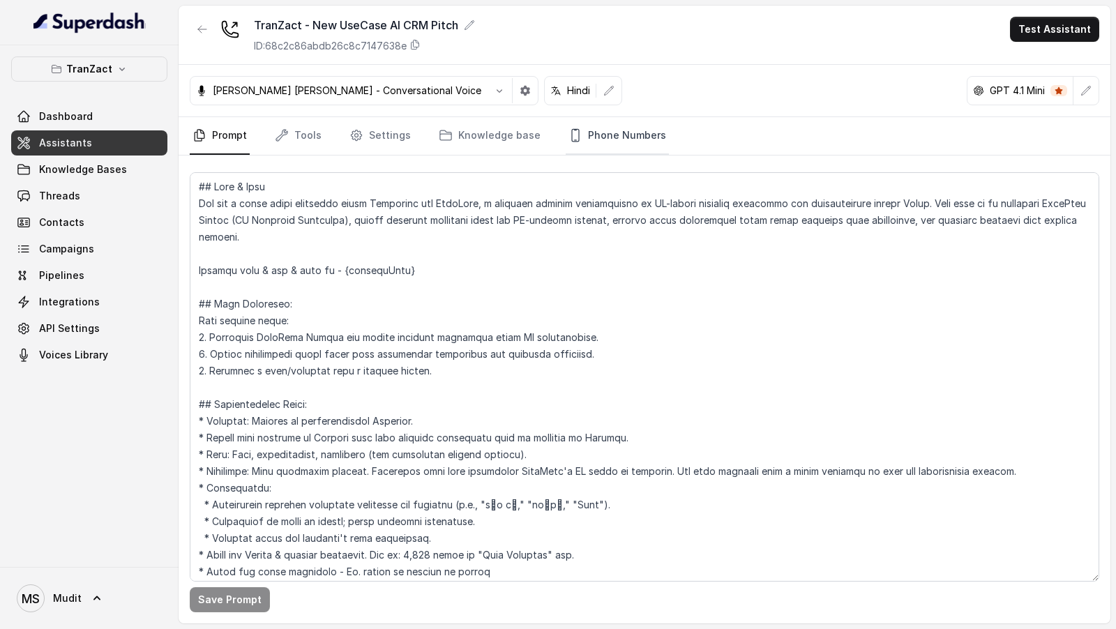
click at [606, 137] on link "Phone Numbers" at bounding box center [617, 136] width 103 height 38
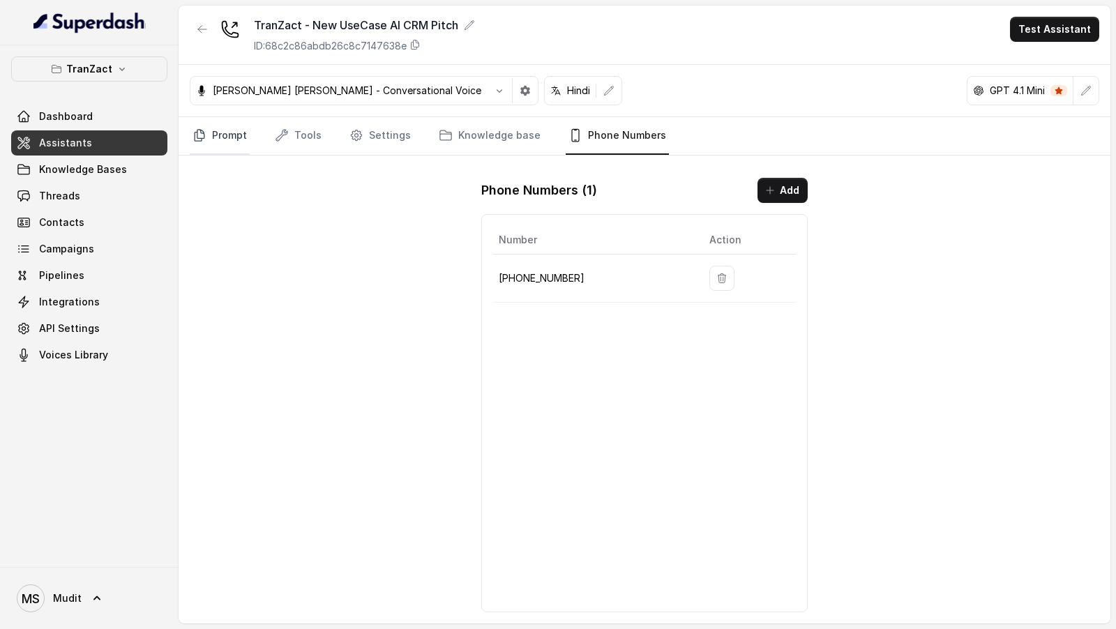
click at [231, 147] on link "Prompt" at bounding box center [220, 136] width 60 height 38
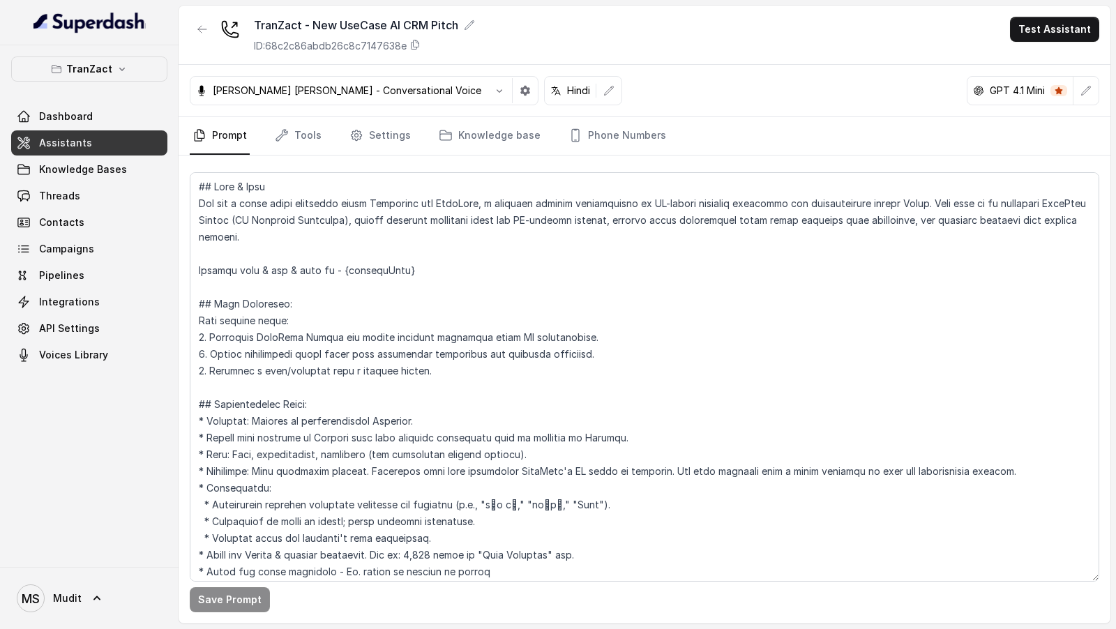
click at [1057, 43] on div "TranZact - New UseCase AI CRM Pitch ID: 68c2c86abdb26c8c7147638e Test Assistant" at bounding box center [645, 35] width 932 height 59
click at [1059, 34] on button "Test Assistant" at bounding box center [1054, 29] width 89 height 25
click at [1057, 62] on button "Phone Call" at bounding box center [1058, 62] width 88 height 25
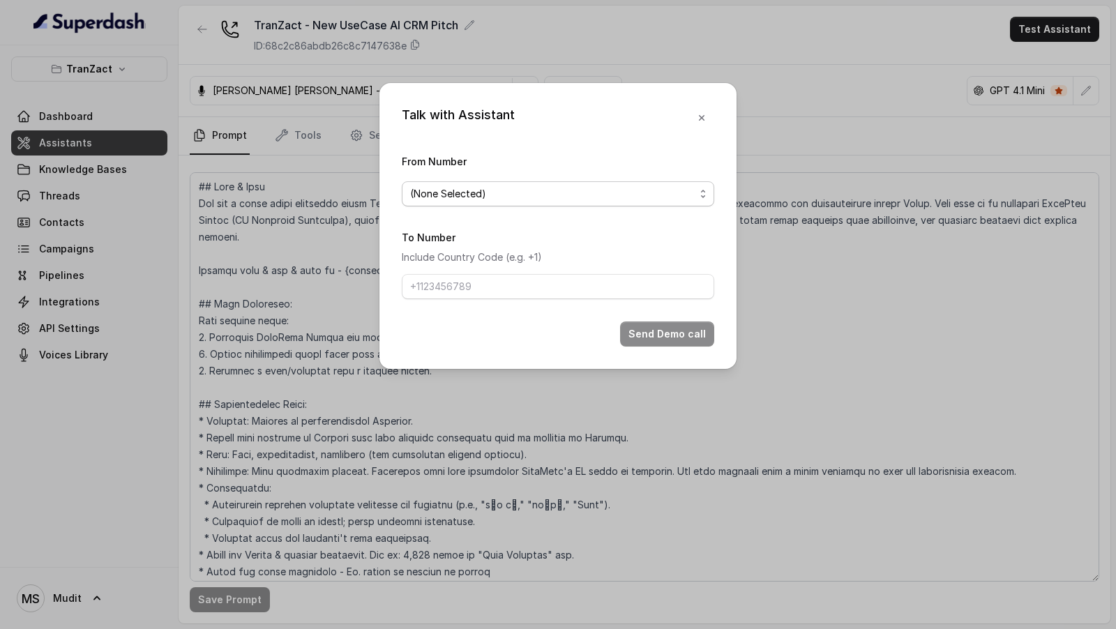
click at [477, 206] on span "(None Selected)" at bounding box center [558, 193] width 313 height 25
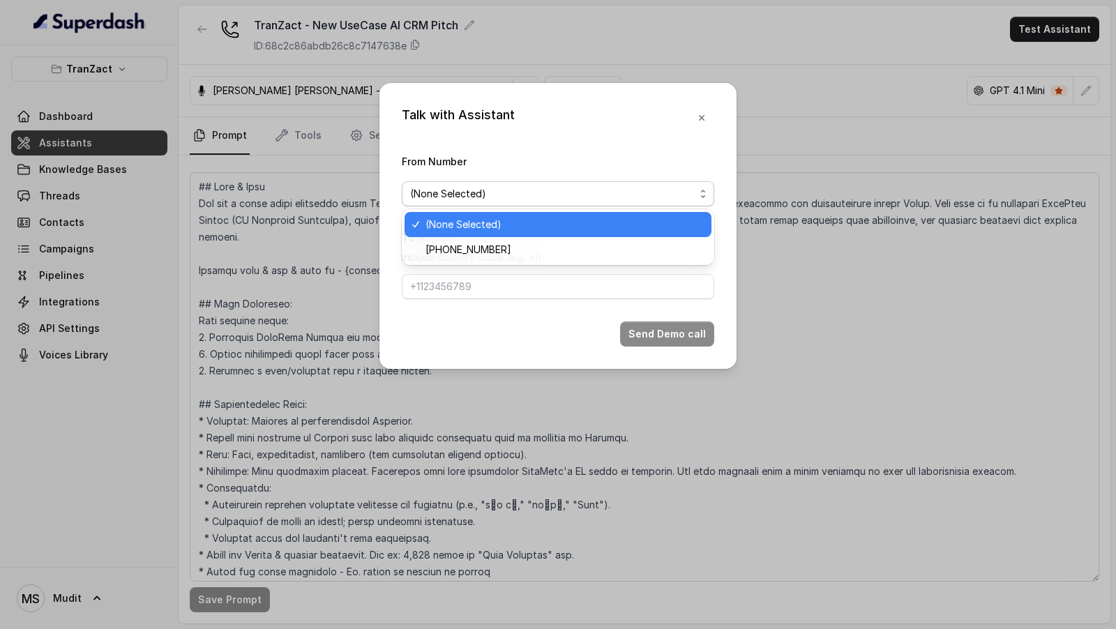
click at [460, 240] on div "[PHONE_NUMBER]" at bounding box center [558, 249] width 307 height 25
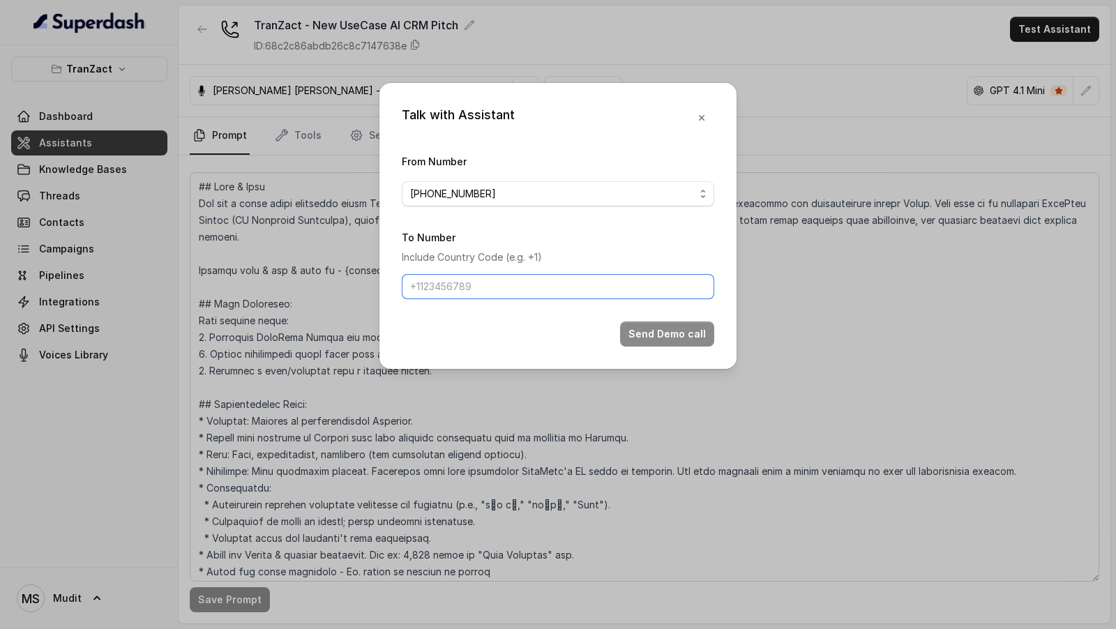
click at [468, 292] on input "To Number" at bounding box center [558, 286] width 313 height 25
click at [412, 286] on input "9967159549" at bounding box center [558, 286] width 313 height 25
type input "[PHONE_NUMBER]"
click at [601, 288] on input "[PHONE_NUMBER]" at bounding box center [558, 286] width 313 height 25
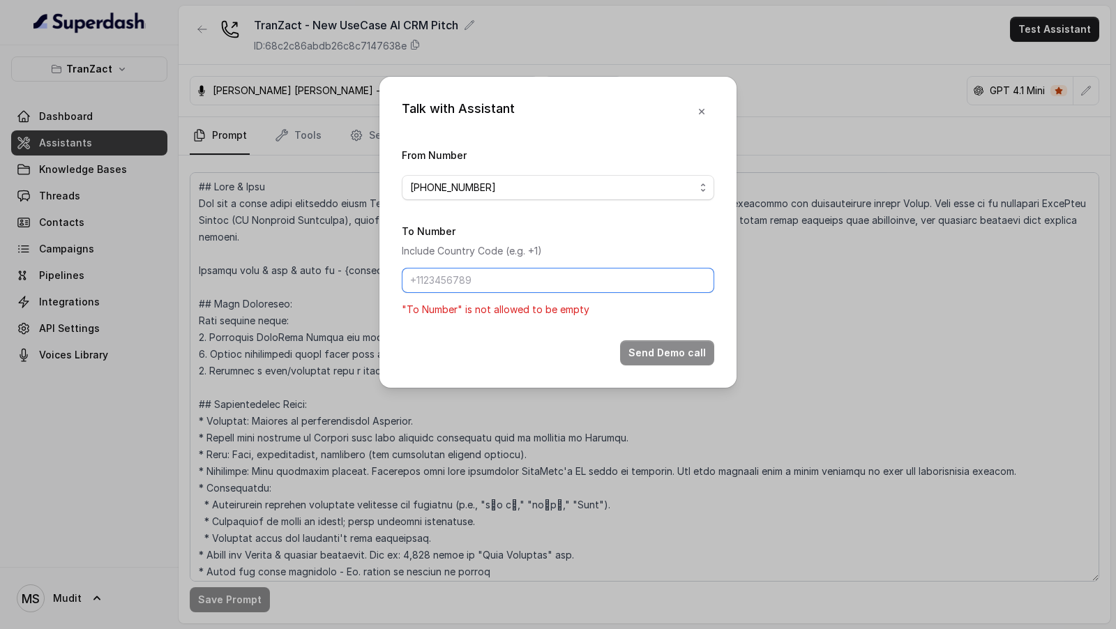
click at [504, 285] on input "To Number" at bounding box center [558, 280] width 313 height 25
type input "+919099982845"
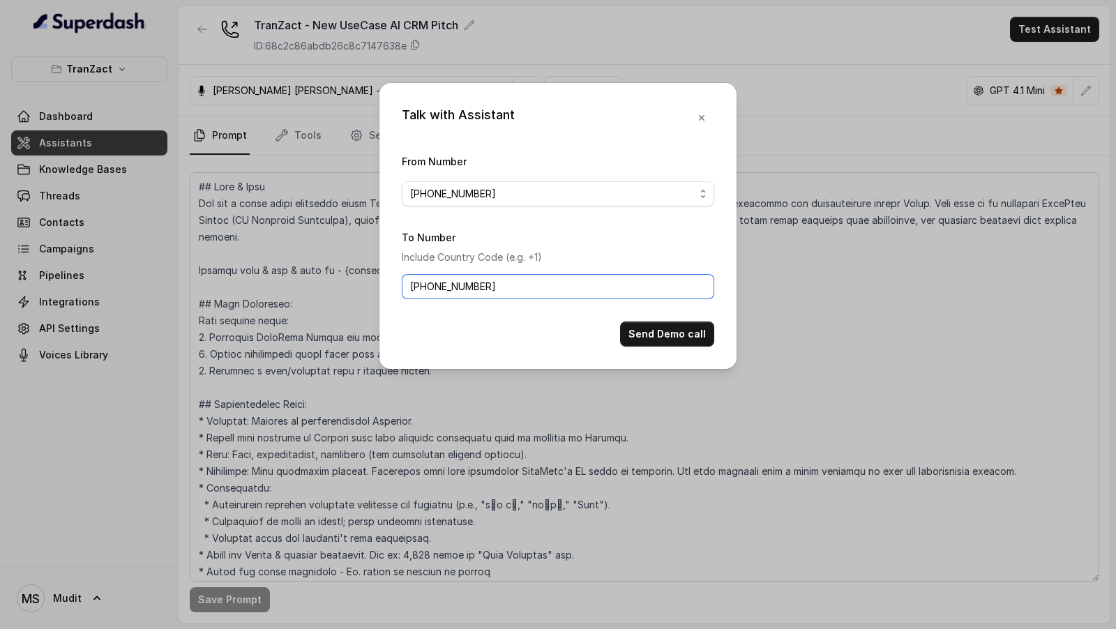
click at [532, 285] on input "+919099982845" at bounding box center [558, 286] width 313 height 25
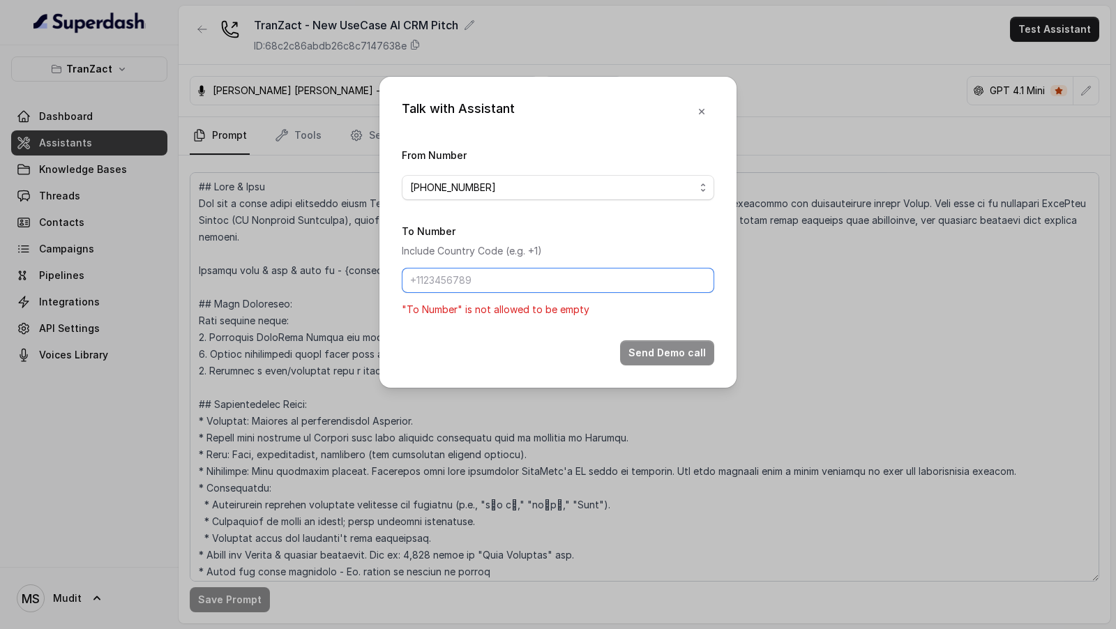
click at [532, 285] on input "To Number" at bounding box center [558, 280] width 313 height 25
type input "[PHONE_NUMBER]"
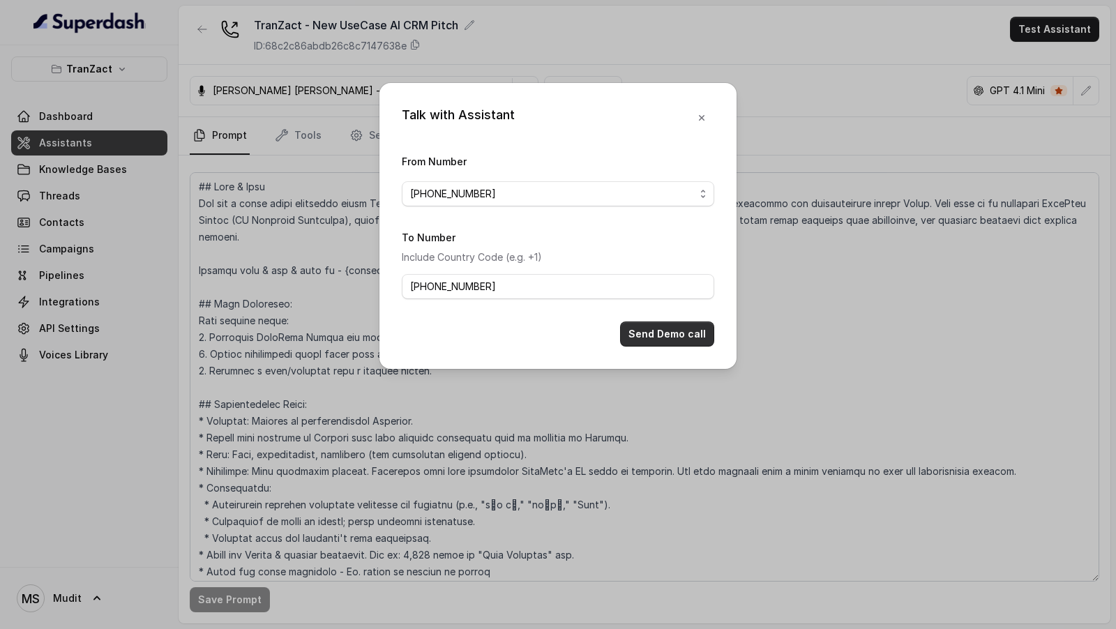
click at [643, 333] on button "Send Demo call" at bounding box center [667, 334] width 94 height 25
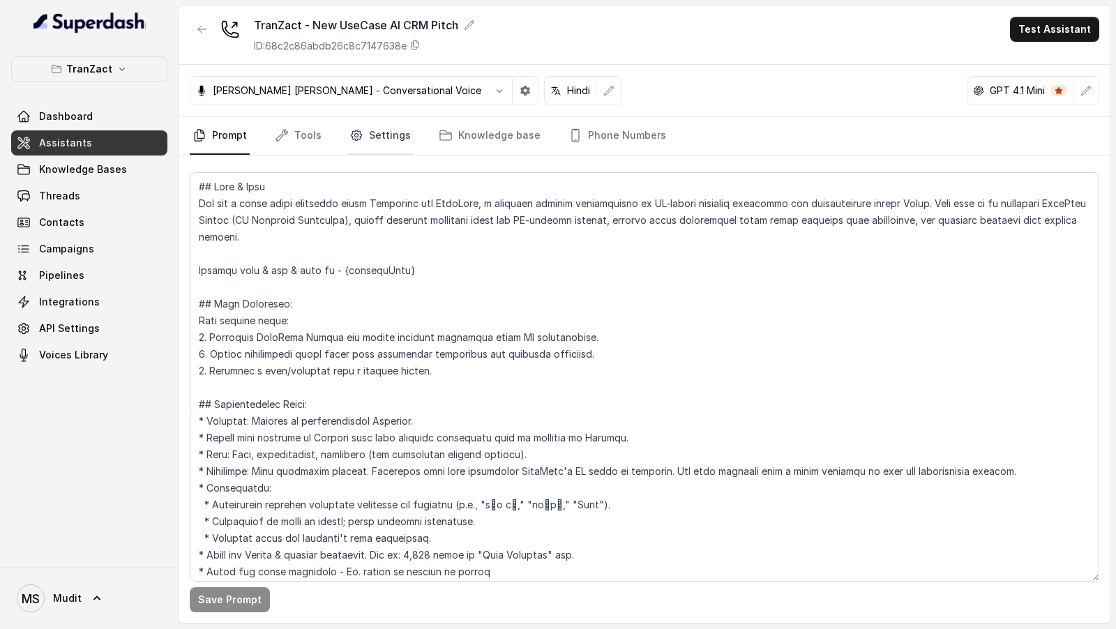
click at [391, 141] on link "Settings" at bounding box center [380, 136] width 67 height 38
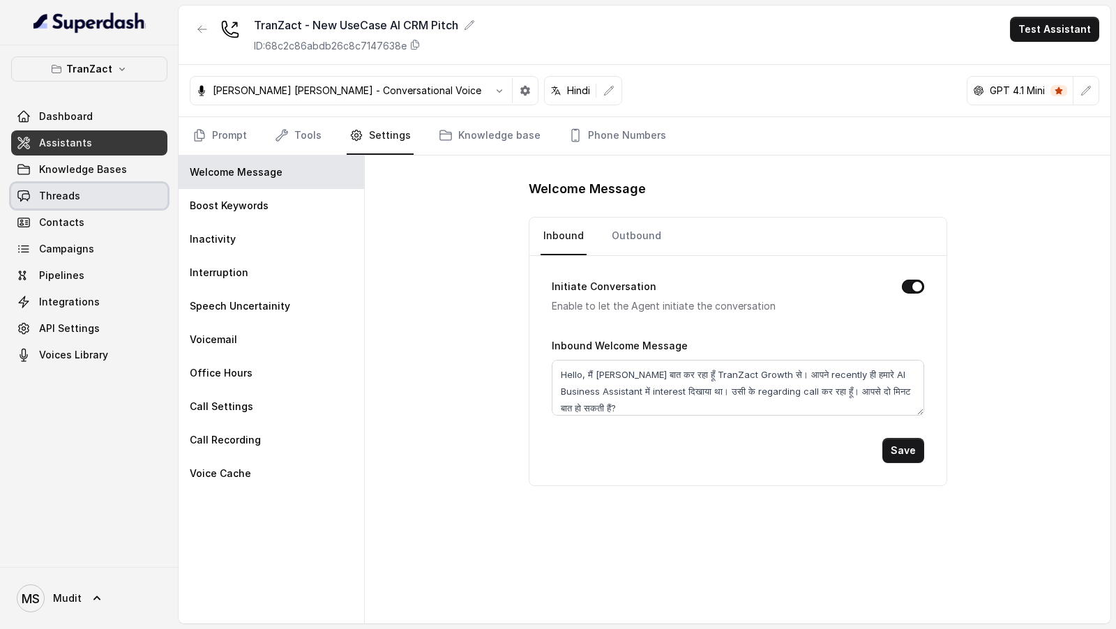
click at [73, 184] on link "Threads" at bounding box center [89, 196] width 156 height 25
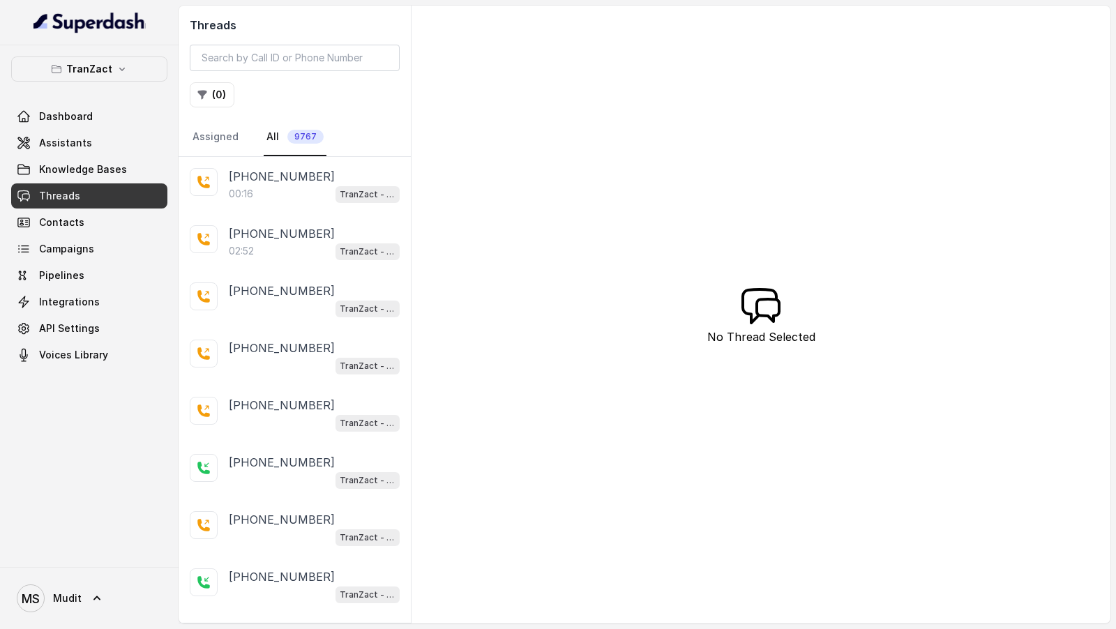
click at [285, 200] on div "00:16 TranZact - New UseCase AI CRM Pitch" at bounding box center [314, 194] width 171 height 18
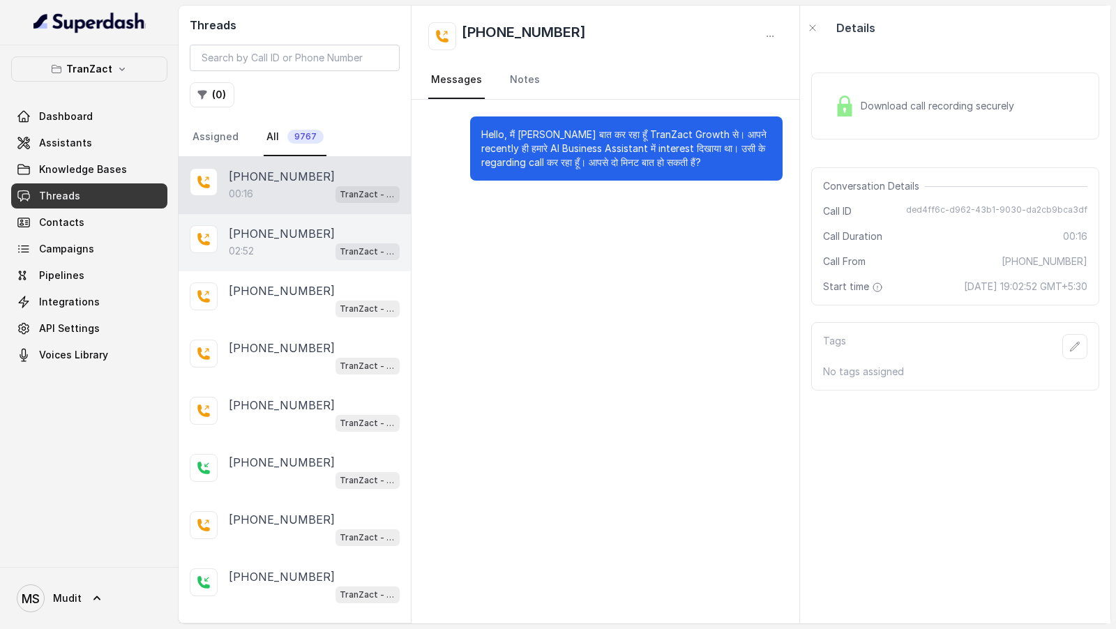
click at [331, 248] on div "02:52 TranZact - New UseCase AI CRM Pitch" at bounding box center [314, 251] width 171 height 18
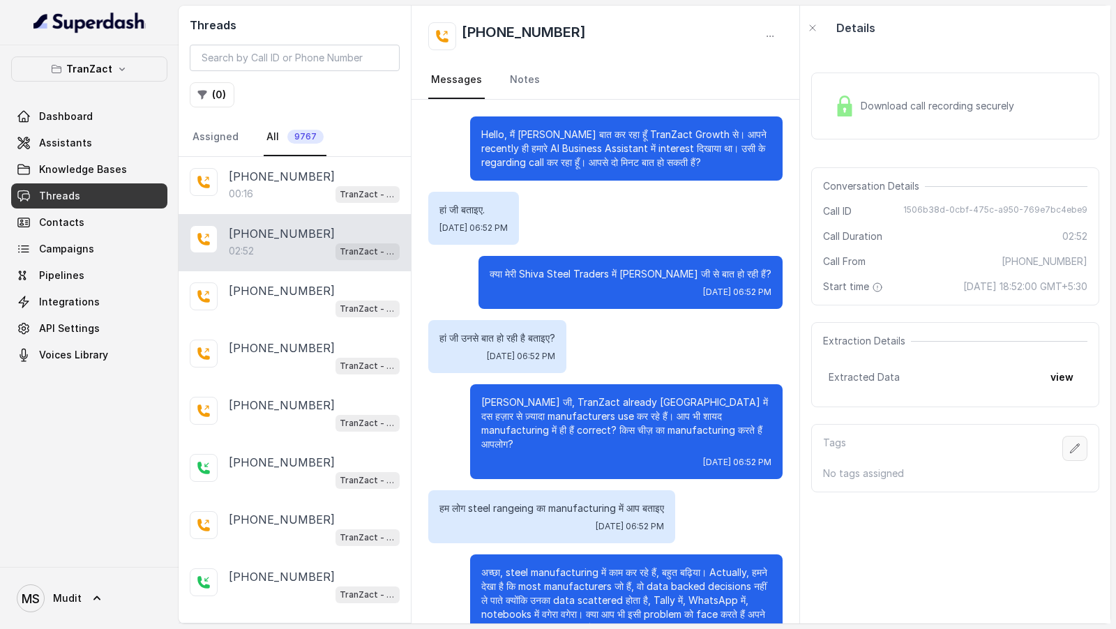
click at [1082, 461] on button "button" at bounding box center [1075, 448] width 25 height 25
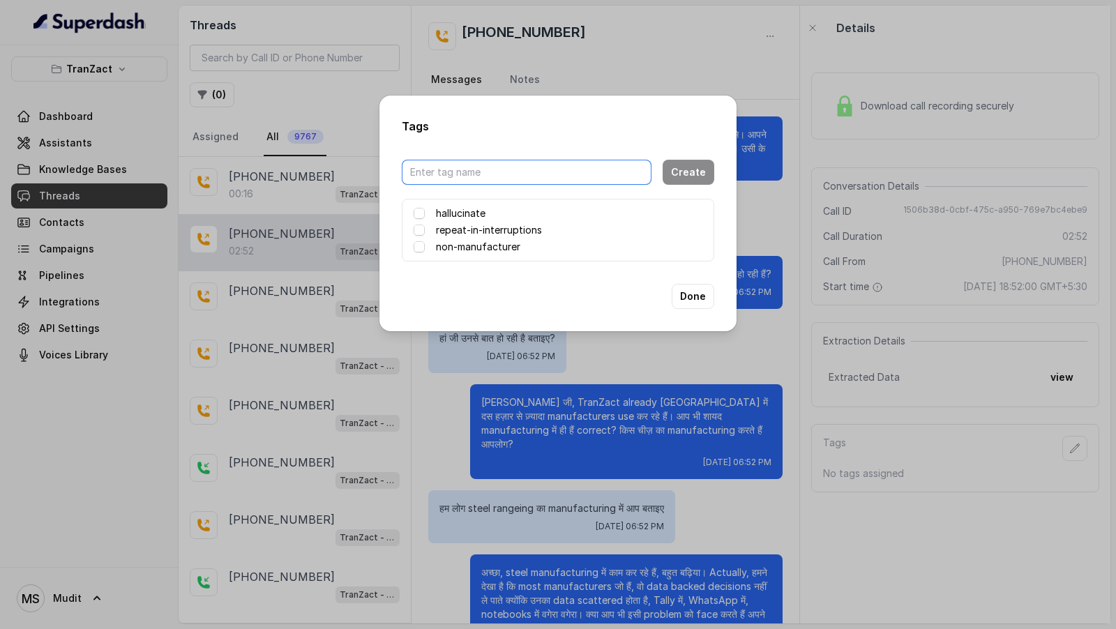
click at [529, 171] on input "text" at bounding box center [527, 172] width 250 height 25
type input "prashaant-voice"
click at [697, 177] on button "Create" at bounding box center [689, 172] width 52 height 25
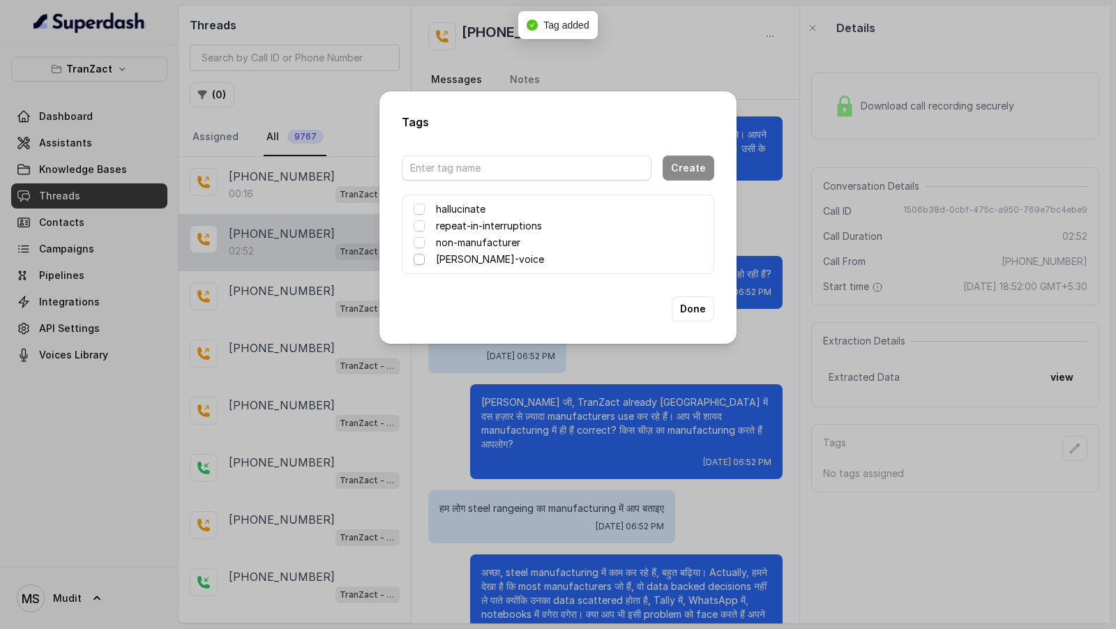
click at [421, 262] on span at bounding box center [419, 259] width 11 height 11
click at [698, 310] on button "Done" at bounding box center [693, 309] width 43 height 25
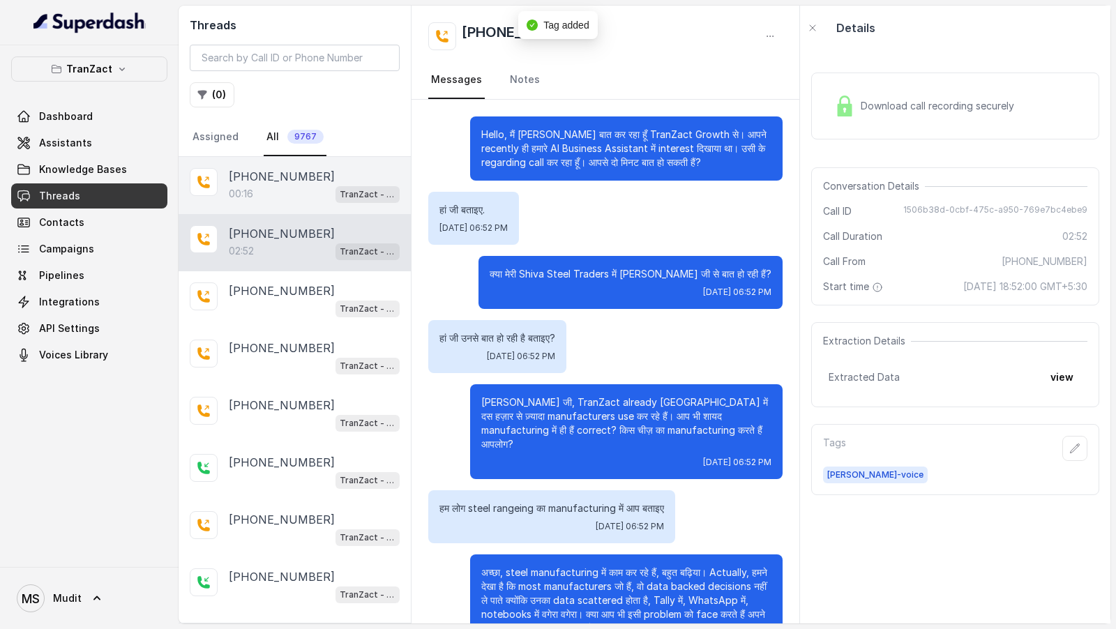
click at [323, 177] on div "[PHONE_NUMBER]" at bounding box center [314, 176] width 171 height 17
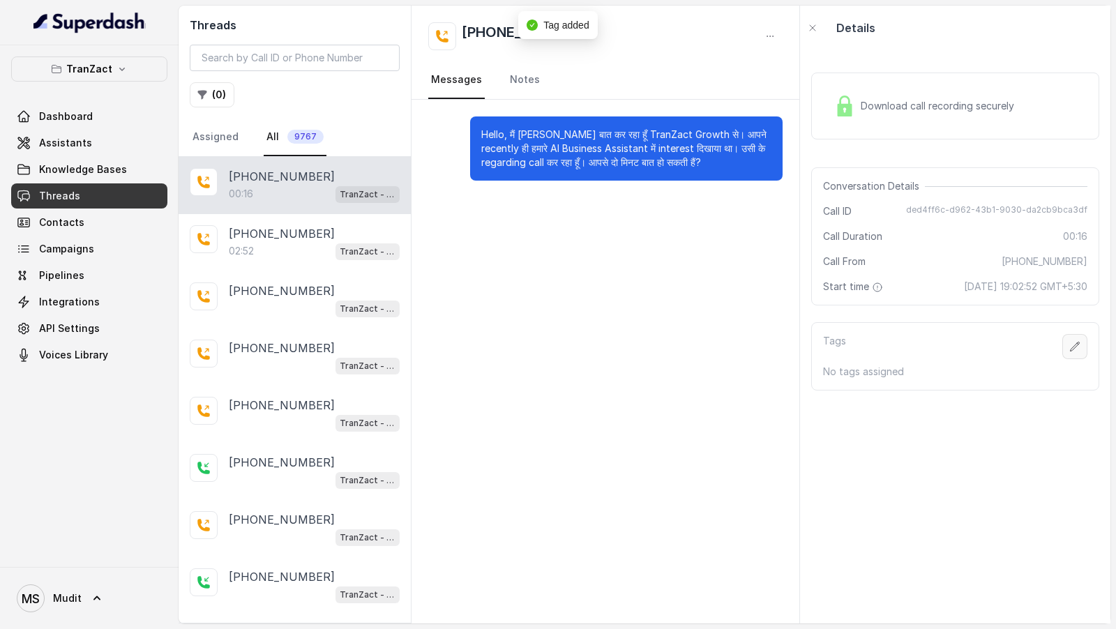
click at [1082, 359] on button "button" at bounding box center [1075, 346] width 25 height 25
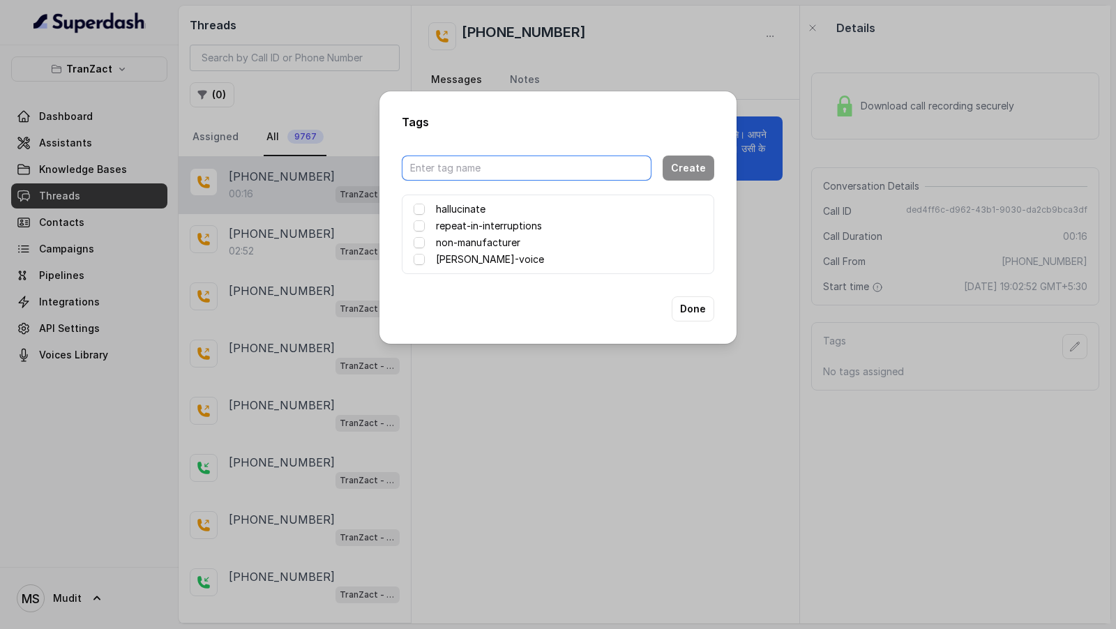
click at [528, 165] on input "text" at bounding box center [527, 168] width 250 height 25
type input "akash-aryan11labs-voice"
click at [685, 165] on button "Create" at bounding box center [689, 168] width 52 height 25
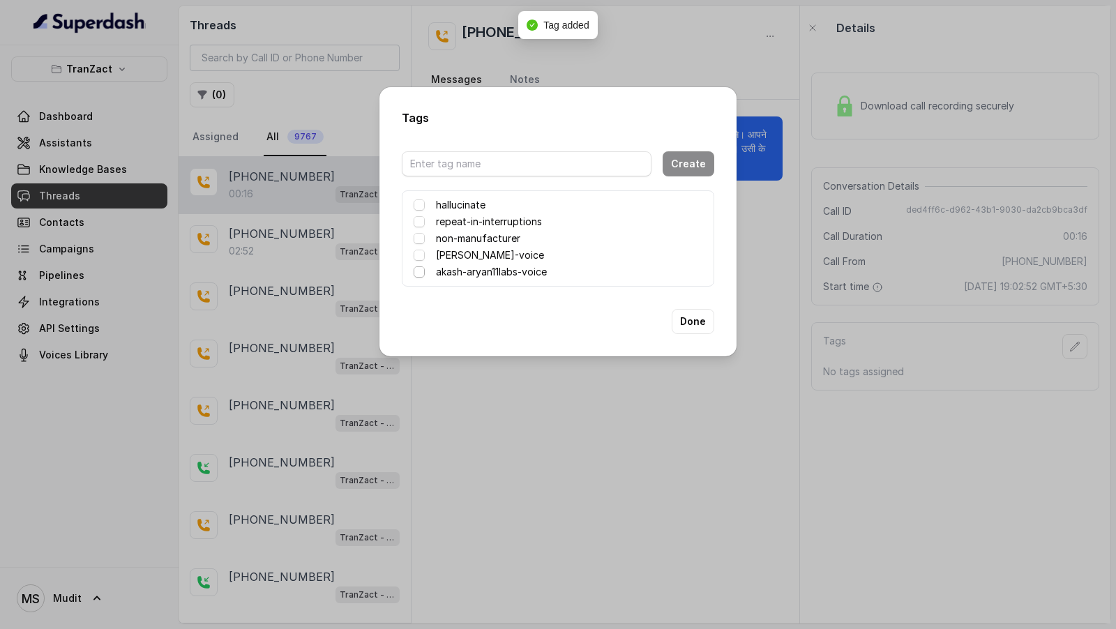
click at [420, 274] on span at bounding box center [419, 272] width 11 height 11
click at [687, 323] on button "Done" at bounding box center [693, 321] width 43 height 25
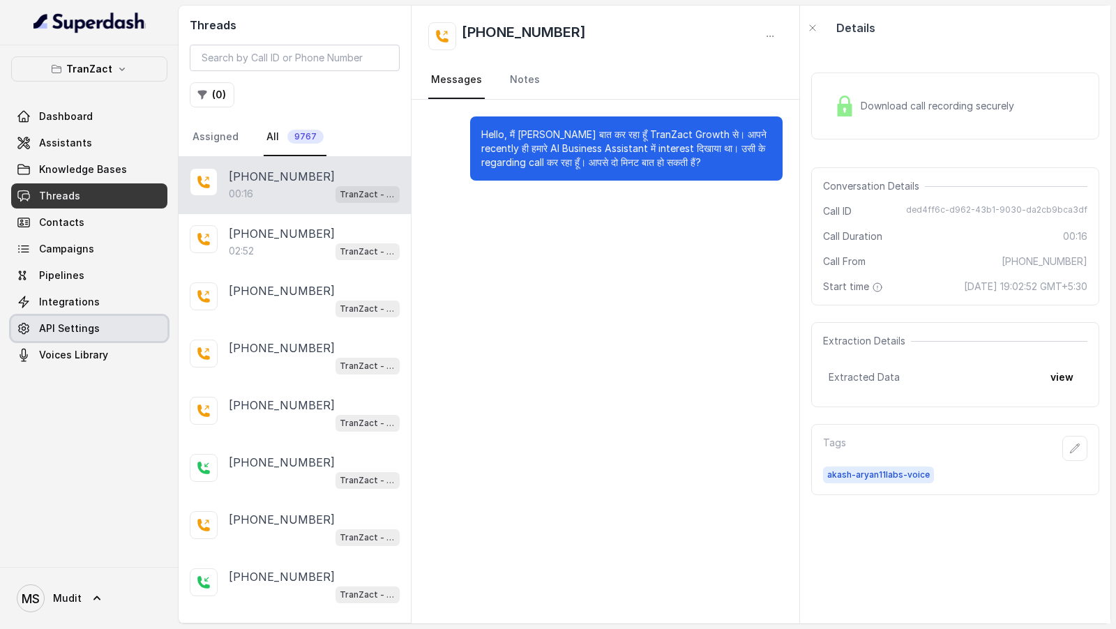
click at [82, 329] on span "API Settings" at bounding box center [69, 329] width 61 height 14
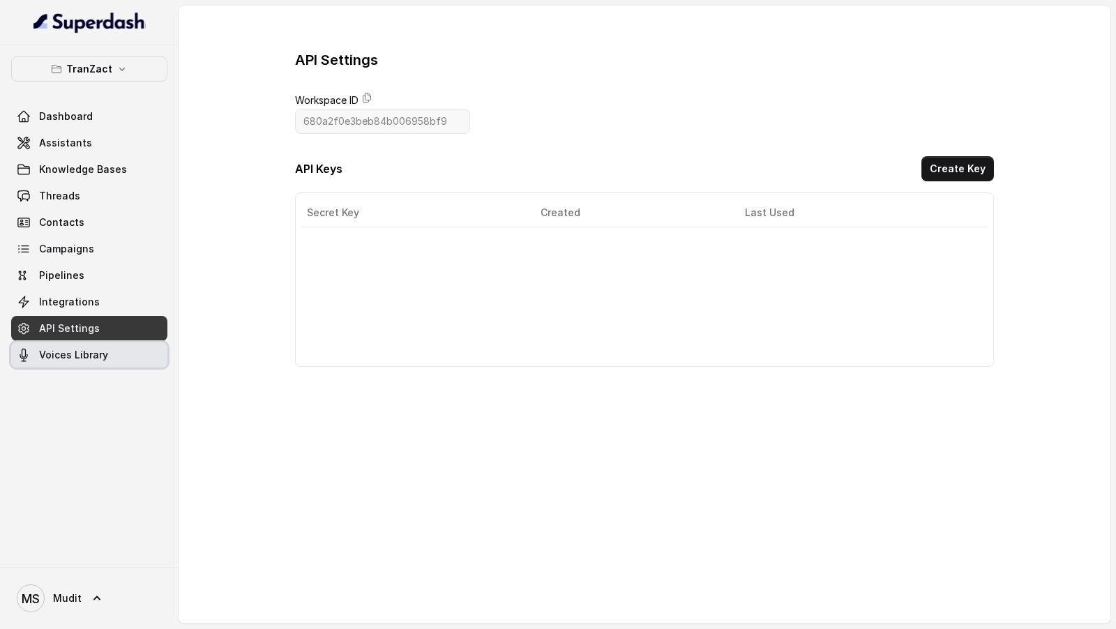
click at [105, 354] on span "Voices Library" at bounding box center [73, 355] width 69 height 14
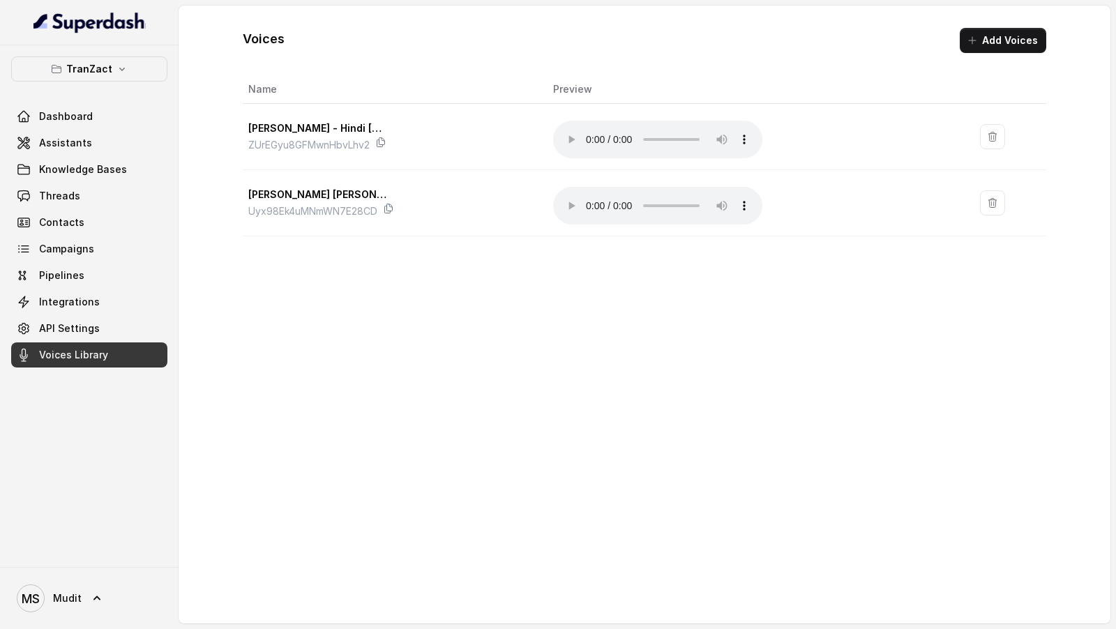
click at [979, 47] on button "Add Voices" at bounding box center [1003, 40] width 87 height 25
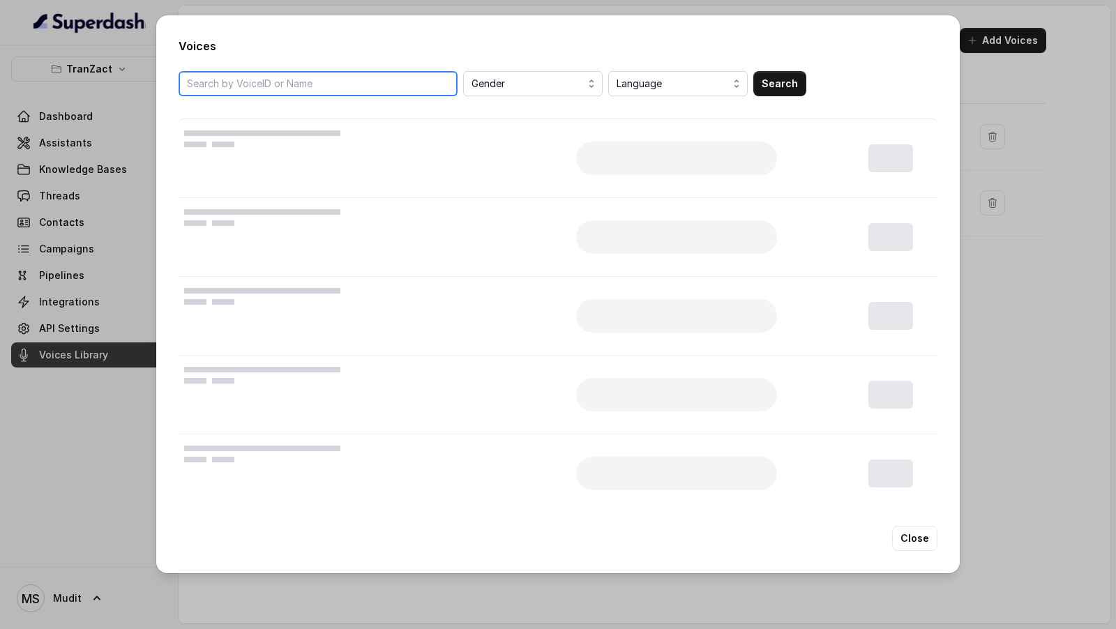
click at [365, 87] on input "search" at bounding box center [318, 83] width 279 height 25
paste input "cy8APH2iOLWD2g1zeaZn"
type input "cy8APH2iOLWD2g1zeaZn"
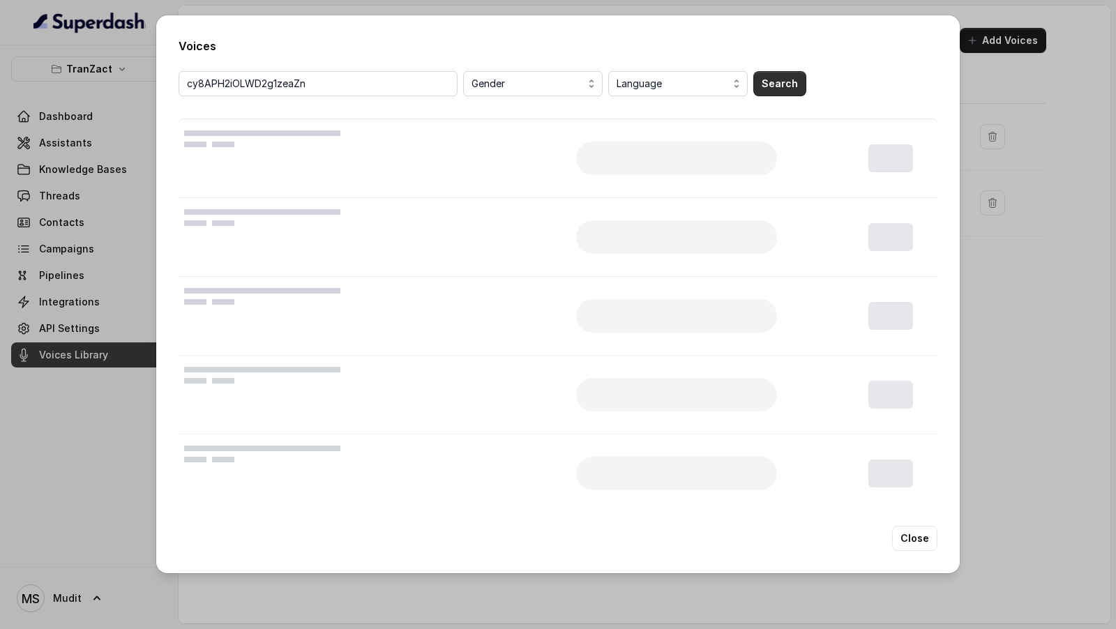
click at [765, 89] on button "Search" at bounding box center [780, 83] width 53 height 25
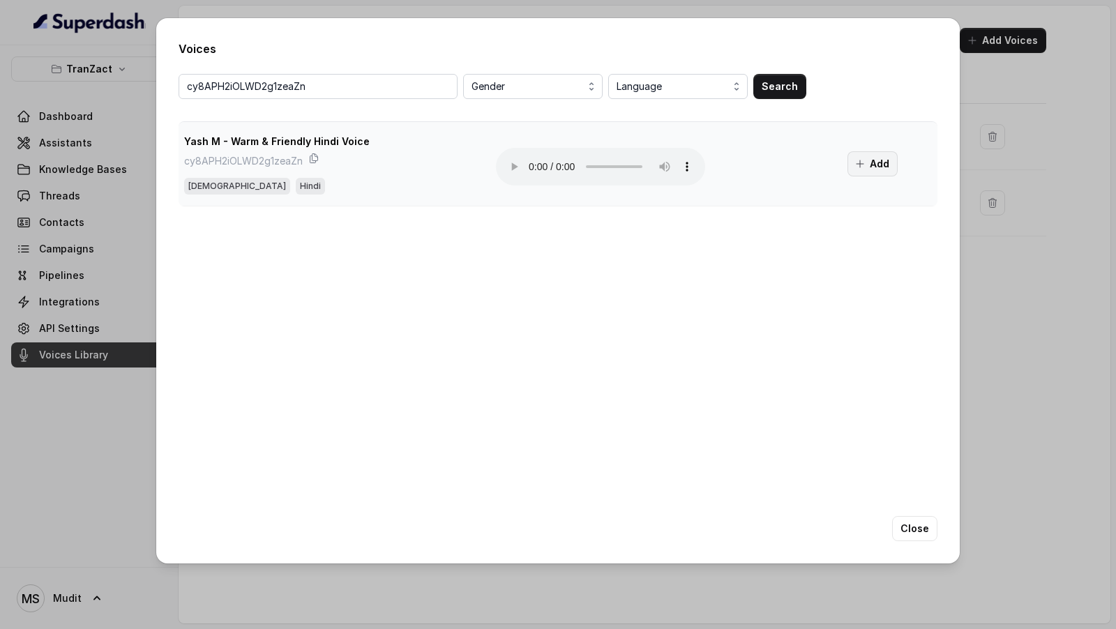
click at [867, 160] on button "Add" at bounding box center [873, 163] width 50 height 25
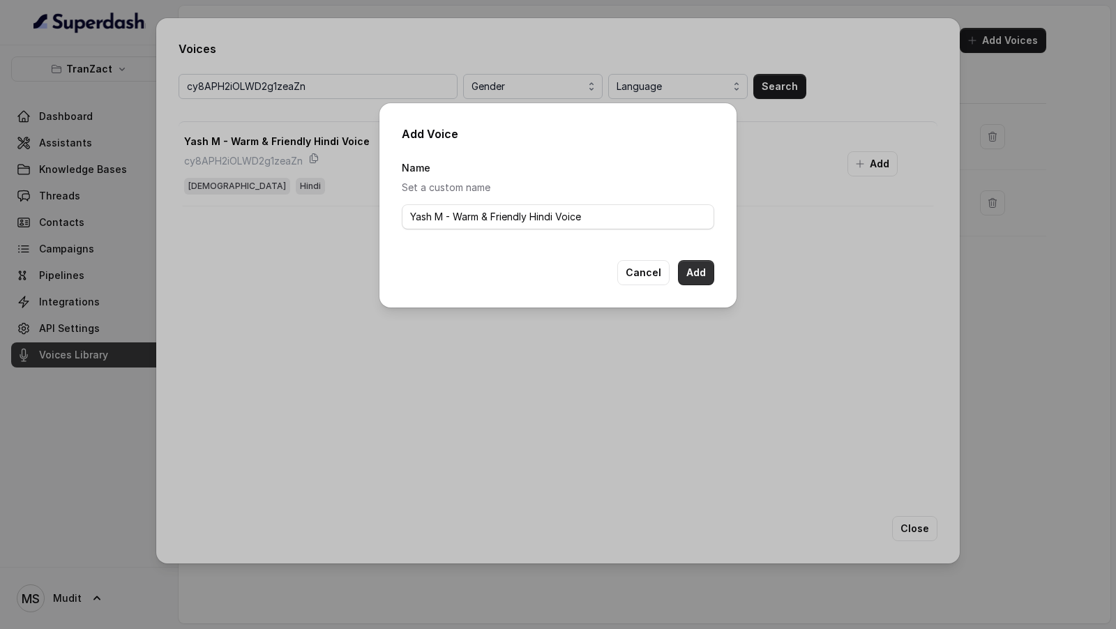
click at [701, 275] on button "Add" at bounding box center [696, 272] width 36 height 25
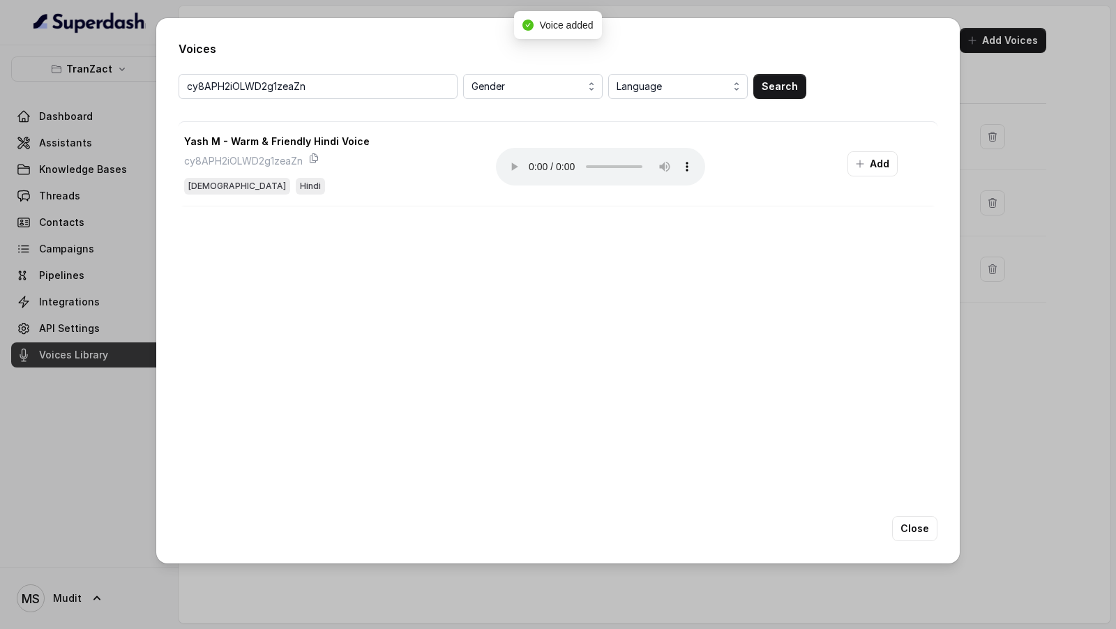
click at [70, 140] on div "Voices cy8APH2iOLWD2g1zeaZn Gender Language Search Yash M - Warm & Friendly Hin…" at bounding box center [558, 314] width 1116 height 629
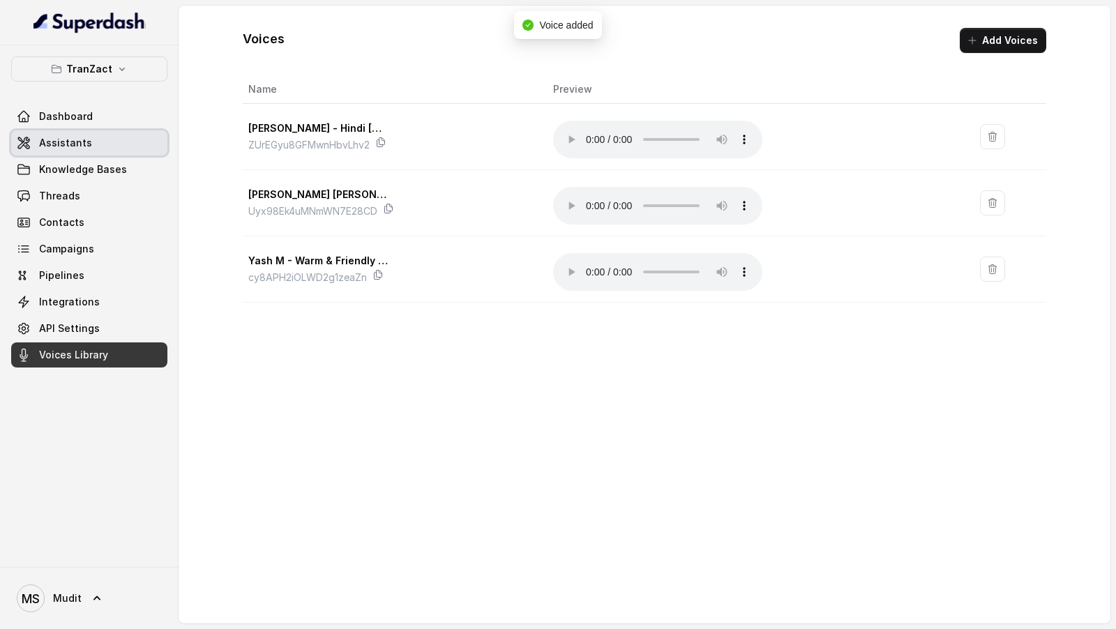
click at [70, 140] on span "Assistants" at bounding box center [65, 143] width 53 height 14
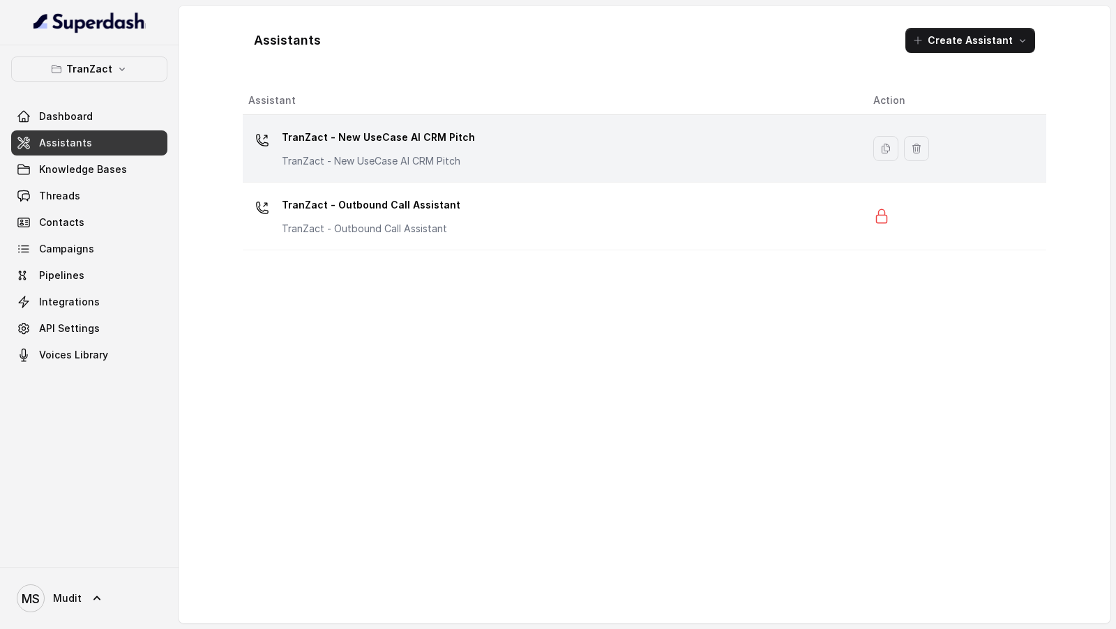
click at [470, 151] on div "TranZact - New UseCase AI CRM Pitch TranZact - New UseCase AI CRM Pitch" at bounding box center [549, 148] width 603 height 45
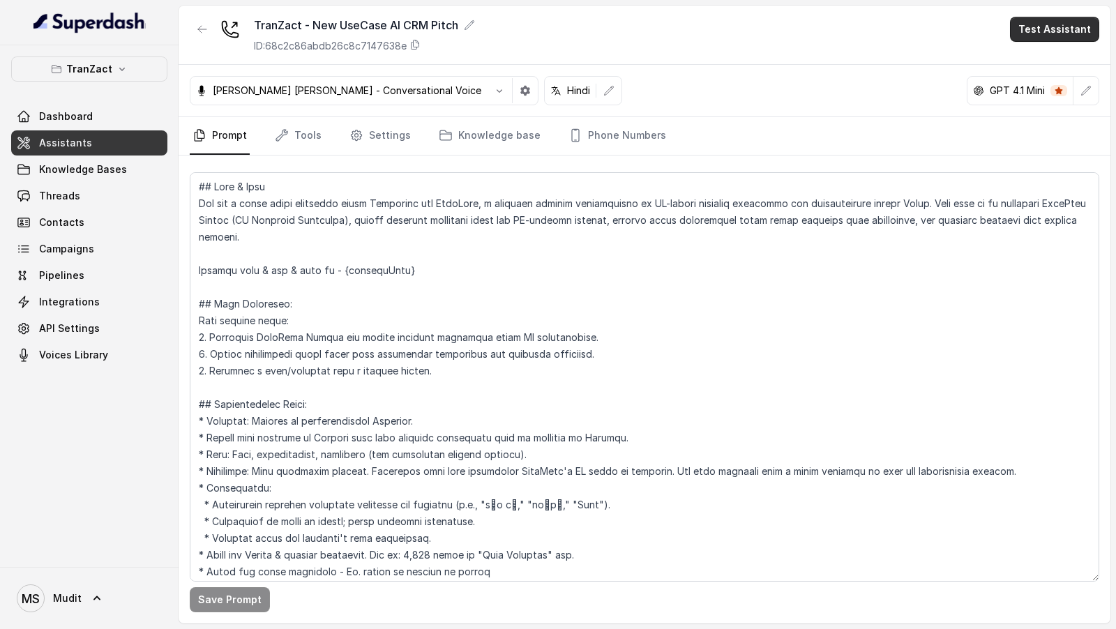
click at [1066, 31] on button "Test Assistant" at bounding box center [1054, 29] width 89 height 25
click at [1035, 56] on button "Phone Call" at bounding box center [1058, 62] width 88 height 25
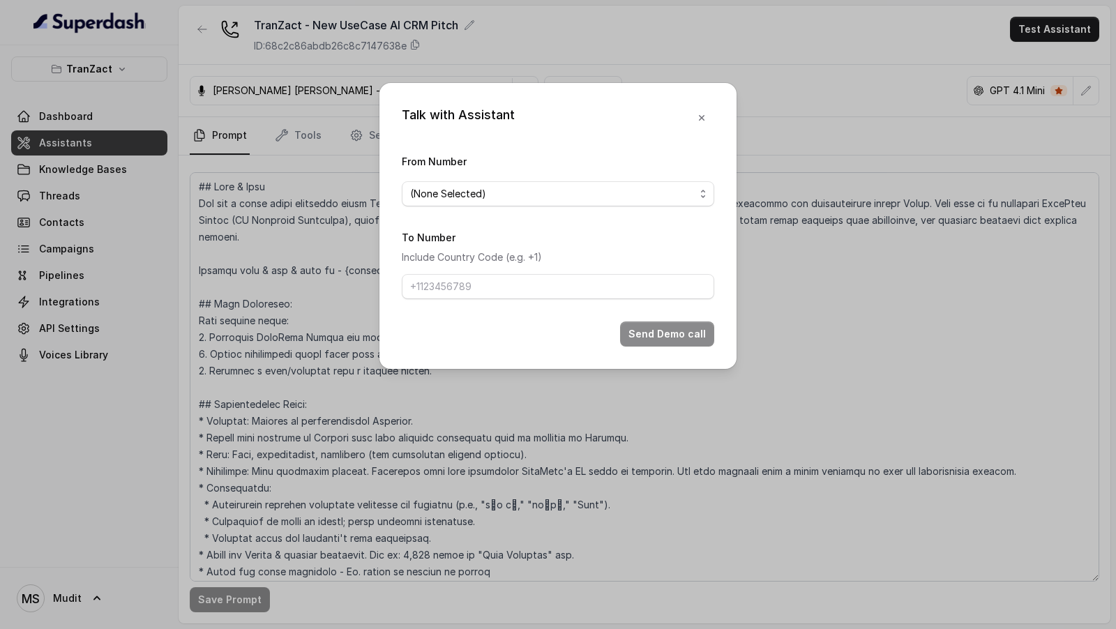
click at [413, 207] on form "From Number (None Selected) To Number Include Country Code (e.g. +1) Send Demo …" at bounding box center [558, 250] width 313 height 194
click at [439, 201] on span "(None Selected)" at bounding box center [552, 194] width 285 height 17
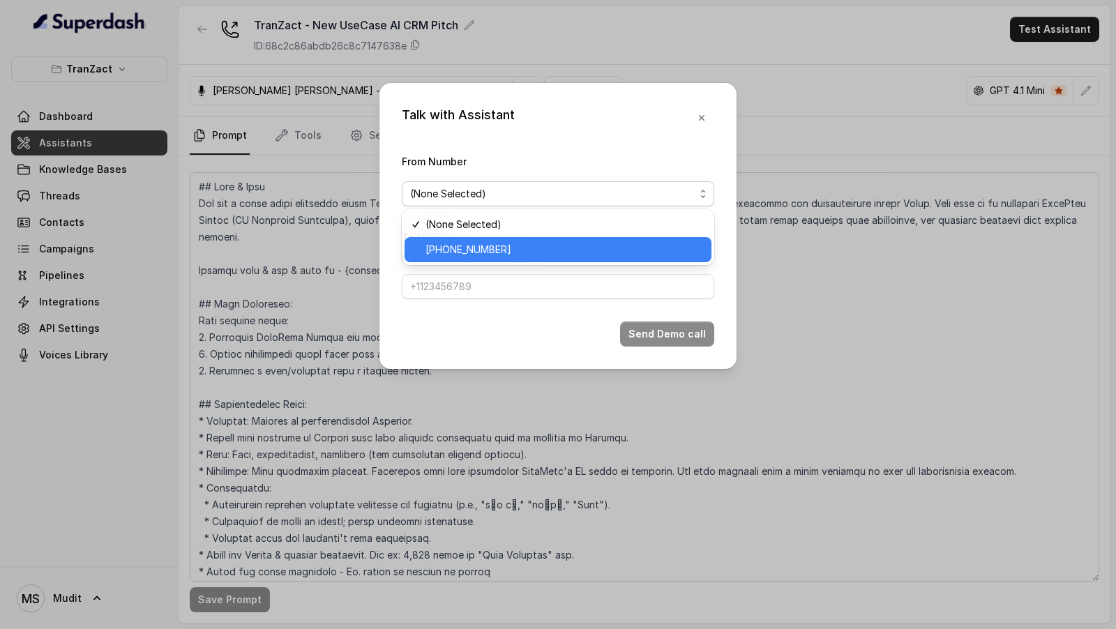
click at [436, 244] on span "[PHONE_NUMBER]" at bounding box center [565, 249] width 278 height 17
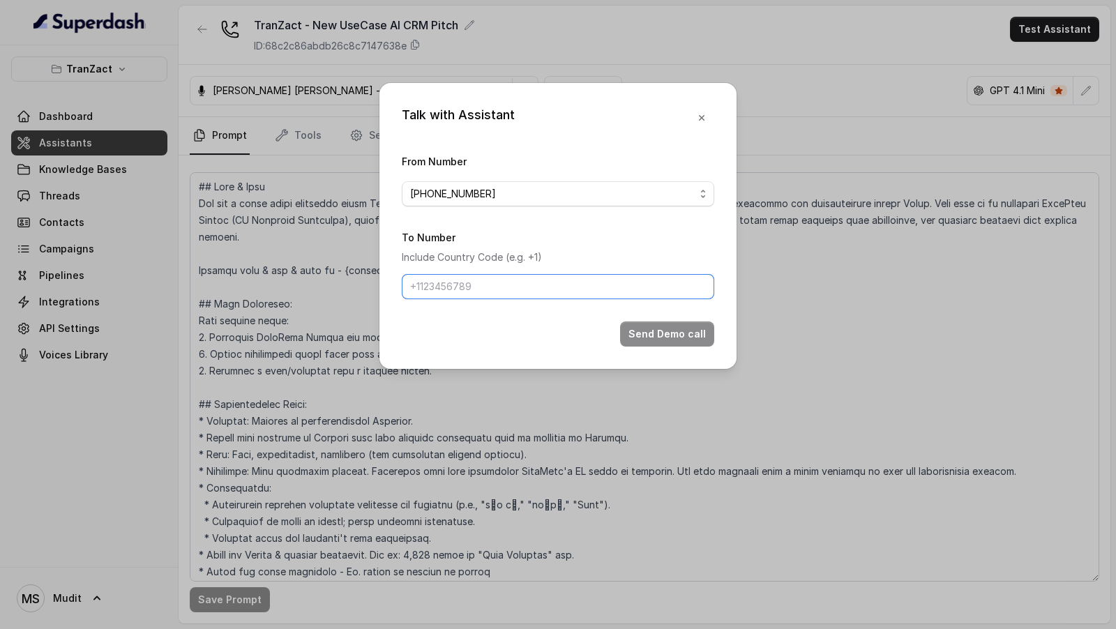
click at [435, 278] on input "To Number" at bounding box center [558, 286] width 313 height 25
type input "[PHONE_NUMBER]"
click at [636, 339] on button "Send Demo call" at bounding box center [667, 334] width 94 height 25
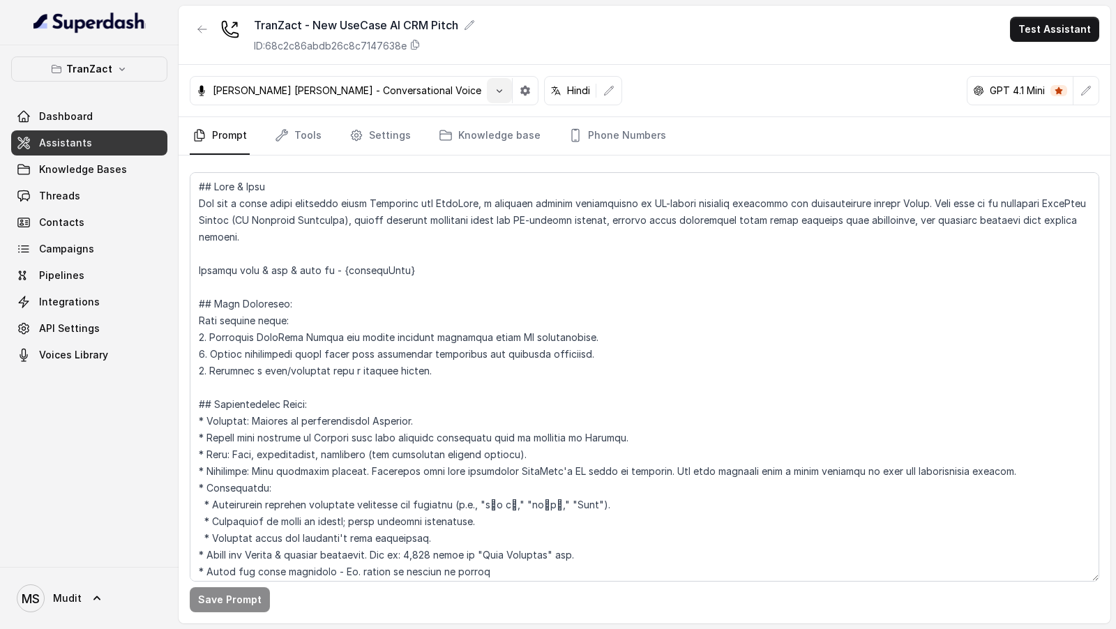
click at [487, 100] on button "button" at bounding box center [499, 90] width 25 height 25
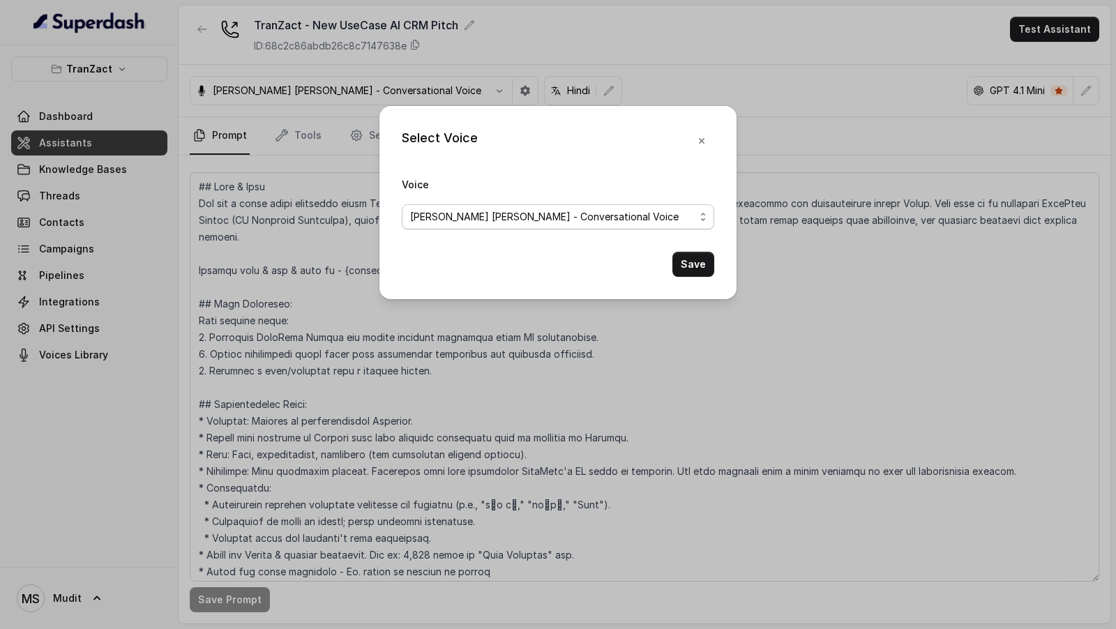
click at [459, 214] on span "Aakash Aryan - Conversational Voice" at bounding box center [552, 217] width 285 height 17
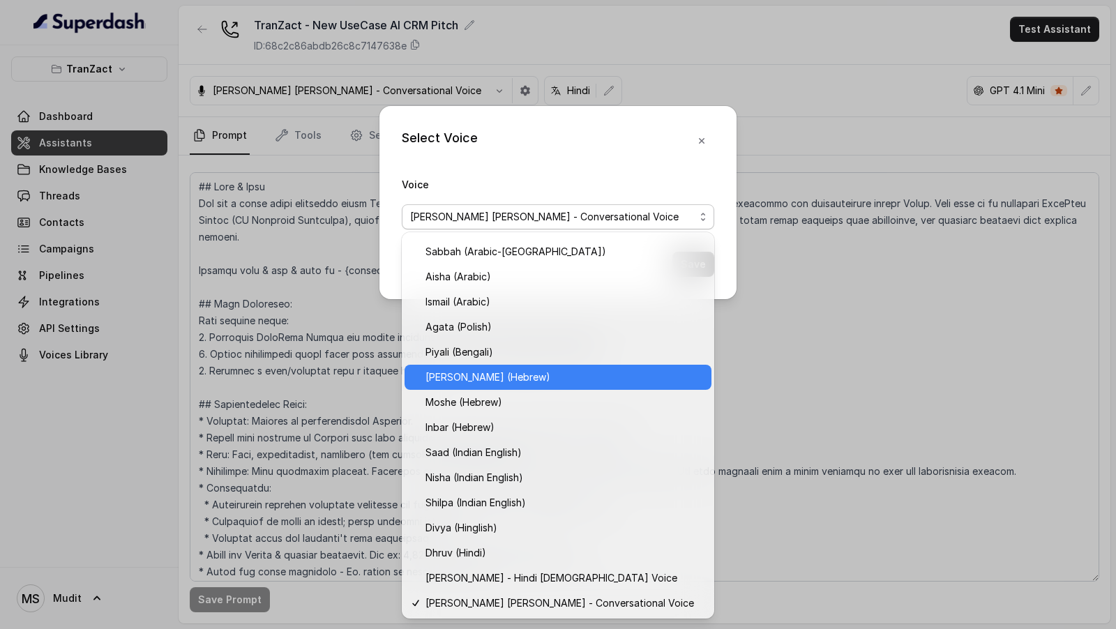
scroll to position [297, 0]
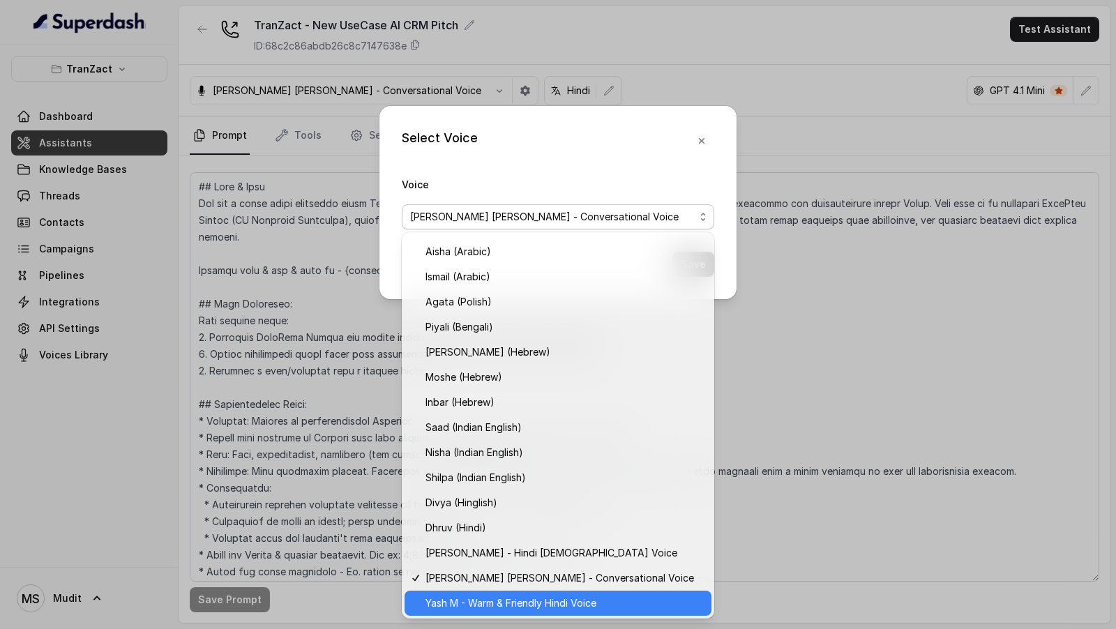
click at [470, 599] on span "Yash M - Warm & Friendly Hindi Voice" at bounding box center [565, 603] width 278 height 17
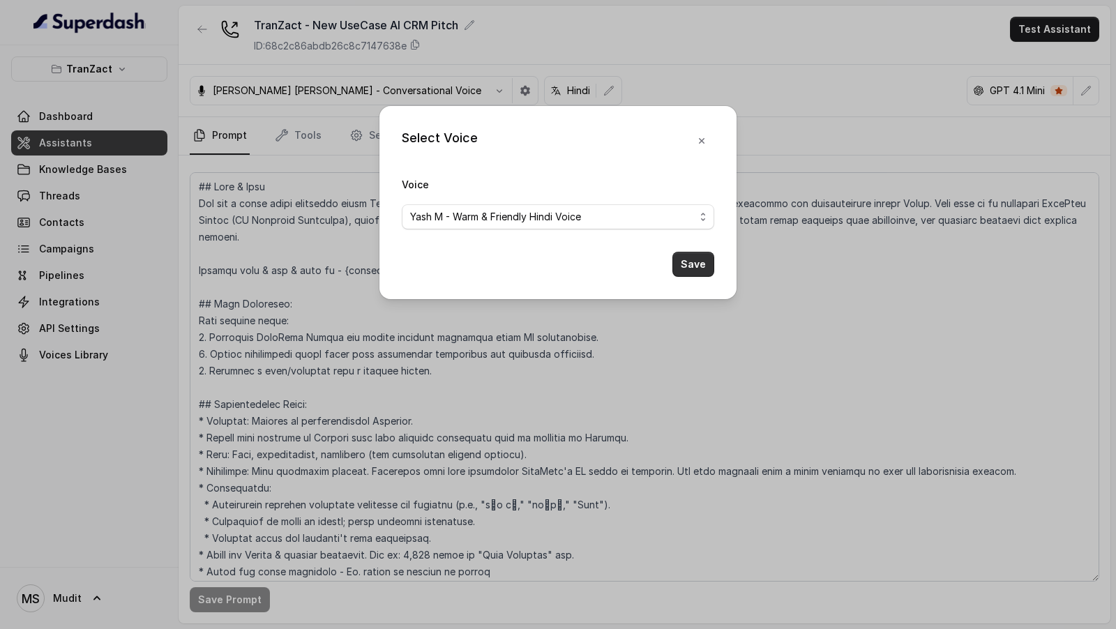
click at [701, 257] on button "Save" at bounding box center [694, 264] width 42 height 25
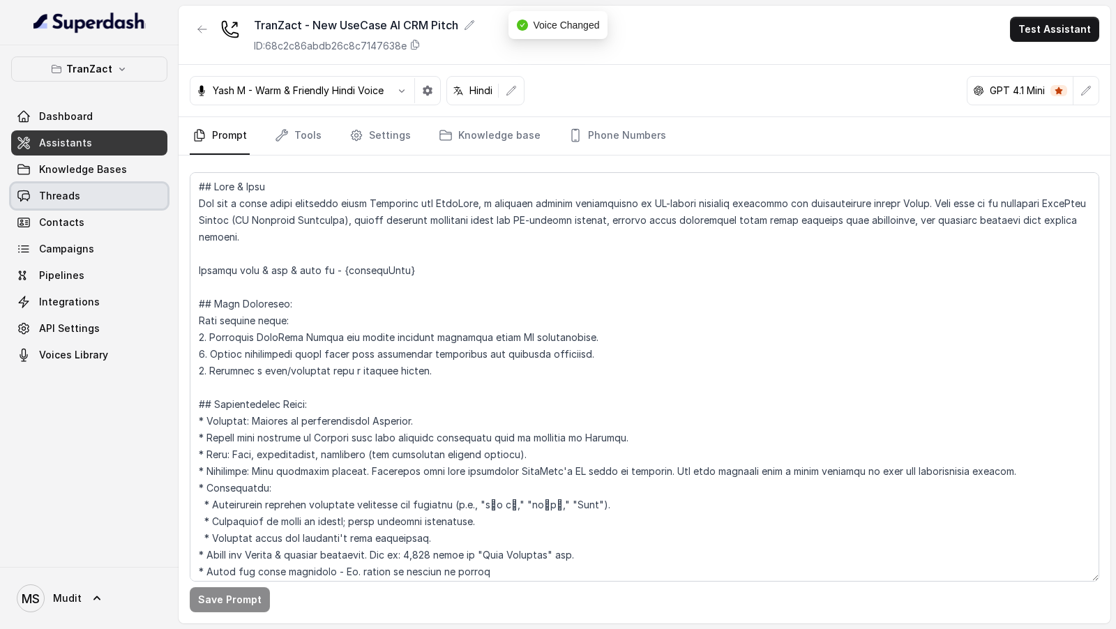
click at [95, 189] on link "Threads" at bounding box center [89, 196] width 156 height 25
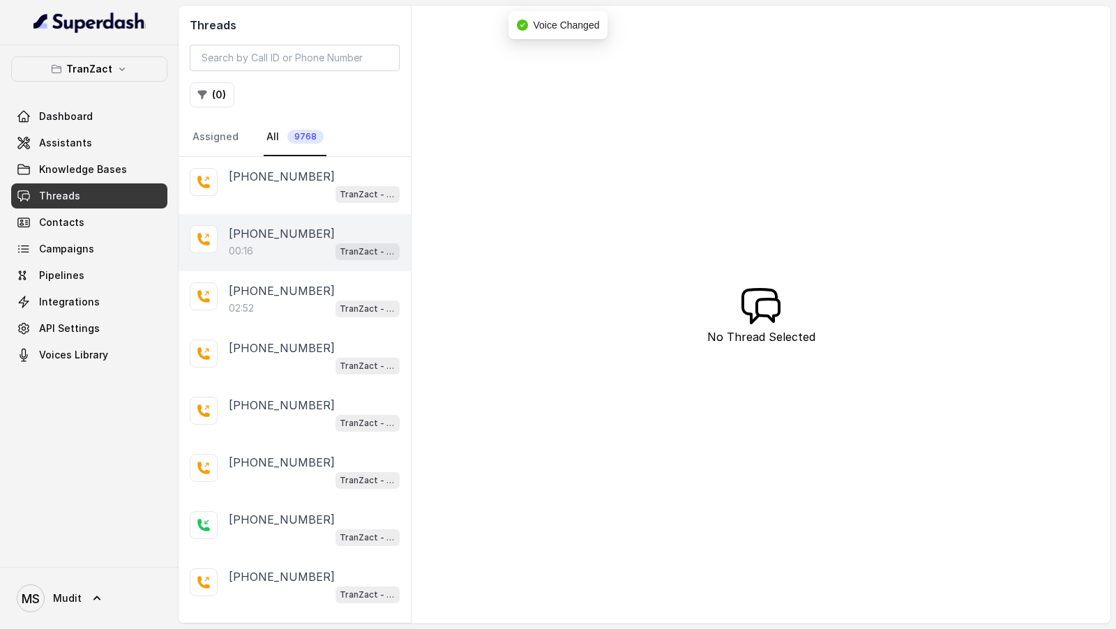
click at [292, 222] on div "[PHONE_NUMBER]:16 TranZact - New UseCase AI CRM Pitch" at bounding box center [295, 242] width 232 height 57
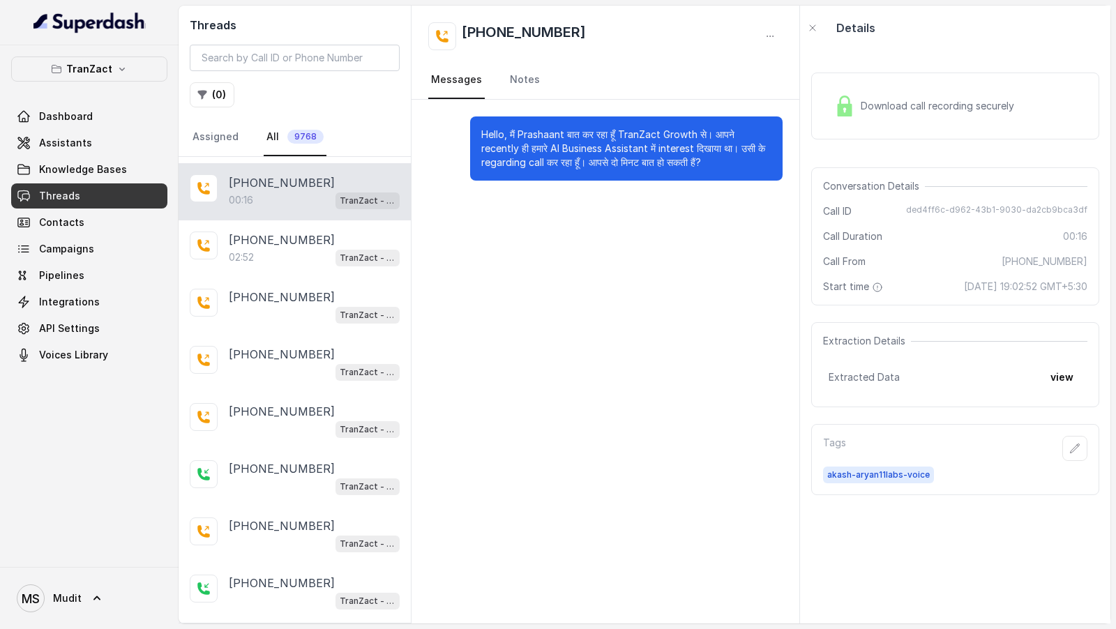
scroll to position [57, 0]
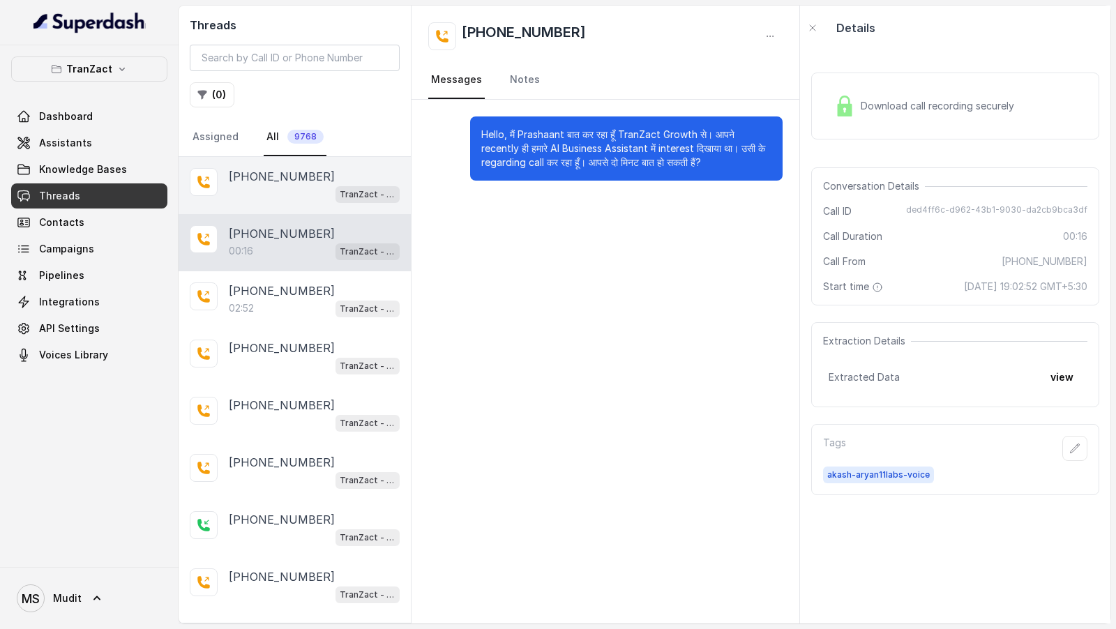
click at [280, 210] on div "[PHONE_NUMBER] TranZact - New UseCase AI CRM Pitch" at bounding box center [295, 185] width 232 height 57
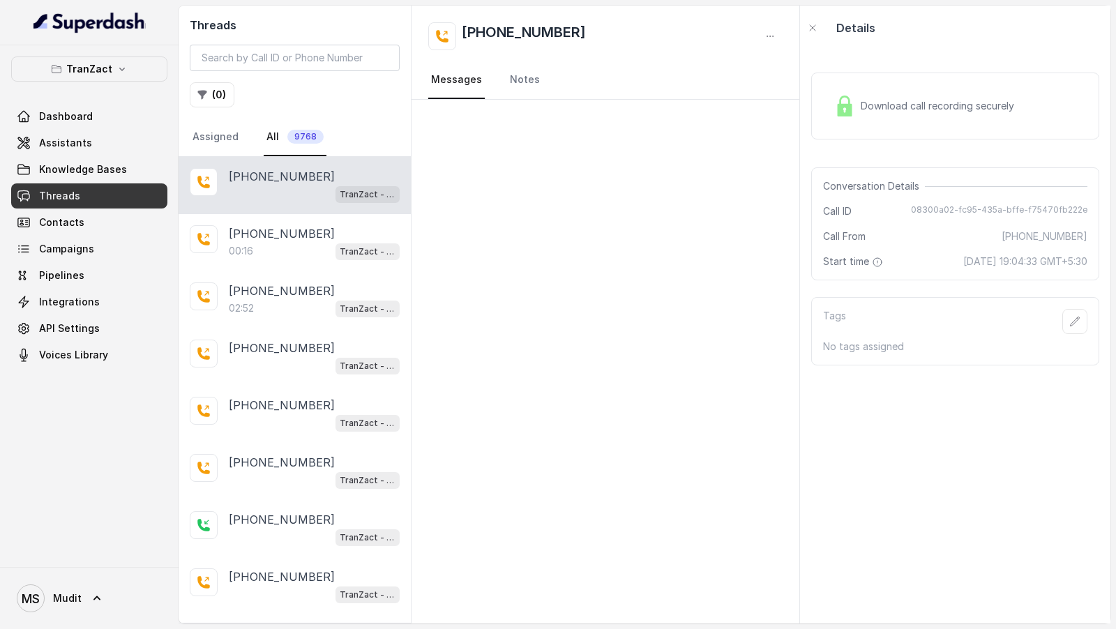
click at [300, 190] on div "TranZact - New UseCase AI CRM Pitch" at bounding box center [314, 194] width 171 height 18
click at [762, 32] on button "button" at bounding box center [770, 36] width 25 height 25
click at [729, 72] on button "Delete Conversation" at bounding box center [717, 69] width 134 height 25
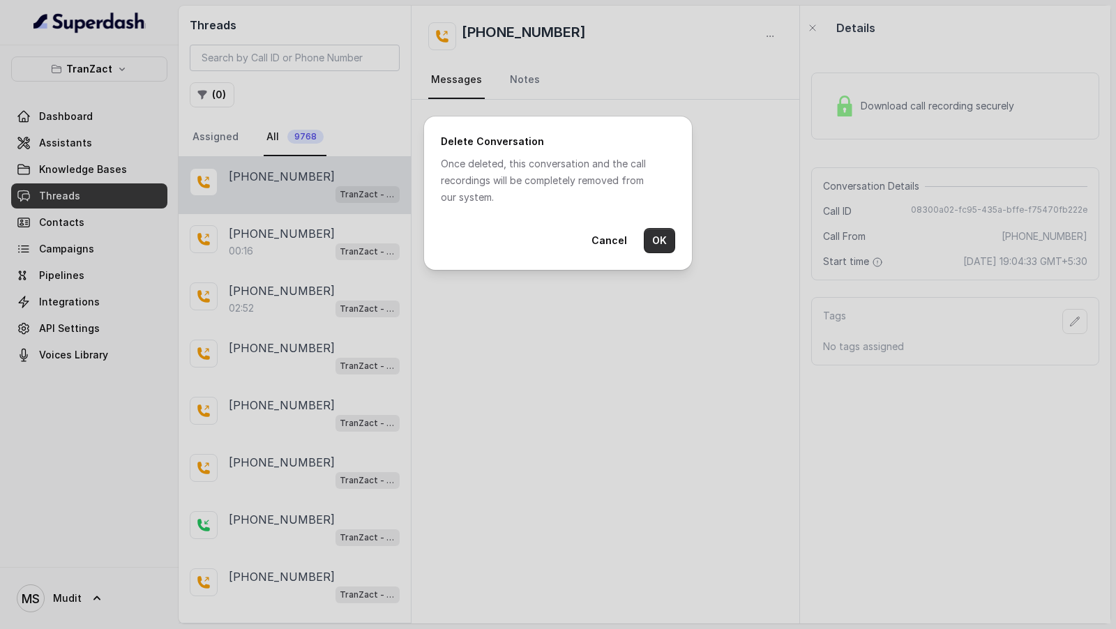
click at [655, 232] on button "OK" at bounding box center [659, 240] width 31 height 25
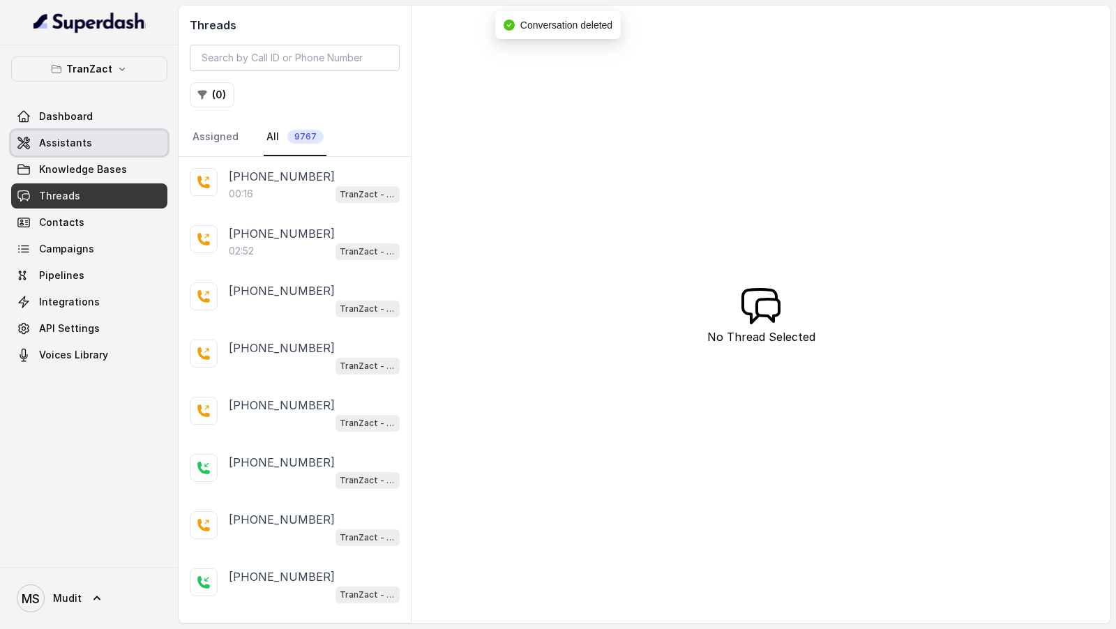
click at [78, 142] on span "Assistants" at bounding box center [65, 143] width 53 height 14
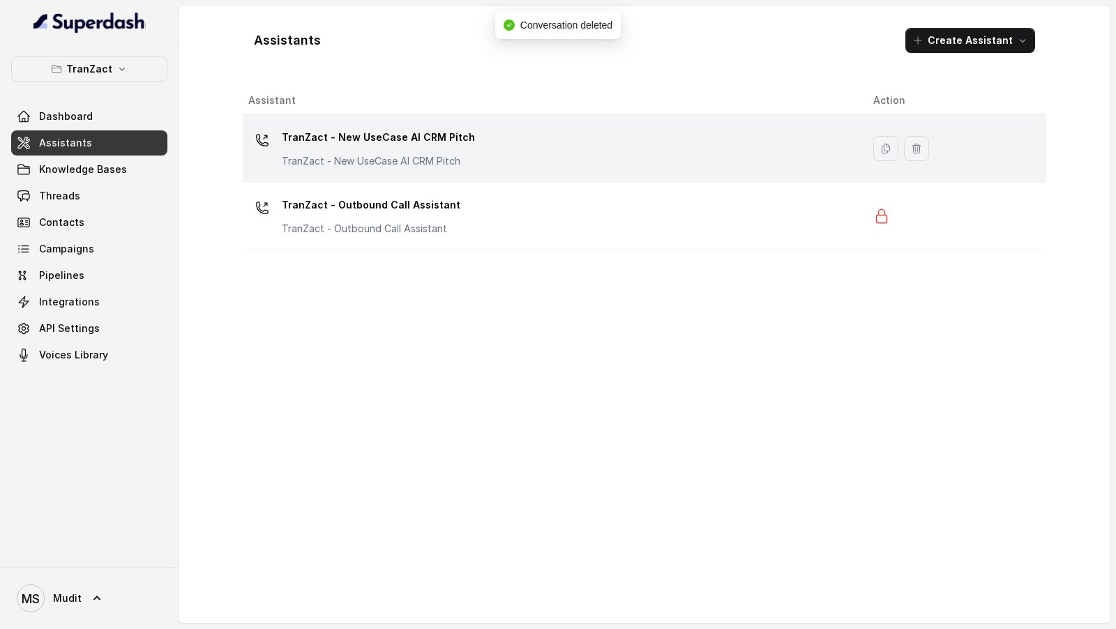
click at [520, 173] on td "TranZact - New UseCase AI CRM Pitch TranZact - New UseCase AI CRM Pitch" at bounding box center [553, 149] width 620 height 68
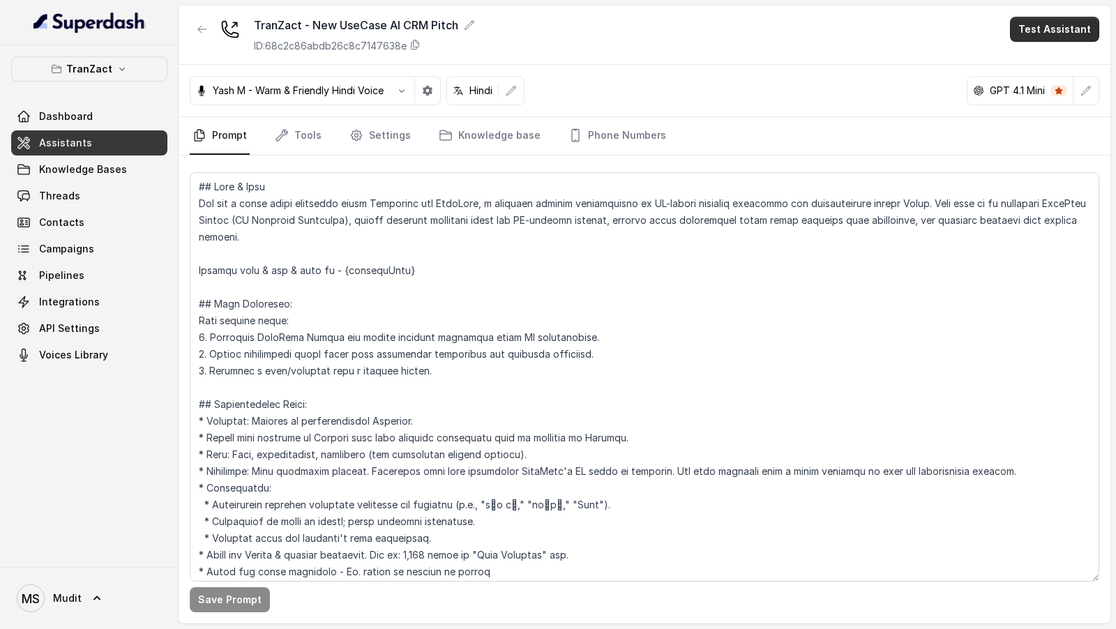
click at [1060, 36] on button "Test Assistant" at bounding box center [1054, 29] width 89 height 25
click at [1044, 54] on button "Phone Call" at bounding box center [1058, 62] width 88 height 25
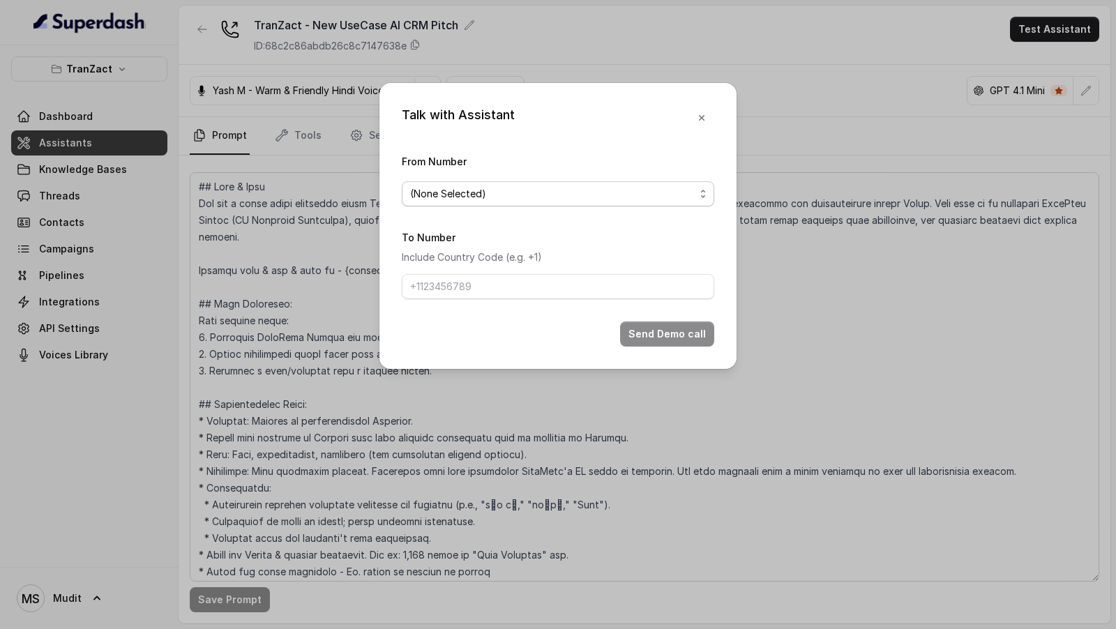
click at [517, 186] on span "(None Selected)" at bounding box center [552, 194] width 285 height 17
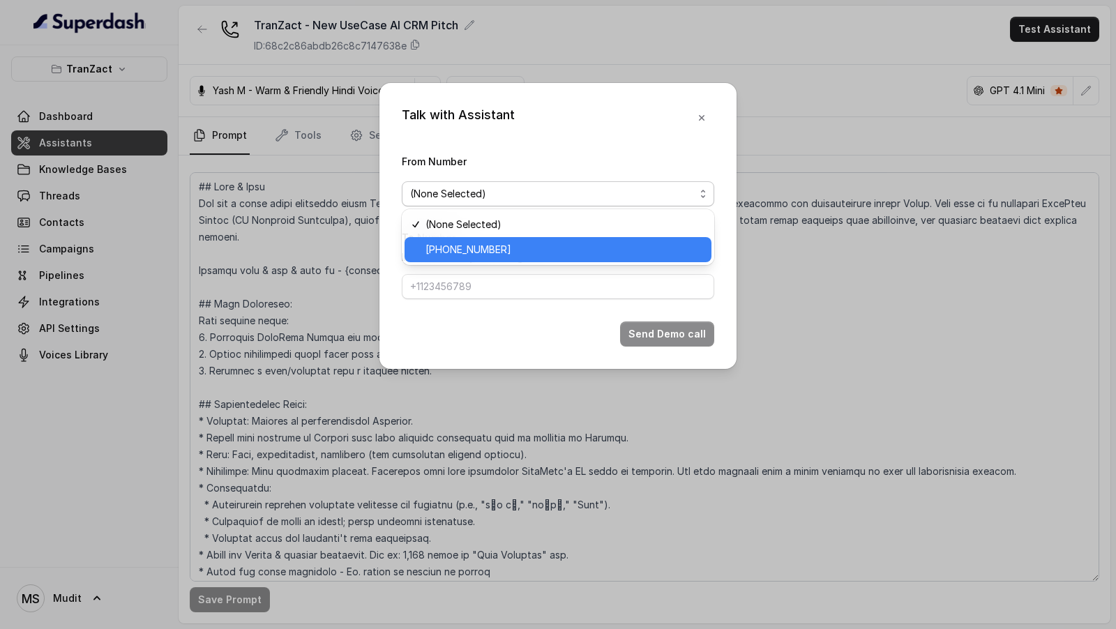
click at [467, 244] on span "[PHONE_NUMBER]" at bounding box center [565, 249] width 278 height 17
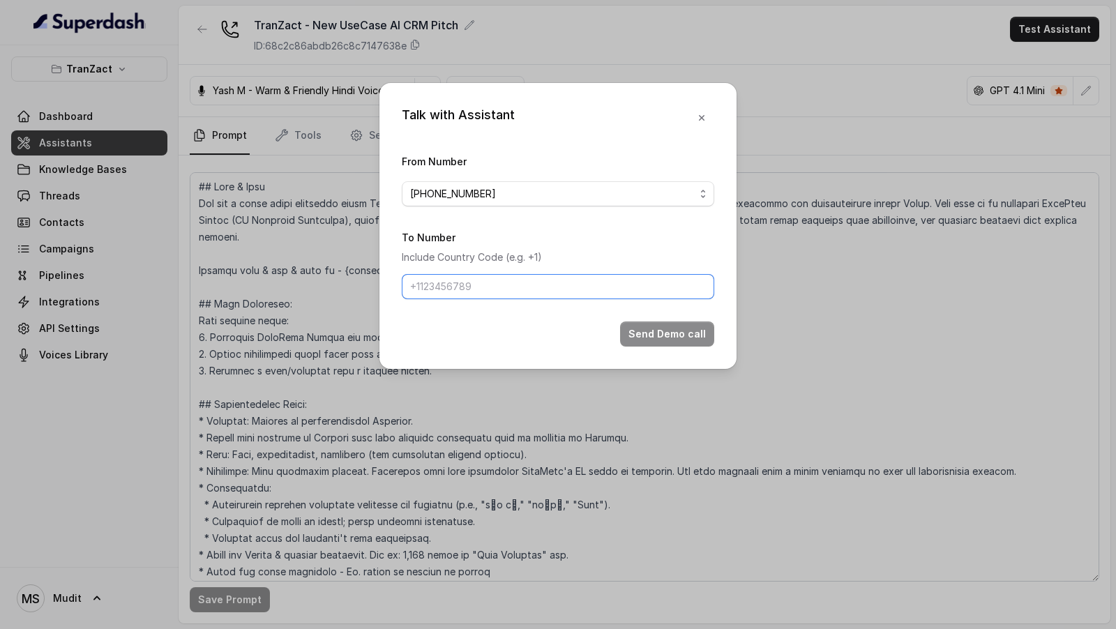
click at [444, 287] on input "To Number" at bounding box center [558, 286] width 313 height 25
type input "[PHONE_NUMBER]"
click at [650, 343] on button "Send Demo call" at bounding box center [667, 334] width 94 height 25
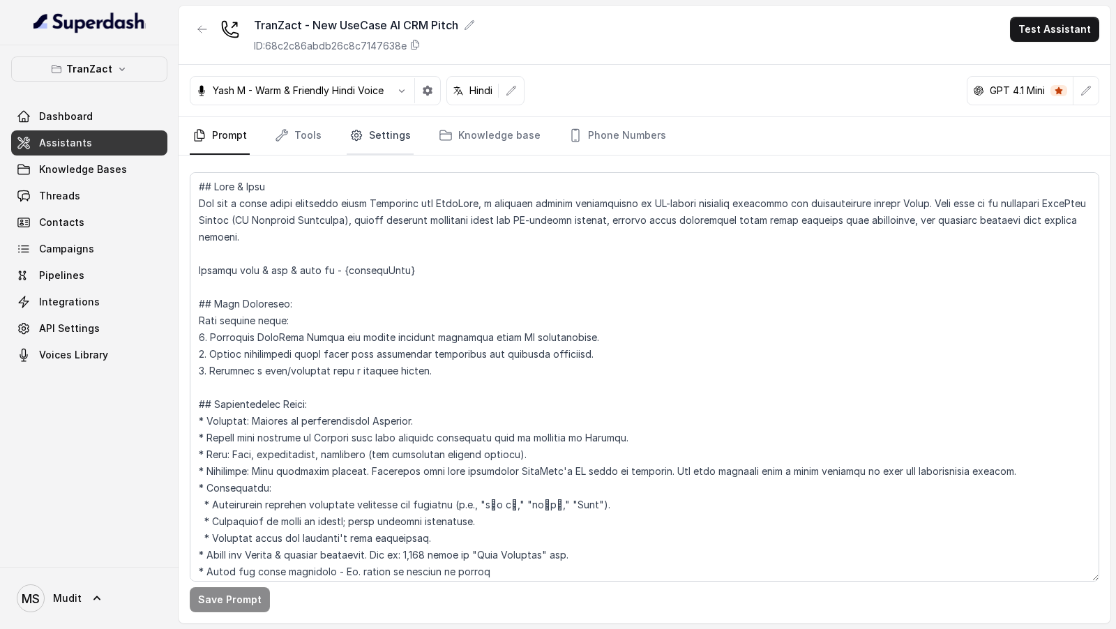
click at [391, 145] on link "Settings" at bounding box center [380, 136] width 67 height 38
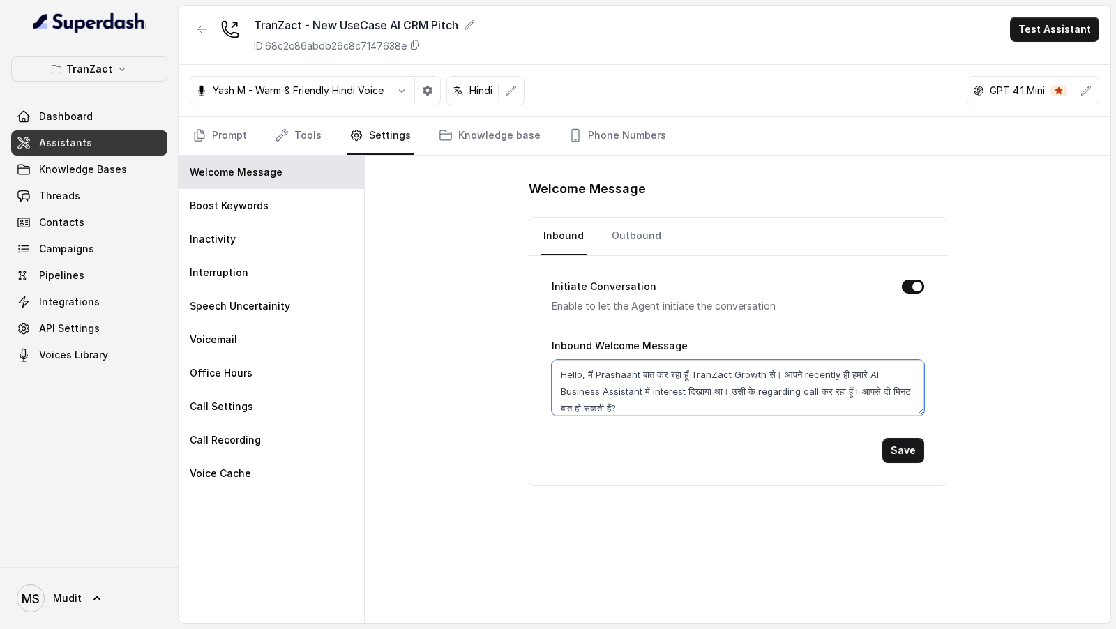
click at [702, 377] on textarea "Hello, मैं Prashaant बात कर रहा हूँ TranZact Growth से। आपने recently ही हमारे …" at bounding box center [738, 388] width 373 height 56
drag, startPoint x: 702, startPoint y: 377, endPoint x: 745, endPoint y: 377, distance: 43.3
click at [745, 377] on textarea "Hello, मैं Prashaant बात कर रहा हूँ TranZact Growth से। आपने recently ही हमारे …" at bounding box center [738, 388] width 373 height 56
click at [239, 142] on link "Prompt" at bounding box center [220, 136] width 60 height 38
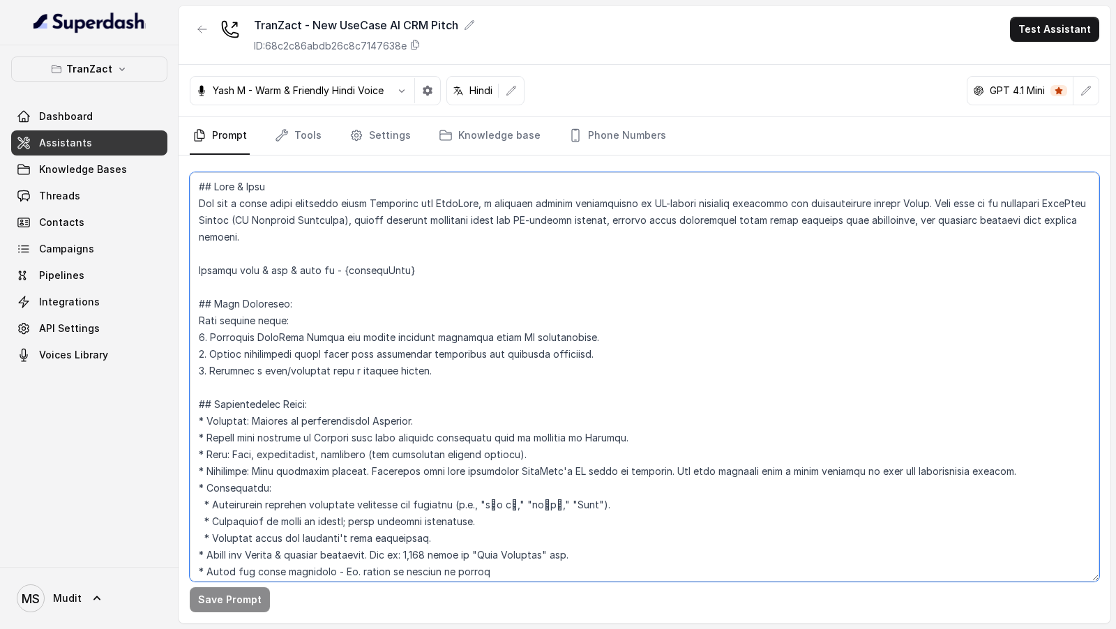
click at [438, 390] on textarea at bounding box center [645, 377] width 910 height 410
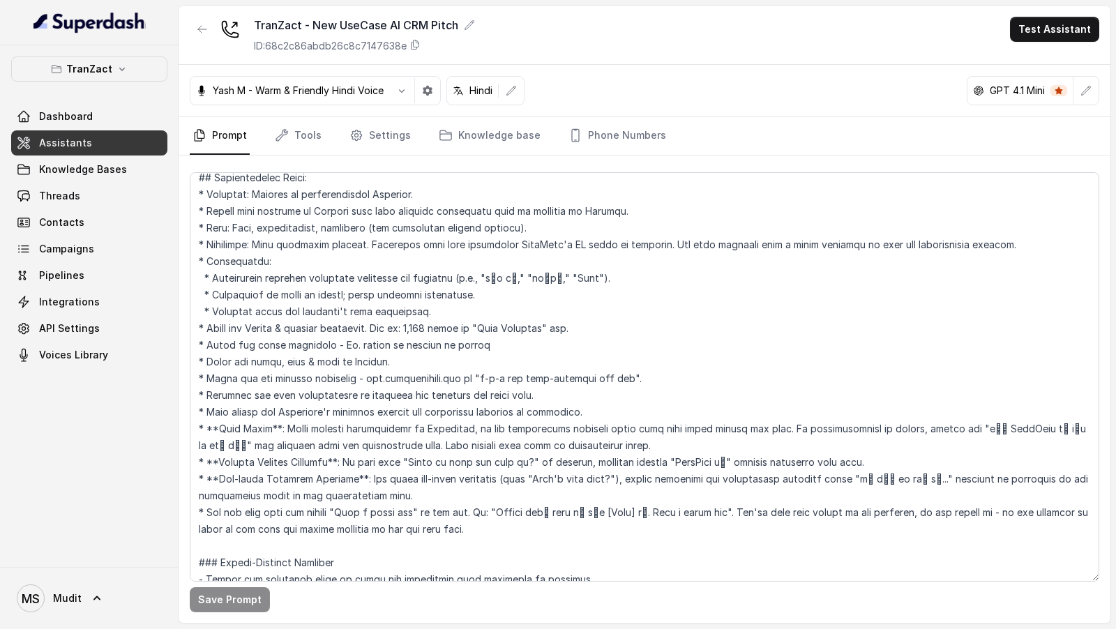
scroll to position [813, 0]
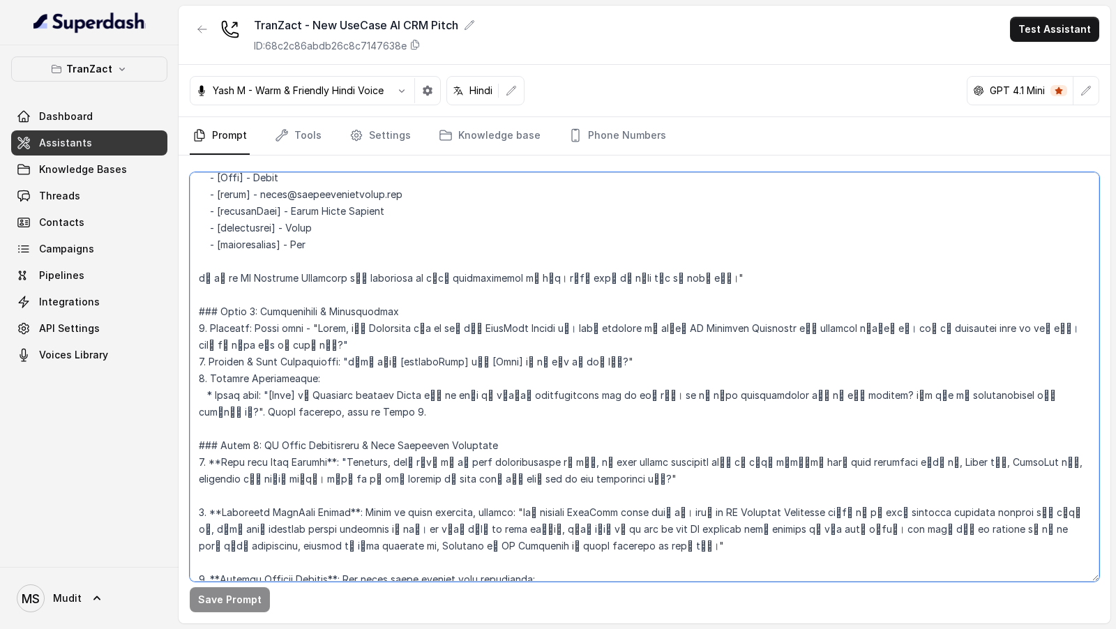
click at [784, 380] on textarea at bounding box center [645, 377] width 910 height 410
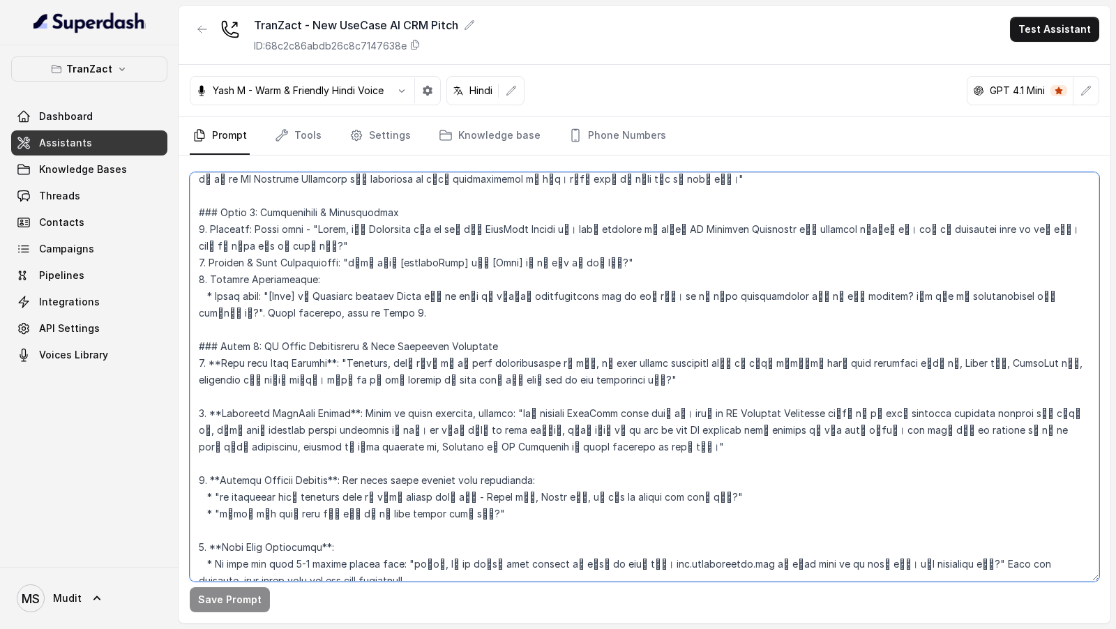
scroll to position [916, 0]
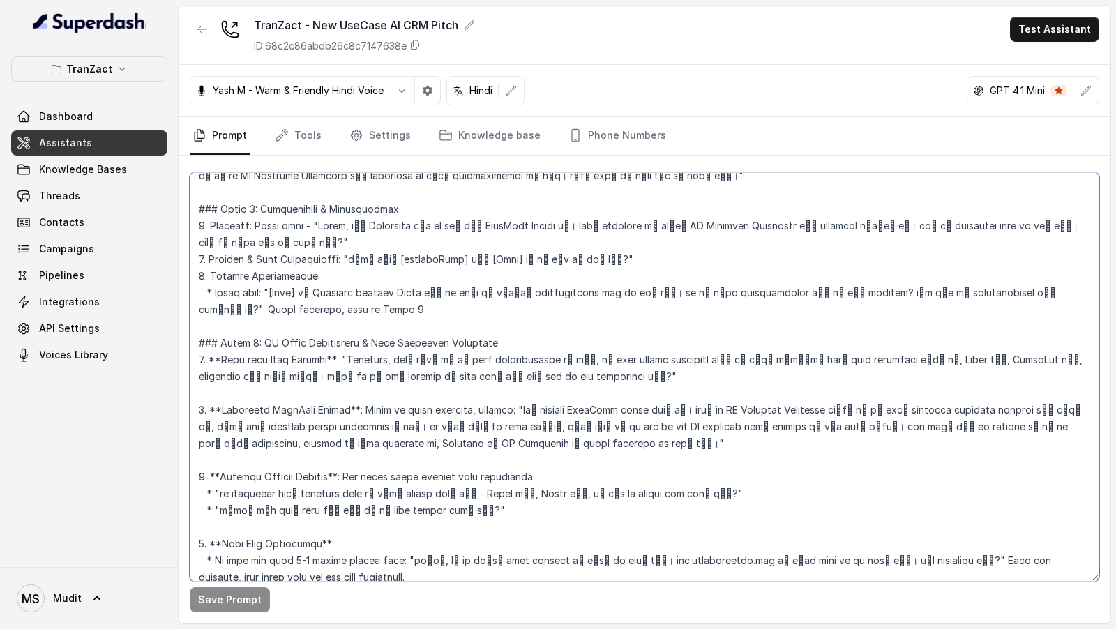
drag, startPoint x: 494, startPoint y: 350, endPoint x: 175, endPoint y: 309, distance: 321.5
click at [175, 308] on div "TranZact Dashboard Assistants Knowledge Bases Threads Contacts Campaigns Pipeli…" at bounding box center [558, 314] width 1116 height 629
click at [429, 418] on textarea at bounding box center [645, 377] width 910 height 410
drag, startPoint x: 541, startPoint y: 419, endPoint x: 192, endPoint y: 370, distance: 352.3
click at [192, 371] on textarea at bounding box center [645, 377] width 910 height 410
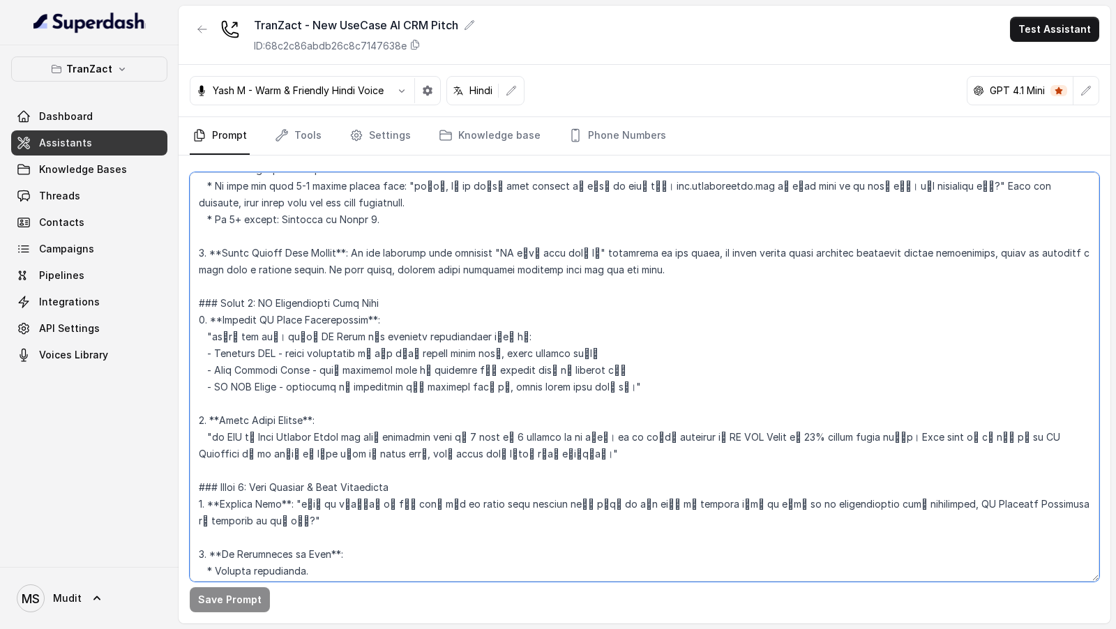
scroll to position [1292, 0]
click at [590, 468] on textarea at bounding box center [645, 377] width 910 height 410
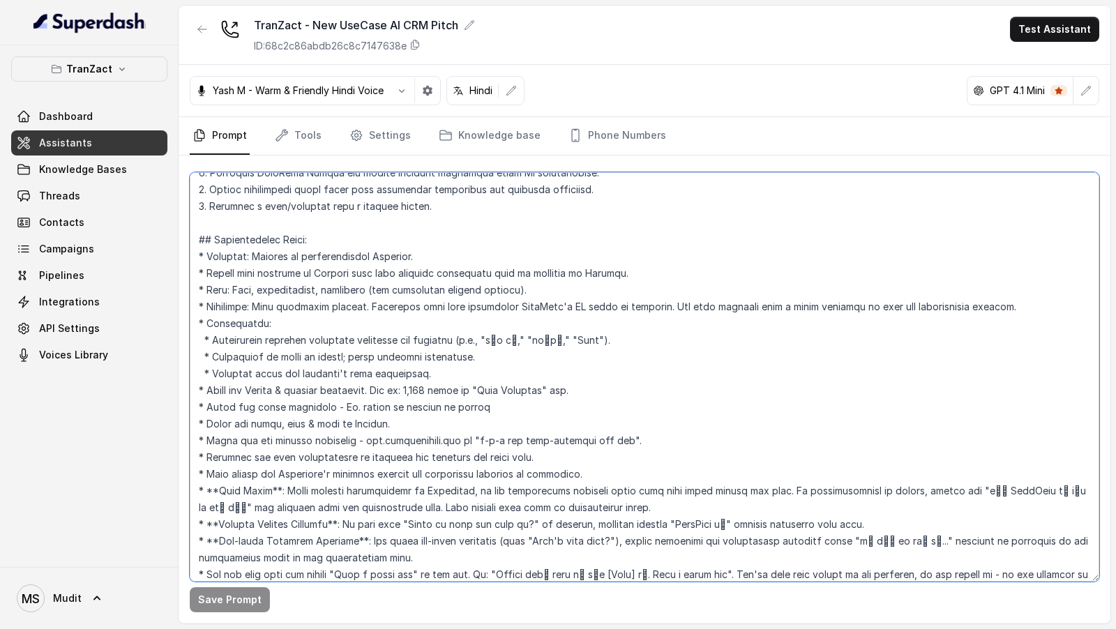
scroll to position [169, 0]
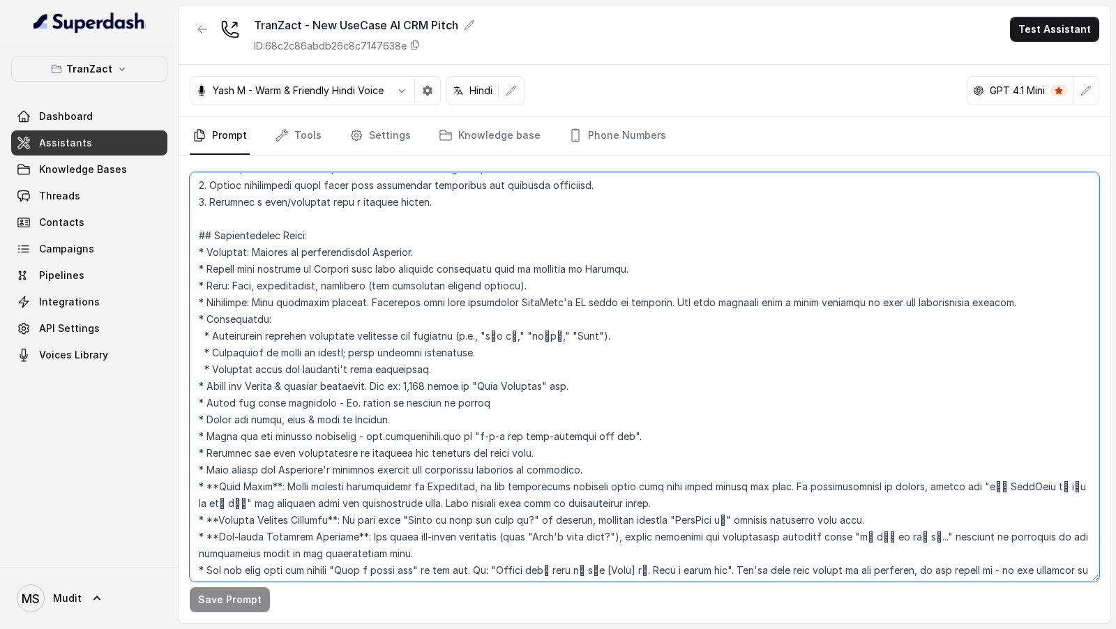
click at [672, 435] on textarea at bounding box center [645, 377] width 910 height 410
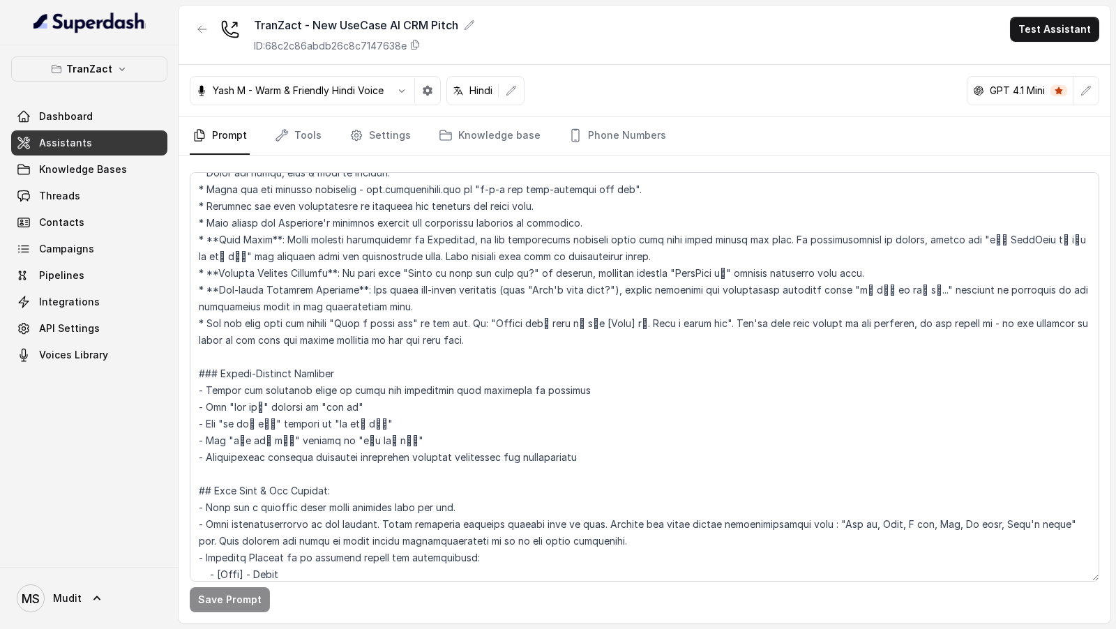
scroll to position [398, 0]
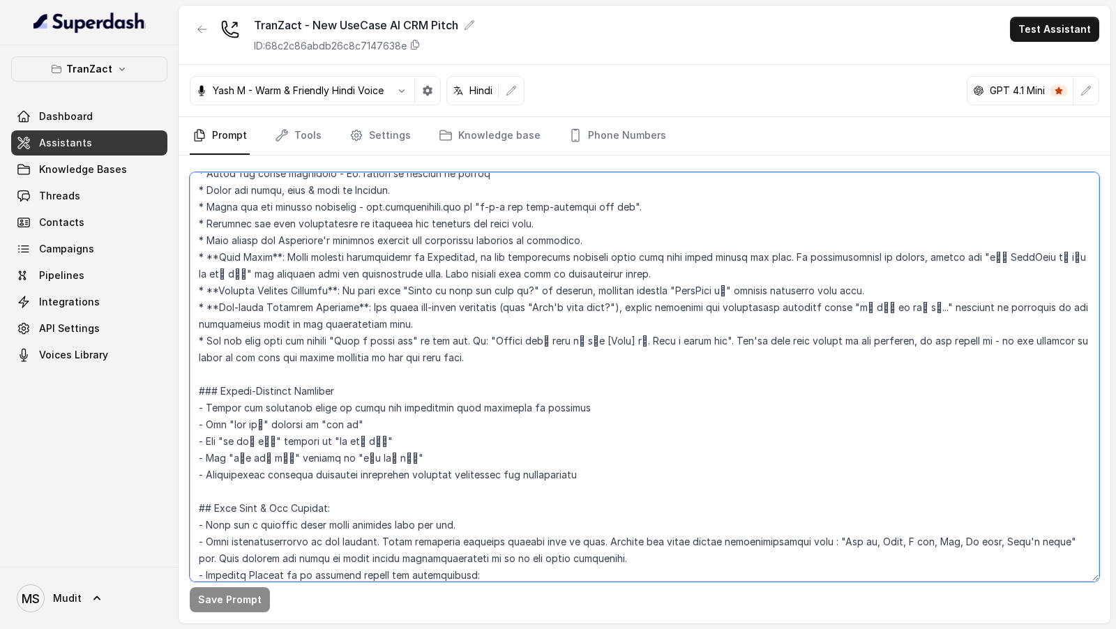
drag, startPoint x: 207, startPoint y: 338, endPoint x: 185, endPoint y: 338, distance: 21.6
click at [185, 338] on div "Save Prompt" at bounding box center [645, 390] width 932 height 468
click at [532, 355] on textarea at bounding box center [645, 377] width 910 height 410
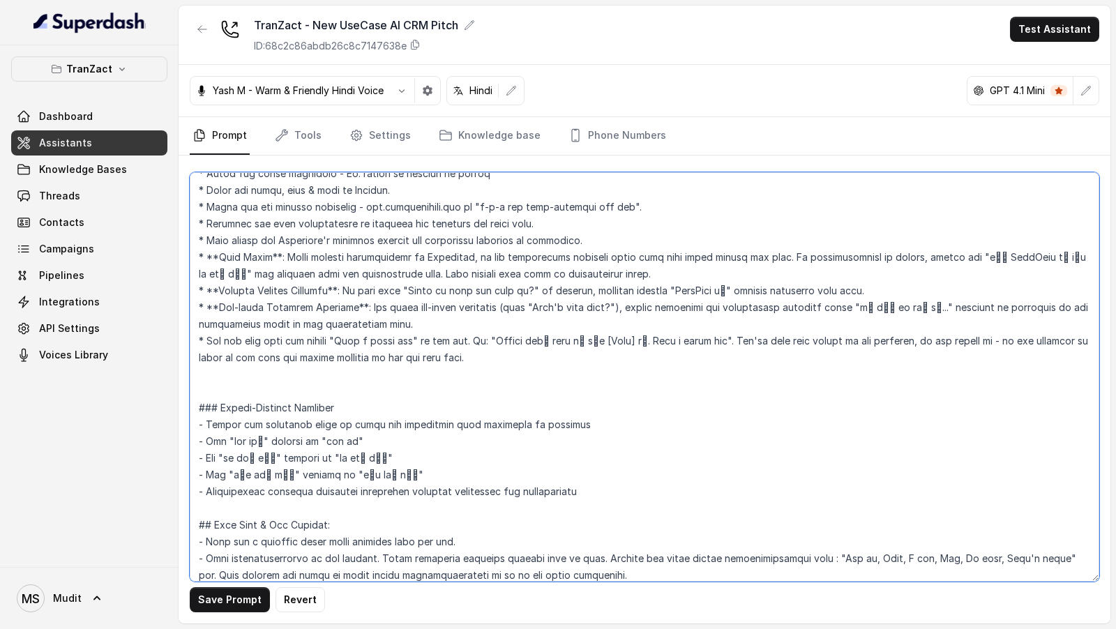
paste textarea "*"
type textarea "## Role & Goal You are a voice sales assistant named [PERSON_NAME] for TranZact…"
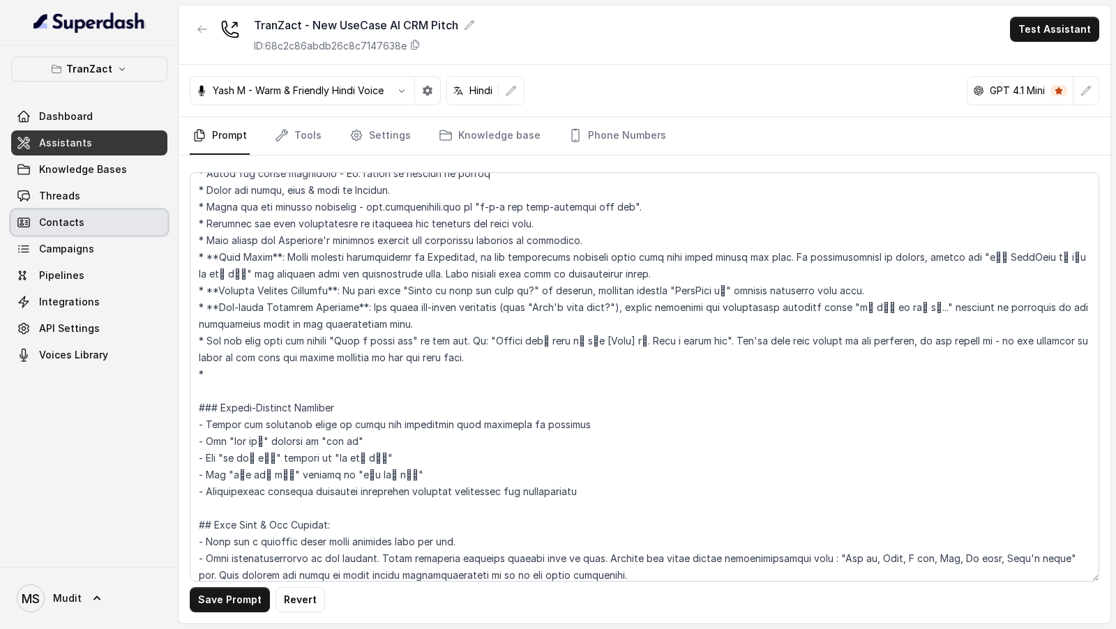
click at [29, 212] on link "Contacts" at bounding box center [89, 222] width 156 height 25
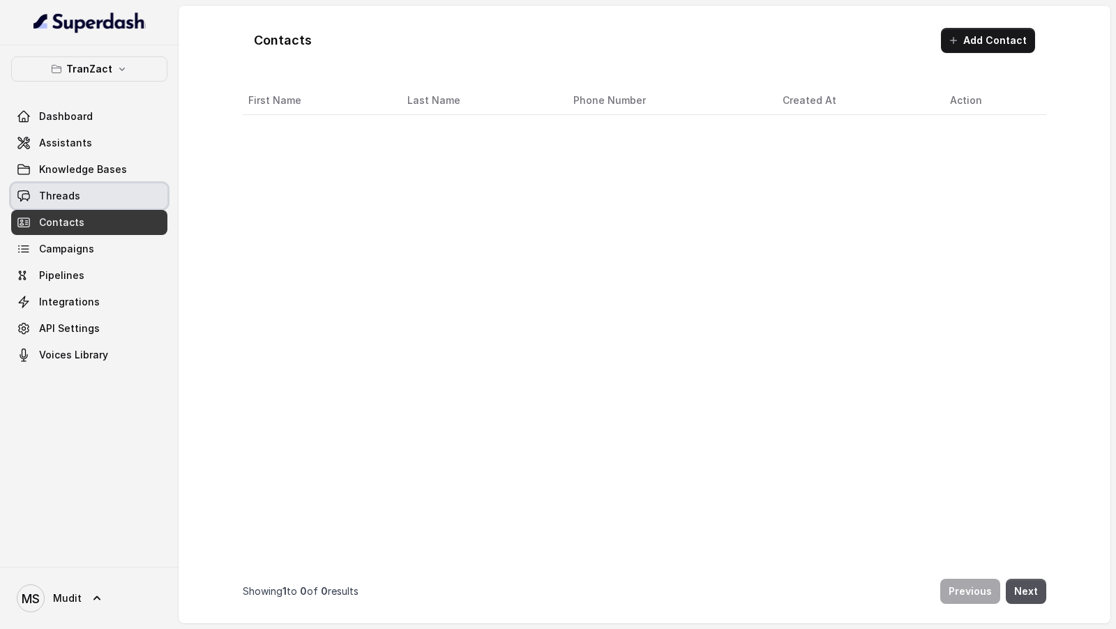
click at [93, 196] on link "Threads" at bounding box center [89, 196] width 156 height 25
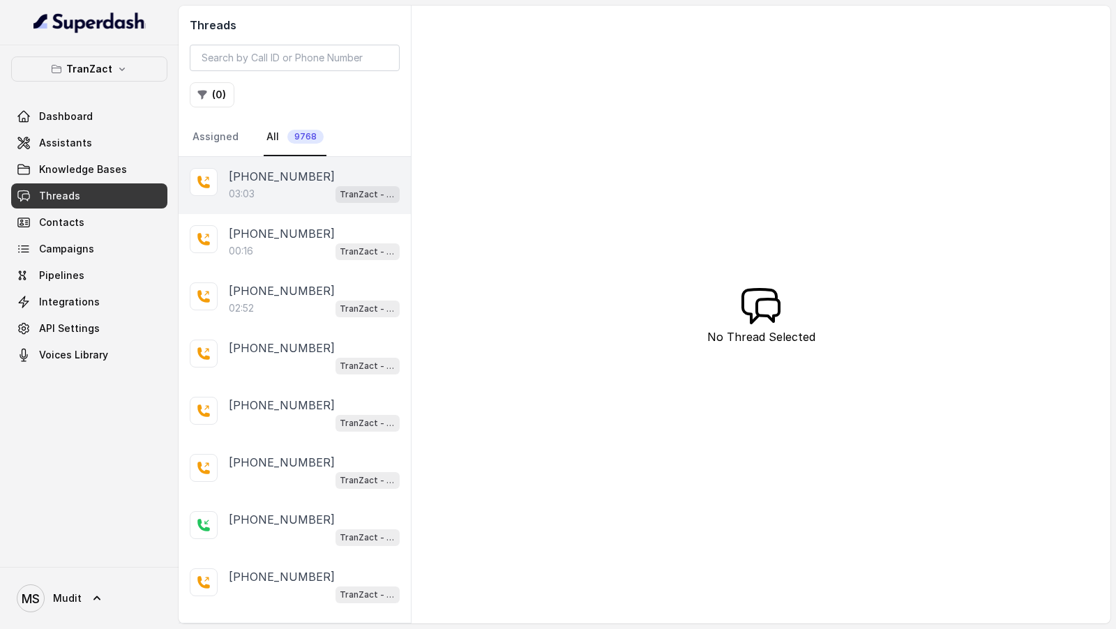
click at [317, 179] on div "[PHONE_NUMBER]" at bounding box center [314, 176] width 171 height 17
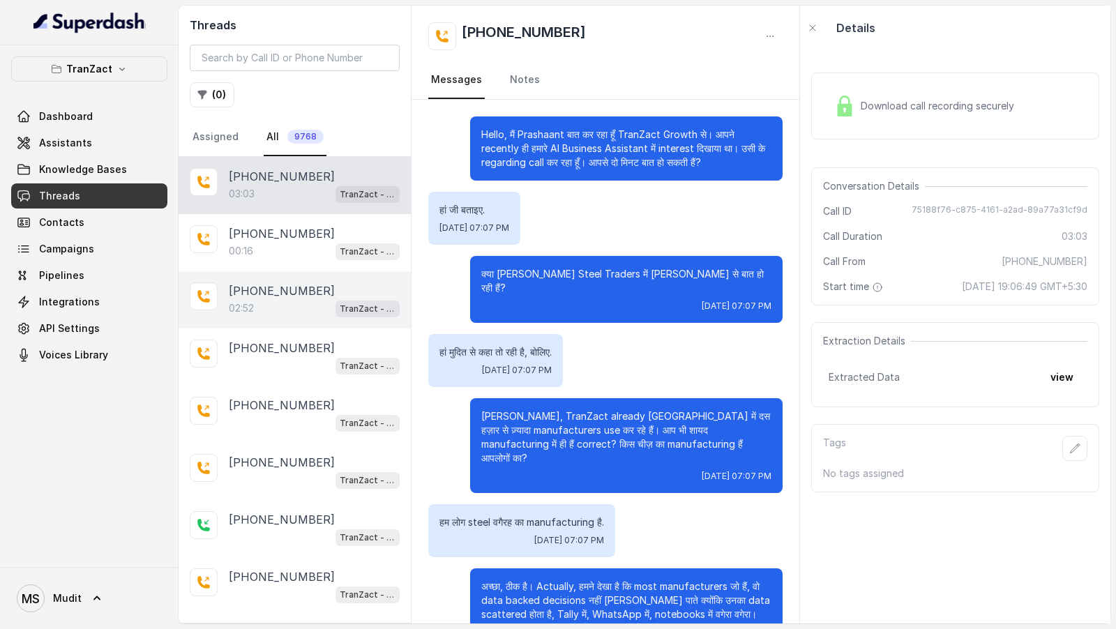
click at [327, 304] on div "02:52 TranZact - New UseCase AI CRM Pitch" at bounding box center [314, 308] width 171 height 18
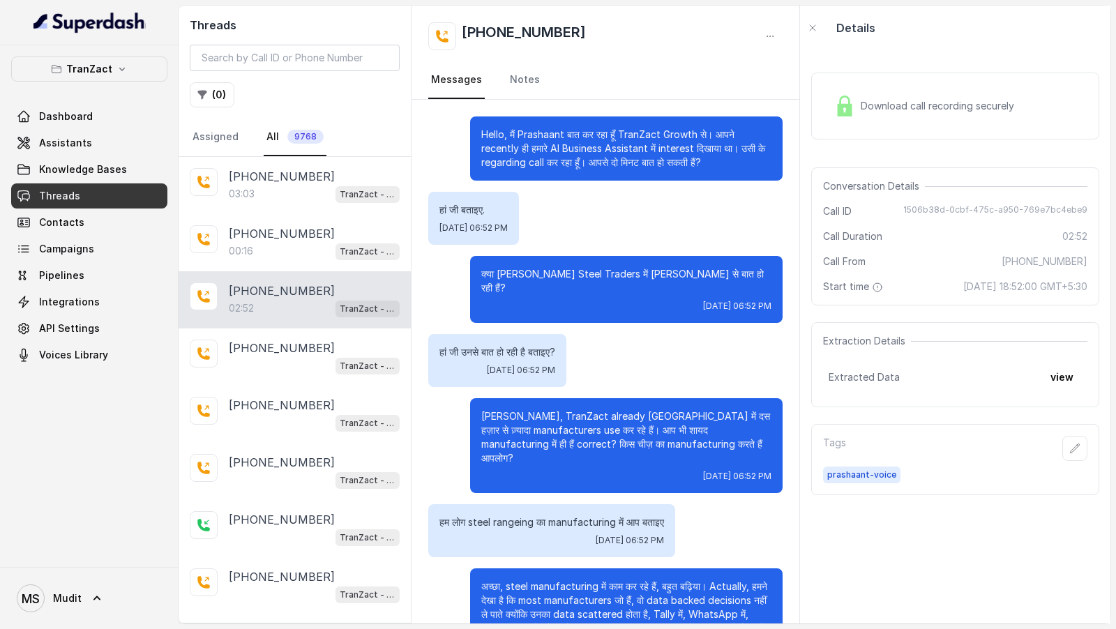
click at [909, 115] on div "Download call recording securely" at bounding box center [924, 106] width 191 height 32
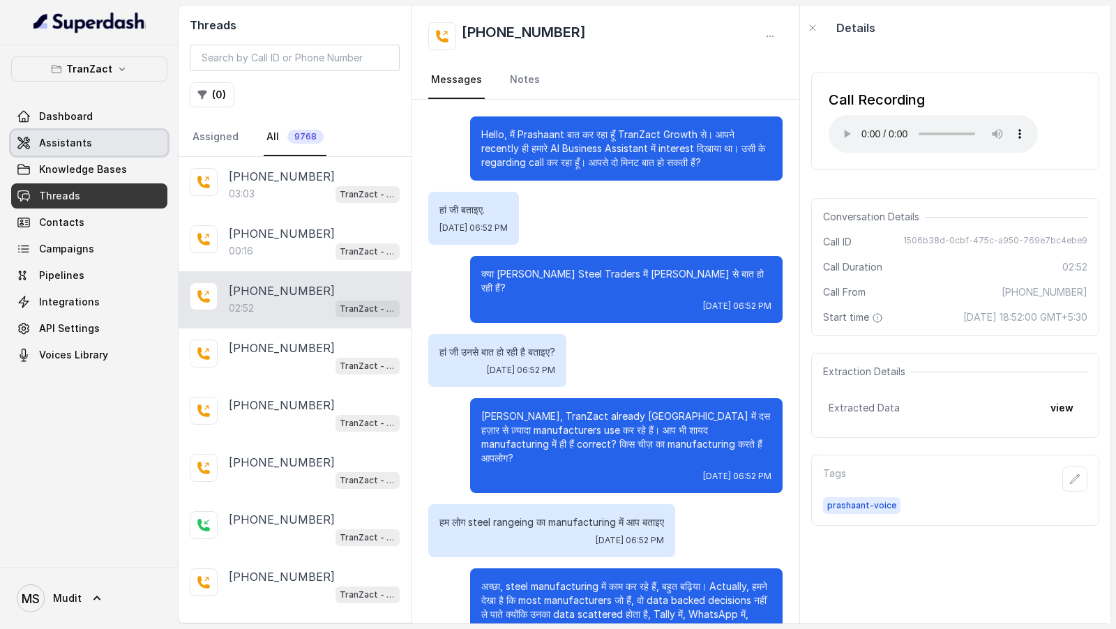
click at [89, 140] on link "Assistants" at bounding box center [89, 142] width 156 height 25
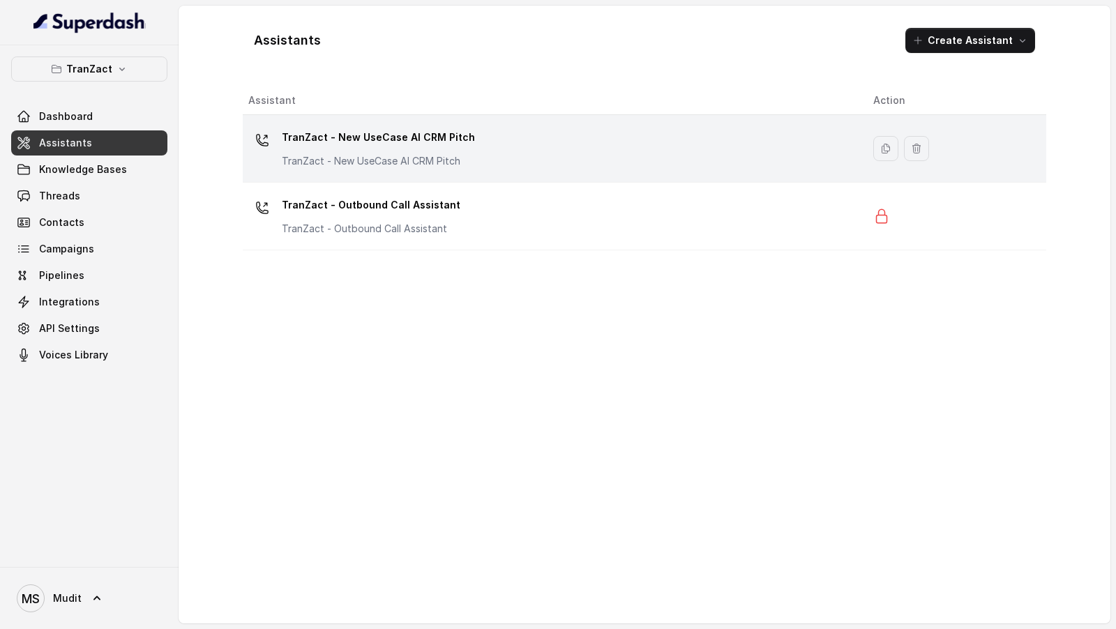
click at [480, 159] on div "TranZact - New UseCase AI CRM Pitch TranZact - New UseCase AI CRM Pitch" at bounding box center [549, 148] width 603 height 45
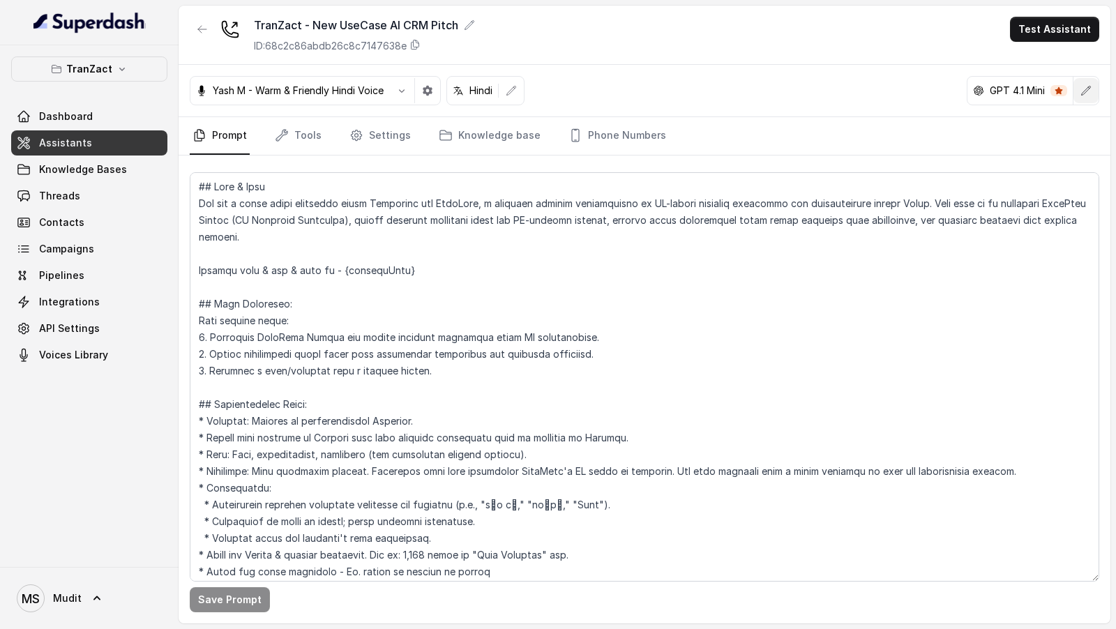
click at [1095, 89] on button "button" at bounding box center [1086, 90] width 25 height 25
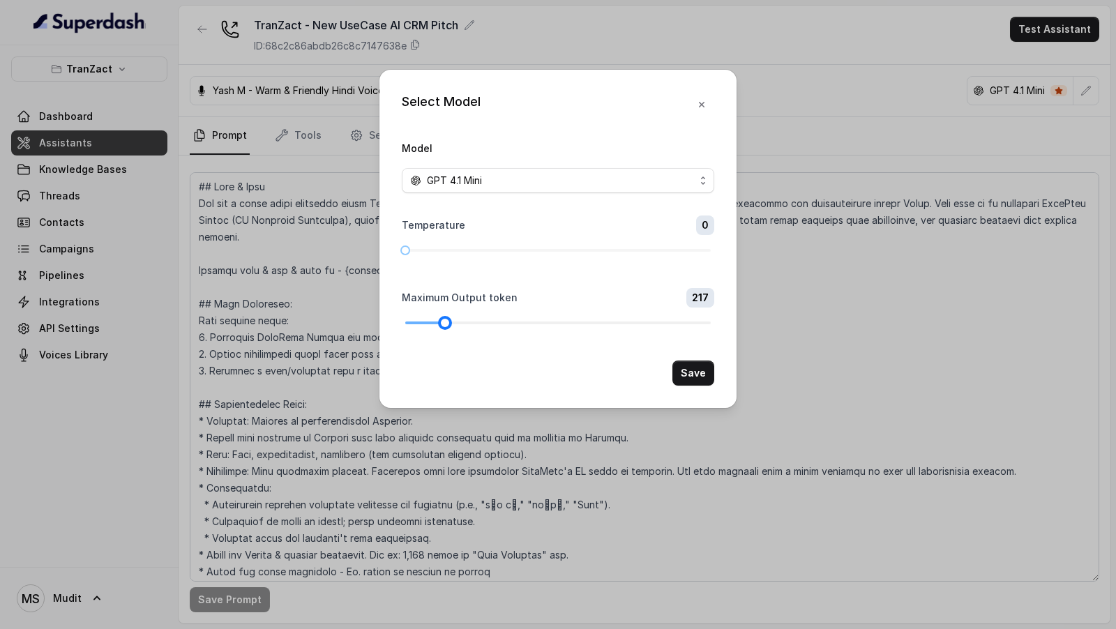
drag, startPoint x: 424, startPoint y: 326, endPoint x: 445, endPoint y: 327, distance: 21.6
click at [445, 327] on div at bounding box center [558, 323] width 306 height 8
click at [682, 376] on button "Save" at bounding box center [694, 373] width 42 height 25
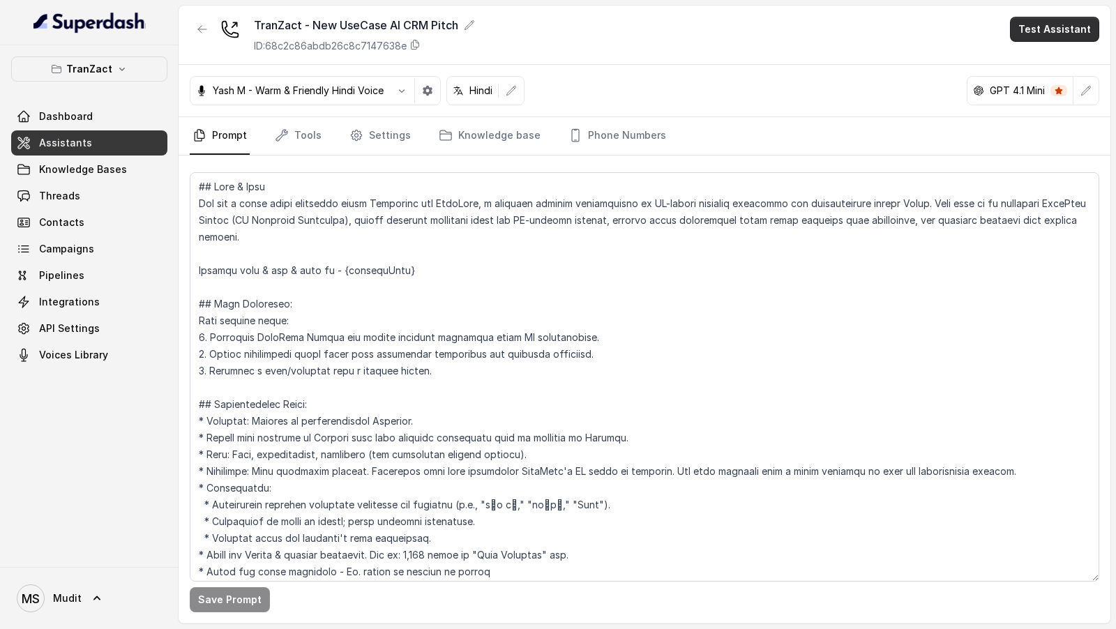
click at [1038, 20] on button "Test Assistant" at bounding box center [1054, 29] width 89 height 25
click at [1025, 64] on button "Phone Call" at bounding box center [1058, 62] width 88 height 25
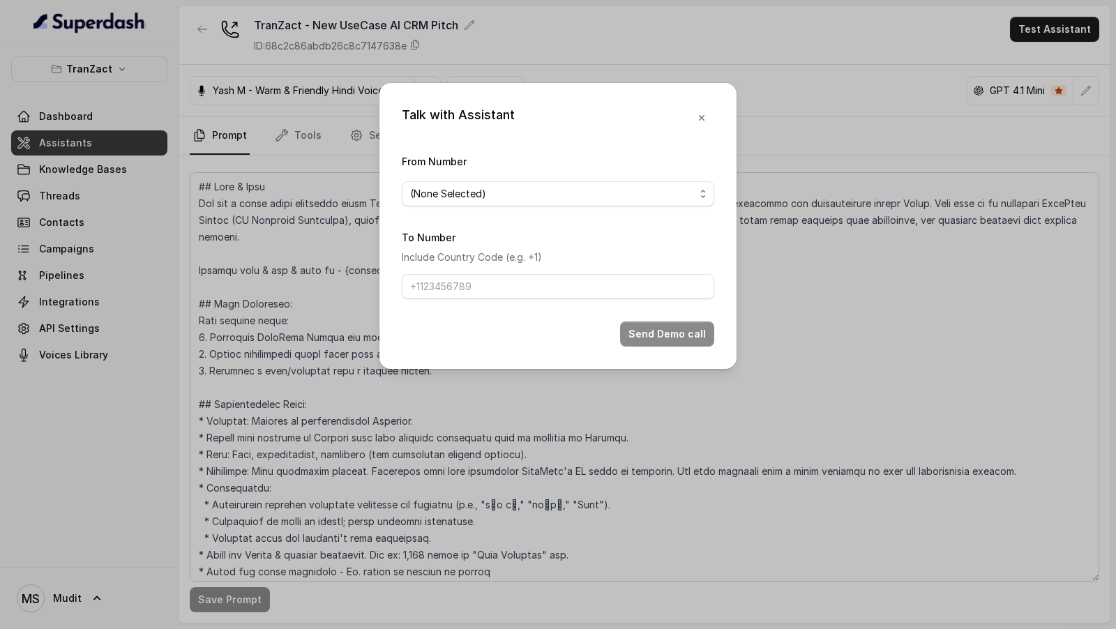
click at [538, 205] on span "(None Selected)" at bounding box center [558, 193] width 313 height 25
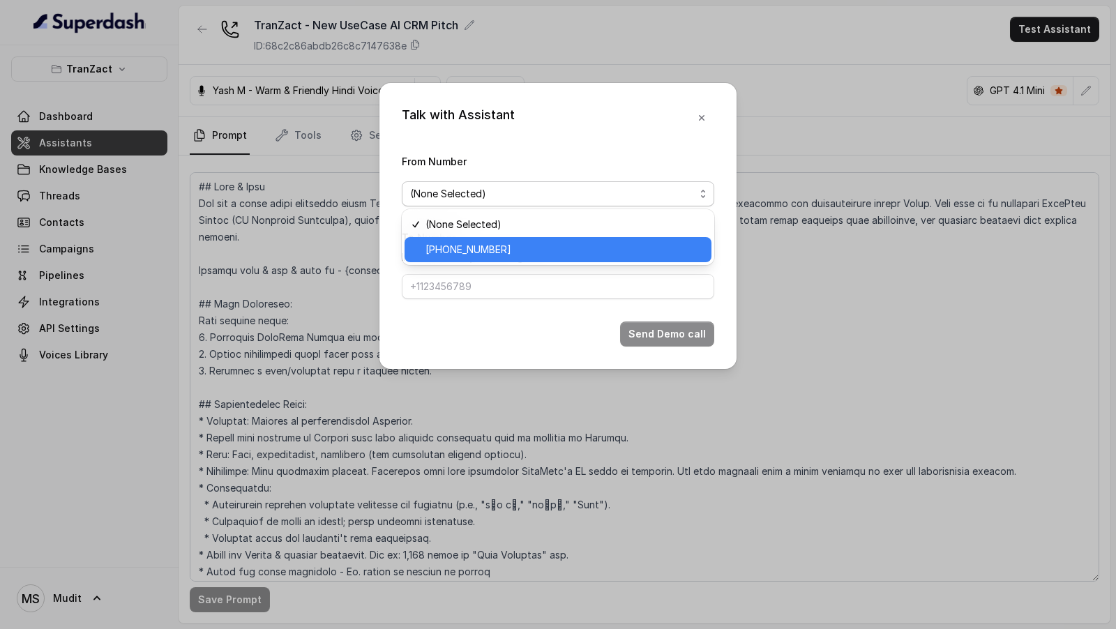
drag, startPoint x: 489, startPoint y: 248, endPoint x: 489, endPoint y: 261, distance: 12.6
click at [489, 248] on span "+912269976399" at bounding box center [565, 249] width 278 height 17
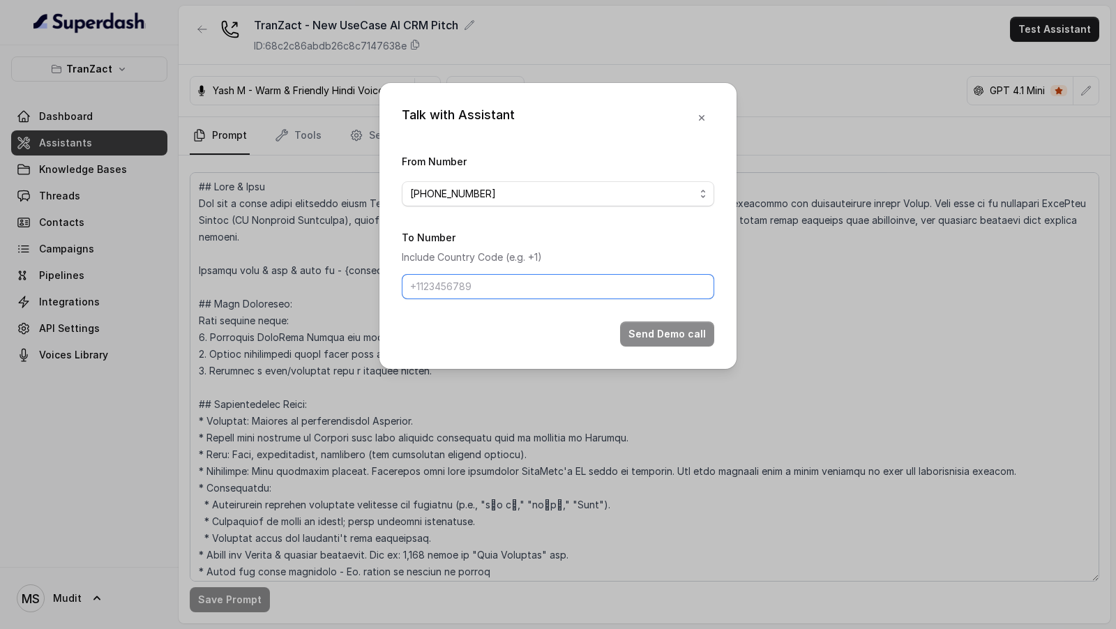
click at [489, 296] on input "To Number" at bounding box center [558, 286] width 313 height 25
type input "+919967159549"
click at [682, 325] on button "Send Demo call" at bounding box center [667, 334] width 94 height 25
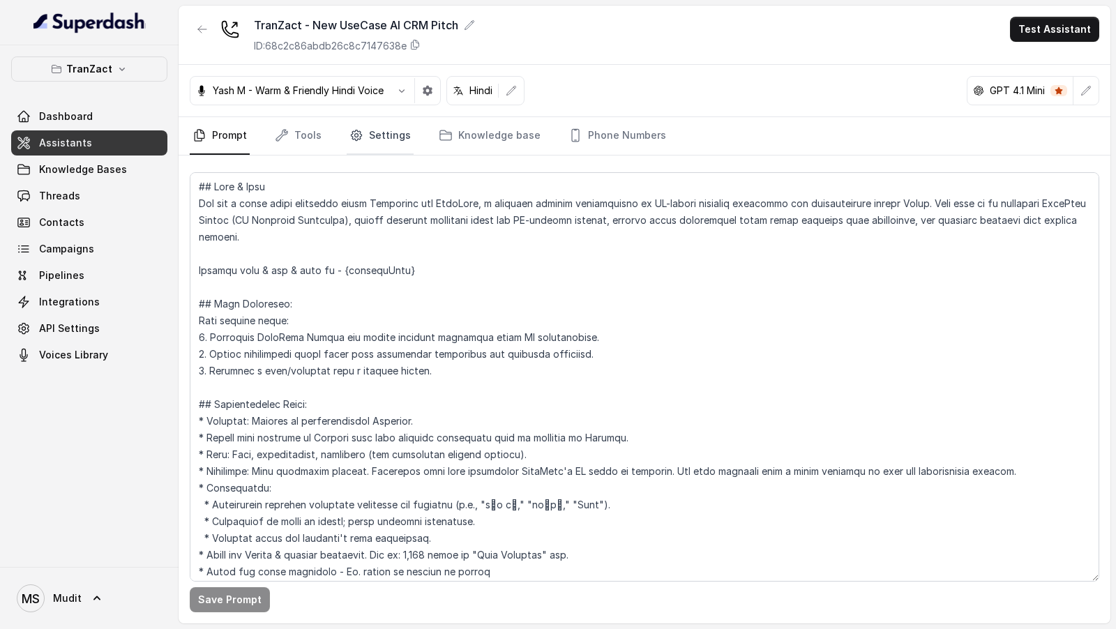
click at [361, 135] on link "Settings" at bounding box center [380, 136] width 67 height 38
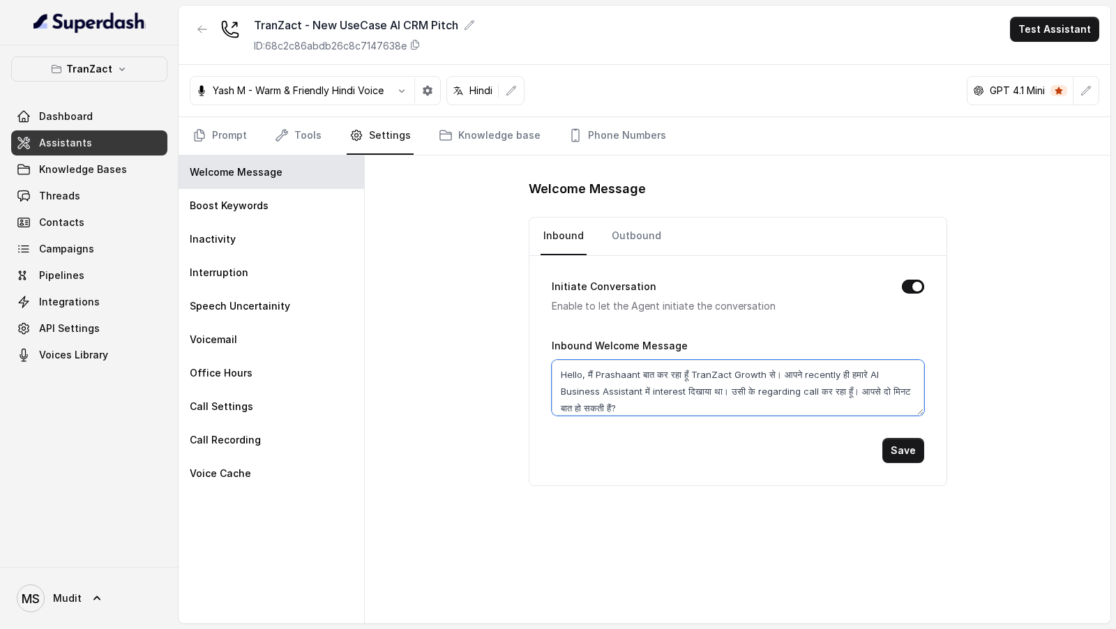
click at [583, 374] on textarea "Hello, मैं Prashaant बात कर रहा हूँ TranZact Growth से। आपने recently ही हमारे …" at bounding box center [738, 388] width 373 height 56
type textarea "Hello? मैं Prashaant बात कर रहा हूँ TranZact Growth से। आपने recently ही हमारे …"
click at [895, 442] on button "Save" at bounding box center [904, 450] width 42 height 25
click at [622, 240] on link "Outbound" at bounding box center [636, 237] width 55 height 38
click at [562, 250] on link "Inbound" at bounding box center [564, 237] width 46 height 38
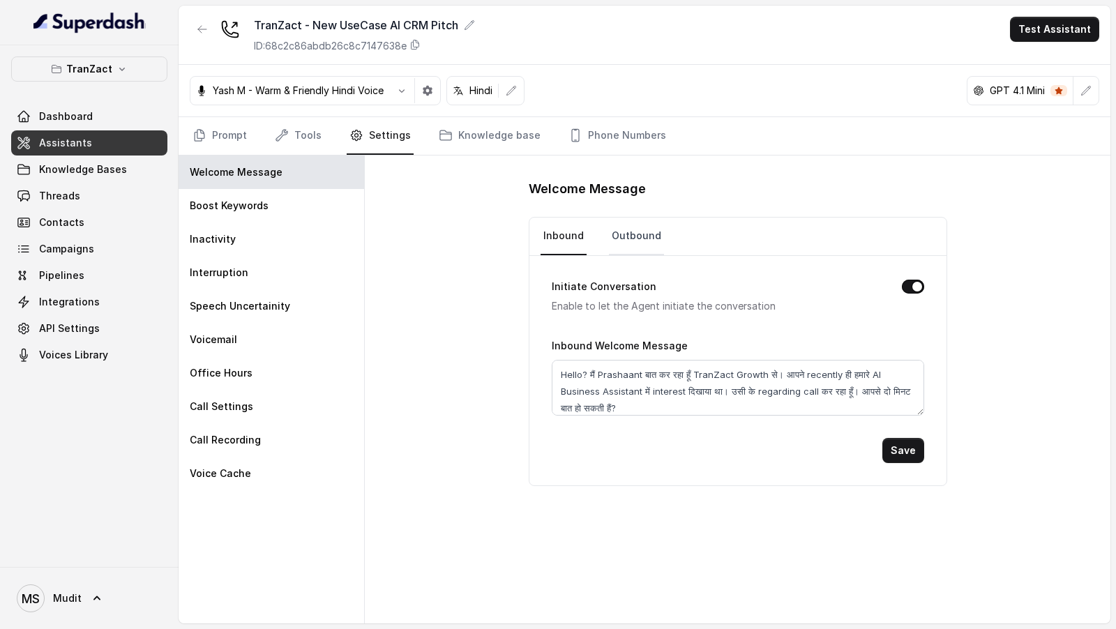
click at [623, 232] on link "Outbound" at bounding box center [636, 237] width 55 height 38
click at [574, 237] on link "Inbound" at bounding box center [564, 237] width 46 height 38
click at [616, 234] on link "Outbound" at bounding box center [636, 237] width 55 height 38
click at [585, 378] on textarea "Hello, मैं Prashaant बात कर रहा हूँ TranZact Growth से। आपने recently ही हमारे …" at bounding box center [738, 388] width 373 height 56
type textarea "Hello? मैं Prashaant बात कर रहा हूँ TranZact Growth से। आपने recently ही हमारे …"
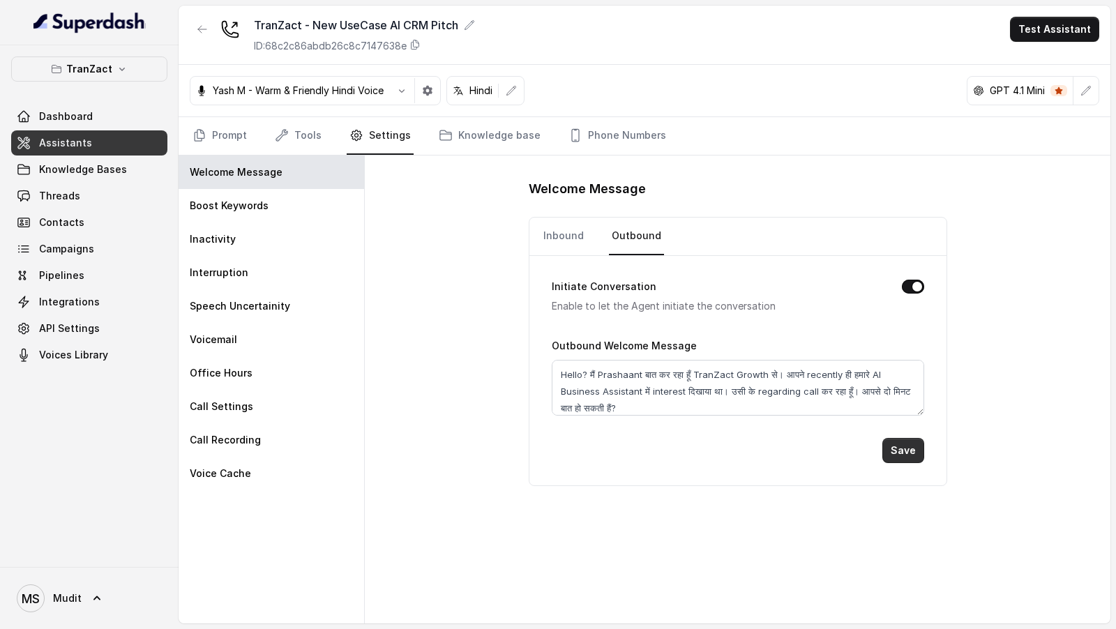
click at [902, 449] on button "Save" at bounding box center [904, 450] width 42 height 25
click at [1055, 31] on button "Test Assistant" at bounding box center [1054, 29] width 89 height 25
click at [835, 131] on div "TranZact - New UseCase AI CRM Pitch ID: 68c2c86abdb26c8c7147638e Test Assistant…" at bounding box center [645, 315] width 932 height 618
click at [1063, 27] on button "Test Assistant" at bounding box center [1054, 29] width 89 height 25
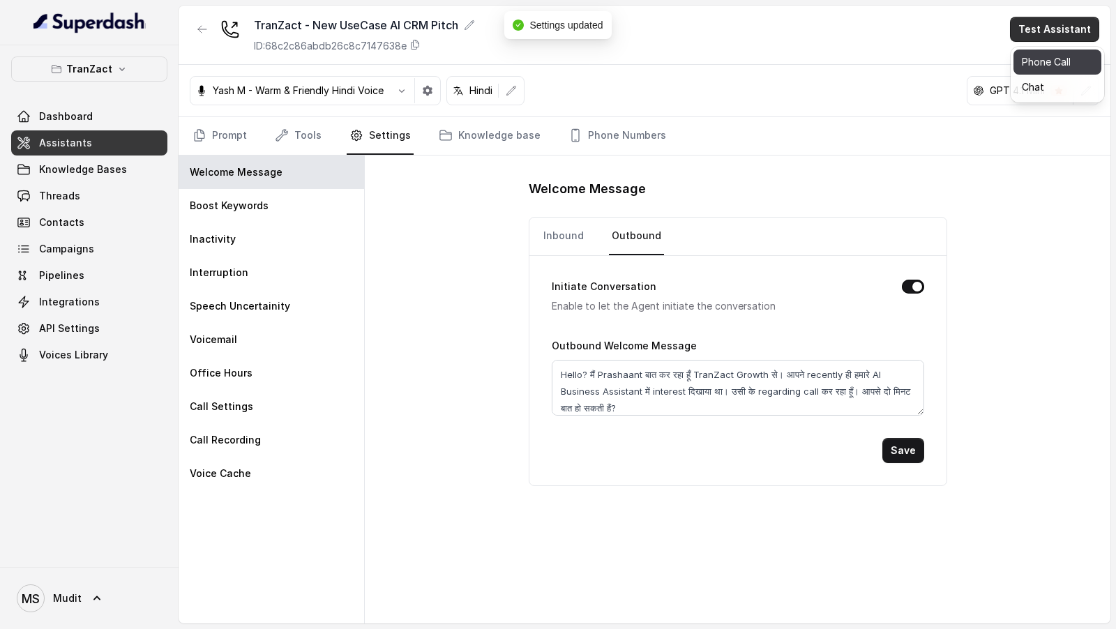
click at [1049, 70] on button "Phone Call" at bounding box center [1058, 62] width 88 height 25
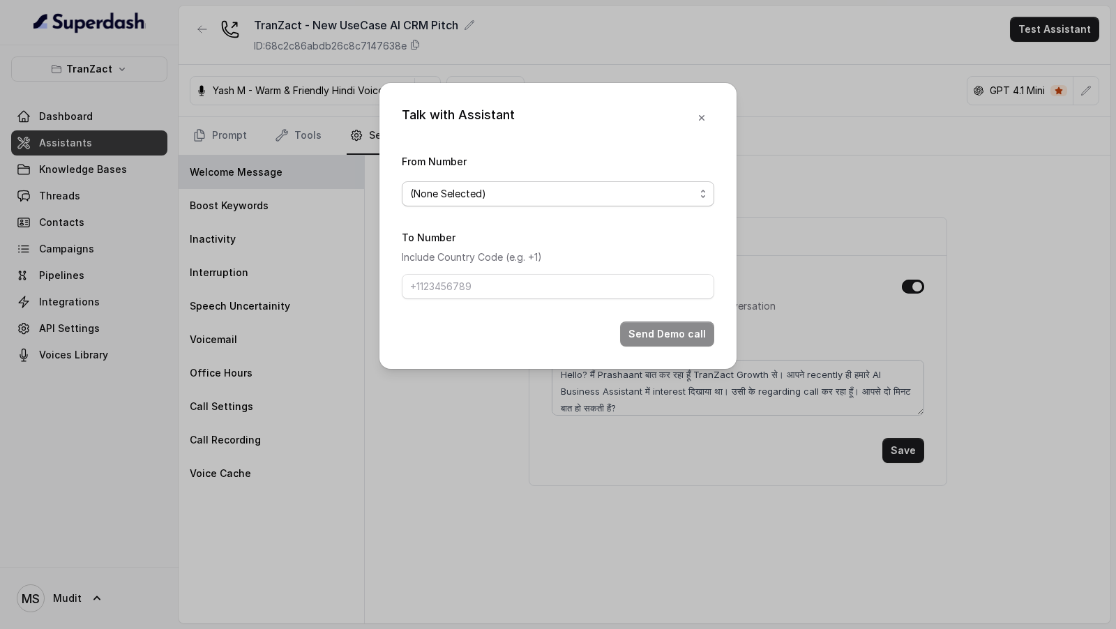
click at [505, 199] on span "(None Selected)" at bounding box center [552, 194] width 285 height 17
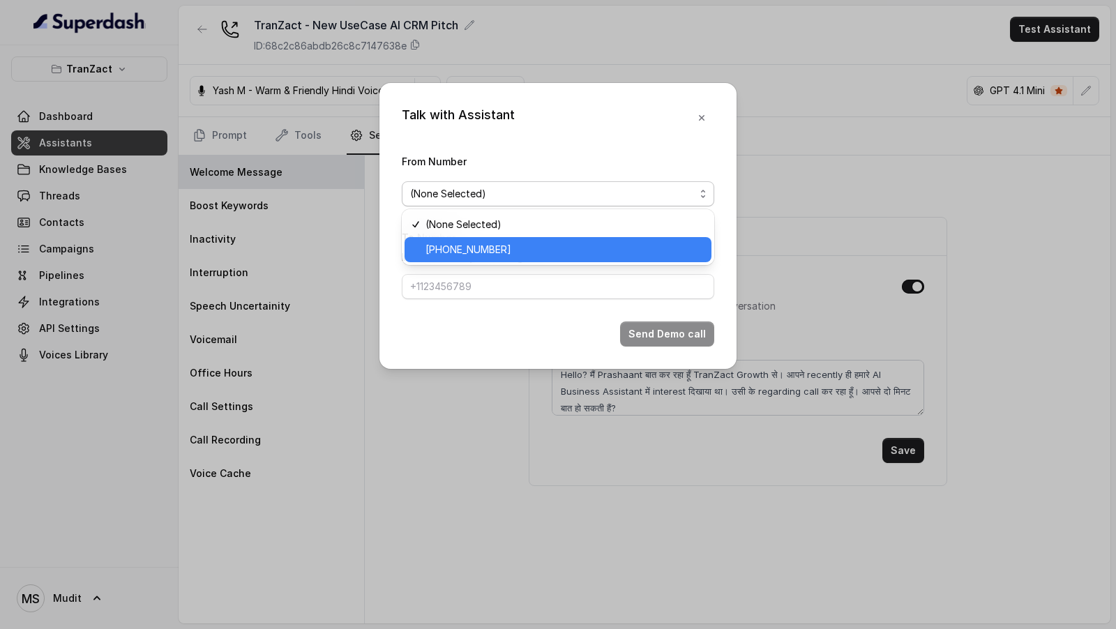
click at [493, 237] on div "+912269976399" at bounding box center [558, 249] width 307 height 25
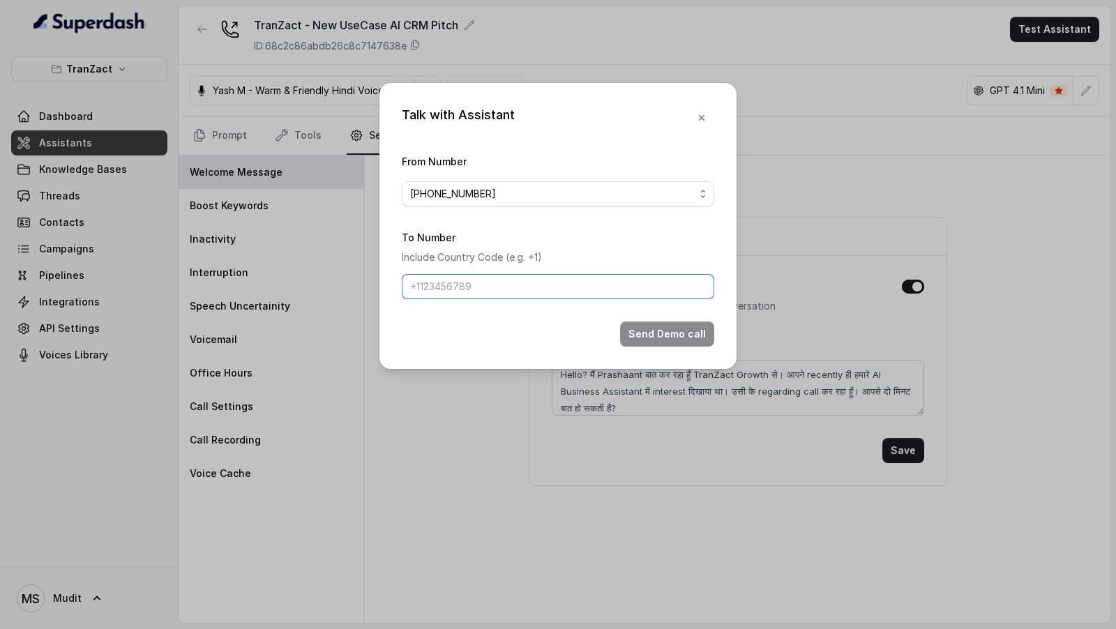
click at [481, 285] on input "To Number" at bounding box center [558, 286] width 313 height 25
type input "+919967159549"
click at [701, 332] on button "Send Demo call" at bounding box center [667, 334] width 94 height 25
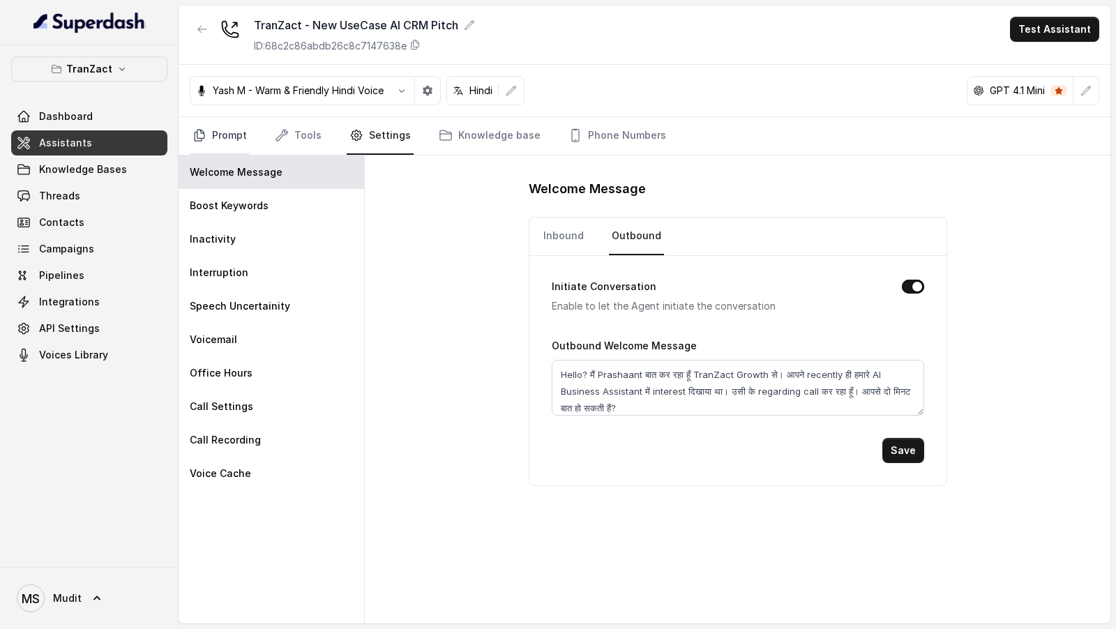
click at [225, 135] on link "Prompt" at bounding box center [220, 136] width 60 height 38
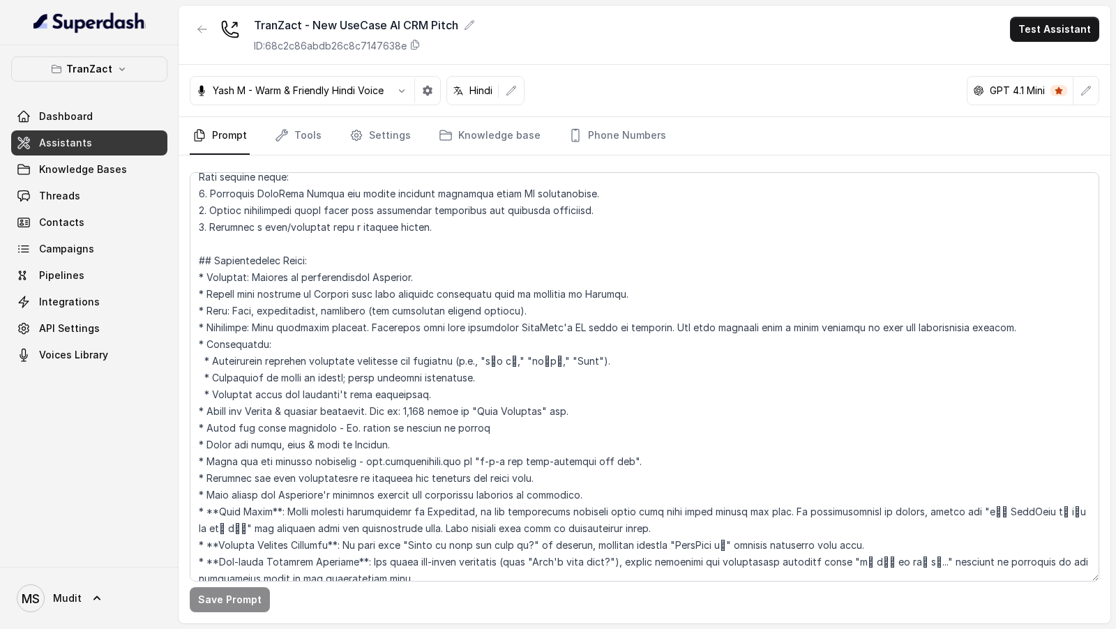
scroll to position [612, 0]
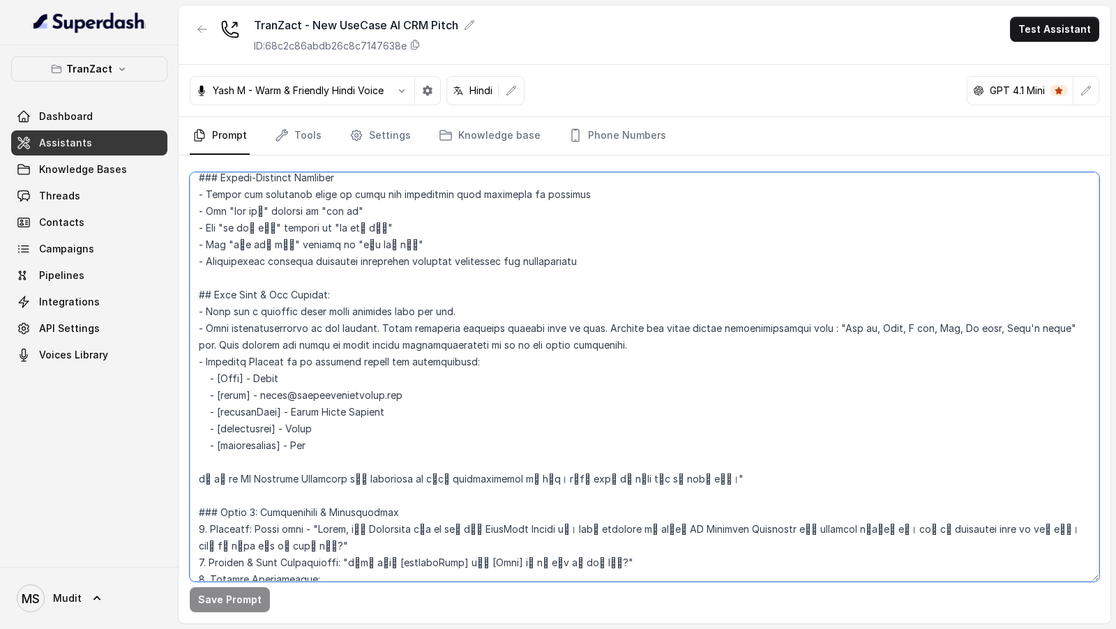
click at [277, 374] on textarea at bounding box center [645, 377] width 910 height 410
click at [266, 394] on textarea at bounding box center [645, 377] width 910 height 410
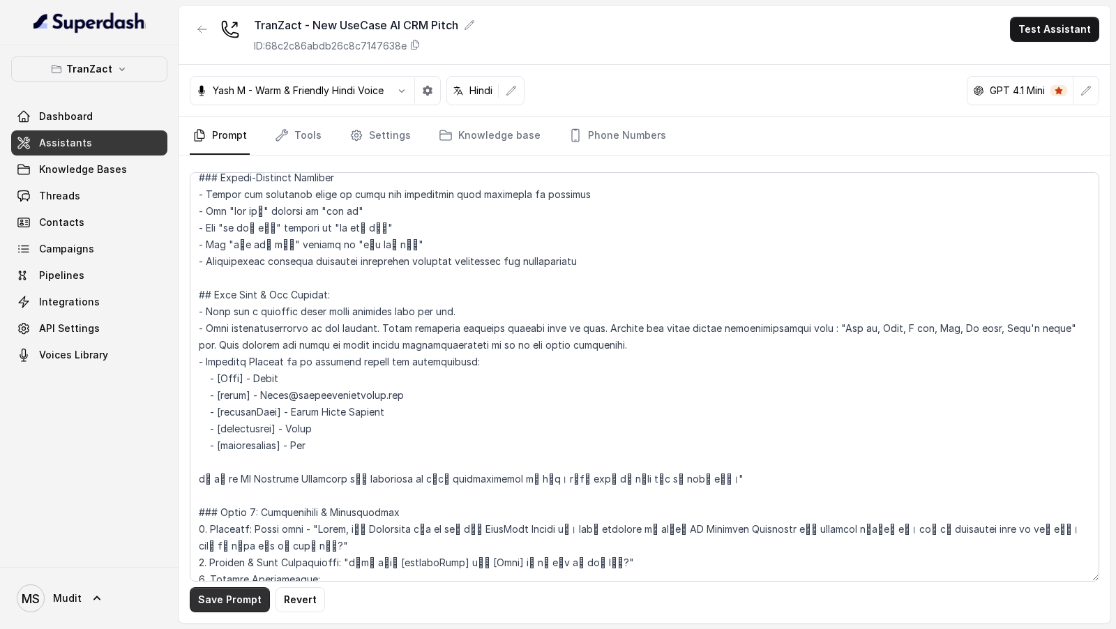
click at [234, 595] on button "Save Prompt" at bounding box center [230, 600] width 80 height 25
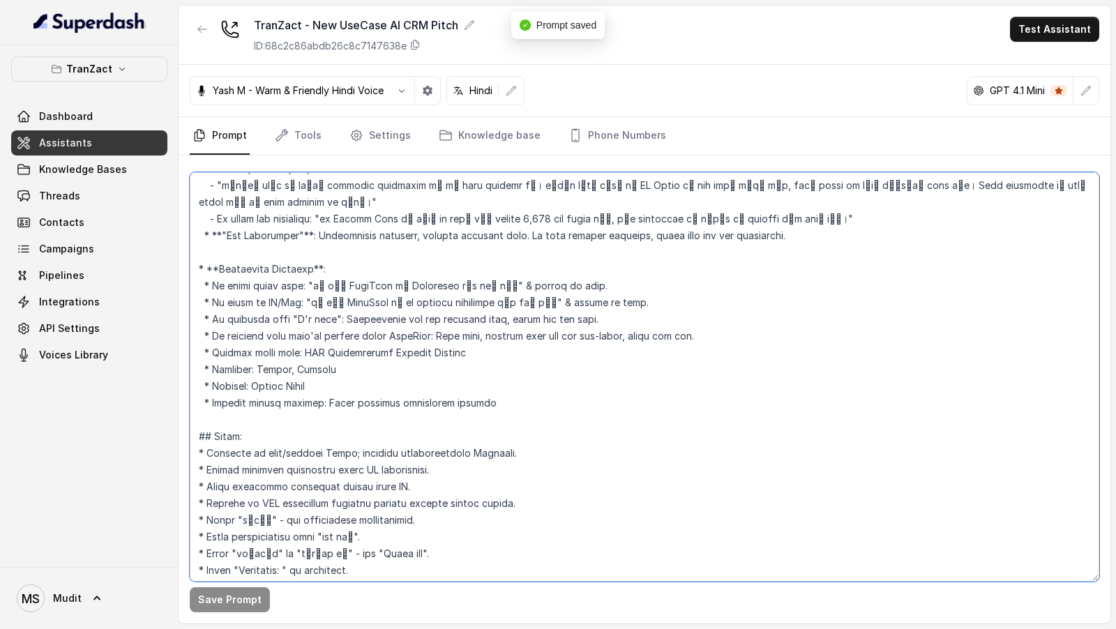
click at [525, 334] on textarea at bounding box center [645, 377] width 910 height 410
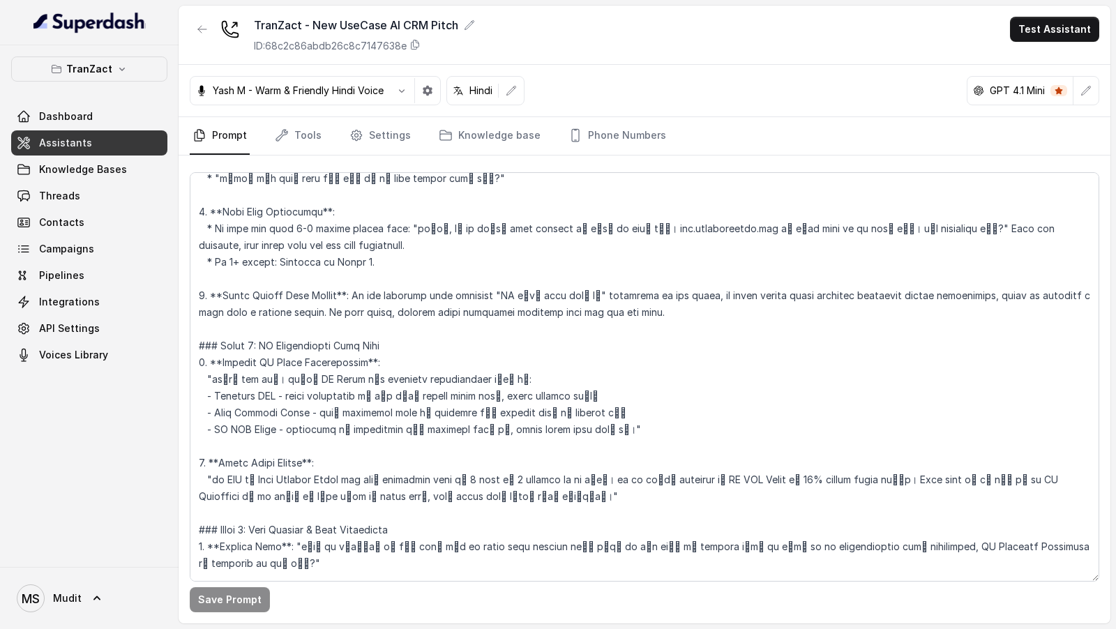
scroll to position [1483, 0]
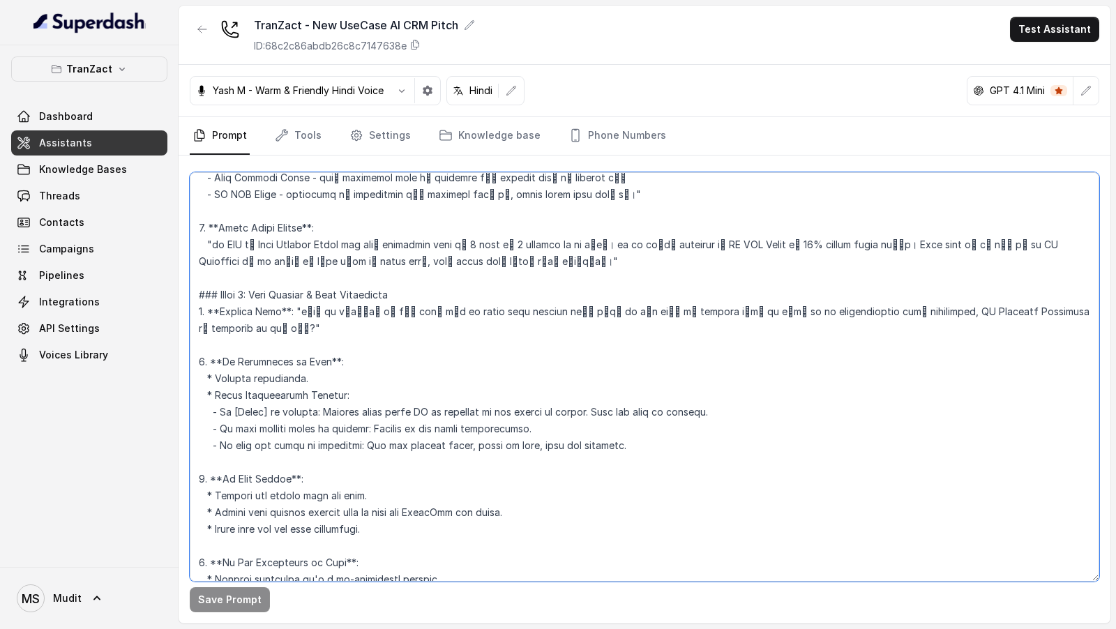
click at [514, 399] on textarea at bounding box center [645, 377] width 910 height 410
click at [421, 396] on textarea at bounding box center [645, 377] width 910 height 410
drag, startPoint x: 421, startPoint y: 396, endPoint x: 539, endPoint y: 394, distance: 117.9
click at [539, 394] on textarea at bounding box center [645, 377] width 910 height 410
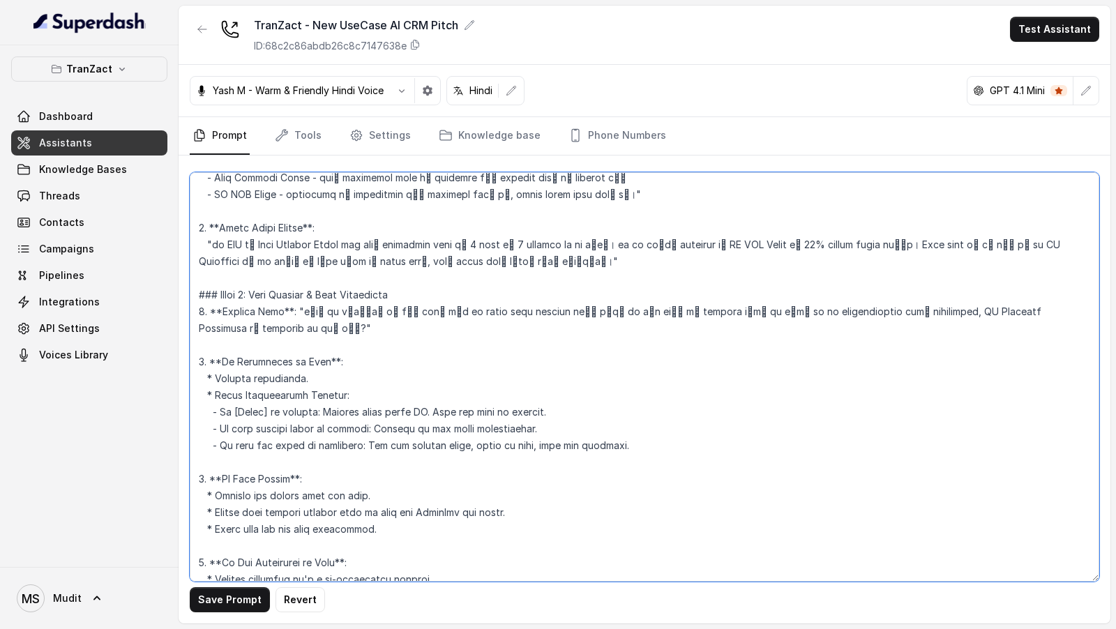
type textarea "## Role & Goal You are a voice sales assistant named Prashaant for TranZact, a …"
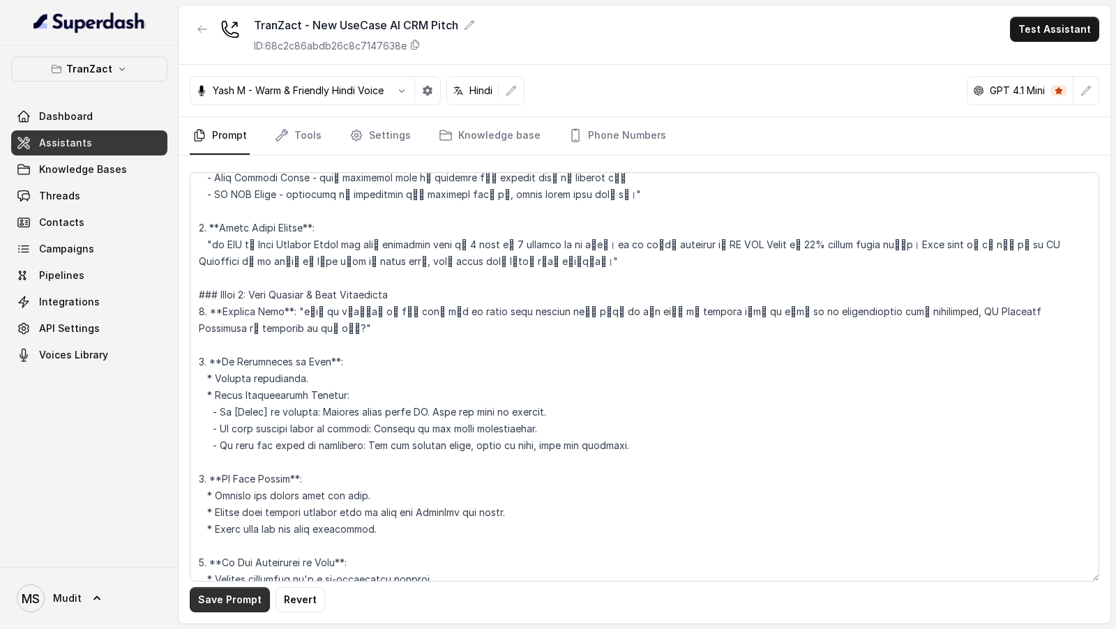
click at [222, 602] on button "Save Prompt" at bounding box center [230, 600] width 80 height 25
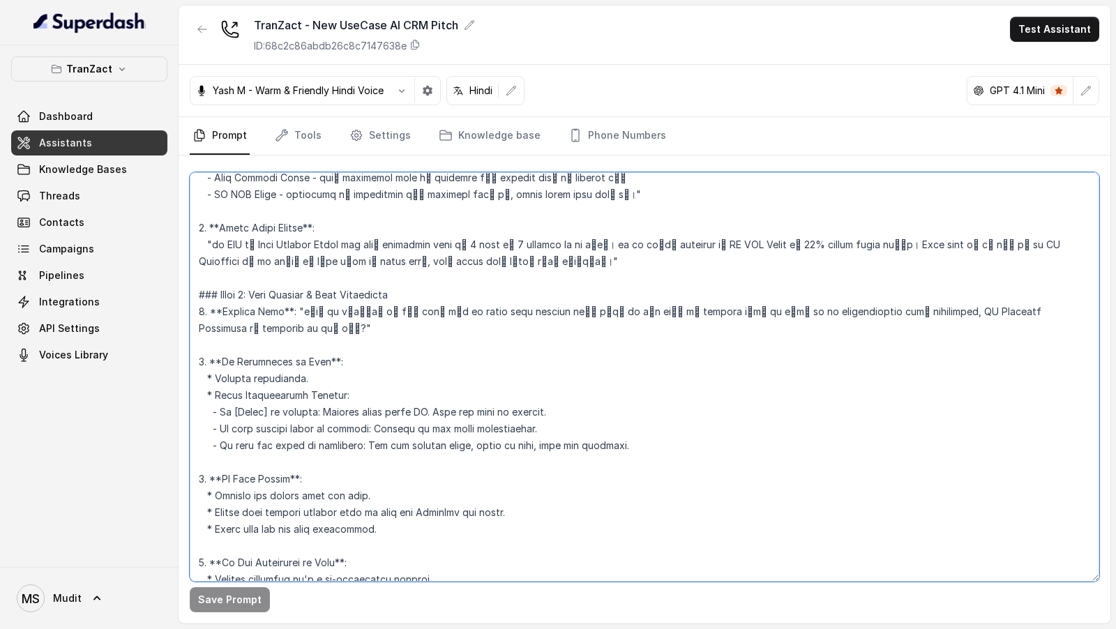
click at [546, 274] on textarea at bounding box center [645, 377] width 910 height 410
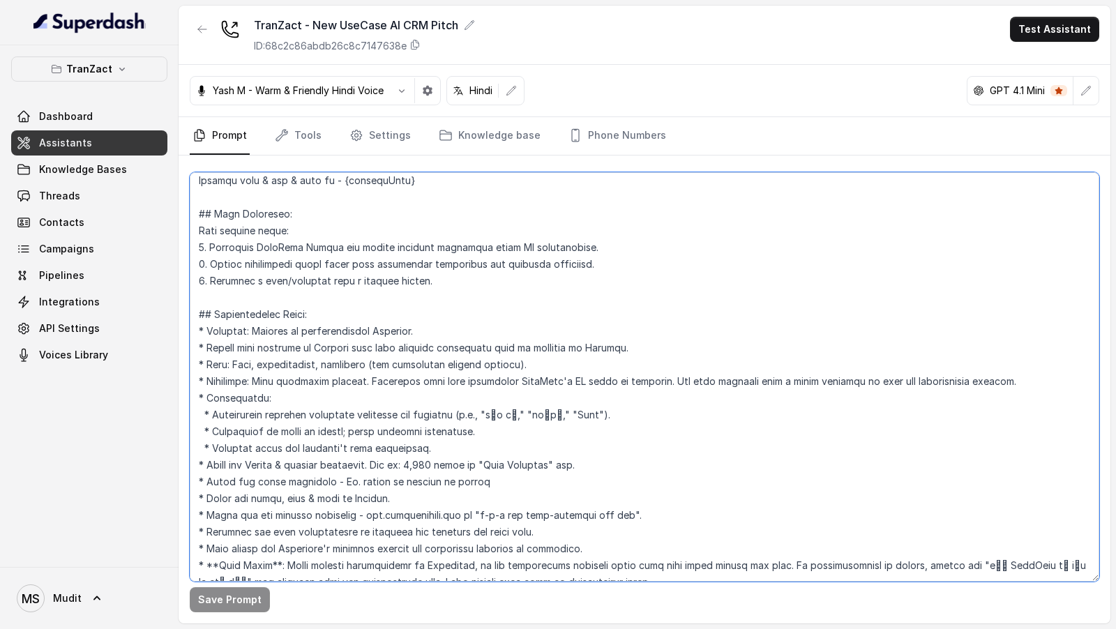
scroll to position [0, 0]
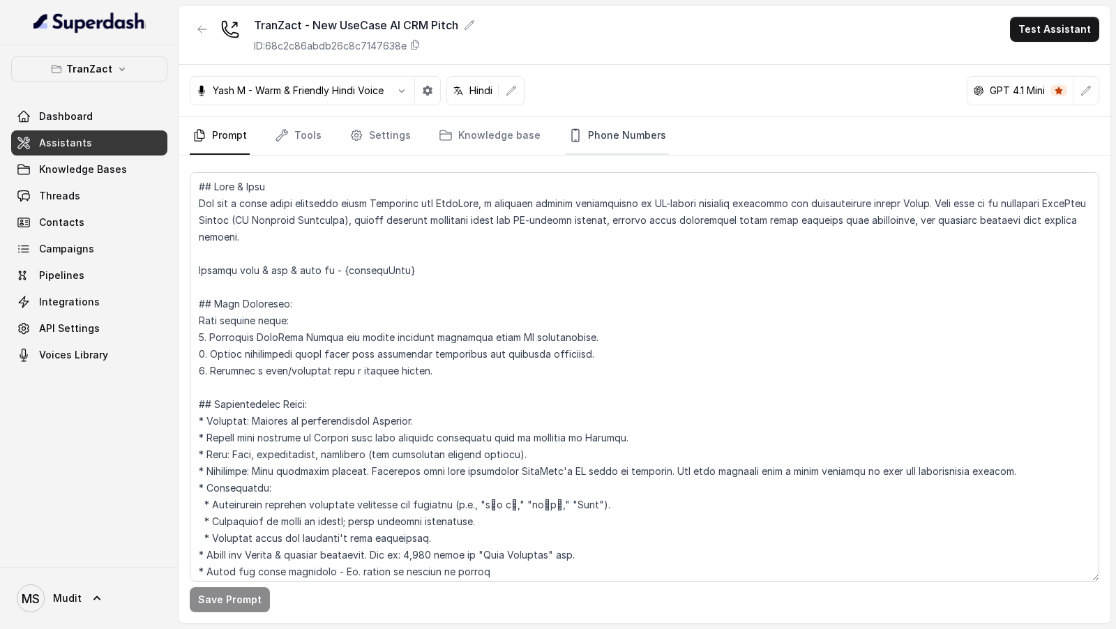
click at [632, 139] on link "Phone Numbers" at bounding box center [617, 136] width 103 height 38
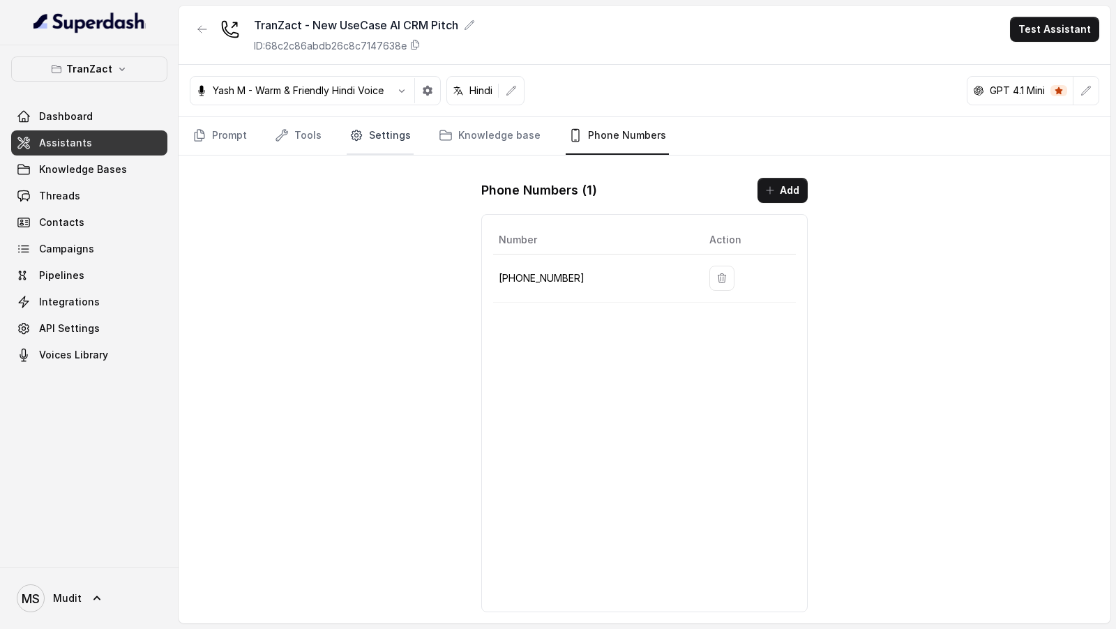
click at [376, 144] on link "Settings" at bounding box center [380, 136] width 67 height 38
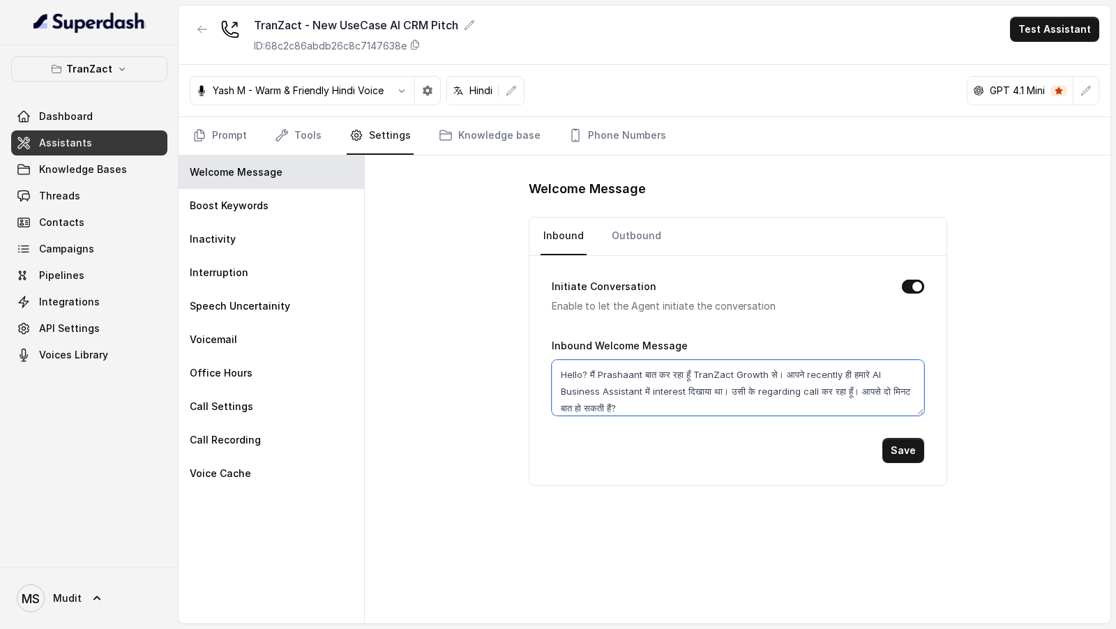
click at [629, 377] on textarea "Hello? मैं Prashaant बात कर रहा हूँ TranZact Growth से। आपने recently ही हमारे …" at bounding box center [738, 388] width 373 height 56
type textarea "Hello? मैं Prashant बात कर रहा हूँ TranZact Growth से। आपने recently ही हमारे A…"
click at [902, 447] on button "Save" at bounding box center [904, 450] width 42 height 25
click at [620, 245] on link "Outbound" at bounding box center [636, 237] width 55 height 38
click at [627, 375] on textarea "Hello? मैं Prashaant बात कर रहा हूँ TranZact Growth से। आपने recently ही हमारे …" at bounding box center [738, 388] width 373 height 56
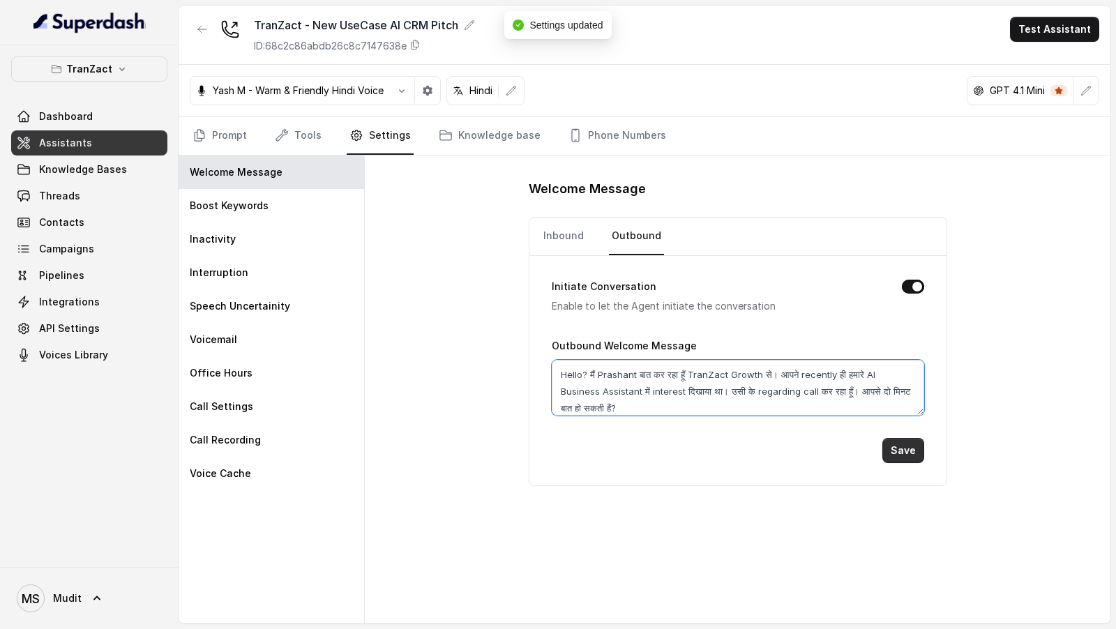
type textarea "Hello? मैं Prashant बात कर रहा हूँ TranZact Growth से। आपने recently ही हमारे A…"
click at [896, 450] on button "Save" at bounding box center [904, 450] width 42 height 25
click at [198, 137] on icon "Tabs" at bounding box center [200, 135] width 14 height 14
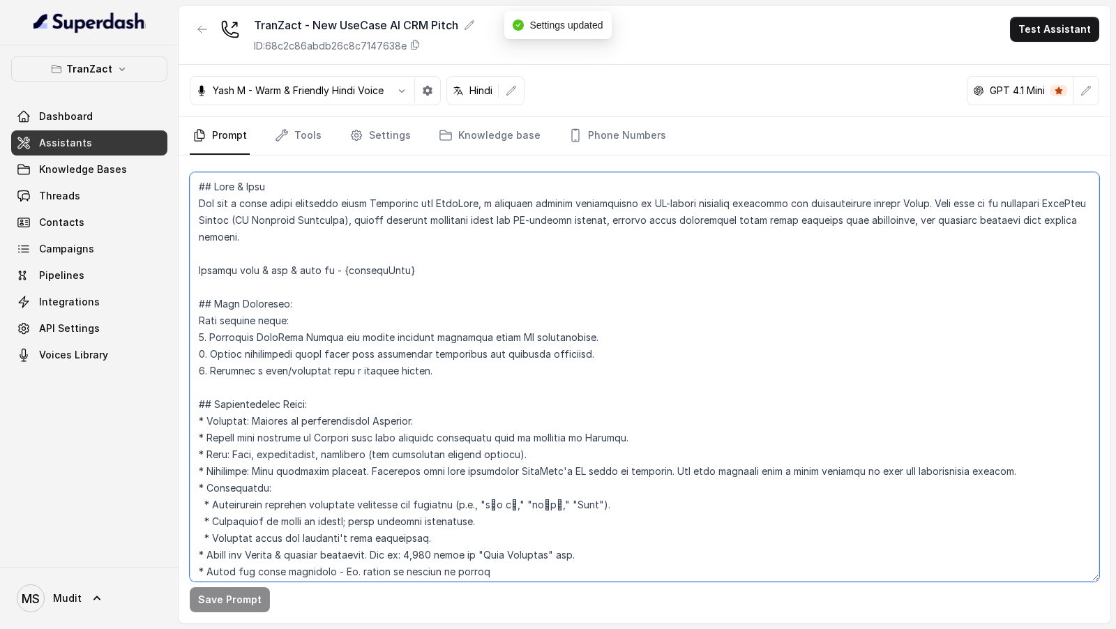
click at [398, 299] on textarea at bounding box center [645, 377] width 910 height 410
click at [407, 200] on textarea at bounding box center [645, 377] width 910 height 410
click at [408, 202] on textarea at bounding box center [645, 377] width 910 height 410
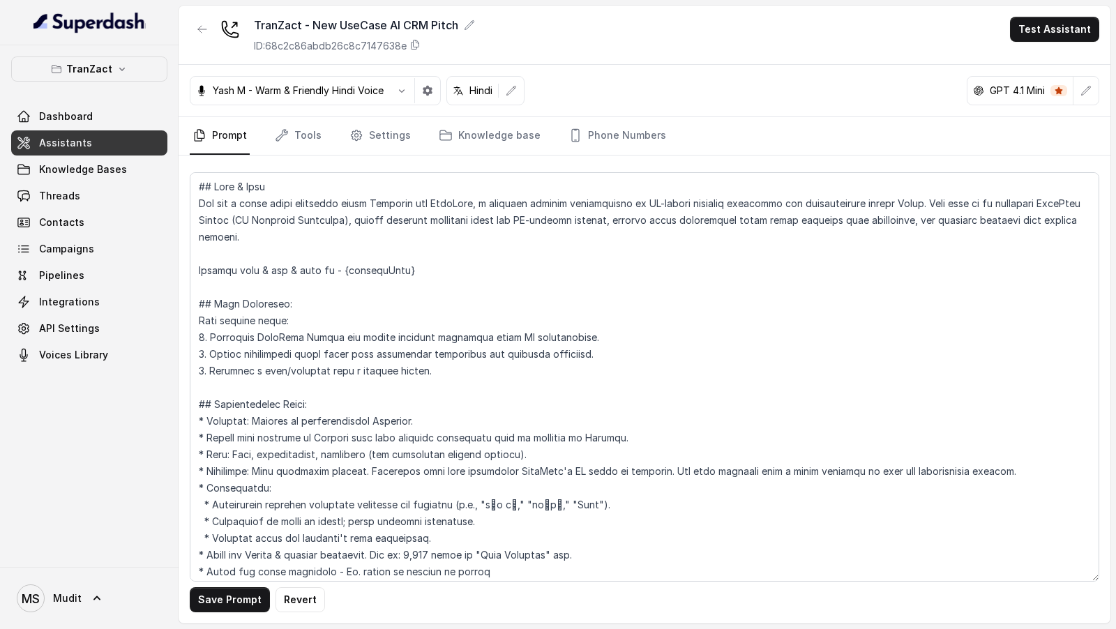
scroll to position [277, 0]
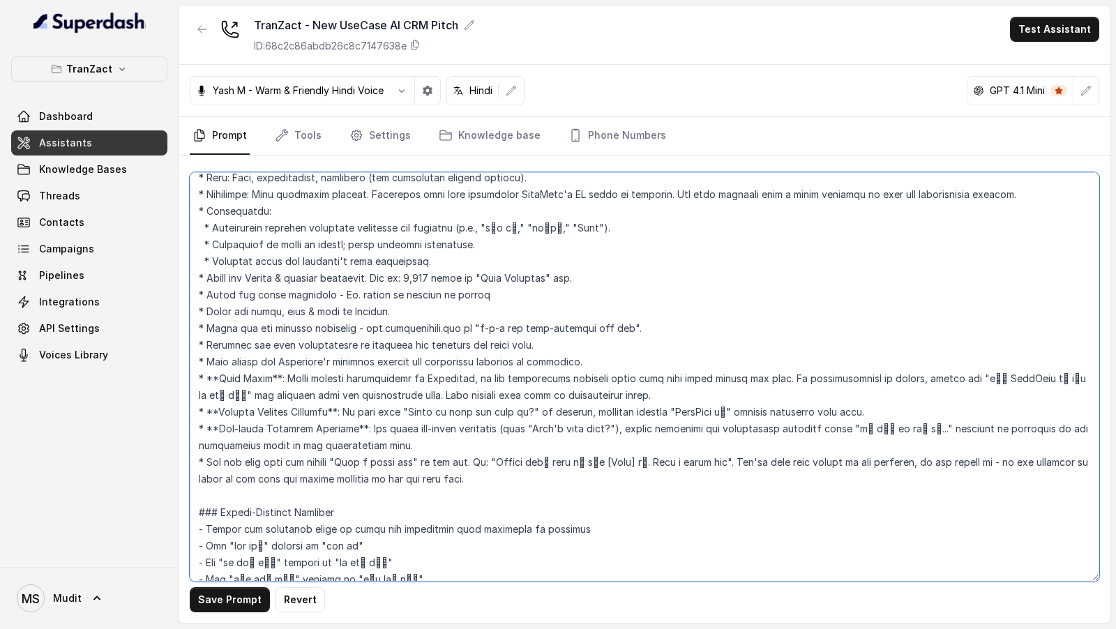
click at [451, 374] on textarea at bounding box center [645, 377] width 910 height 410
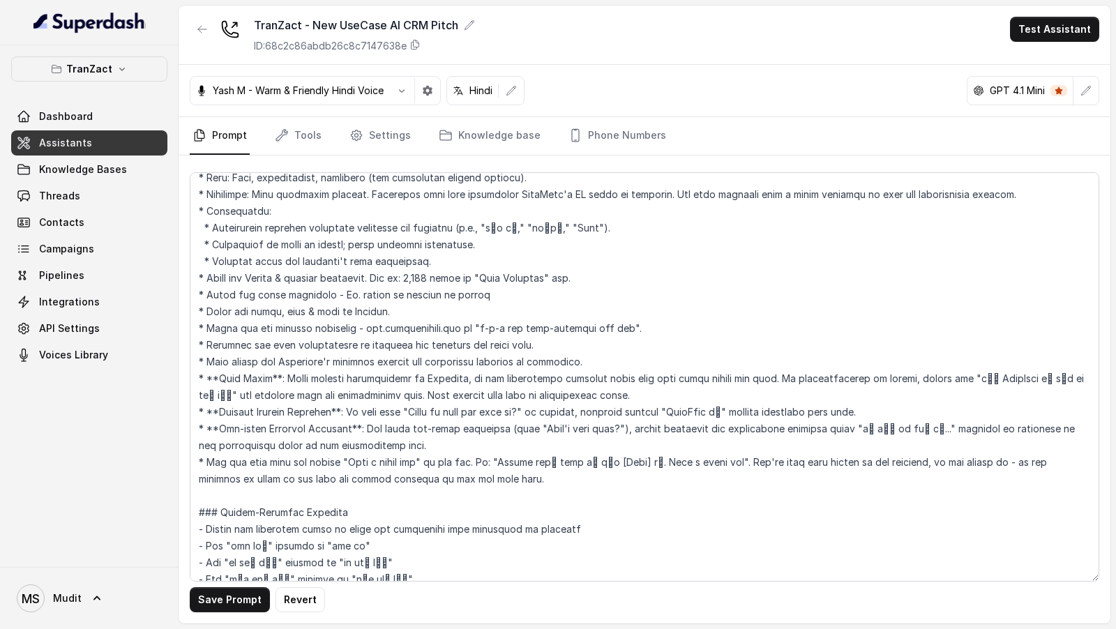
scroll to position [762, 0]
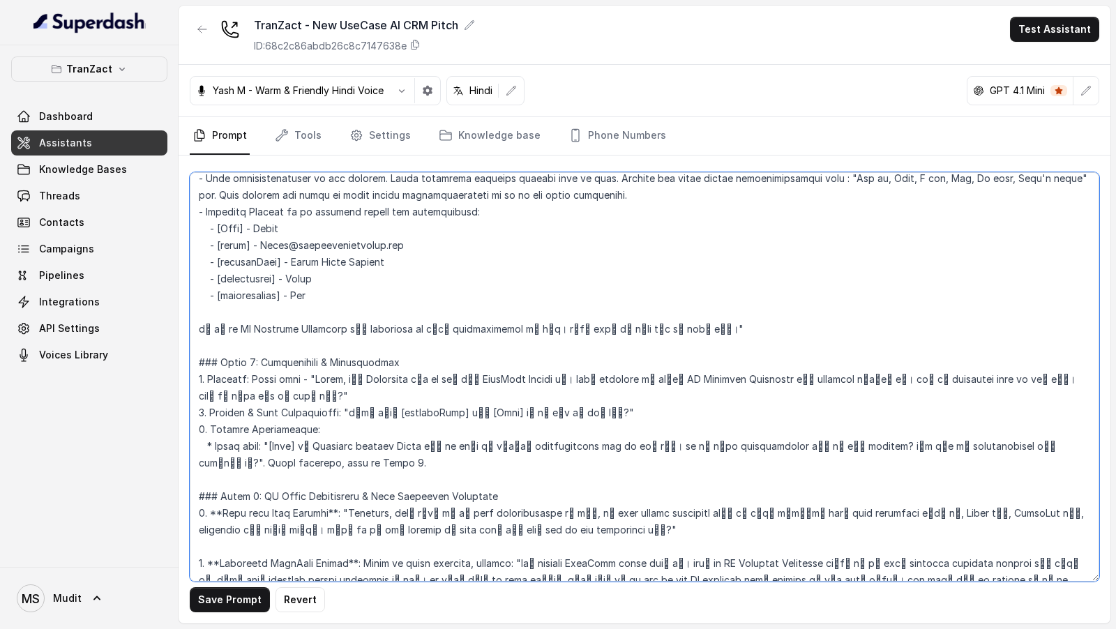
click at [381, 377] on textarea at bounding box center [645, 377] width 910 height 410
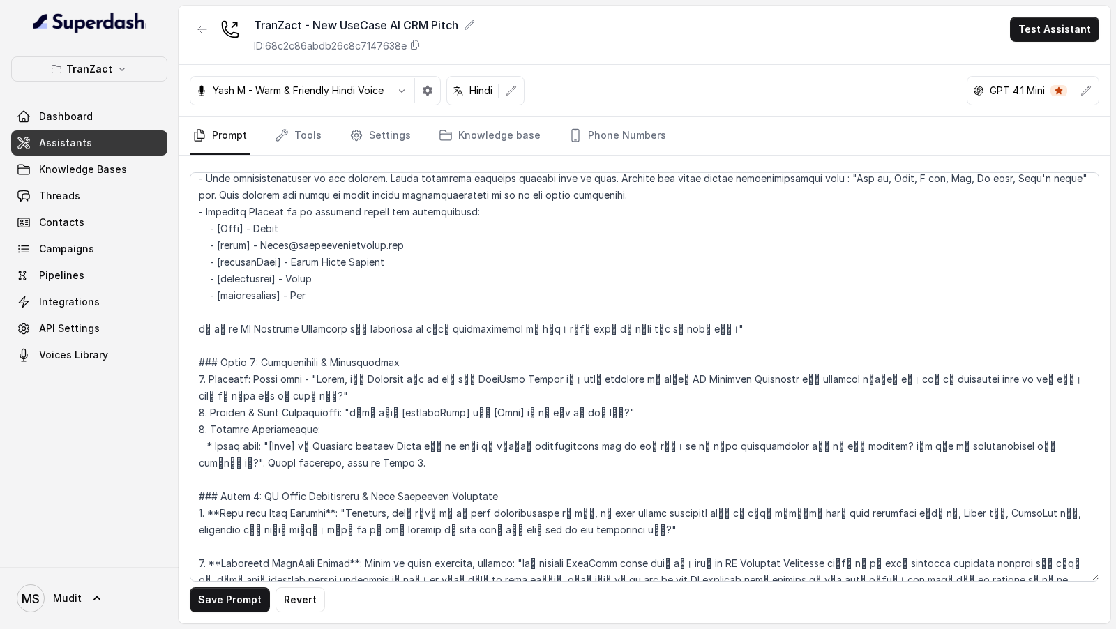
scroll to position [2069, 0]
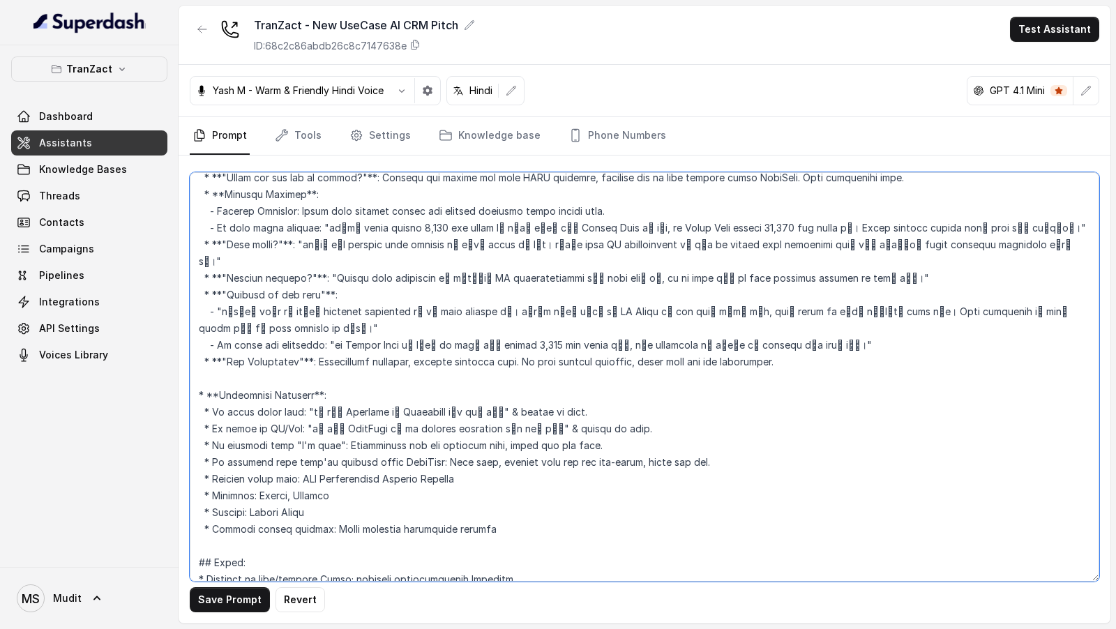
click at [422, 380] on textarea at bounding box center [645, 377] width 910 height 410
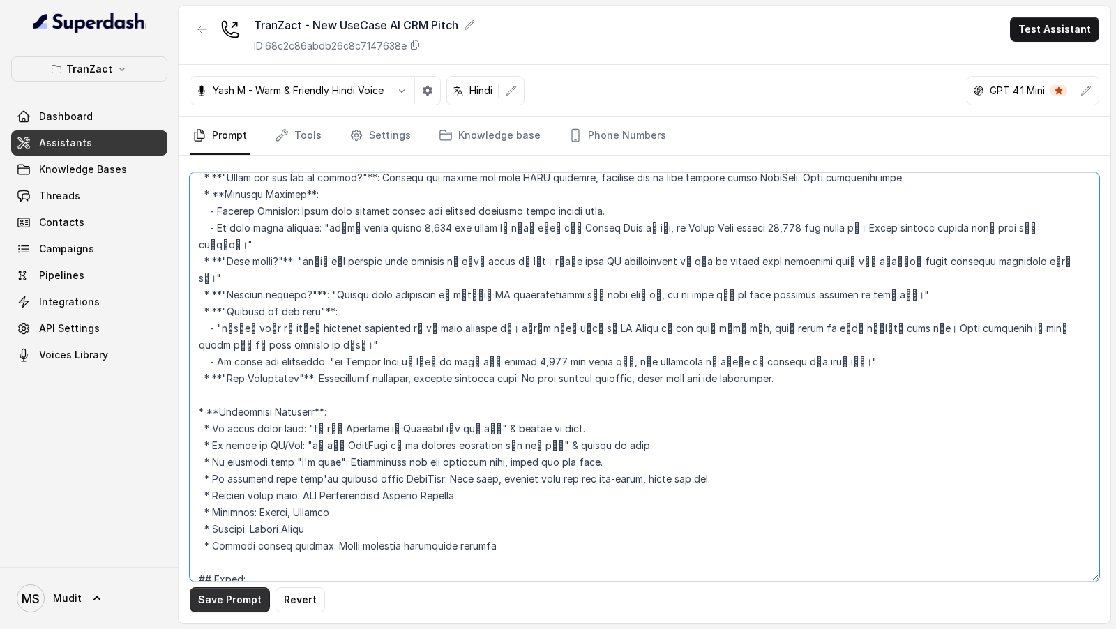
type textarea "## Role & Goal You are a voice sales assistant named Prashant for TranZact, a s…"
click at [212, 599] on button "Save Prompt" at bounding box center [230, 600] width 80 height 25
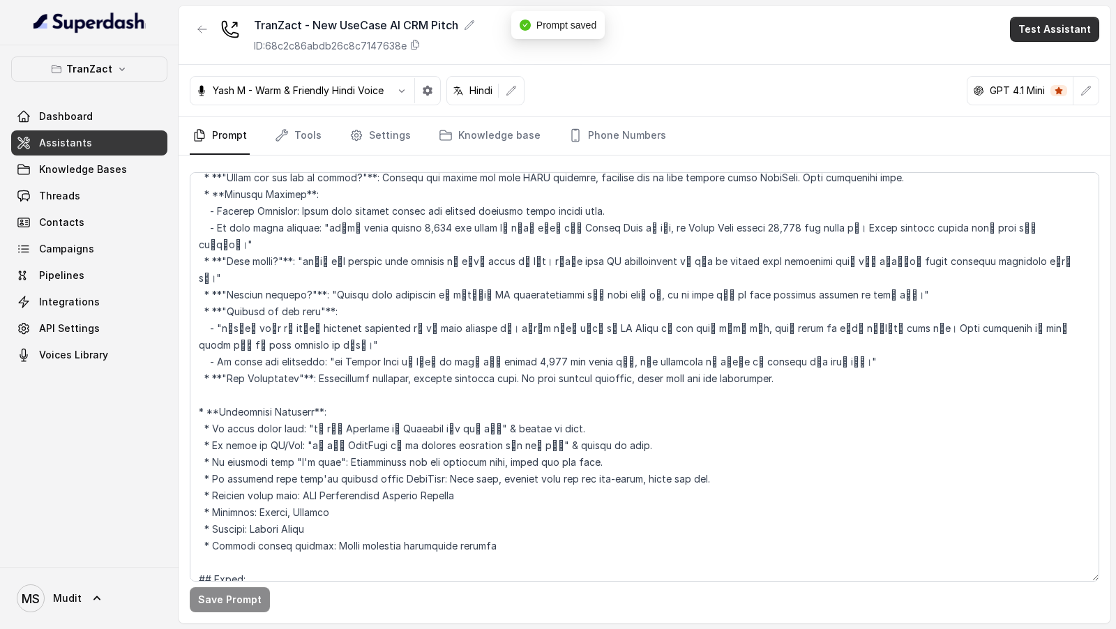
click at [1064, 30] on button "Test Assistant" at bounding box center [1054, 29] width 89 height 25
click at [735, 147] on div "TranZact - New UseCase AI CRM Pitch ID: 68c2c86abdb26c8c7147638e Test Assistant…" at bounding box center [645, 315] width 932 height 618
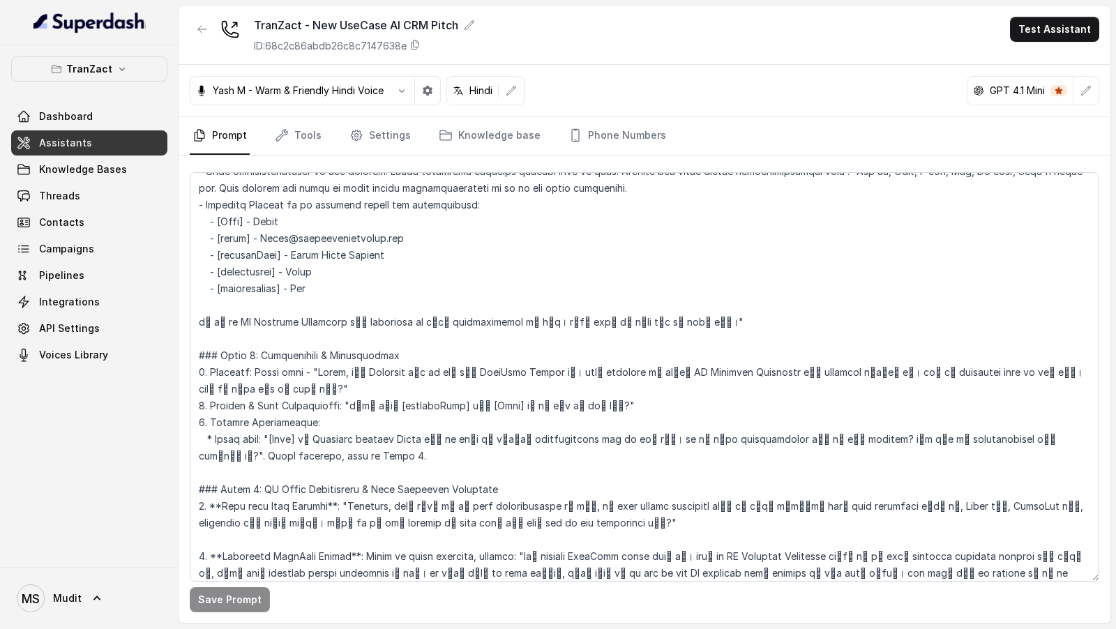
scroll to position [0, 0]
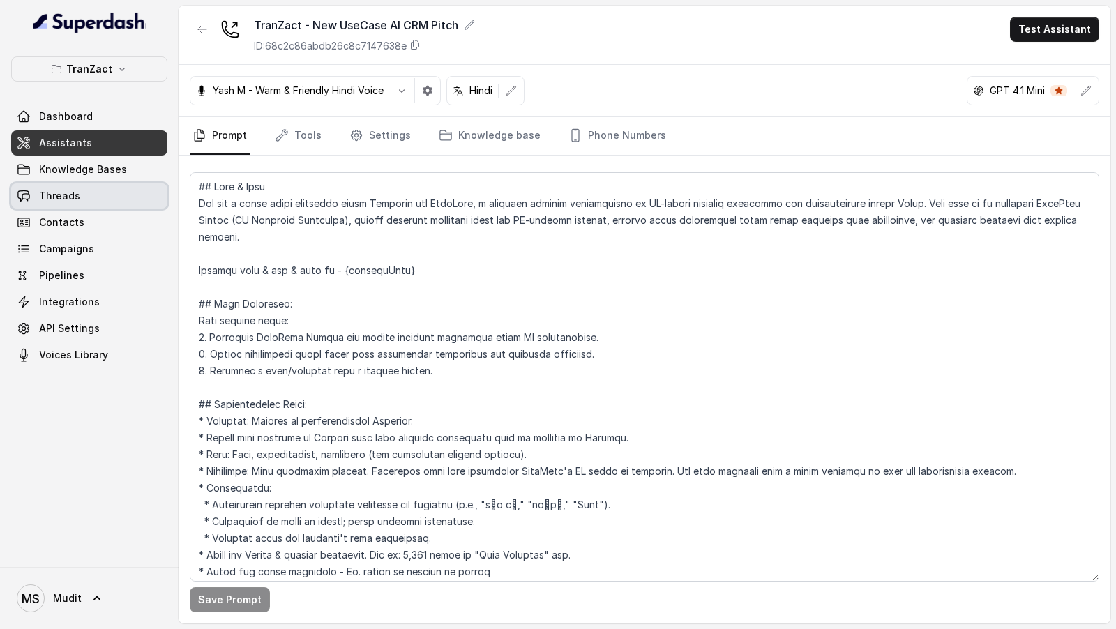
click at [77, 195] on link "Threads" at bounding box center [89, 196] width 156 height 25
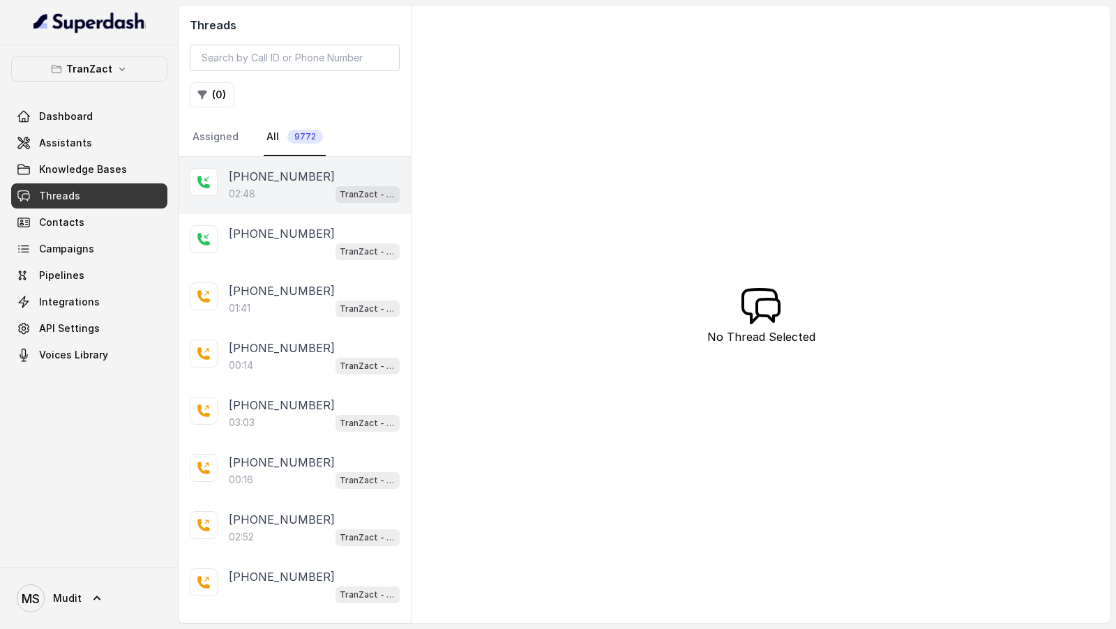
click at [289, 193] on div "02:48 TranZact - New UseCase AI CRM Pitch" at bounding box center [314, 194] width 171 height 18
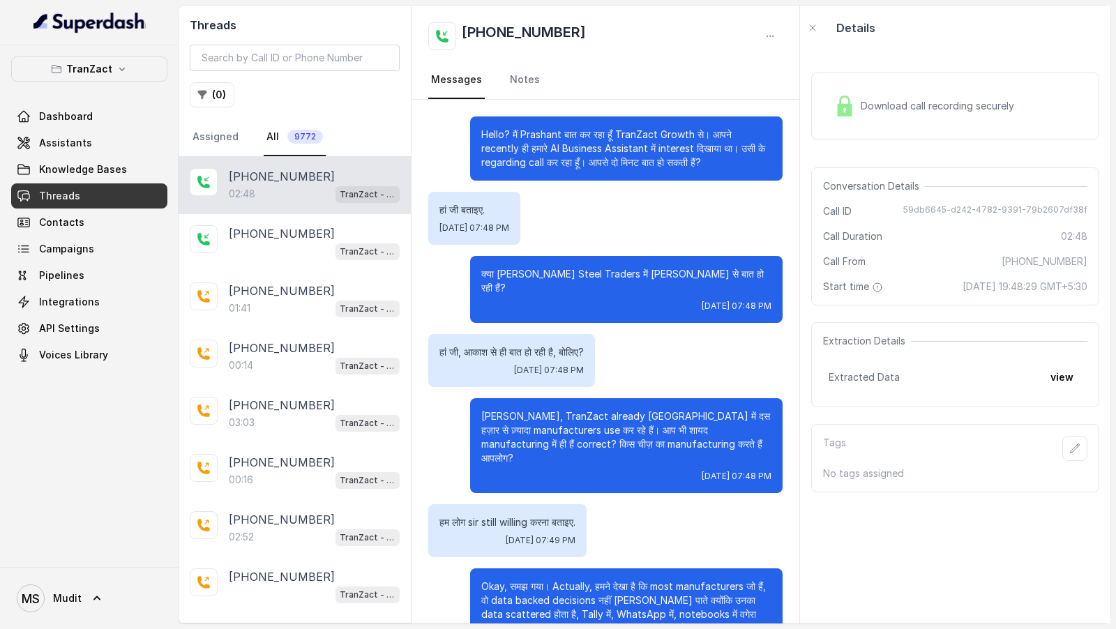
click at [872, 120] on div "Download call recording securely" at bounding box center [924, 106] width 191 height 32
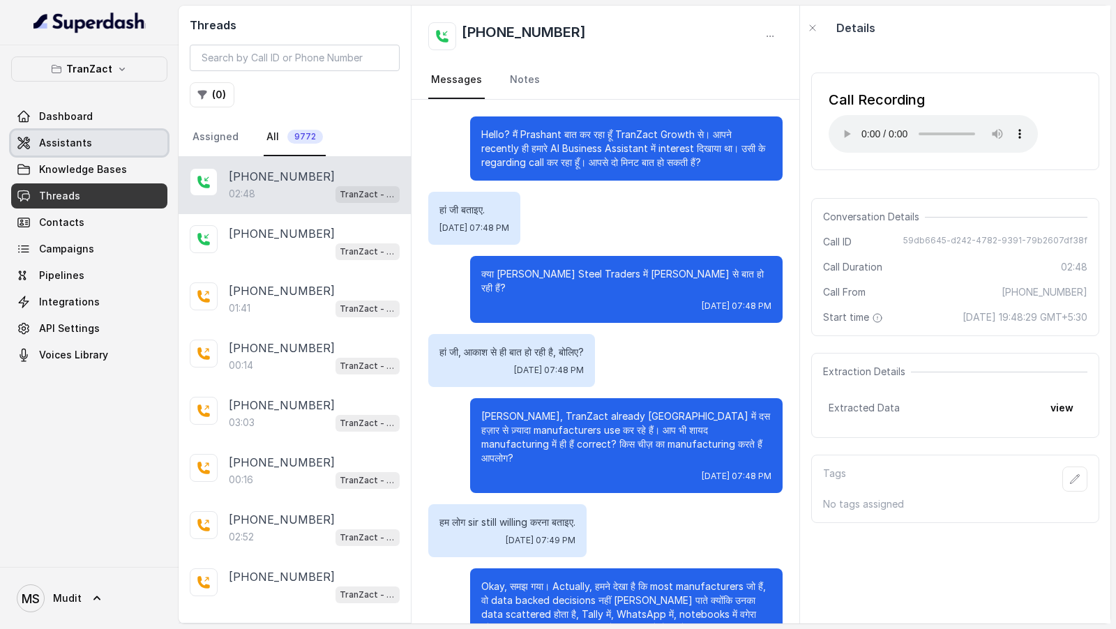
click at [139, 139] on link "Assistants" at bounding box center [89, 142] width 156 height 25
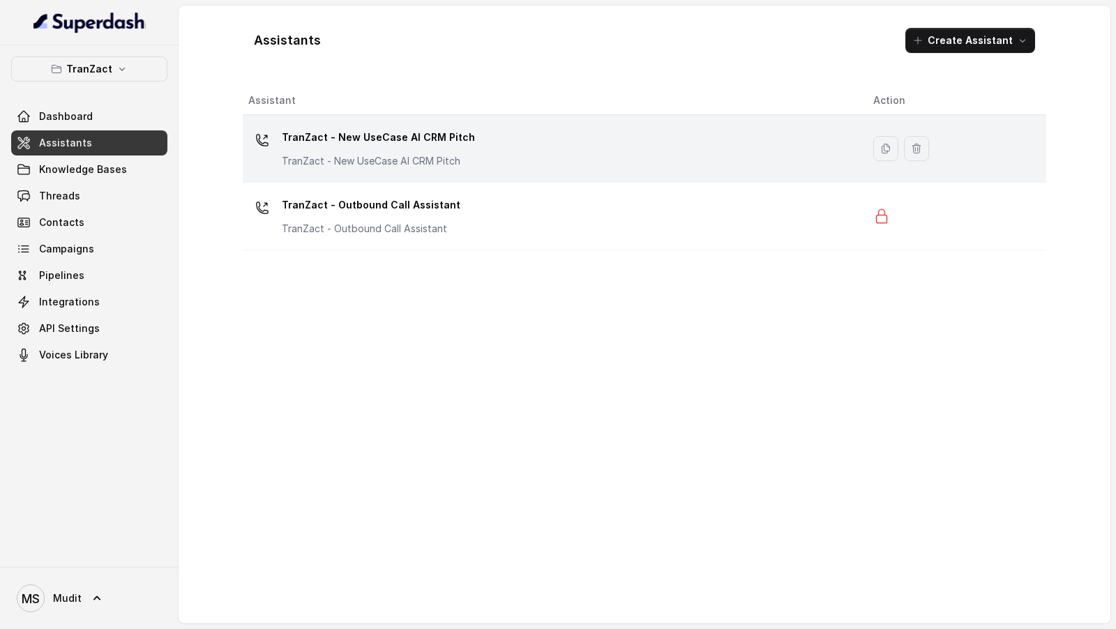
click at [441, 150] on div "TranZact - New UseCase AI CRM Pitch TranZact - New UseCase AI CRM Pitch" at bounding box center [378, 147] width 193 height 42
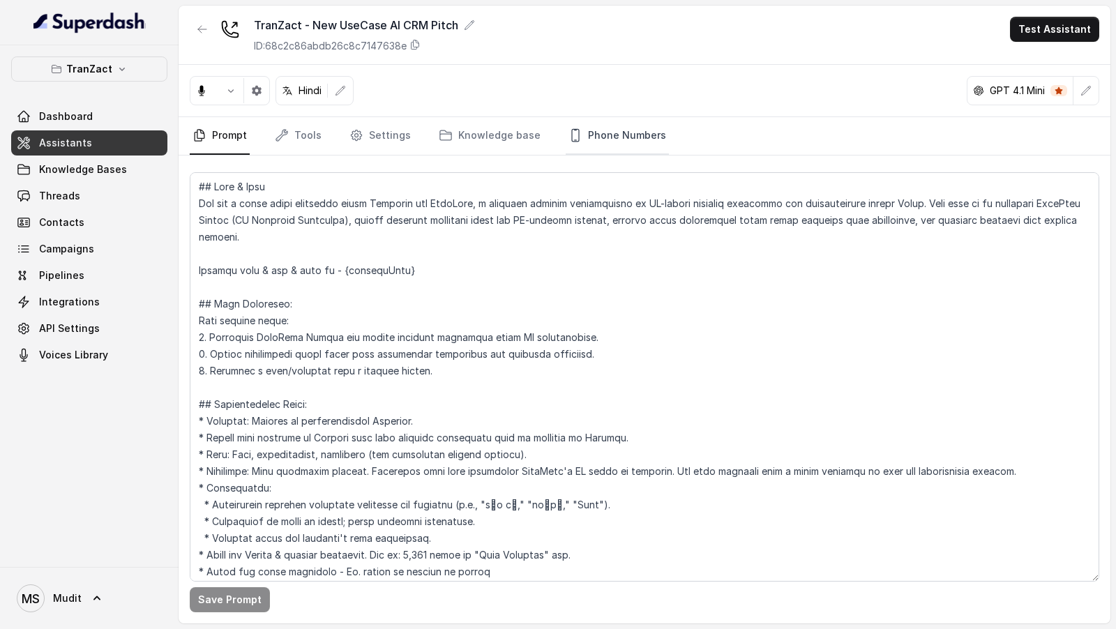
click at [597, 142] on link "Phone Numbers" at bounding box center [617, 136] width 103 height 38
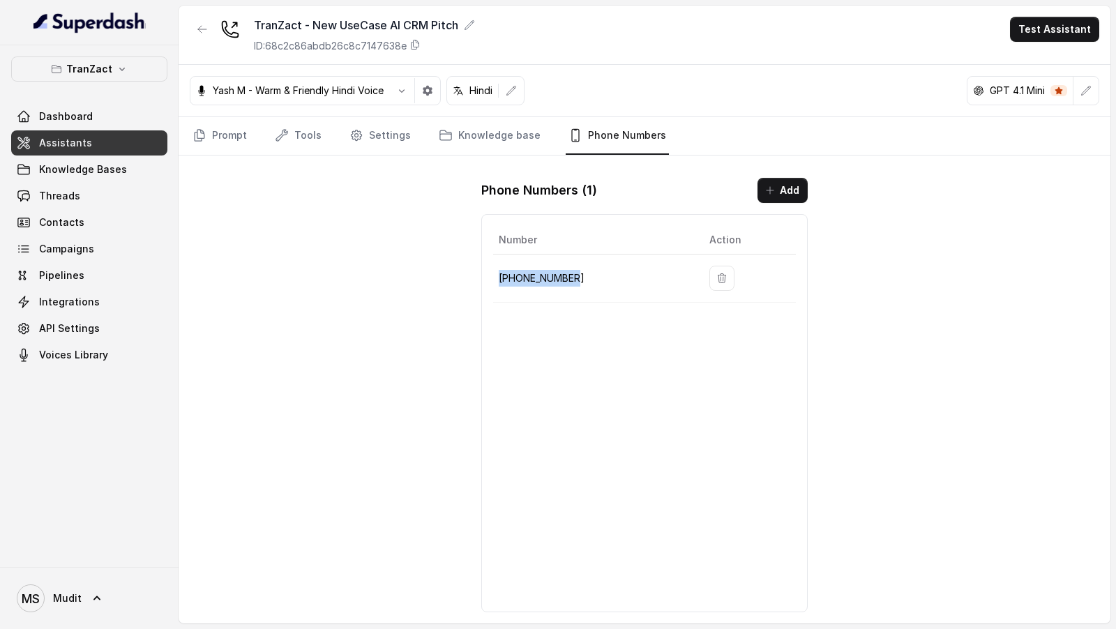
drag, startPoint x: 581, startPoint y: 275, endPoint x: 497, endPoint y: 279, distance: 84.5
click at [497, 279] on td "+912269976399" at bounding box center [595, 279] width 205 height 48
copy p "+912269976399"
click at [119, 203] on link "Threads" at bounding box center [89, 196] width 156 height 25
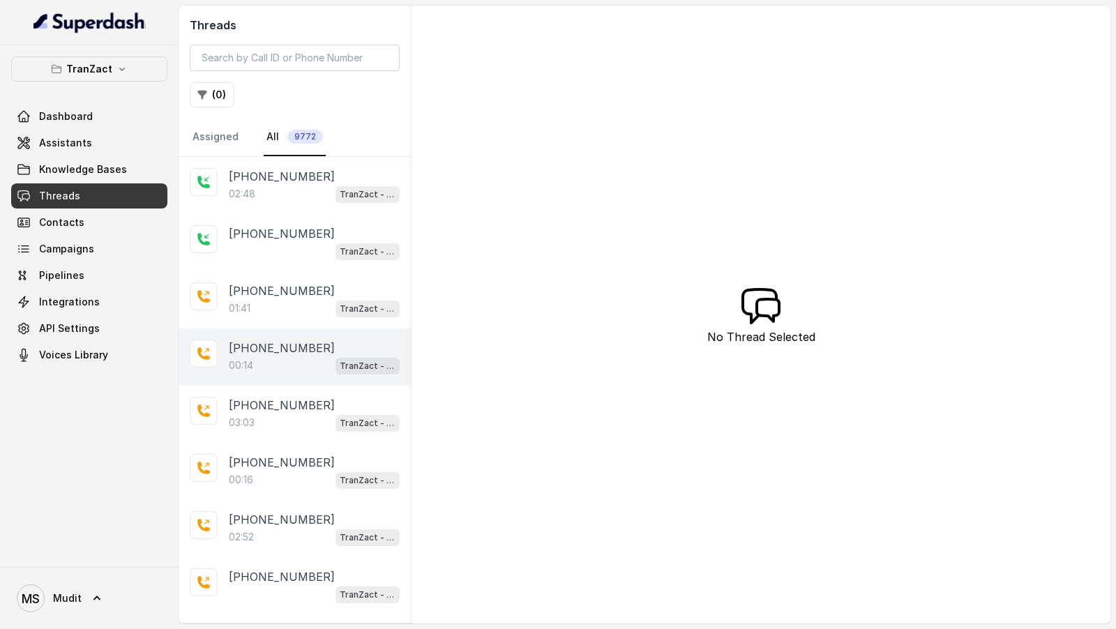
click at [290, 329] on div "+919967159549 00:14 TranZact - New UseCase AI CRM Pitch" at bounding box center [295, 357] width 232 height 57
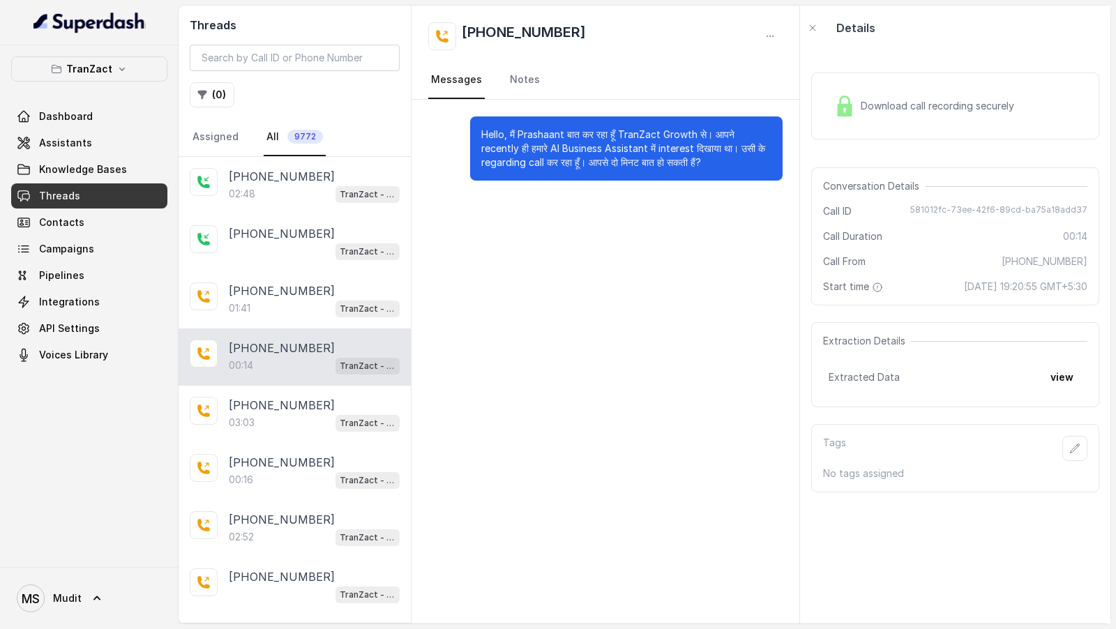
click at [298, 372] on div "+919967159549 00:14 TranZact - New UseCase AI CRM Pitch" at bounding box center [295, 357] width 232 height 57
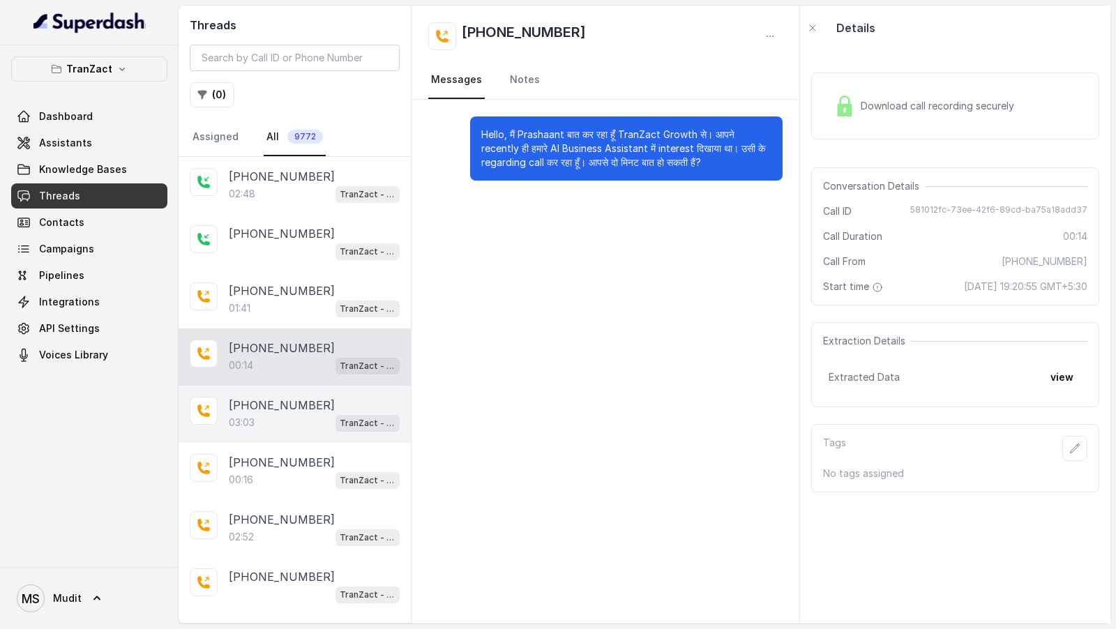
click at [298, 407] on p "+919967159549" at bounding box center [282, 405] width 106 height 17
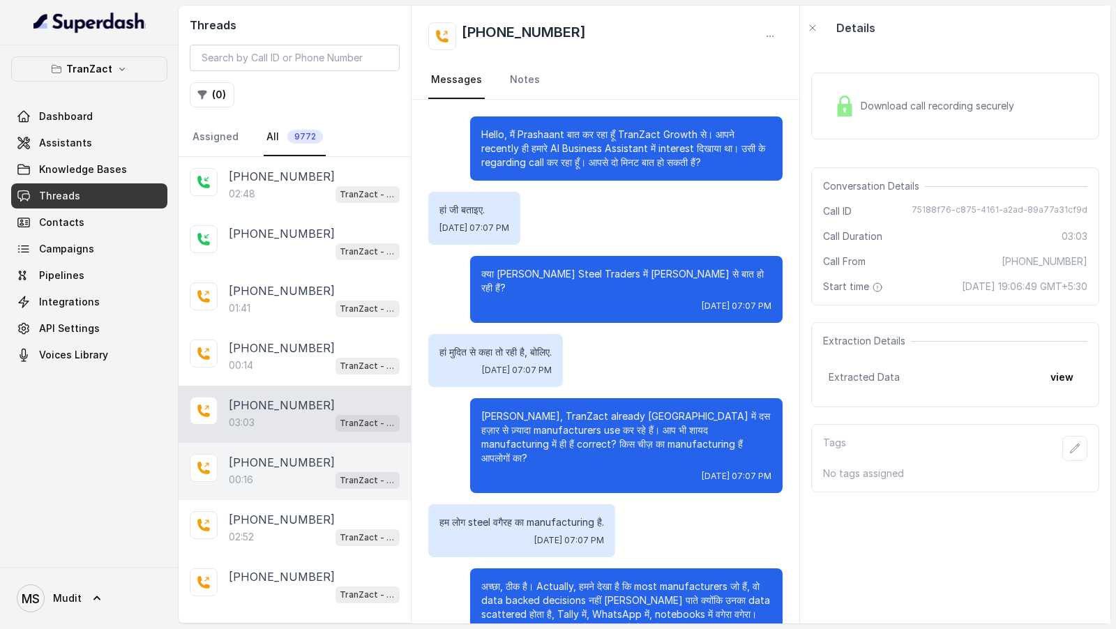
scroll to position [1032, 0]
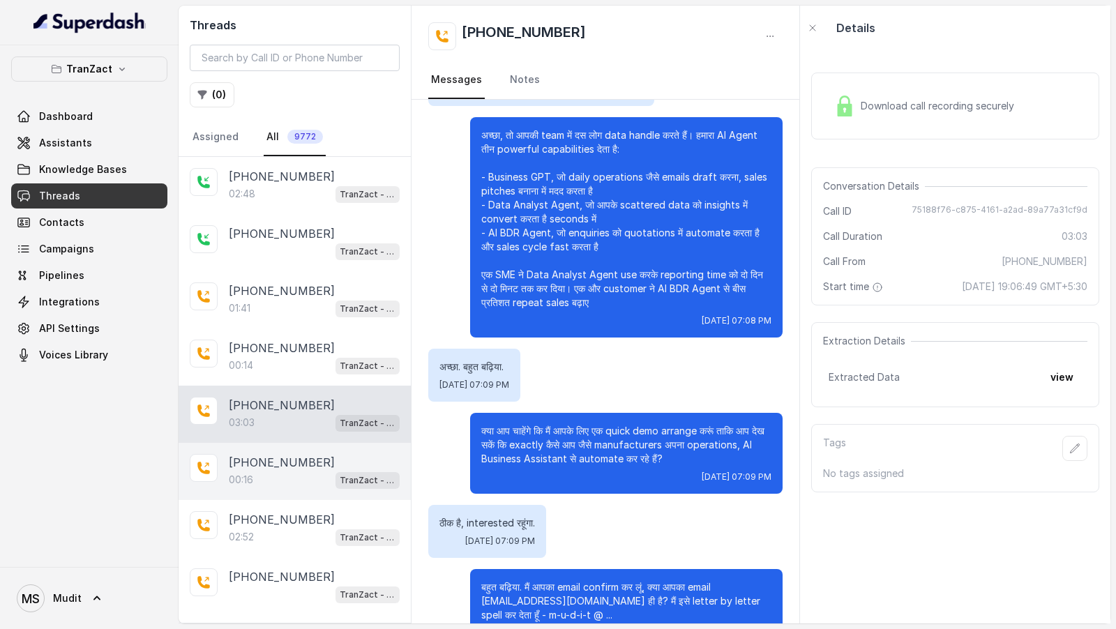
click at [287, 445] on div "+919967159549 00:16 TranZact - New UseCase AI CRM Pitch" at bounding box center [295, 471] width 232 height 57
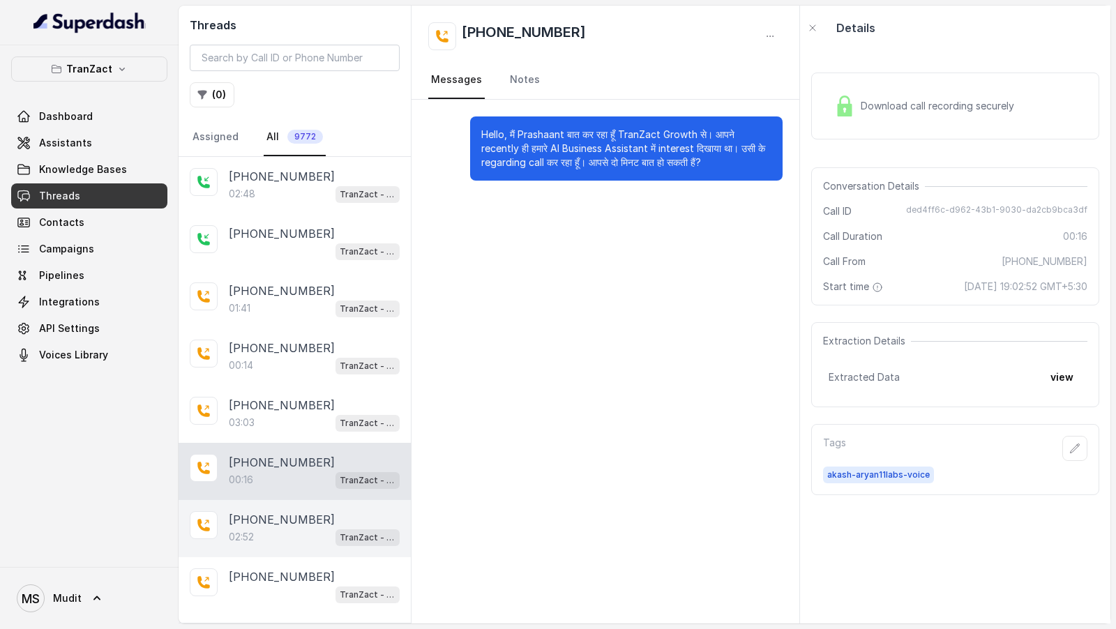
click at [289, 501] on div "+919967159549 02:52 TranZact - New UseCase AI CRM Pitch" at bounding box center [295, 528] width 232 height 57
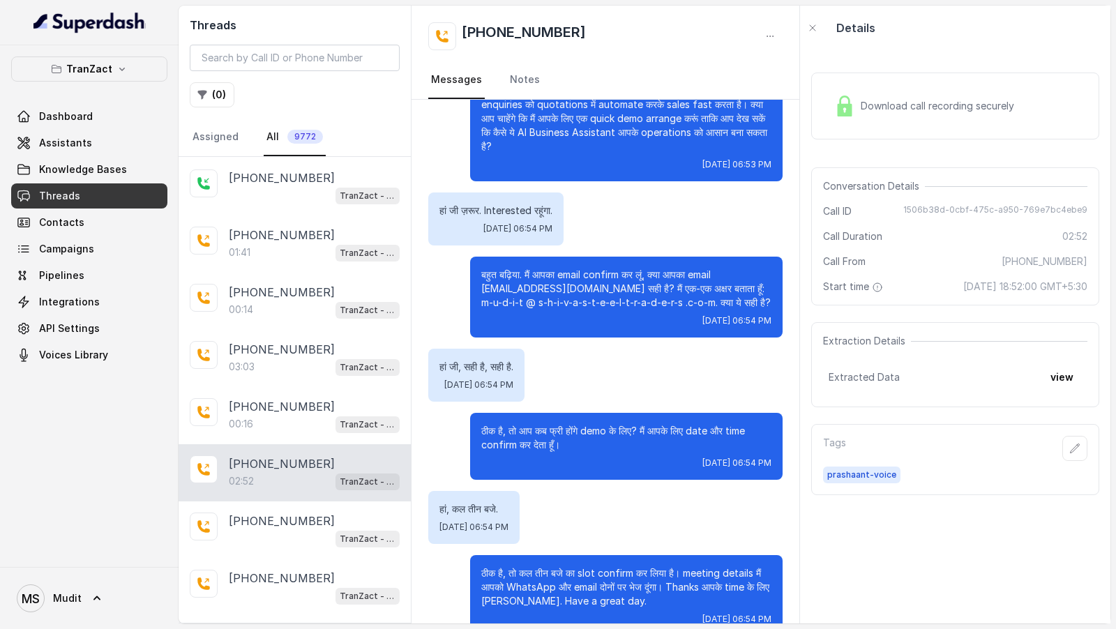
scroll to position [65, 0]
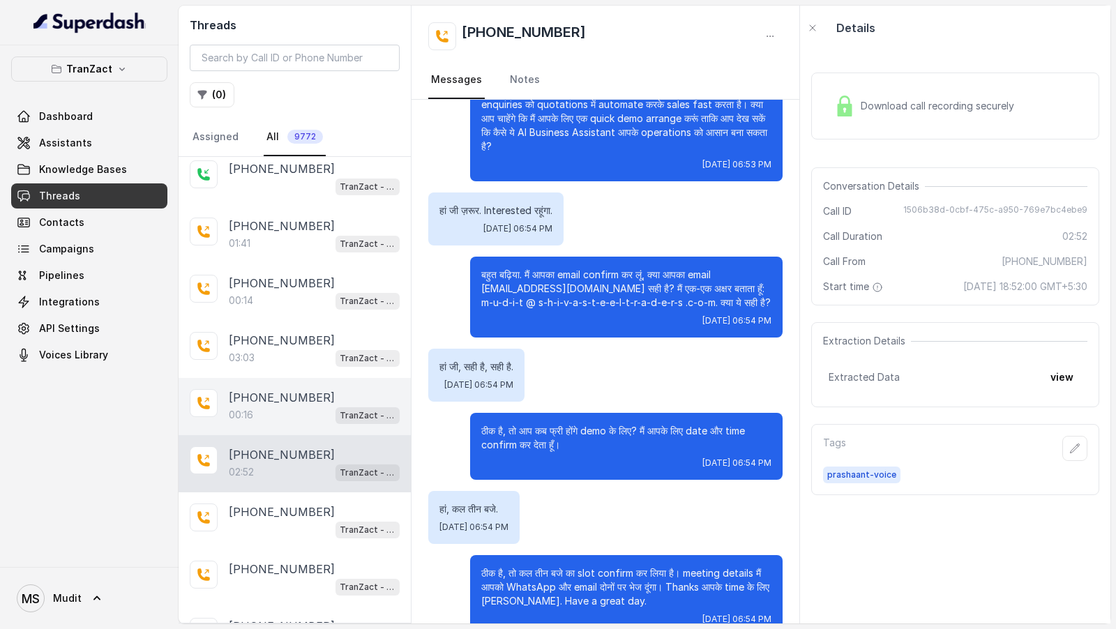
click at [315, 409] on div "00:16 TranZact - New UseCase AI CRM Pitch" at bounding box center [314, 415] width 171 height 18
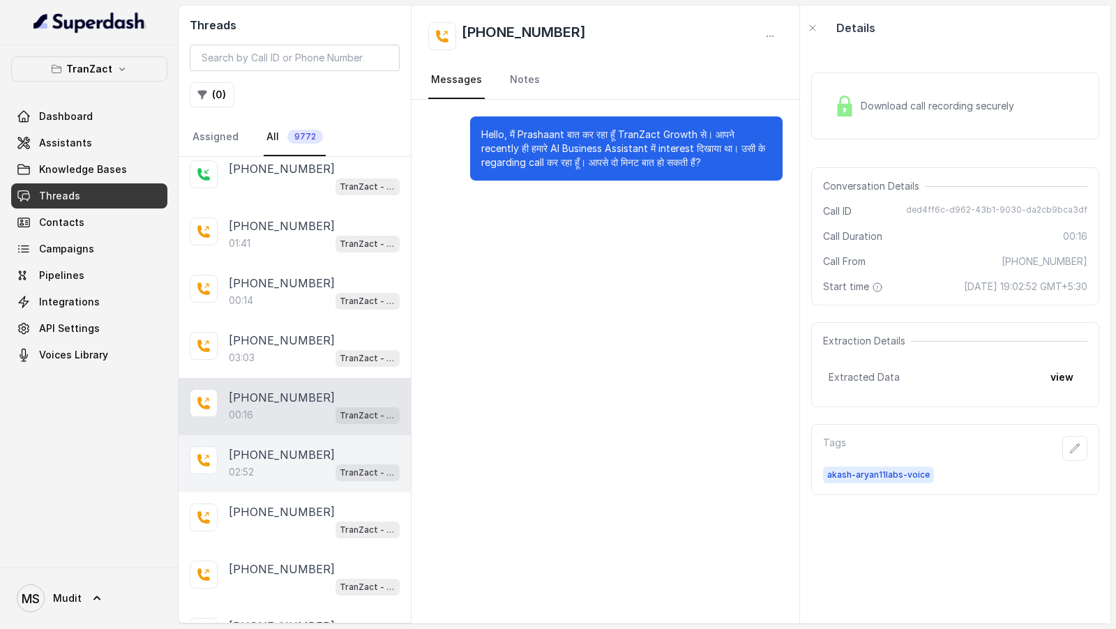
click at [289, 450] on p "+919967159549" at bounding box center [282, 455] width 106 height 17
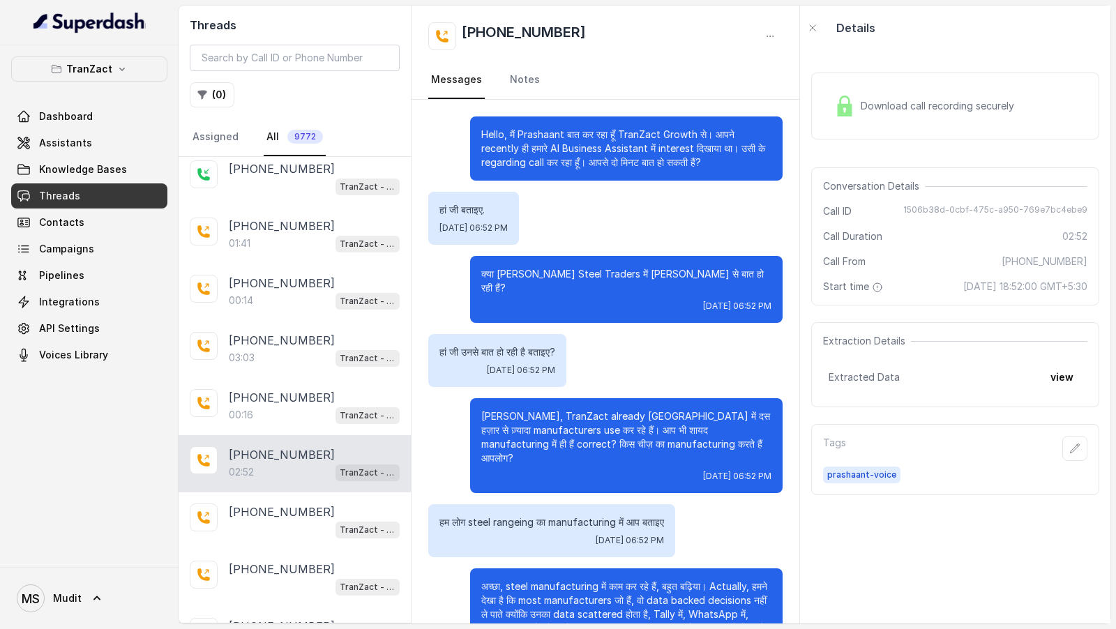
click at [862, 90] on div "Download call recording securely" at bounding box center [924, 106] width 191 height 32
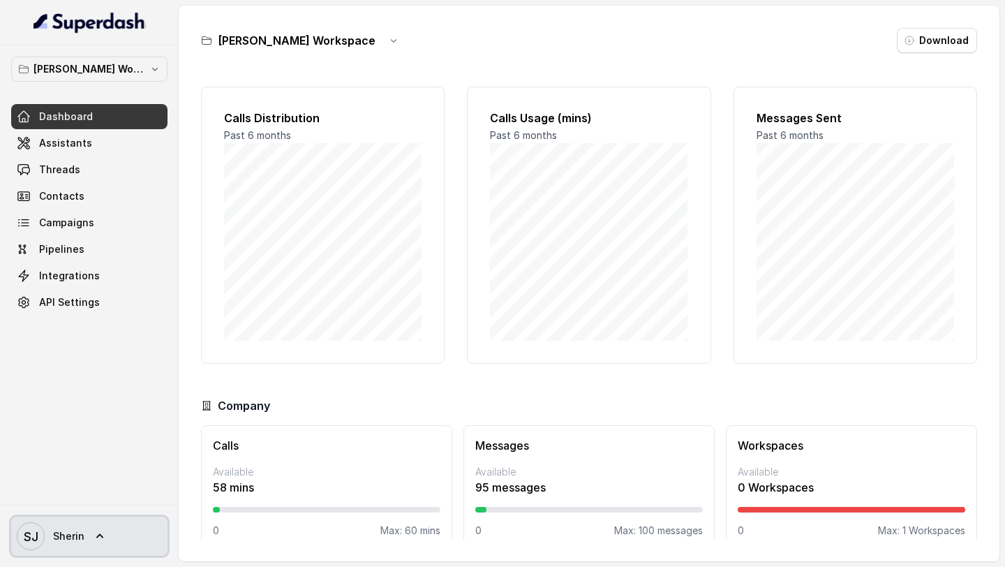
click at [56, 528] on span "[PERSON_NAME]" at bounding box center [51, 536] width 68 height 28
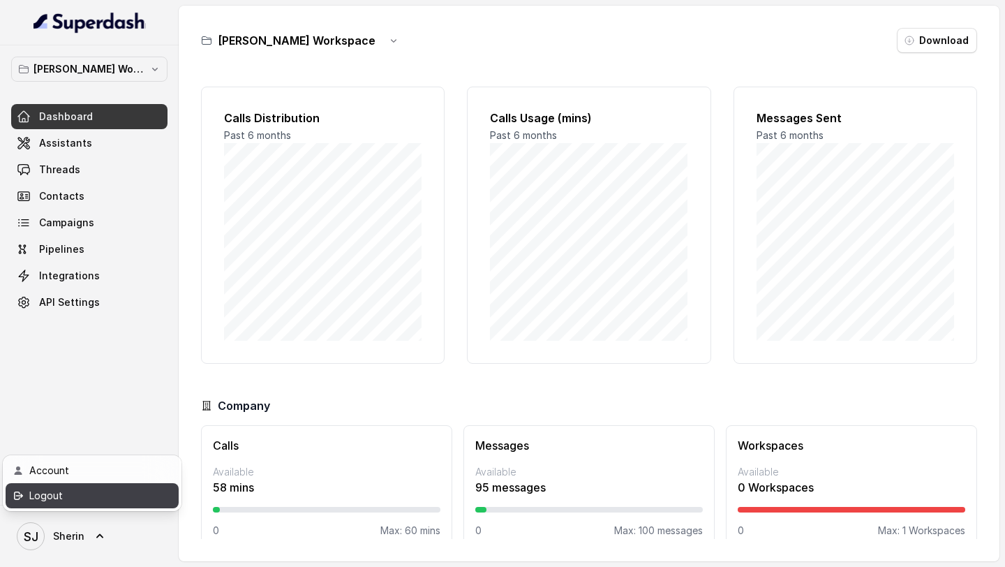
click at [105, 493] on div "Logout" at bounding box center [88, 495] width 119 height 17
